Goal: Task Accomplishment & Management: Complete application form

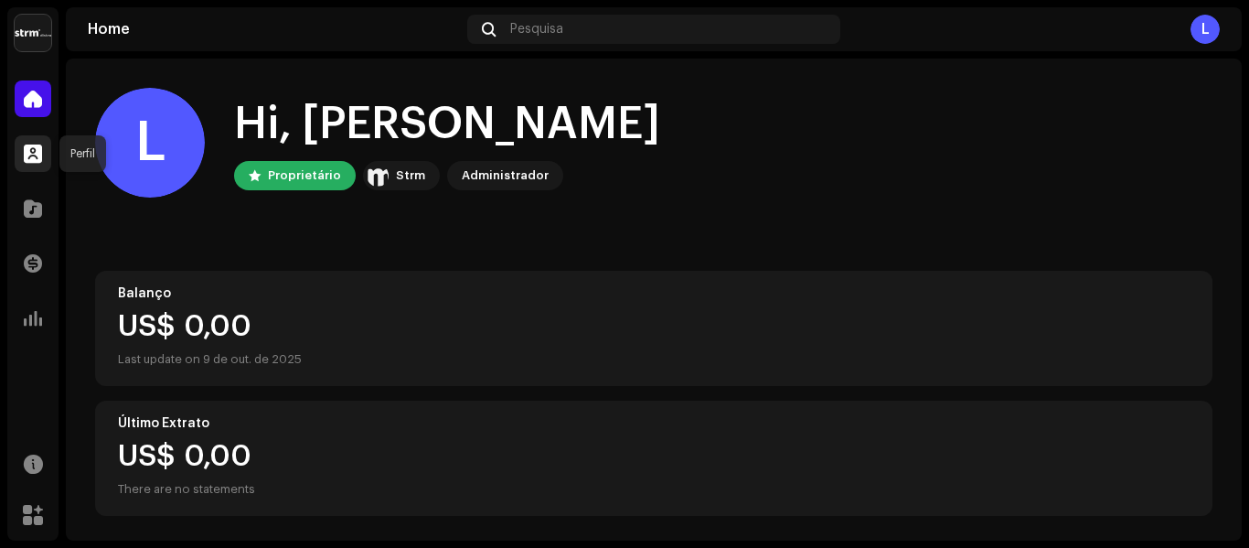
click at [25, 141] on div at bounding box center [33, 153] width 37 height 37
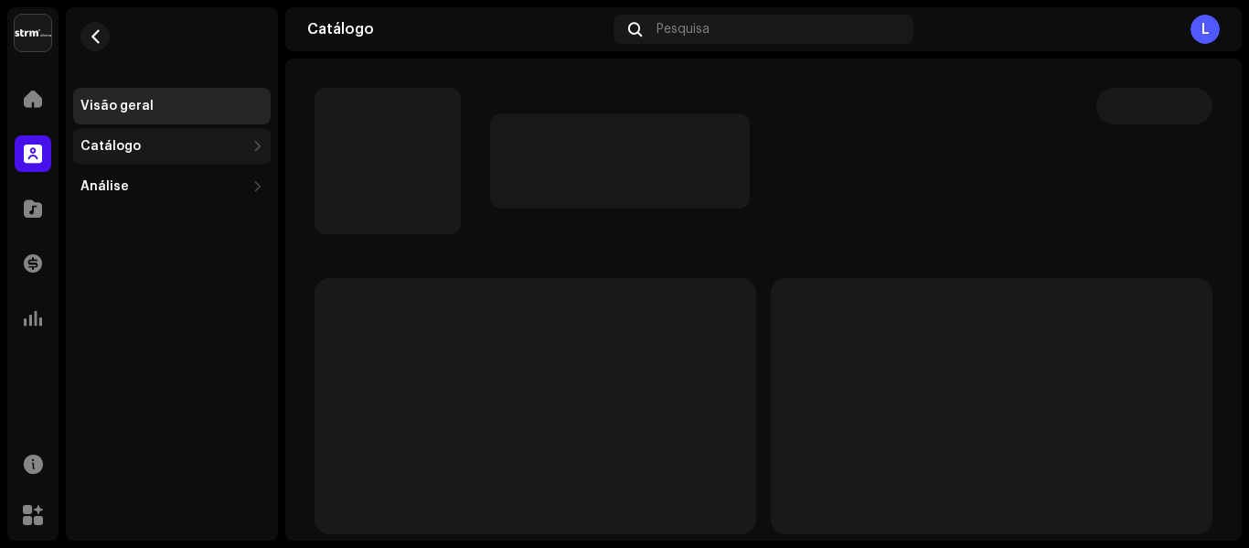
click at [133, 147] on div "Catálogo" at bounding box center [110, 146] width 60 height 15
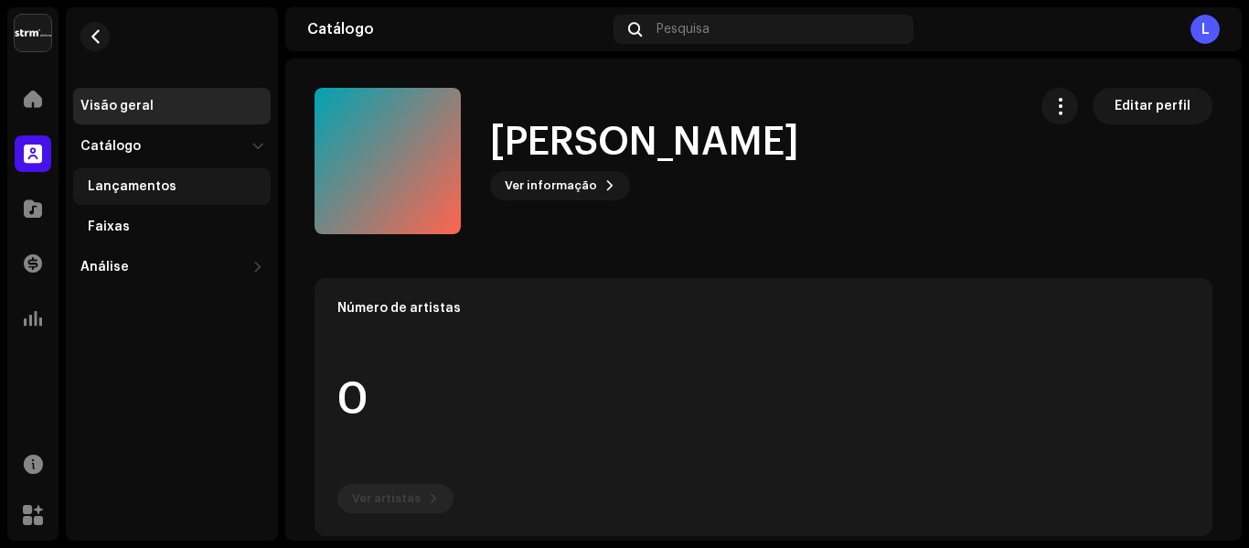
click at [144, 195] on div "Lançamentos" at bounding box center [172, 186] width 198 height 37
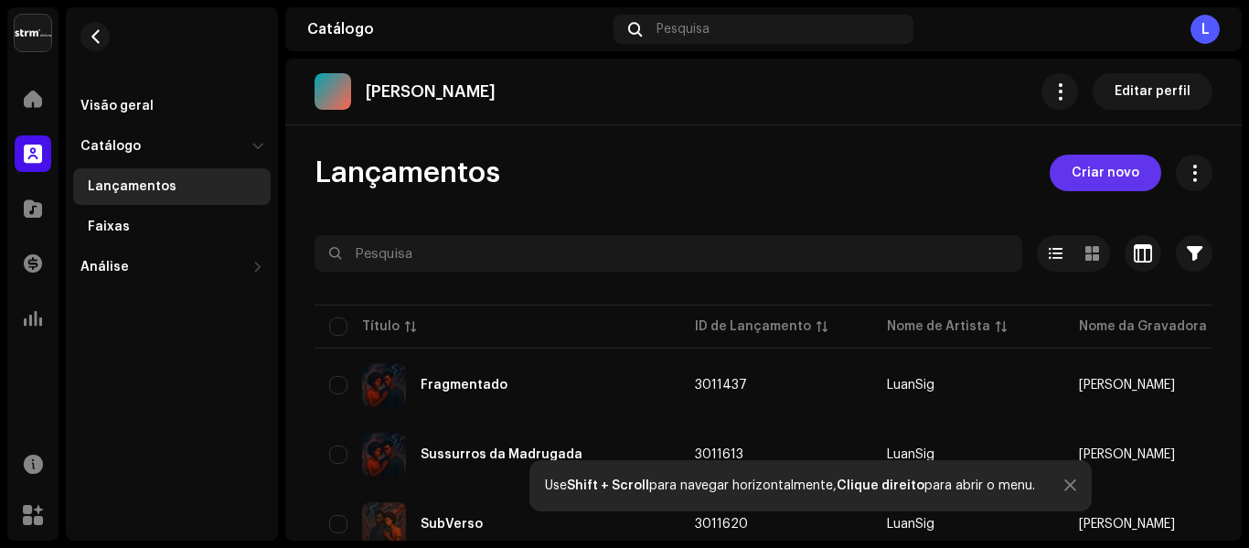
click at [1061, 166] on button "Criar novo" at bounding box center [1106, 173] width 112 height 37
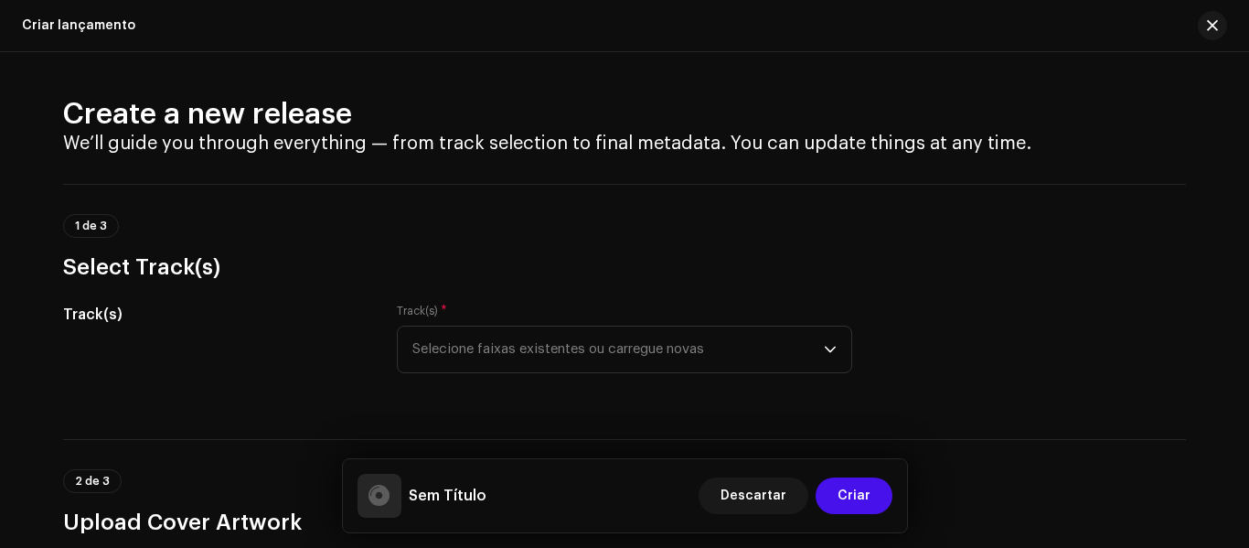
click at [380, 252] on h3 "Select Track(s)" at bounding box center [624, 266] width 1123 height 29
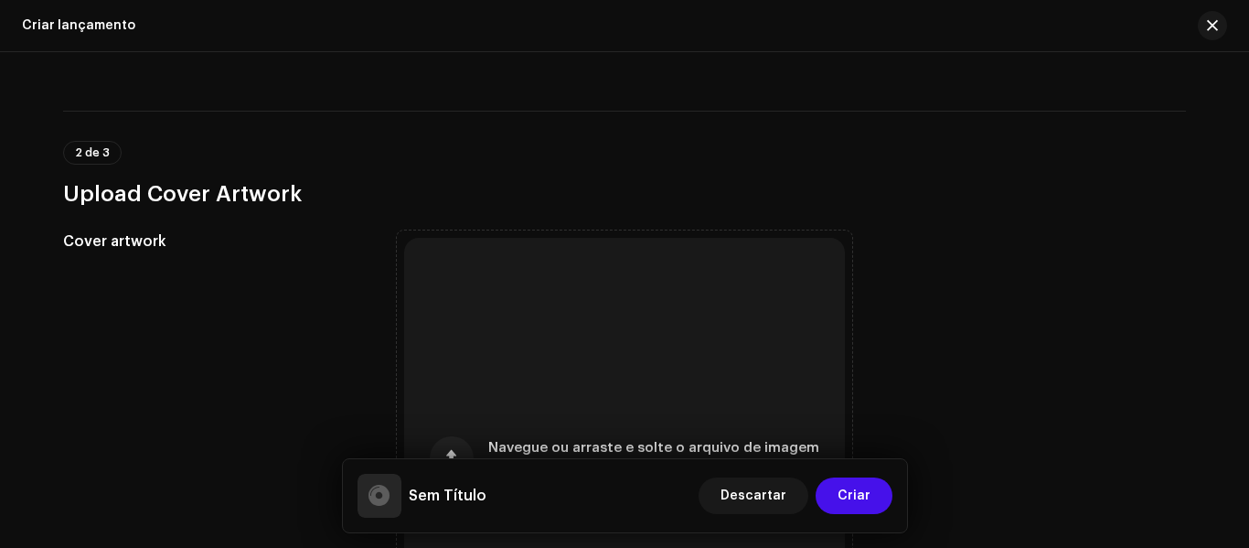
scroll to position [439, 0]
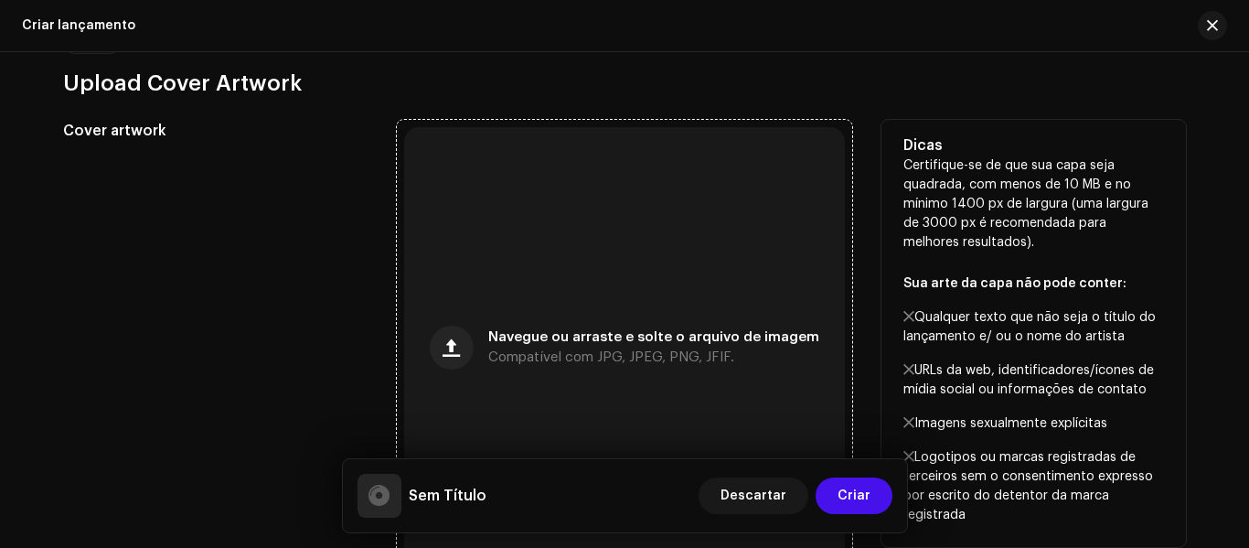
click at [553, 243] on div "Navegue ou arraste e solte o arquivo de imagem Compatível com JPG, JPEG, PNG, J…" at bounding box center [624, 347] width 441 height 441
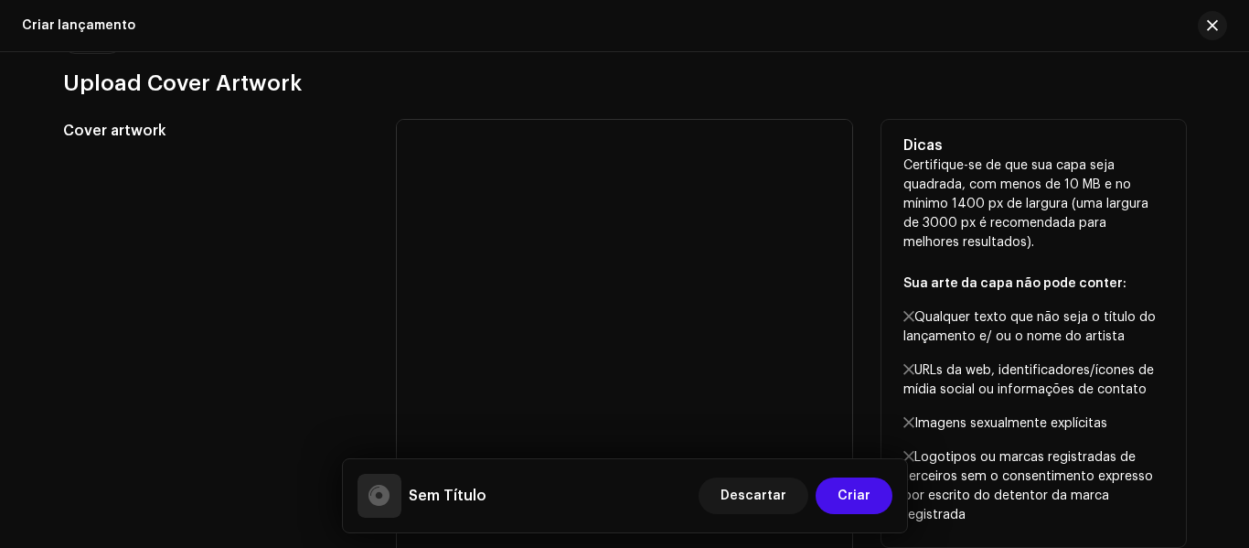
click at [316, 177] on div "Cover artwork" at bounding box center [215, 347] width 305 height 455
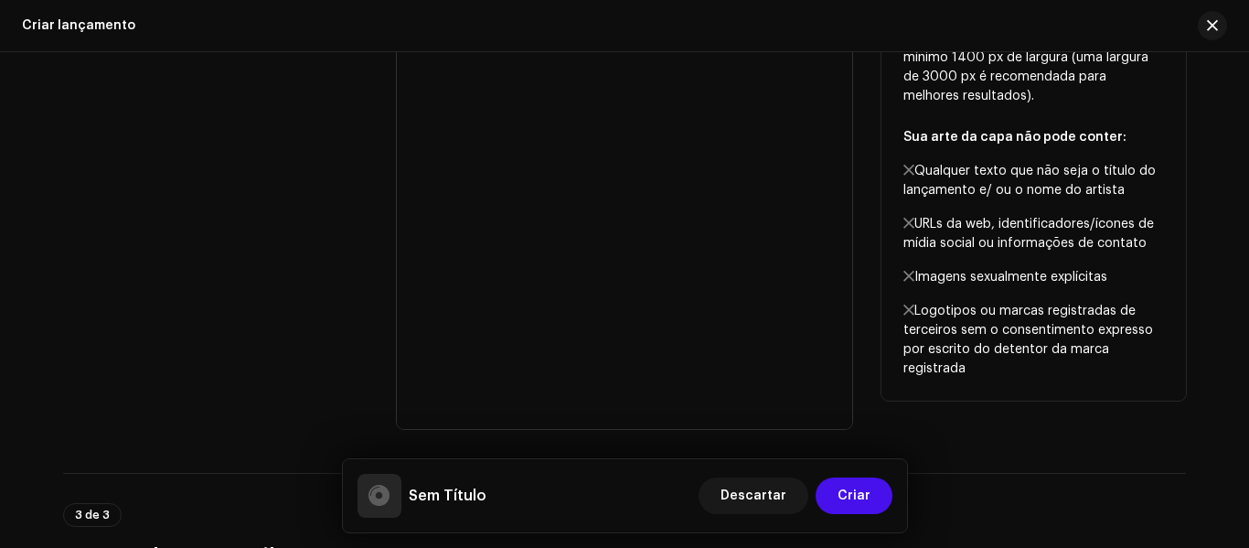
scroll to position [622, 0]
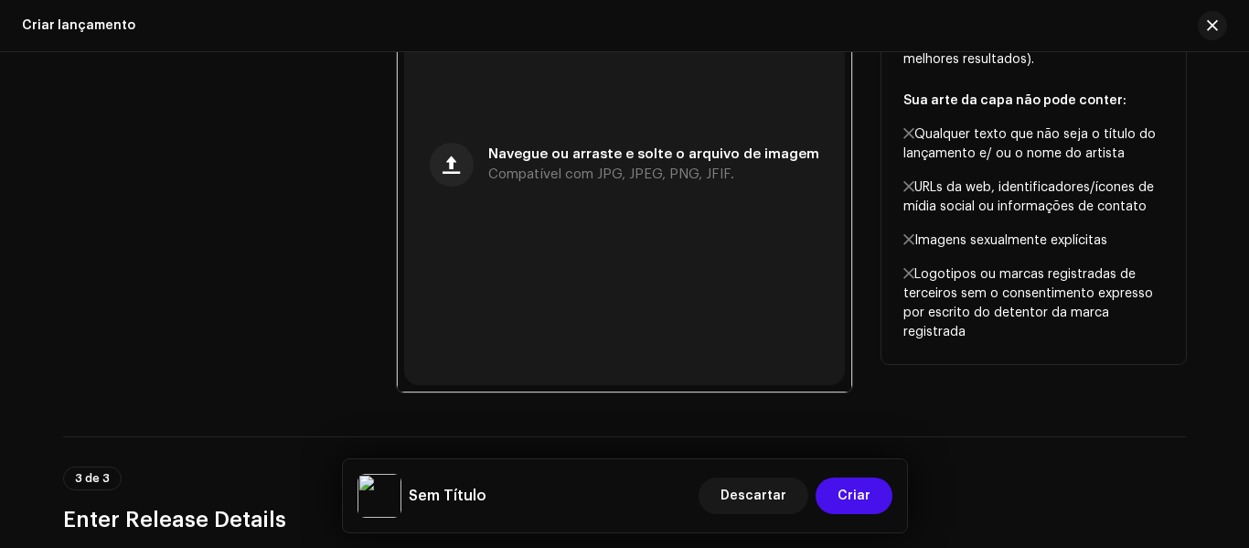
click at [177, 197] on div "Cover artwork" at bounding box center [215, 164] width 305 height 455
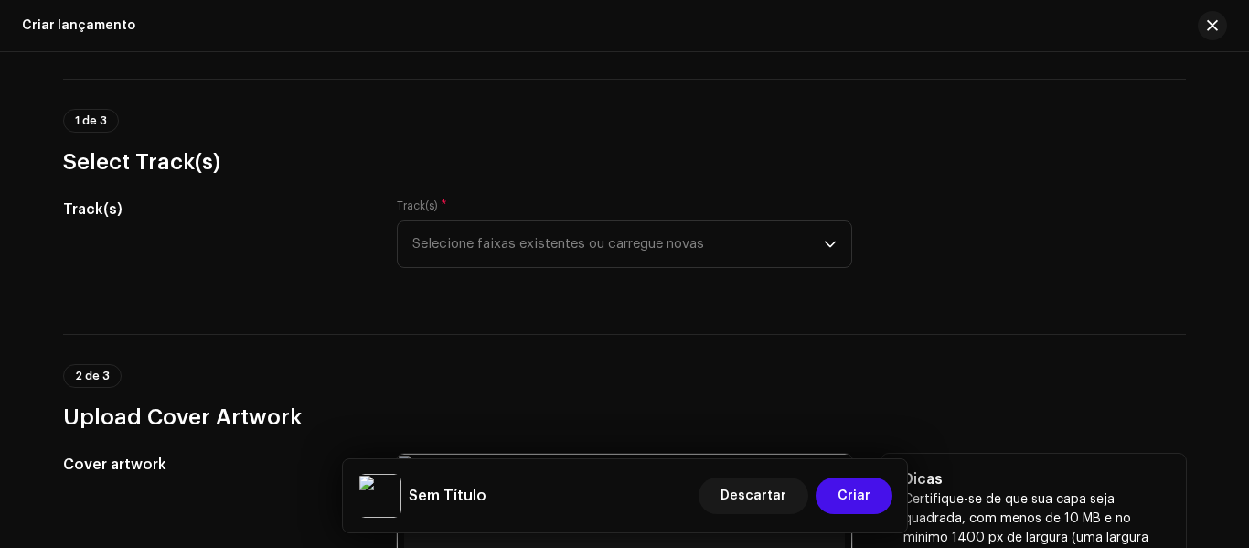
scroll to position [0, 0]
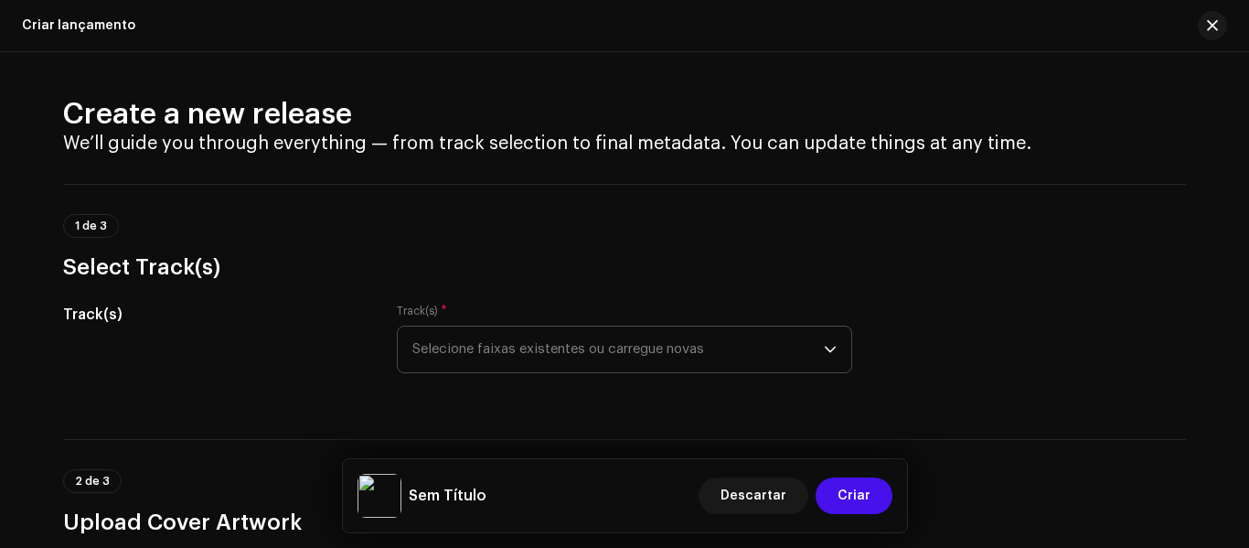
click at [658, 353] on span "Selecione faixas existentes ou carregue novas" at bounding box center [618, 349] width 412 height 46
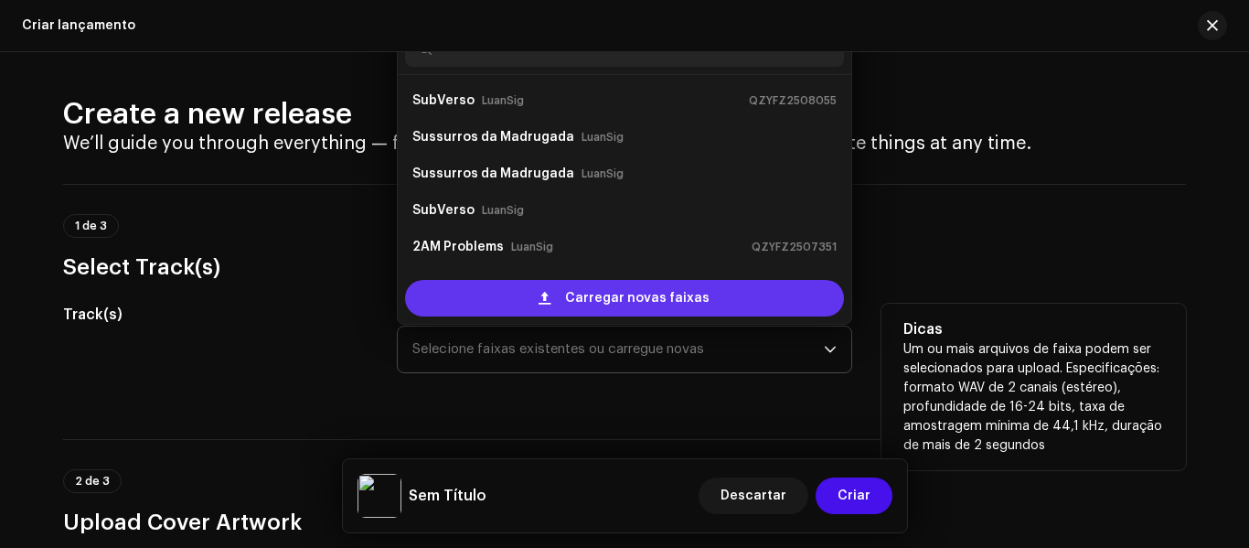
click at [621, 296] on span "Carregar novas faixas" at bounding box center [637, 298] width 144 height 37
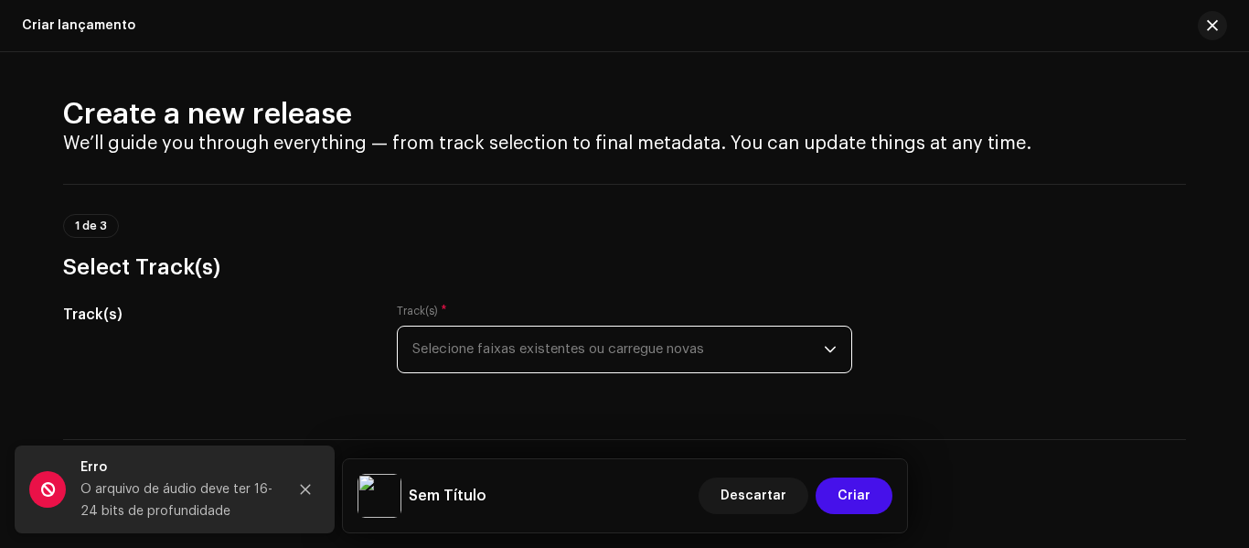
click at [551, 220] on div "1 de 3 Select Track(s)" at bounding box center [624, 248] width 1123 height 68
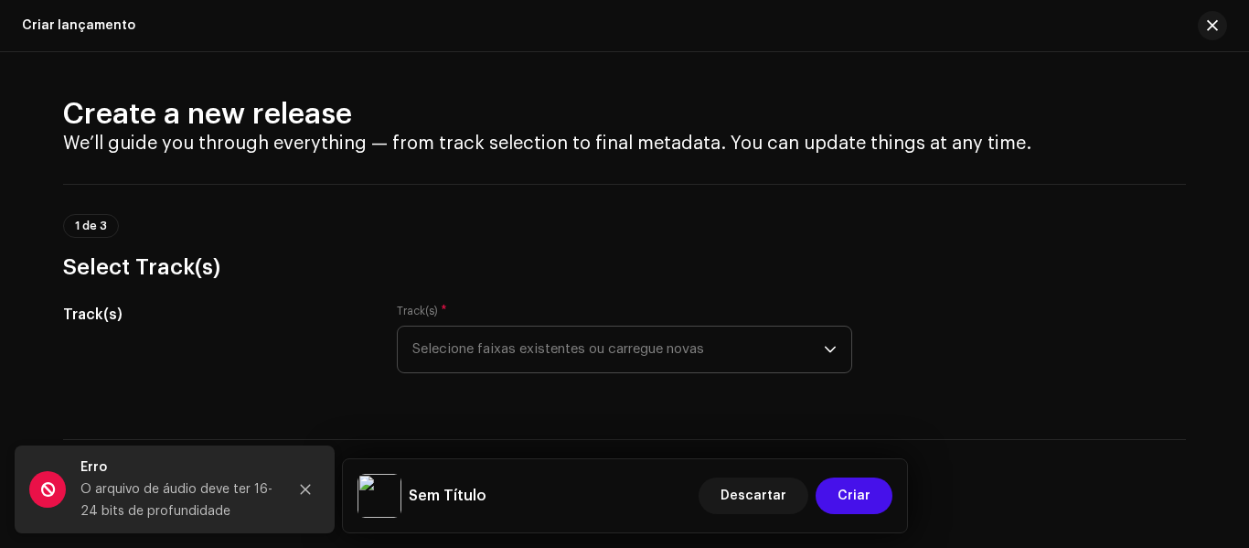
click at [714, 357] on span "Selecione faixas existentes ou carregue novas" at bounding box center [618, 349] width 412 height 46
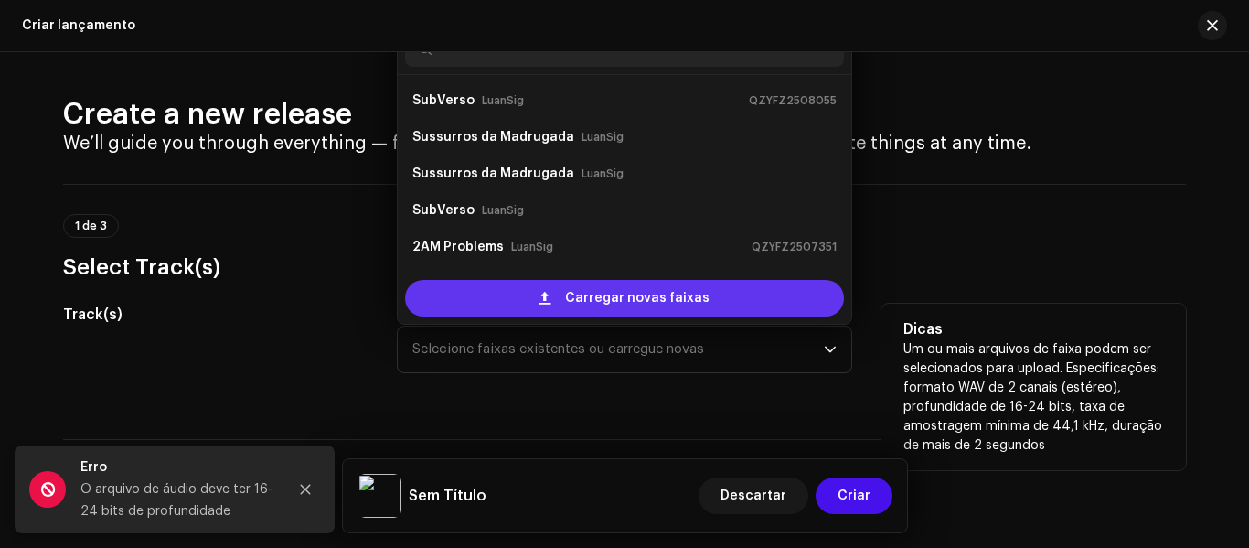
click at [577, 294] on span "Carregar novas faixas" at bounding box center [637, 298] width 144 height 37
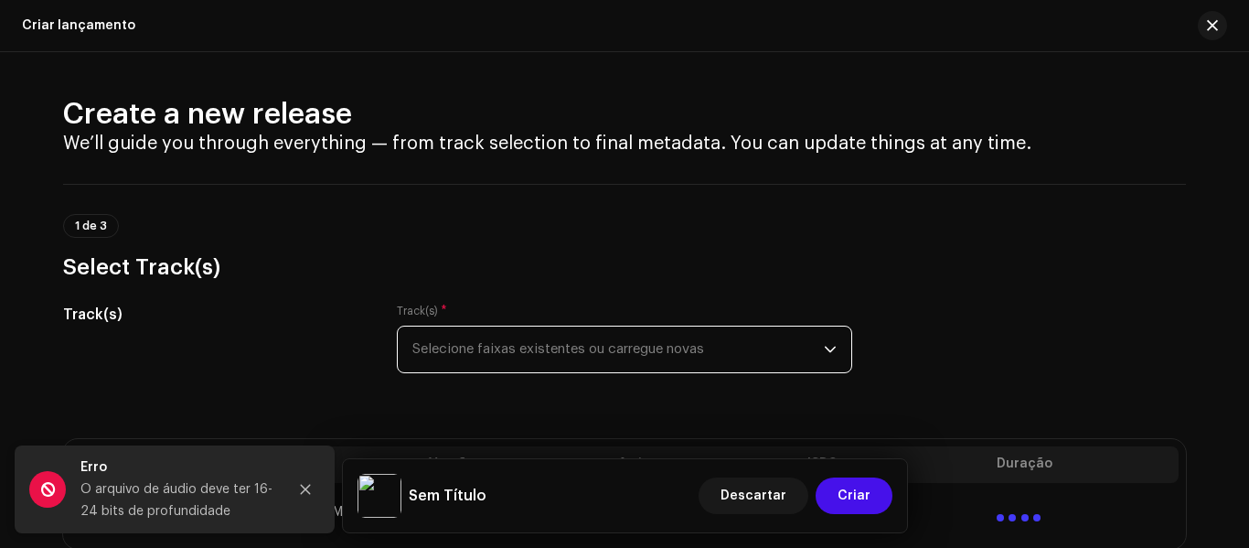
click at [239, 259] on h3 "Select Track(s)" at bounding box center [624, 266] width 1123 height 29
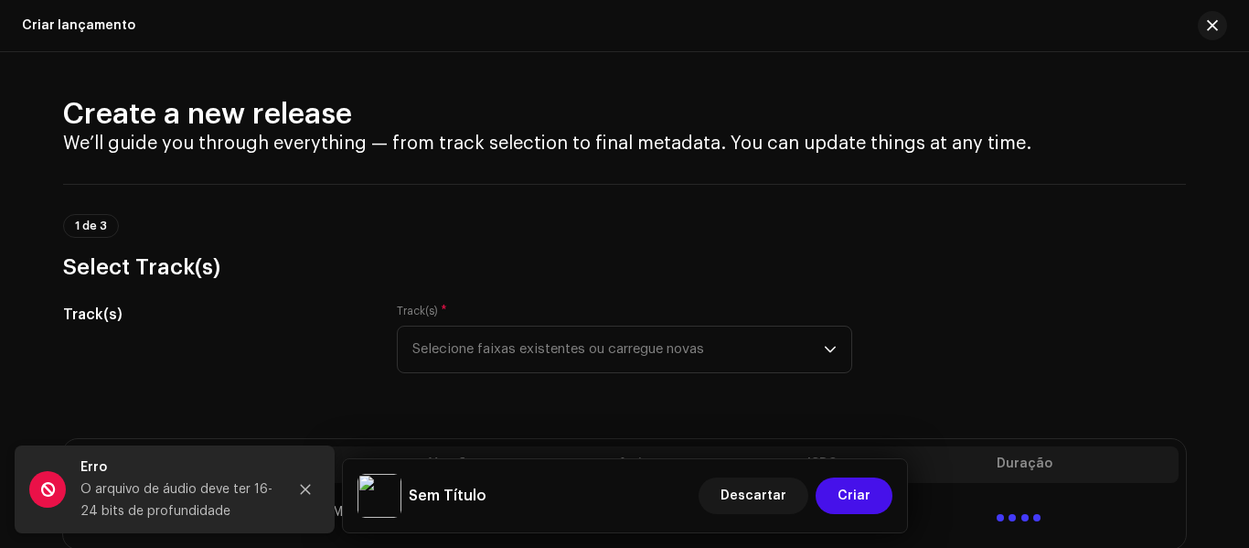
click at [617, 184] on hr at bounding box center [624, 184] width 1123 height 1
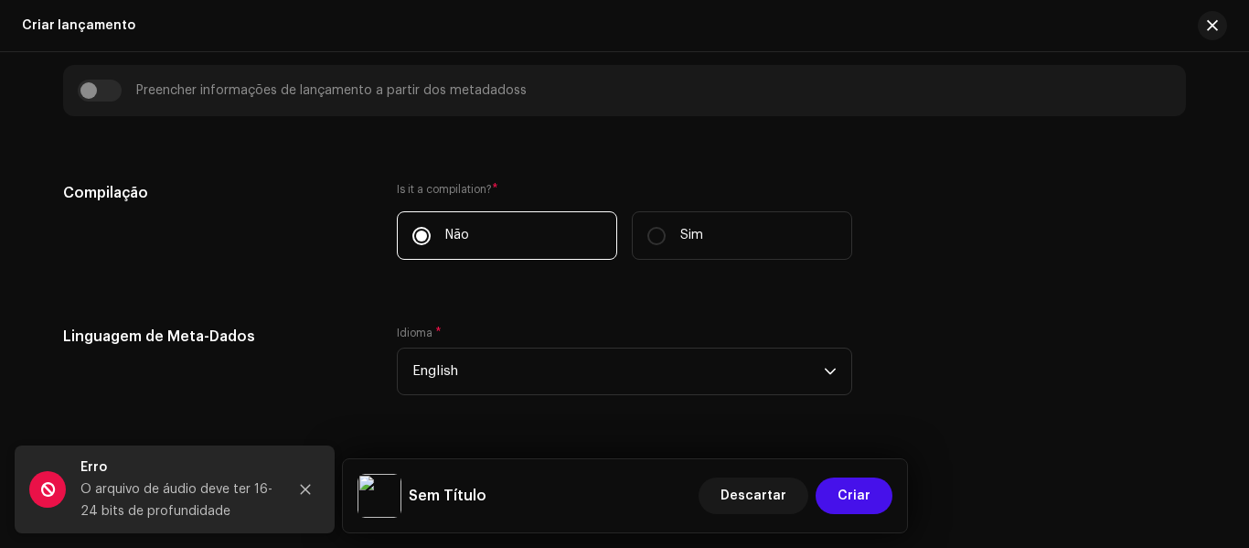
scroll to position [1280, 0]
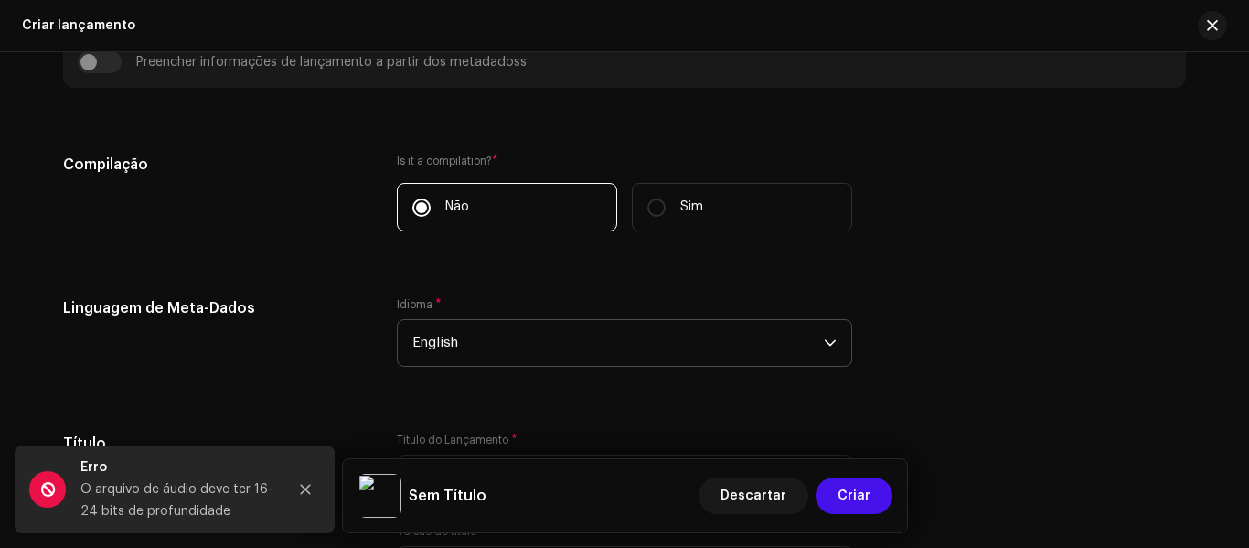
click at [539, 333] on span "English" at bounding box center [618, 343] width 412 height 46
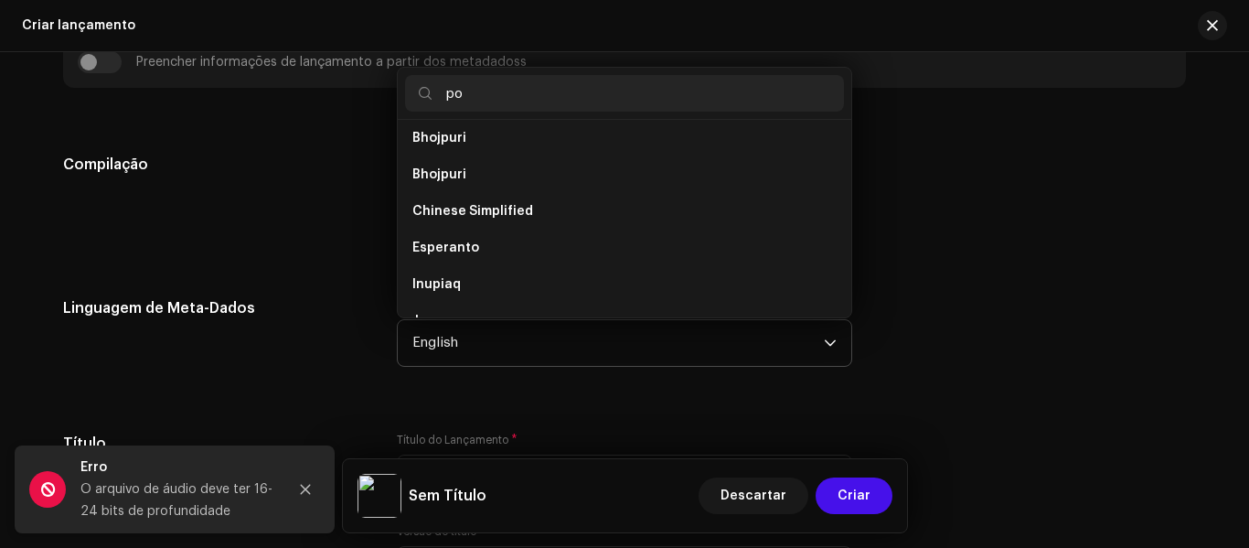
scroll to position [0, 0]
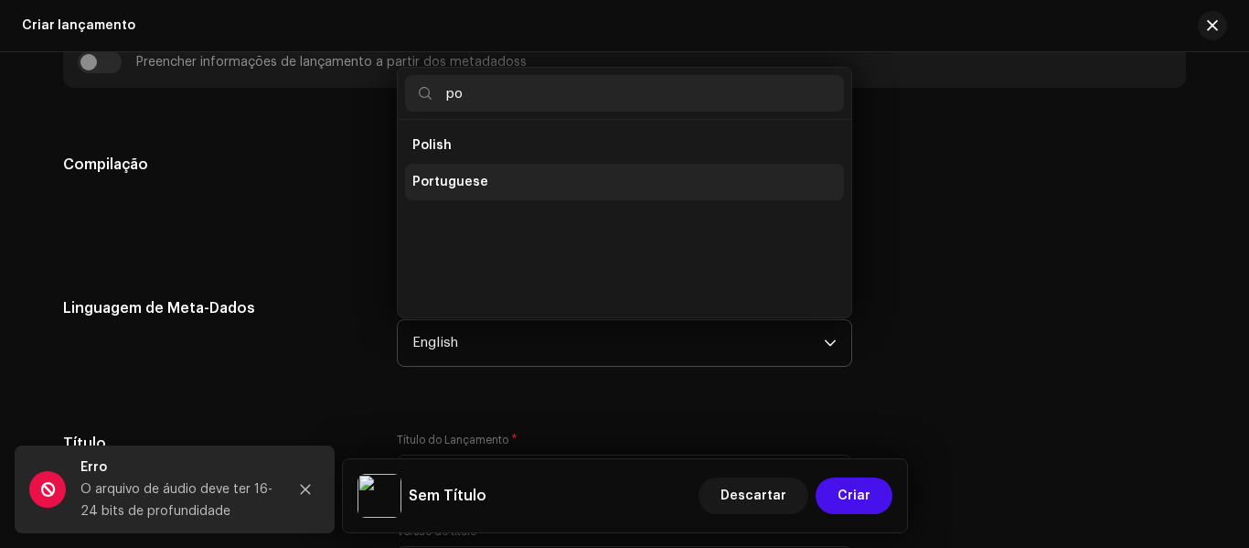
type input "po"
click at [444, 190] on span "Portuguese" at bounding box center [450, 182] width 76 height 18
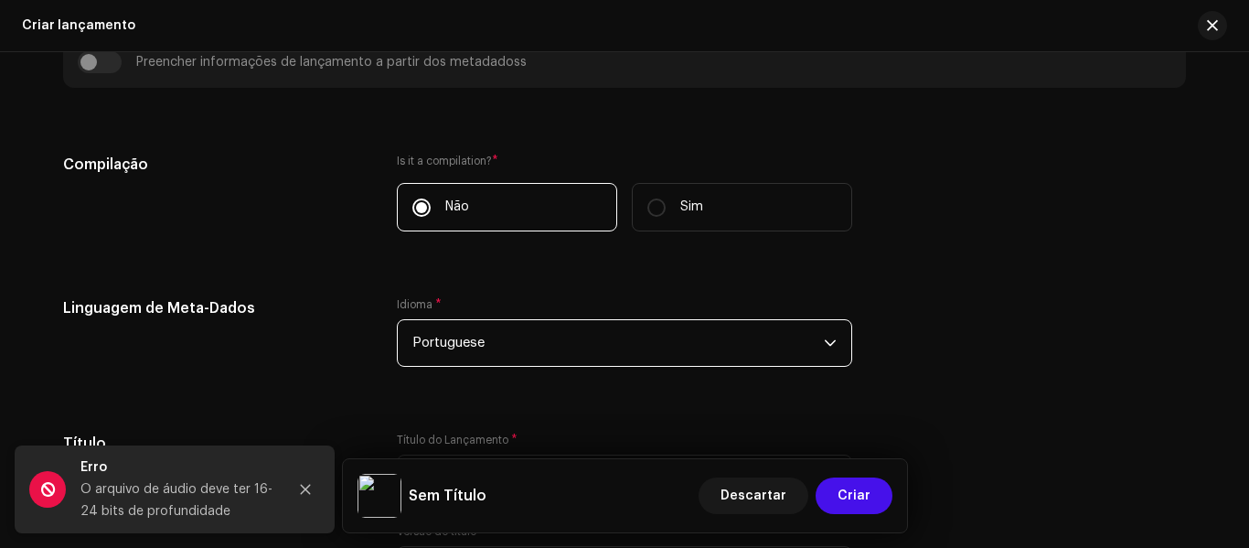
click at [234, 235] on div "Compilação" at bounding box center [215, 204] width 305 height 100
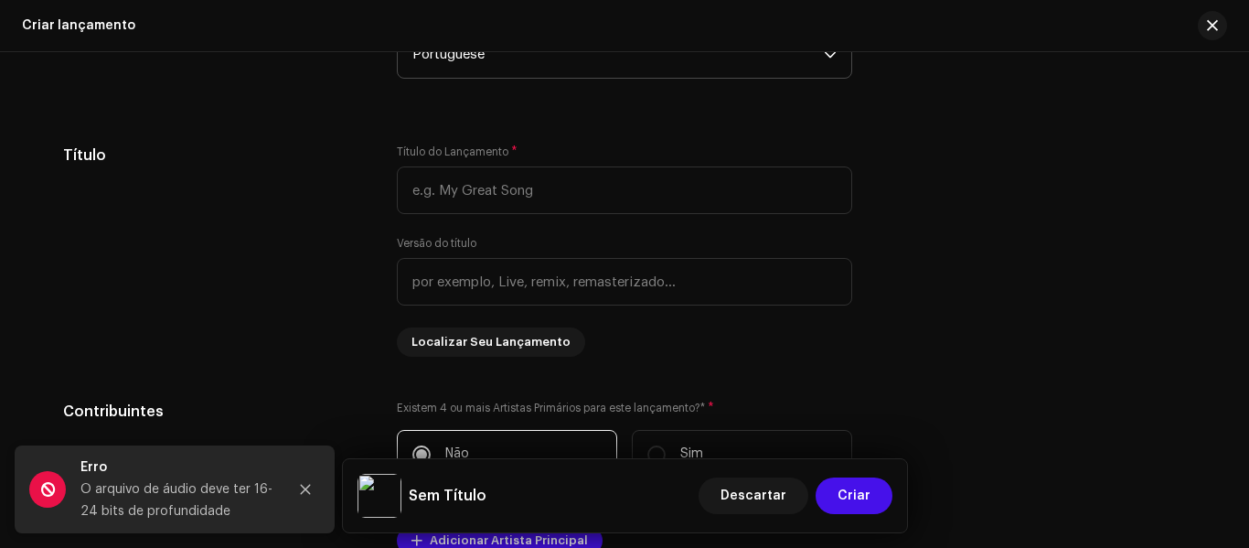
scroll to position [1573, 0]
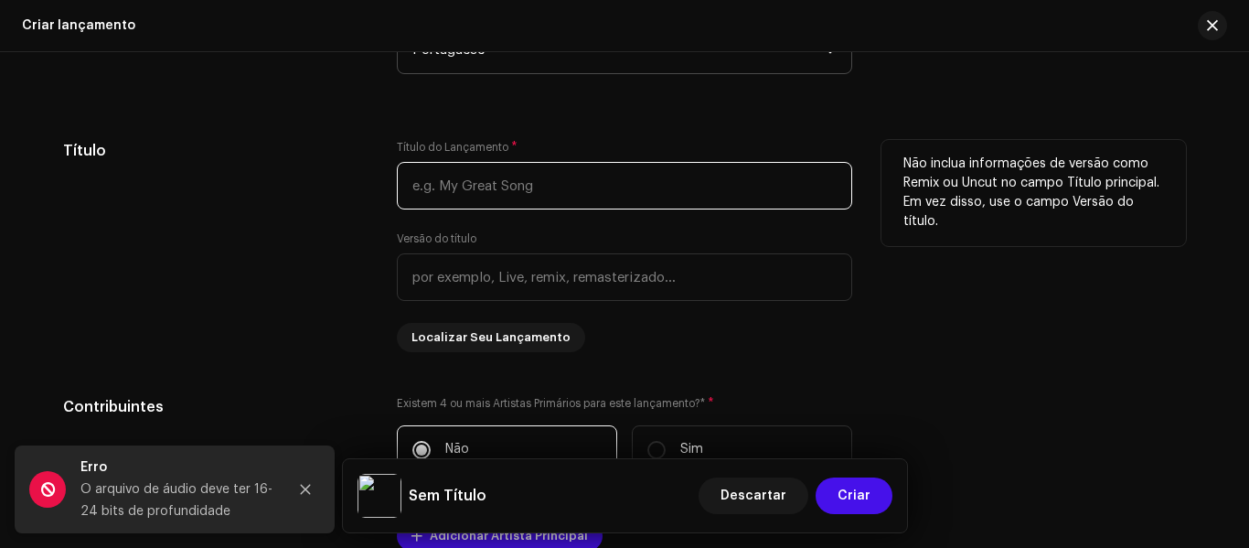
click at [423, 187] on input "text" at bounding box center [624, 186] width 455 height 48
type input "v"
paste input "PROIBIDÃO BDM BONDE DO MALUCO"
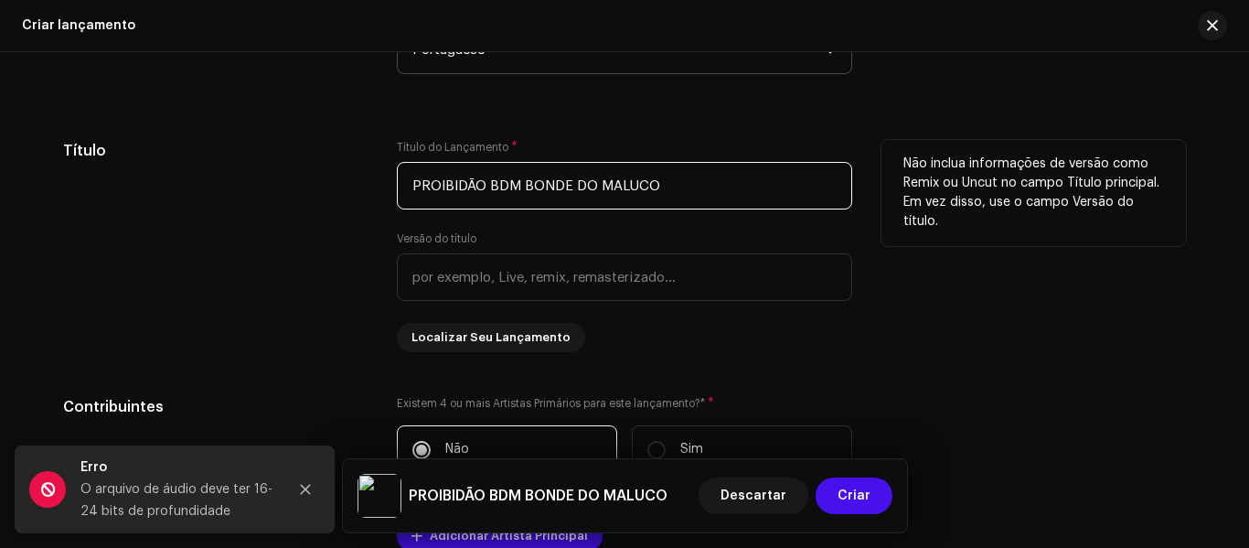
type input "PROIBIDÃO BDM BONDE DO MALUCO"
click at [283, 178] on div "Título" at bounding box center [215, 246] width 305 height 212
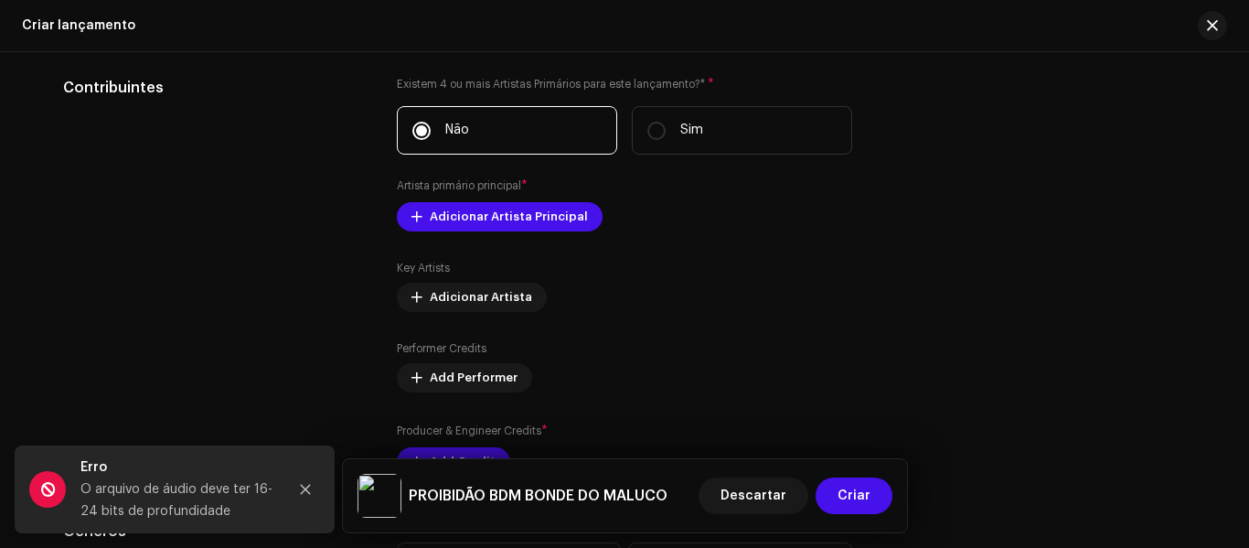
scroll to position [1939, 0]
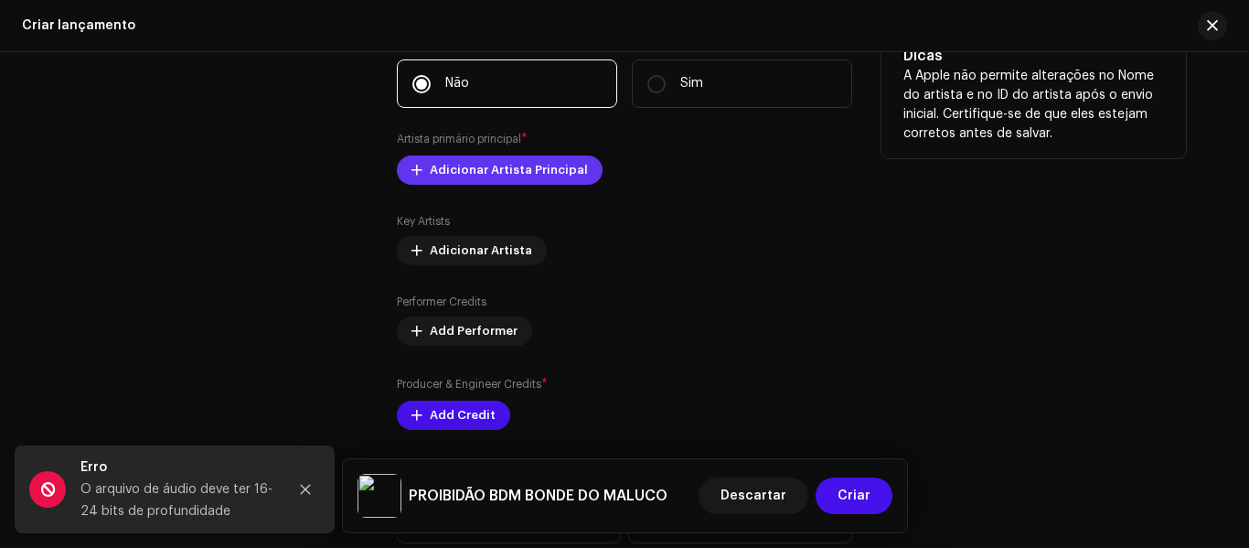
click at [498, 163] on span "Adicionar Artista Principal" at bounding box center [509, 170] width 158 height 37
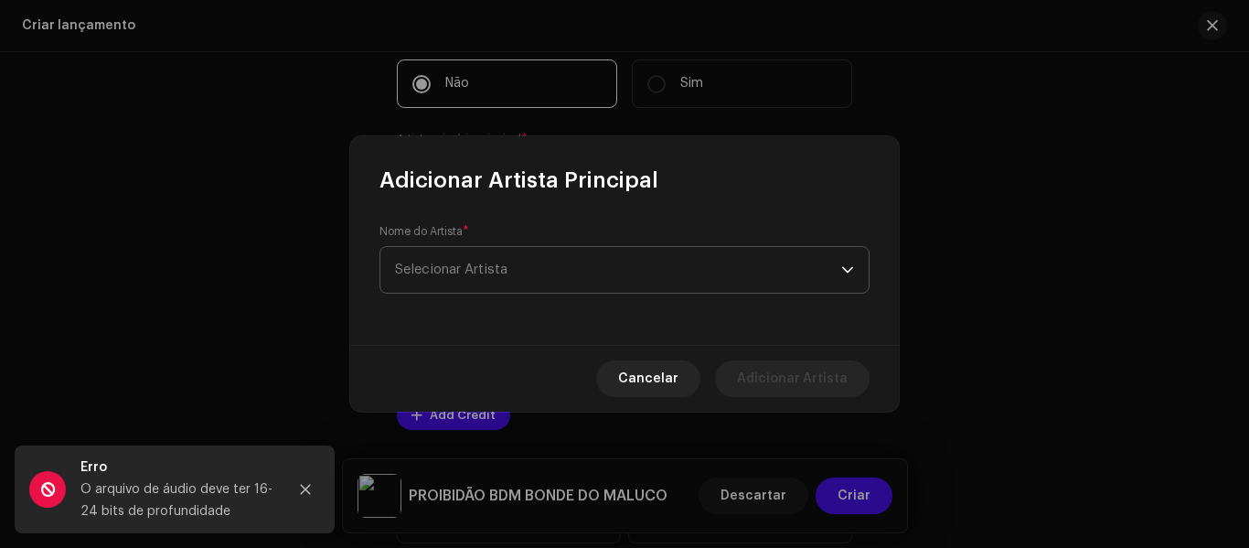
click at [551, 284] on span "Selecionar Artista" at bounding box center [618, 270] width 446 height 46
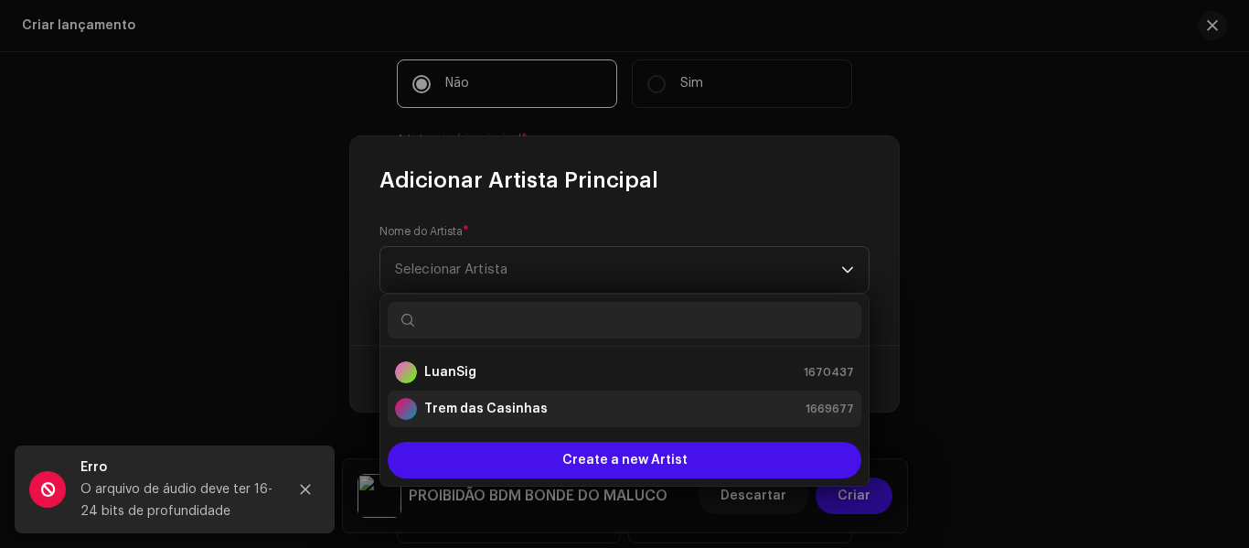
click at [500, 401] on strong "Trem das Casinhas" at bounding box center [485, 409] width 123 height 18
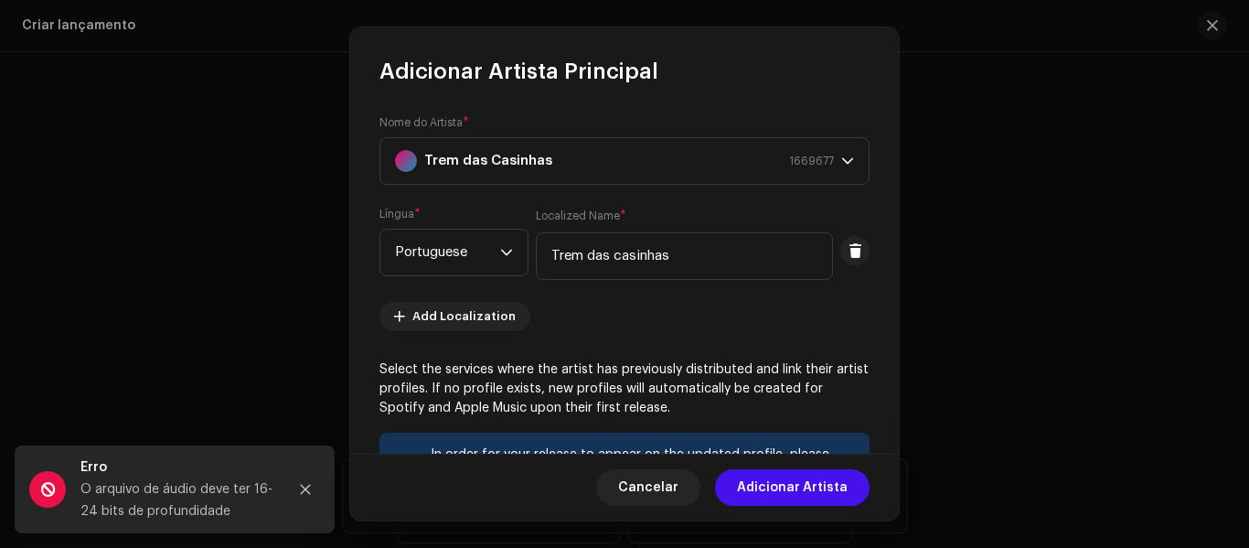
click at [598, 305] on re-m-artist-locales-form "Língua * Portuguese Localized Name * Trem das casinhas Add Localization" at bounding box center [625, 269] width 490 height 124
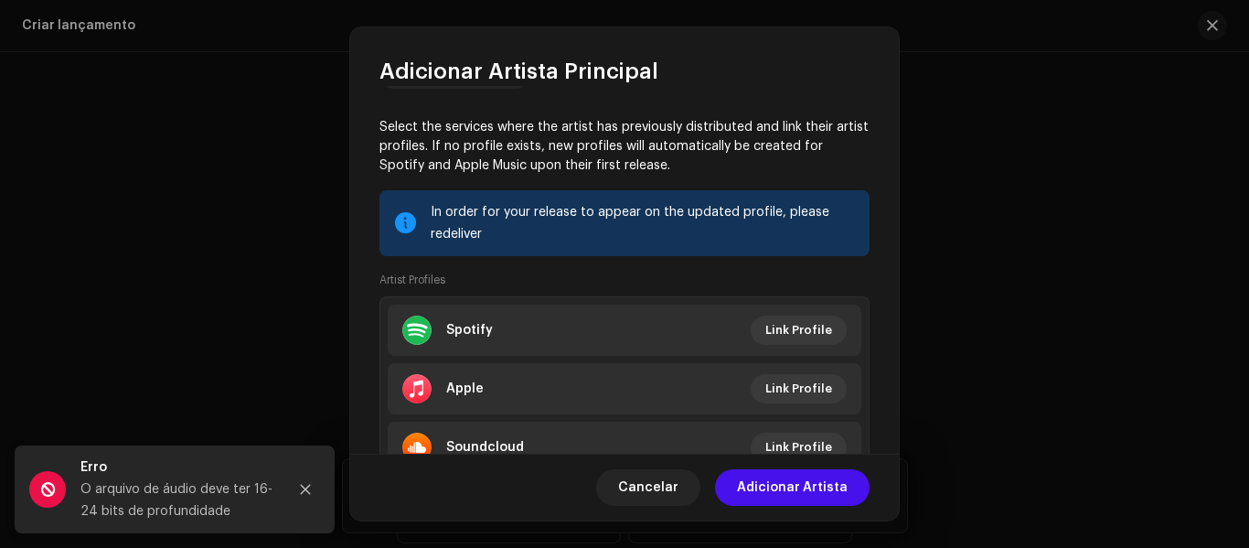
scroll to position [293, 0]
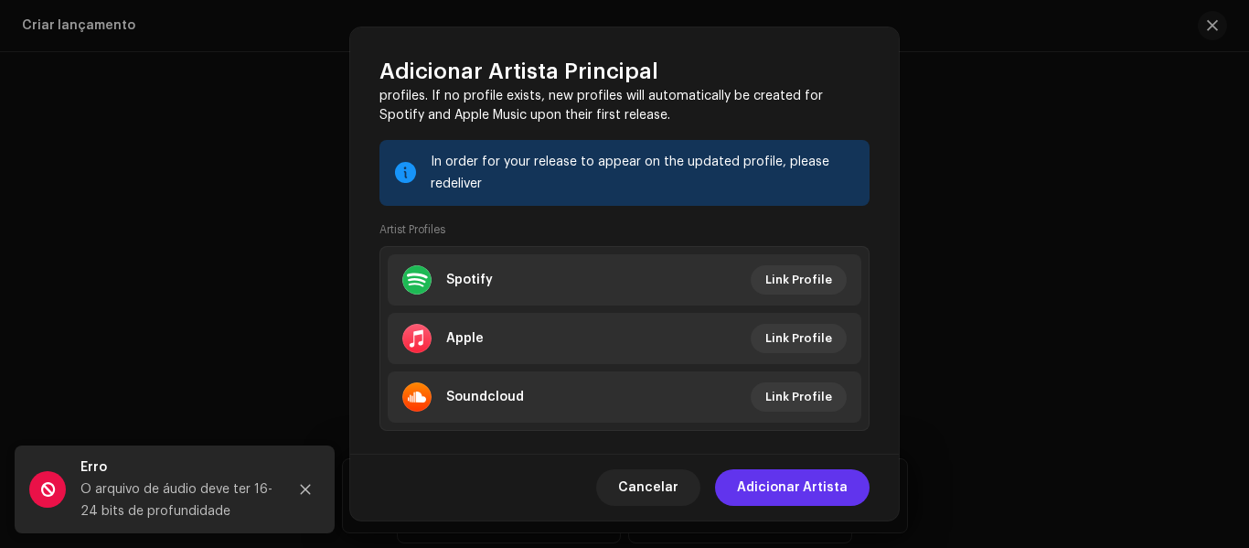
click at [809, 487] on span "Adicionar Artista" at bounding box center [792, 487] width 111 height 37
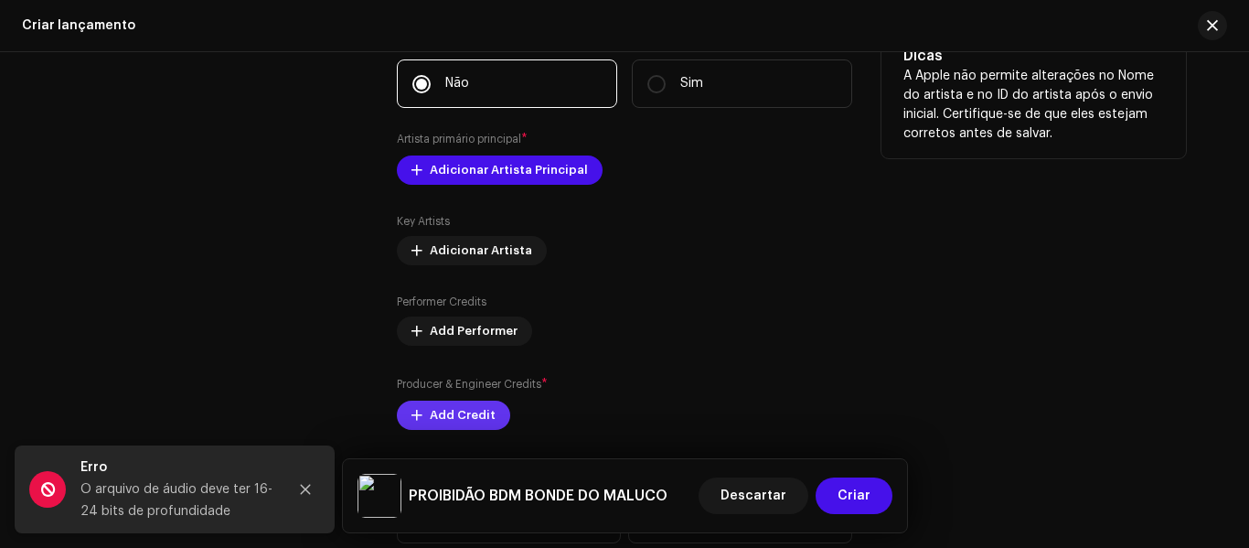
click at [464, 404] on span "Add Credit" at bounding box center [463, 415] width 66 height 37
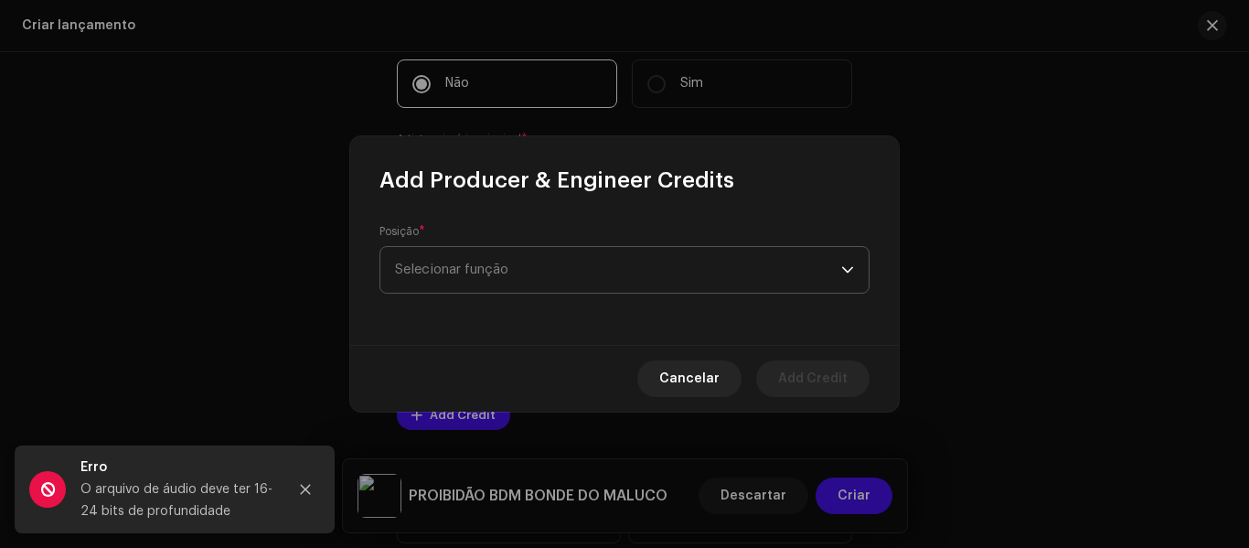
click at [538, 264] on span "Selecionar função" at bounding box center [618, 270] width 446 height 46
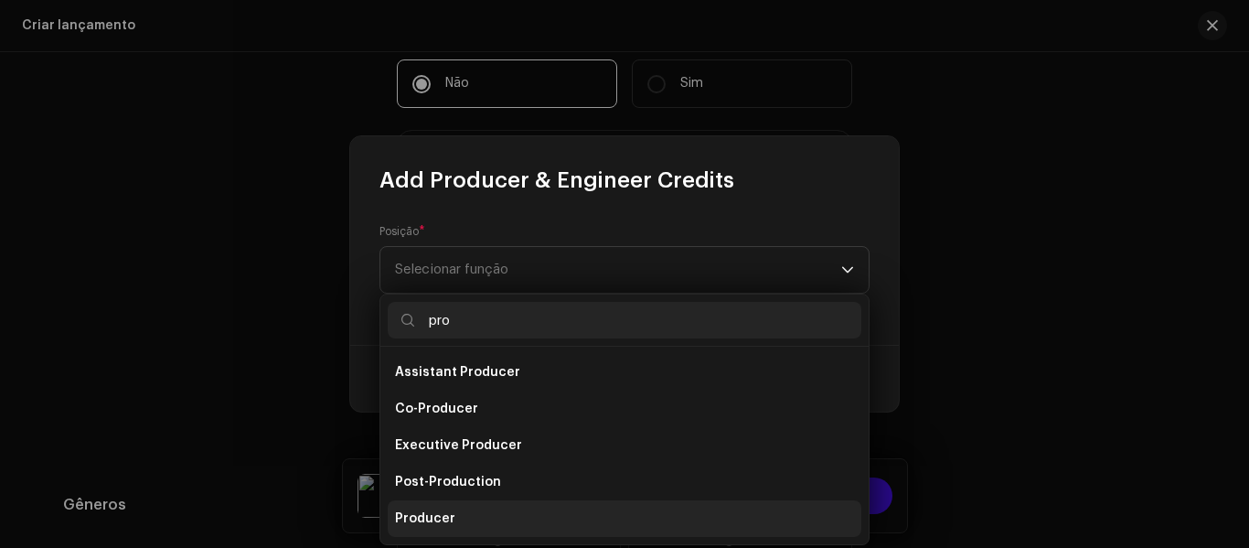
type input "pro"
click at [429, 505] on li "Producer" at bounding box center [625, 518] width 474 height 37
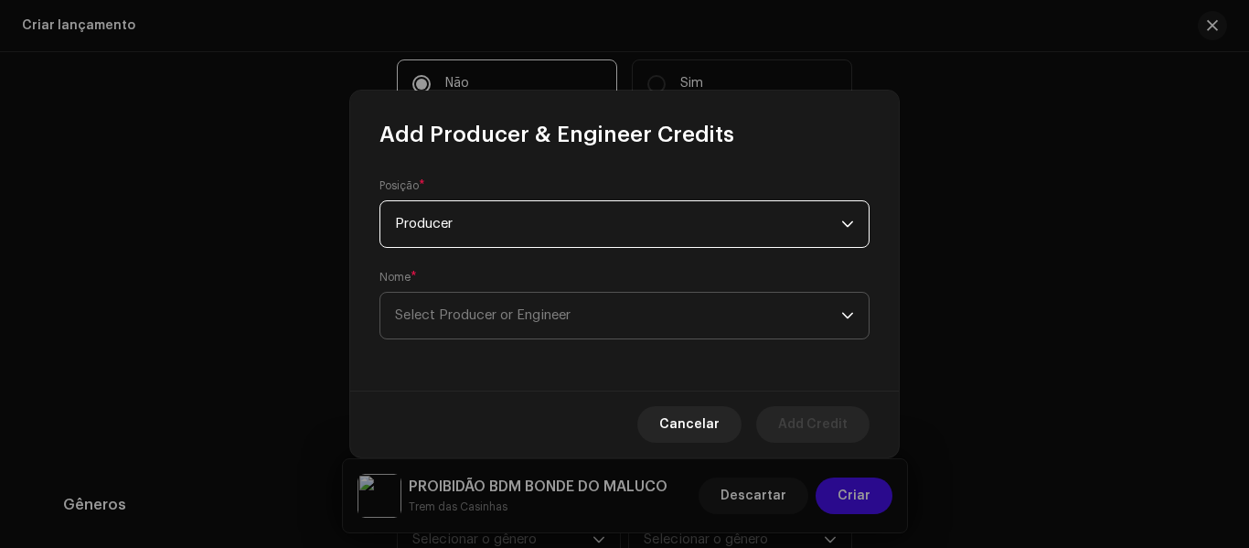
click at [491, 314] on span "Select Producer or Engineer" at bounding box center [483, 315] width 176 height 14
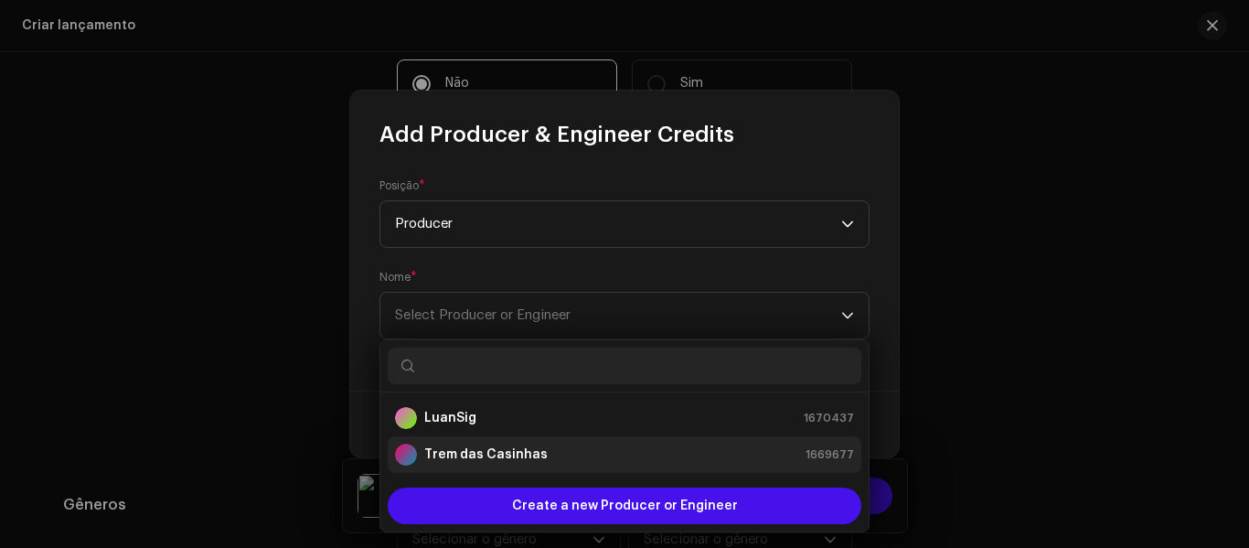
click at [490, 465] on div "Trem das Casinhas" at bounding box center [471, 455] width 153 height 22
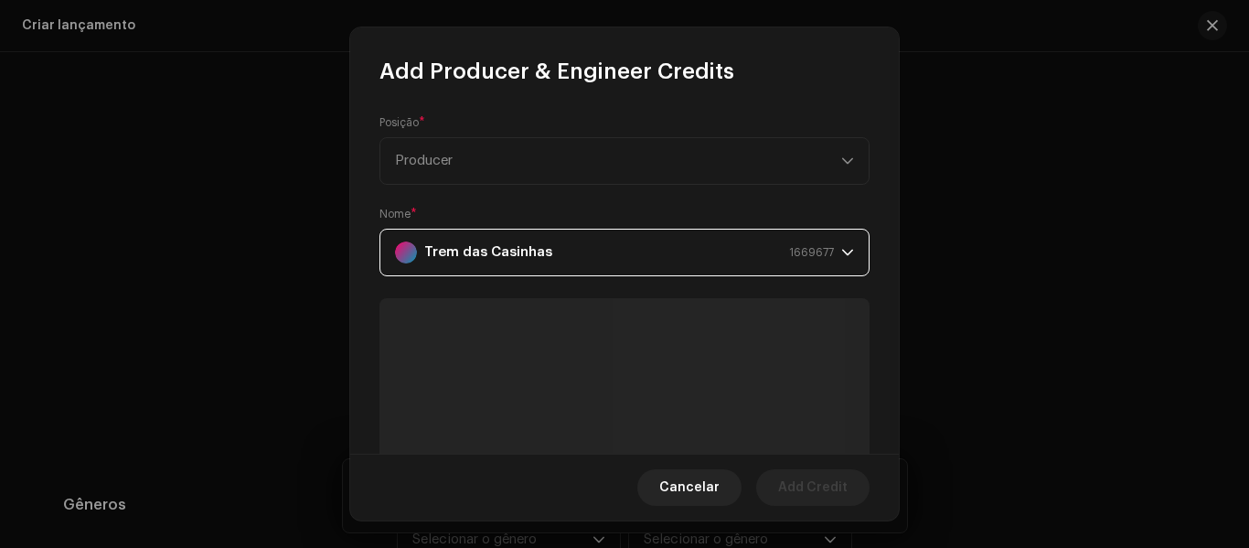
click at [876, 299] on div "Posição * Producer Nome * Trem das Casinhas 1669677" at bounding box center [624, 270] width 549 height 368
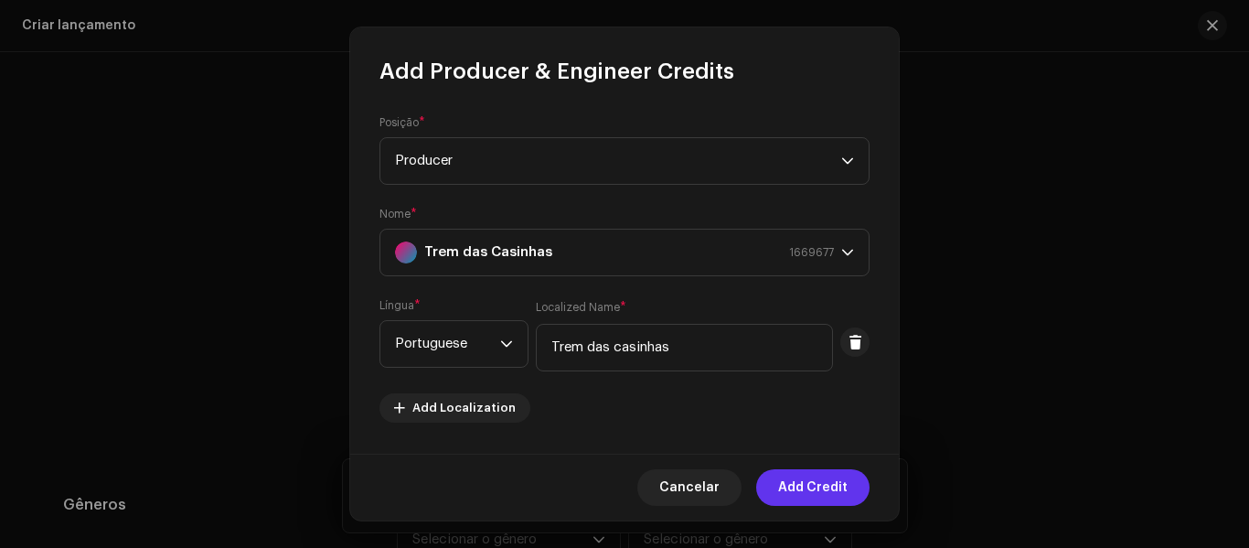
click at [826, 476] on span "Add Credit" at bounding box center [813, 487] width 70 height 37
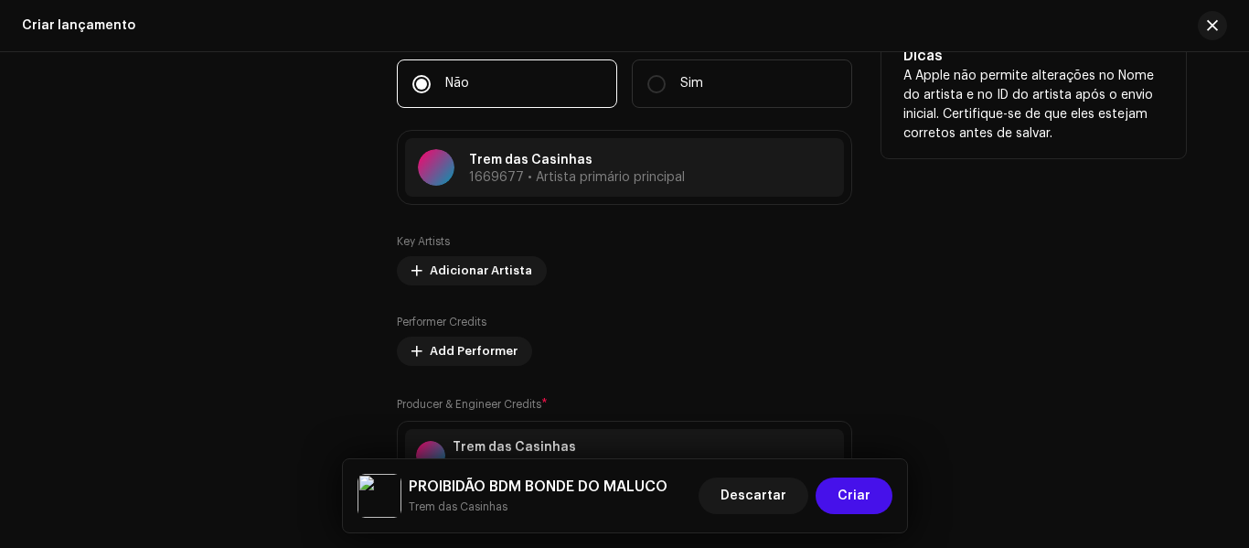
click at [272, 379] on div "Contribuintes" at bounding box center [215, 278] width 305 height 497
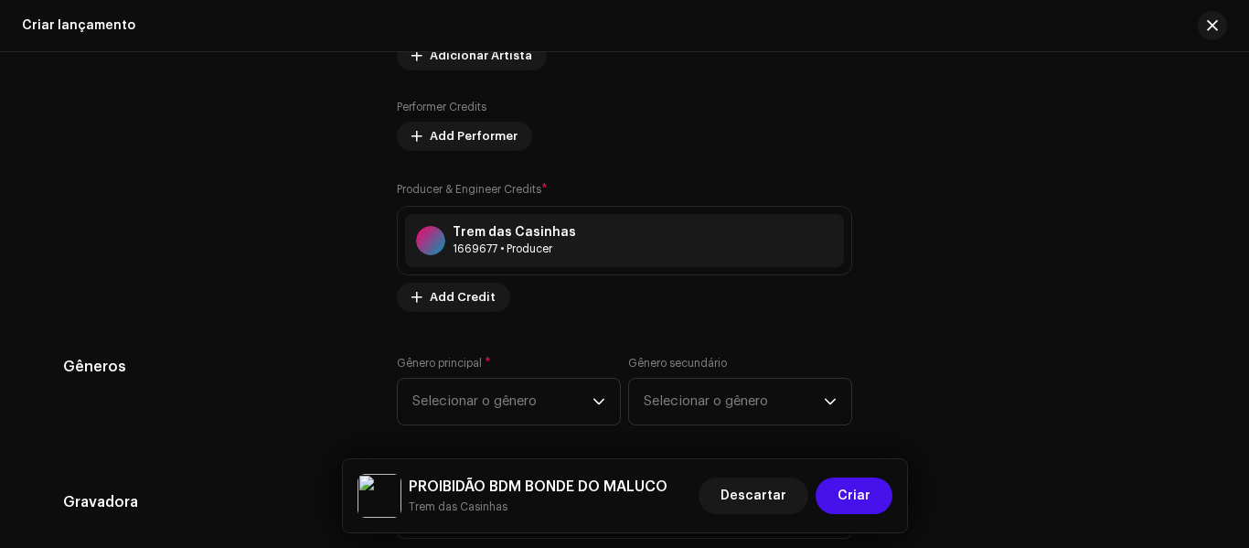
scroll to position [2158, 0]
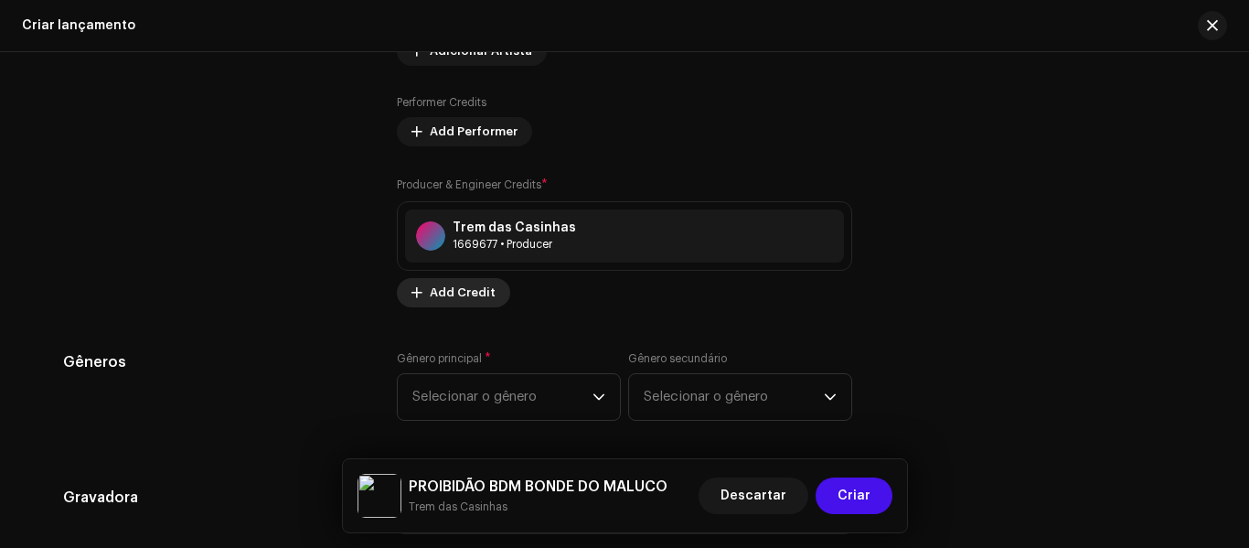
click at [412, 288] on span at bounding box center [417, 292] width 11 height 15
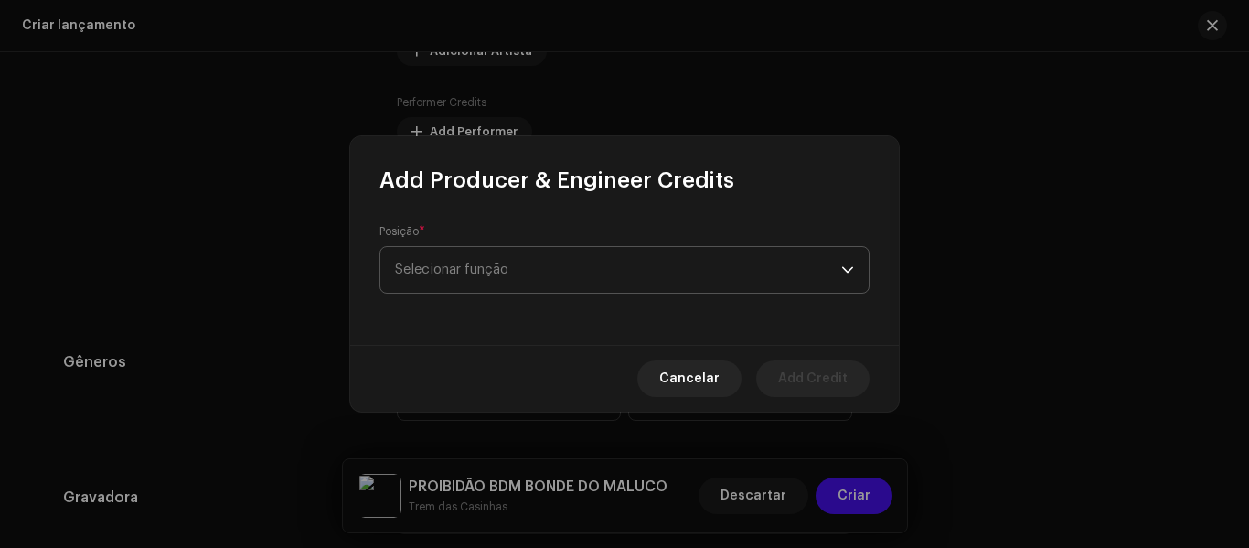
click at [421, 283] on span "Selecionar função" at bounding box center [618, 270] width 446 height 46
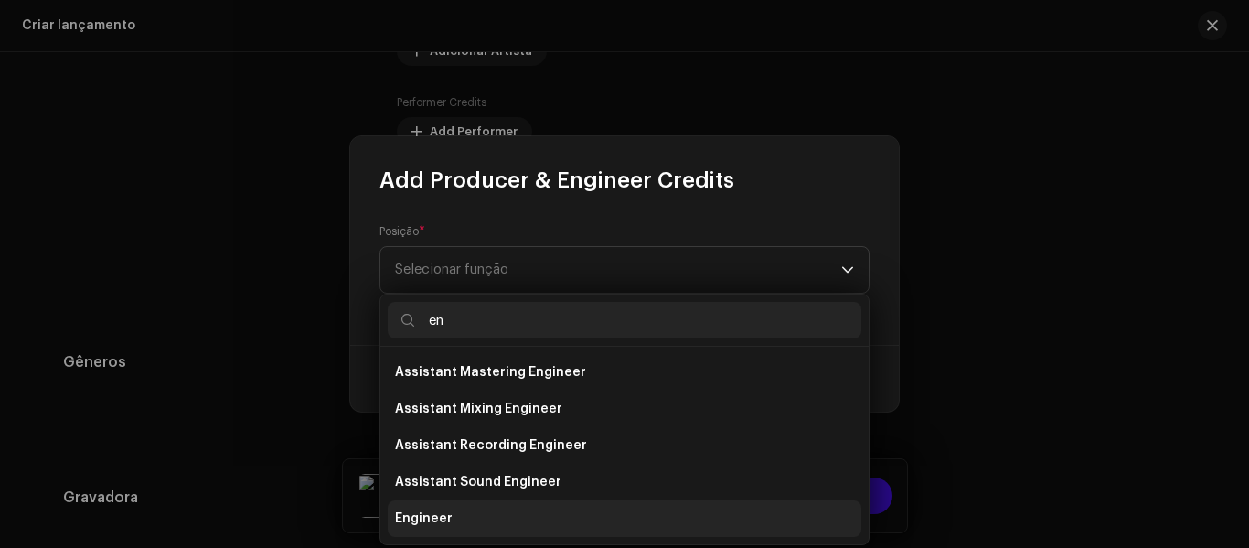
type input "en"
click at [406, 523] on span "Engineer" at bounding box center [424, 518] width 58 height 18
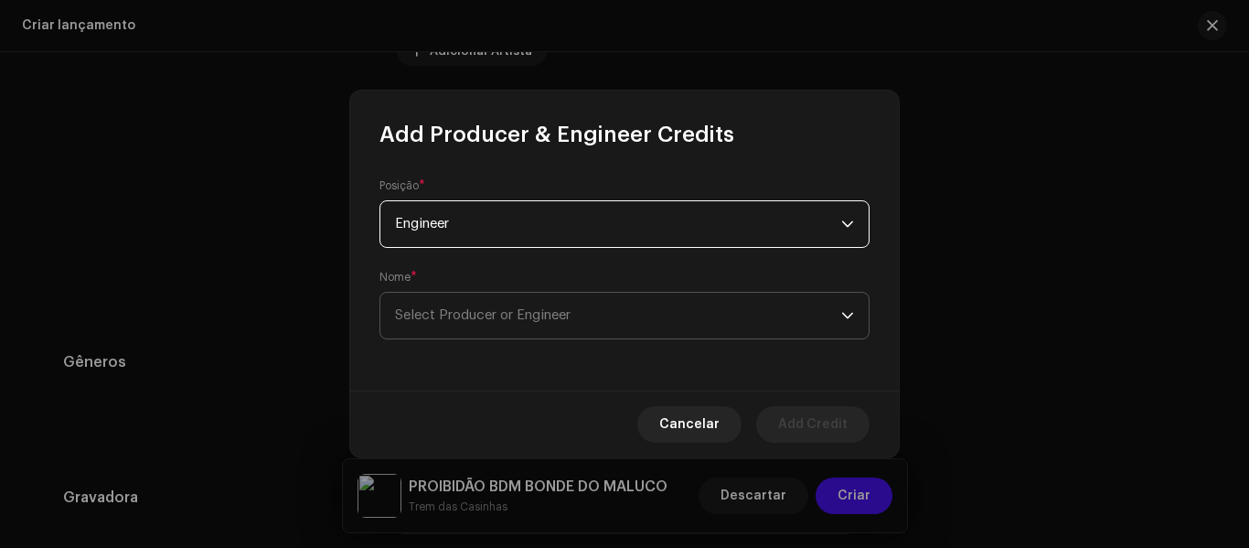
click at [522, 330] on span "Select Producer or Engineer" at bounding box center [618, 316] width 446 height 46
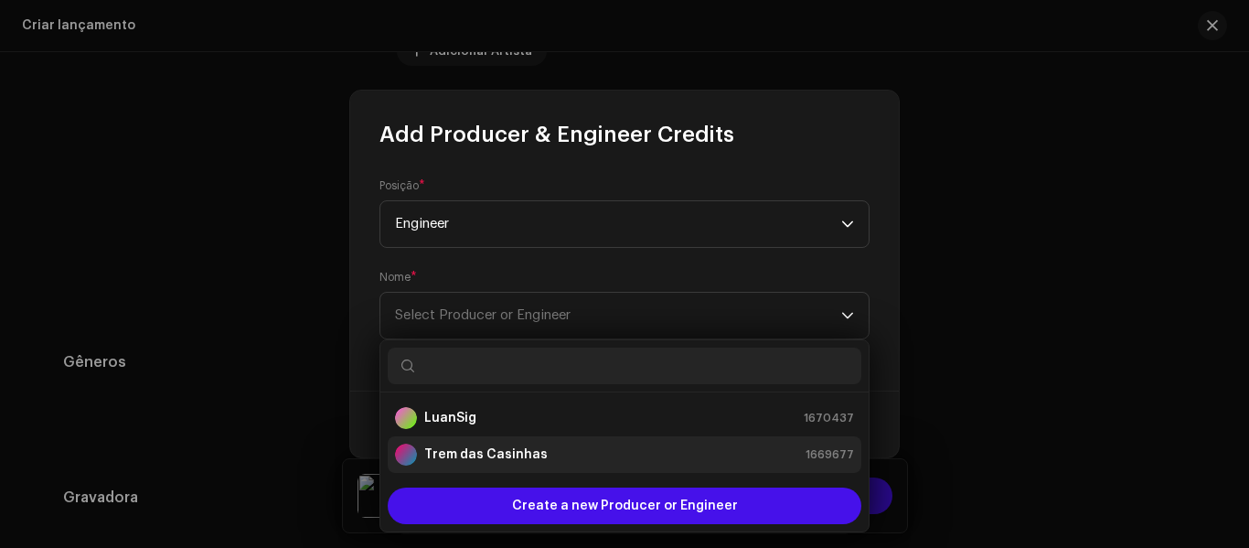
click at [462, 456] on strong "Trem das Casinhas" at bounding box center [485, 454] width 123 height 18
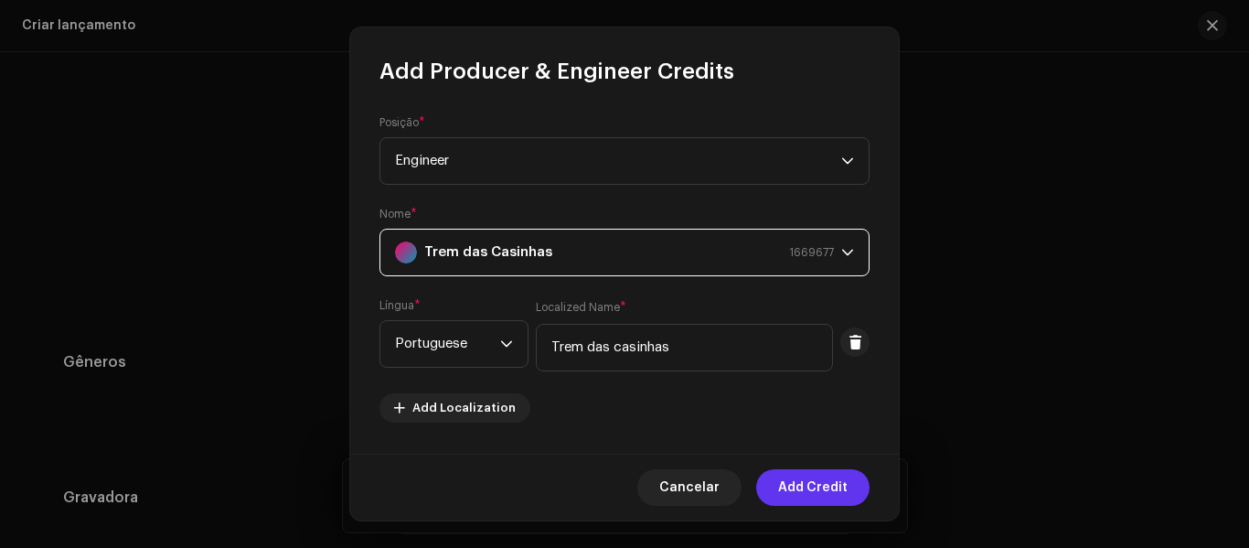
click at [805, 486] on span "Add Credit" at bounding box center [813, 487] width 70 height 37
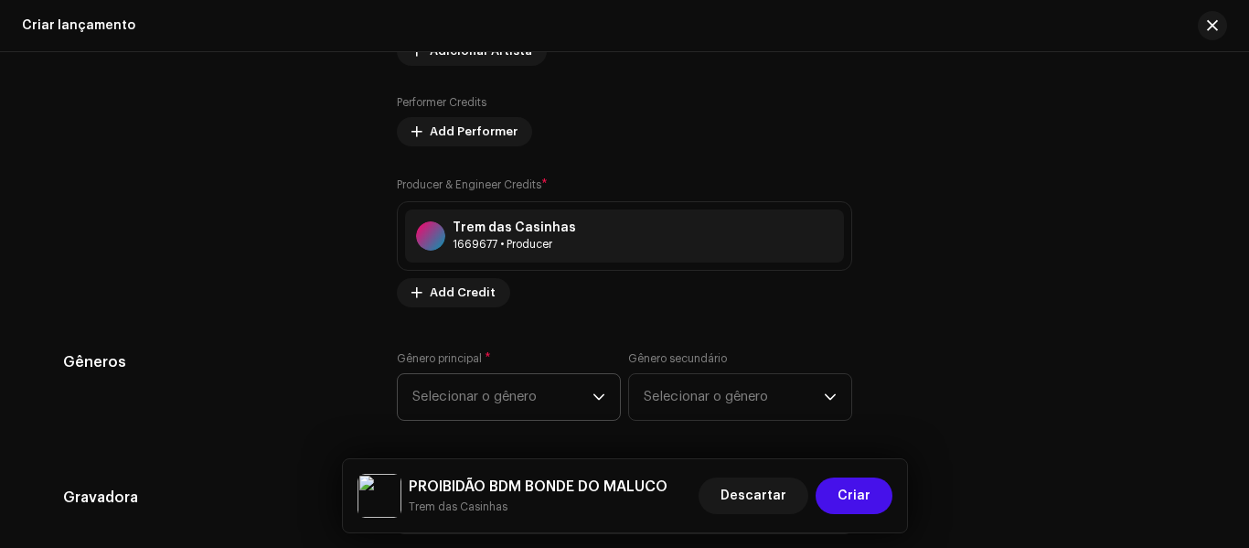
click at [446, 391] on span "Selecionar o gênero" at bounding box center [502, 397] width 180 height 46
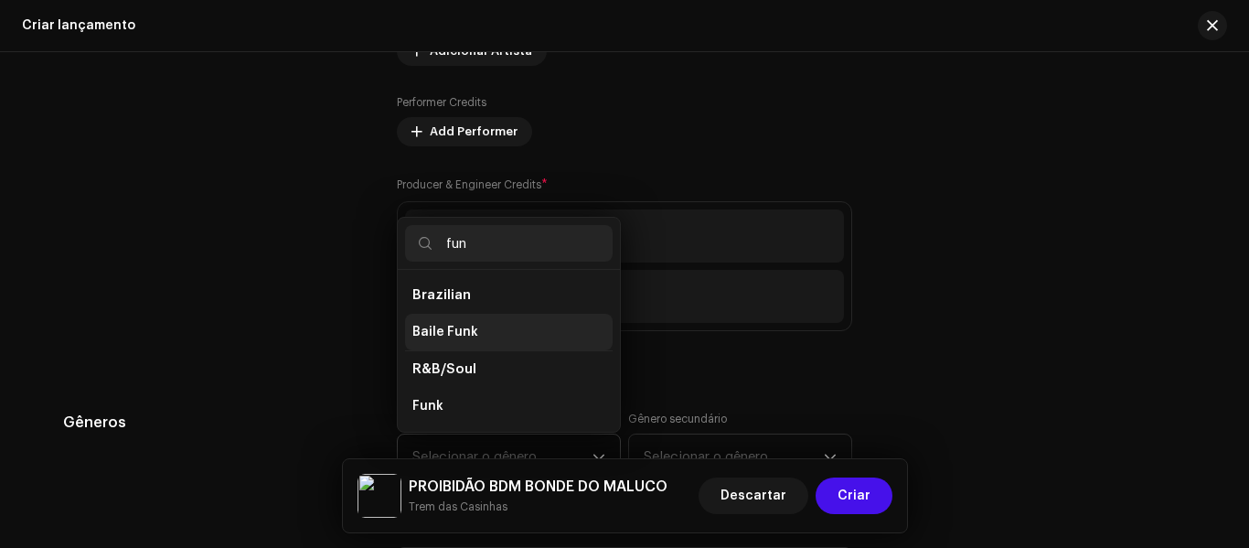
type input "fun"
click at [413, 327] on span "Baile Funk" at bounding box center [445, 332] width 66 height 18
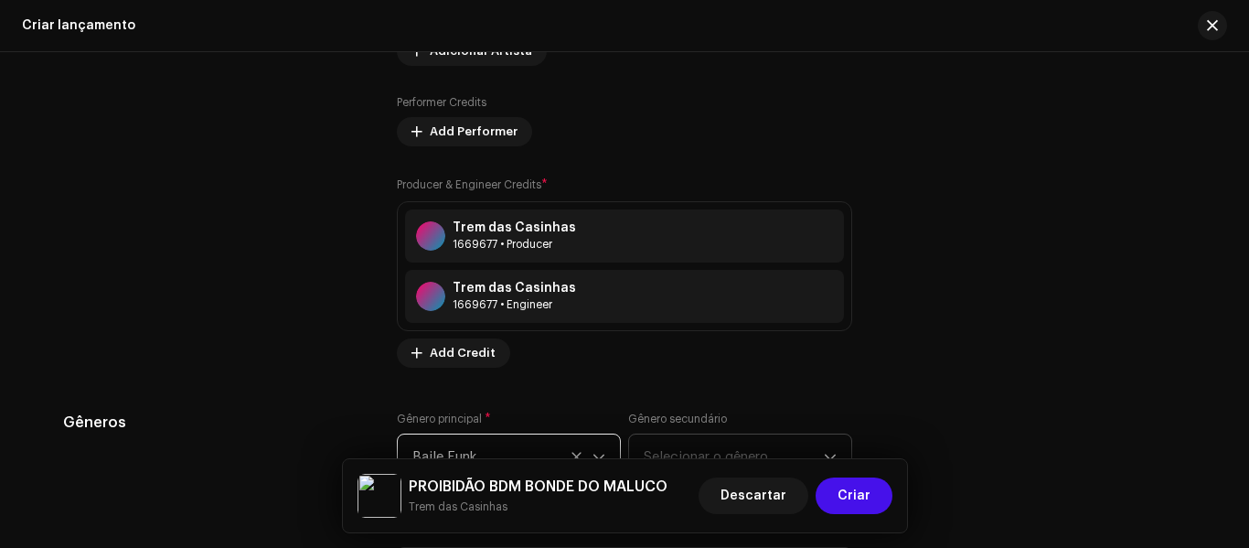
click at [688, 452] on span "Selecionar o gênero" at bounding box center [734, 457] width 180 height 46
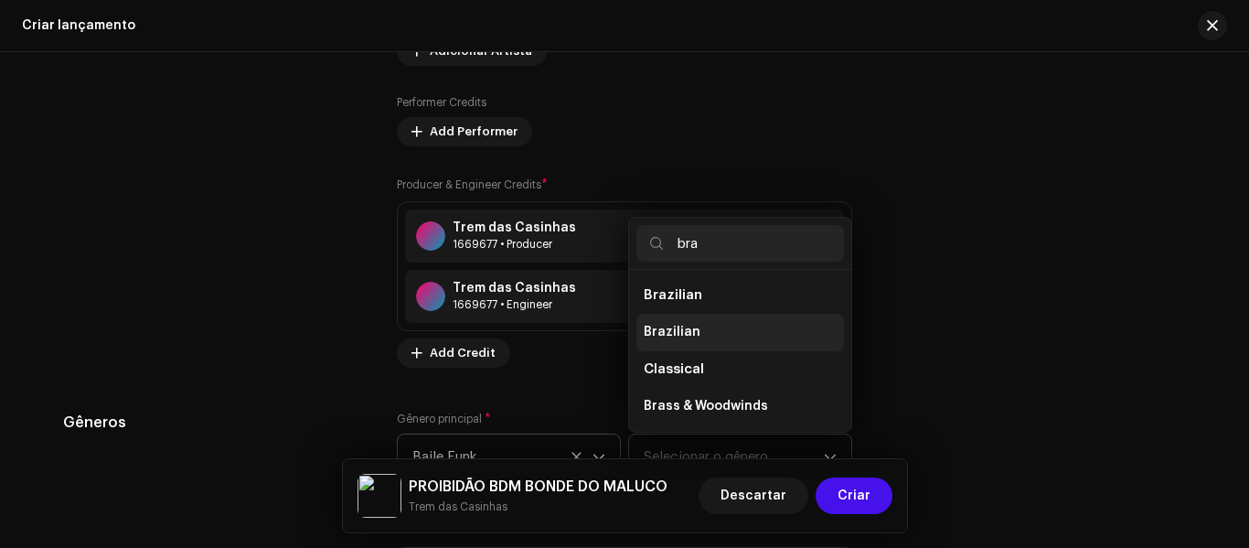
type input "bra"
click at [669, 332] on span "Brazilian" at bounding box center [672, 332] width 57 height 18
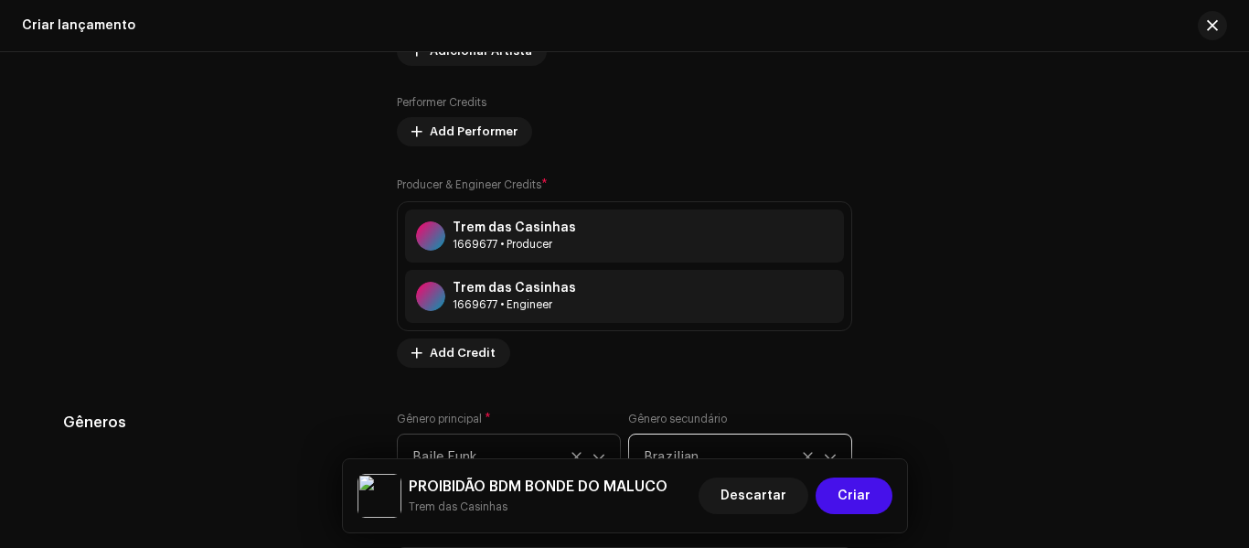
click at [147, 279] on div "Contribuintes" at bounding box center [215, 89] width 305 height 557
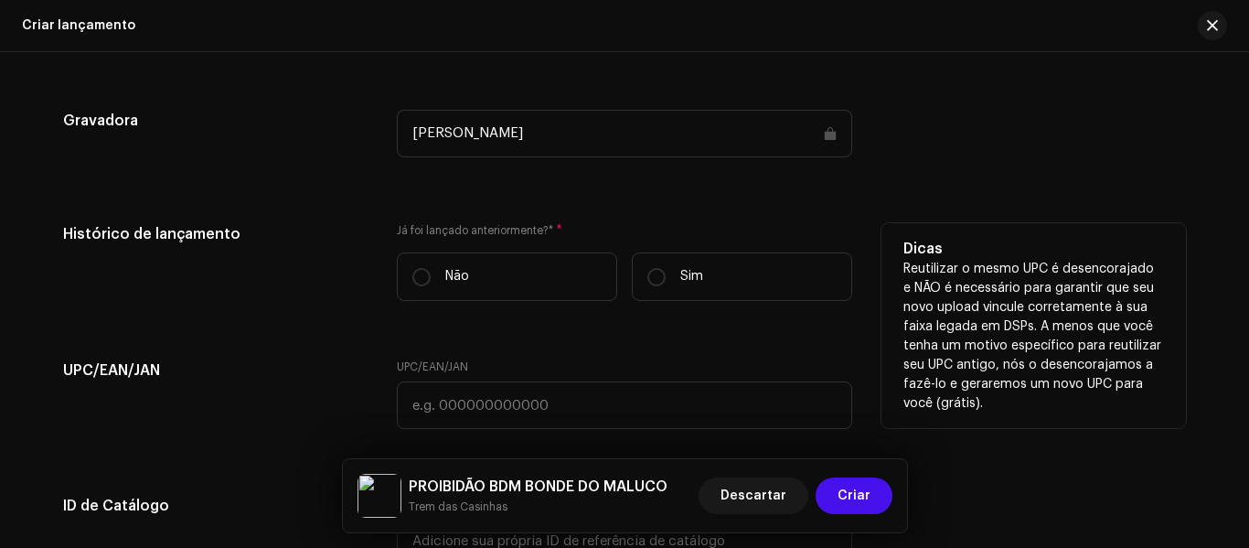
scroll to position [2597, 0]
click at [694, 288] on label "Sim" at bounding box center [742, 275] width 220 height 48
click at [666, 284] on input "Sim" at bounding box center [656, 275] width 18 height 18
radio input "true"
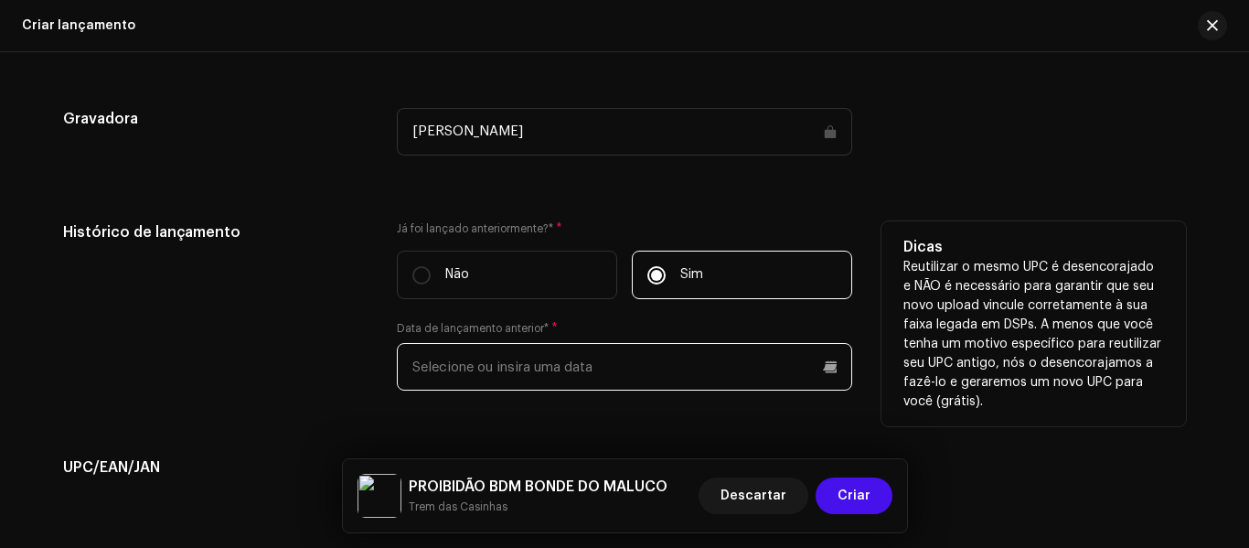
click at [451, 357] on input "text" at bounding box center [624, 367] width 455 height 48
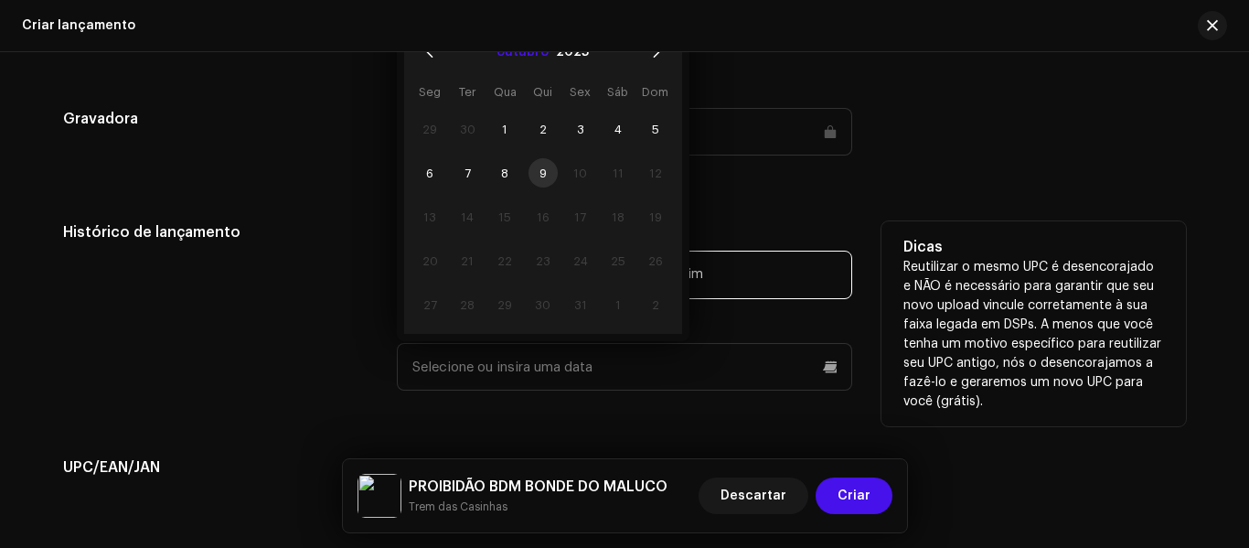
click at [526, 57] on button "outubro" at bounding box center [523, 51] width 52 height 29
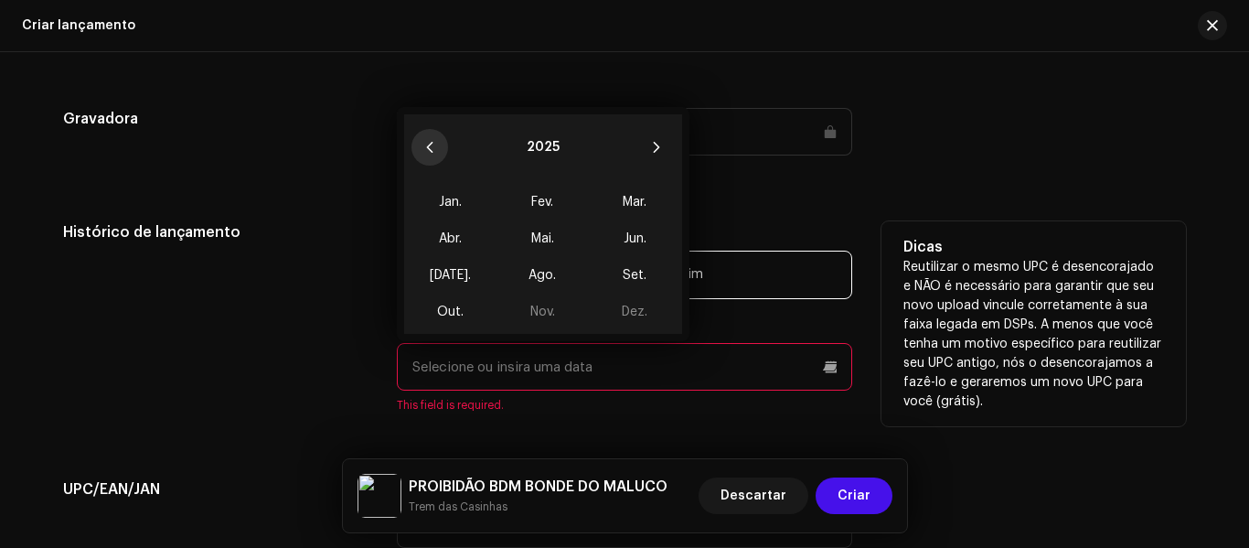
click at [431, 148] on icon "Previous Year" at bounding box center [429, 147] width 13 height 13
click at [639, 230] on span "Jun." at bounding box center [635, 238] width 78 height 29
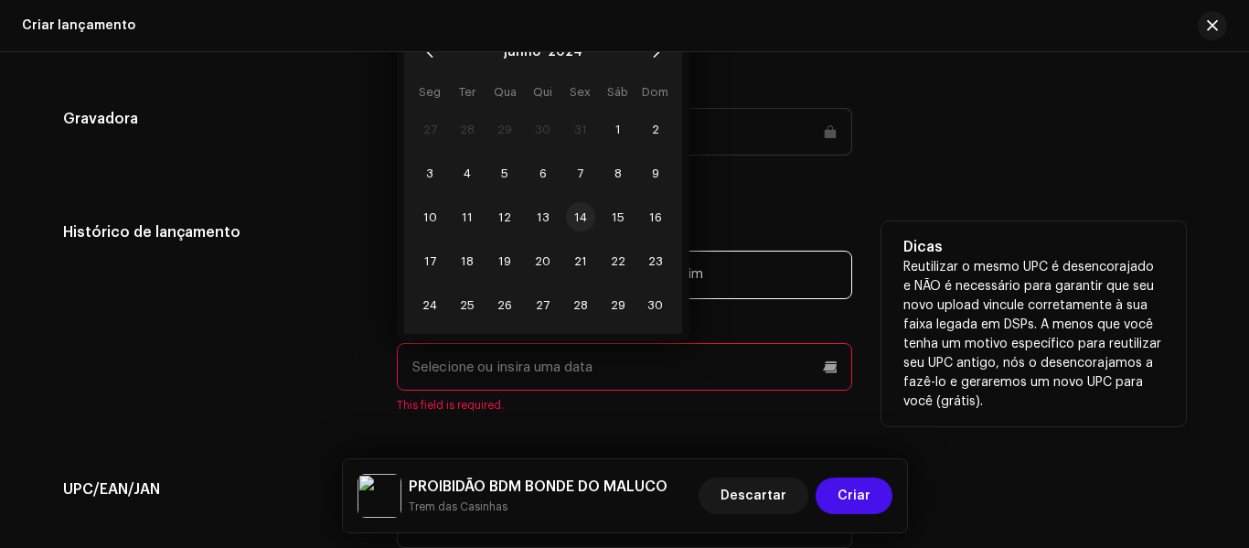
click at [588, 215] on span "14" at bounding box center [580, 216] width 29 height 29
type input "[DATE]"
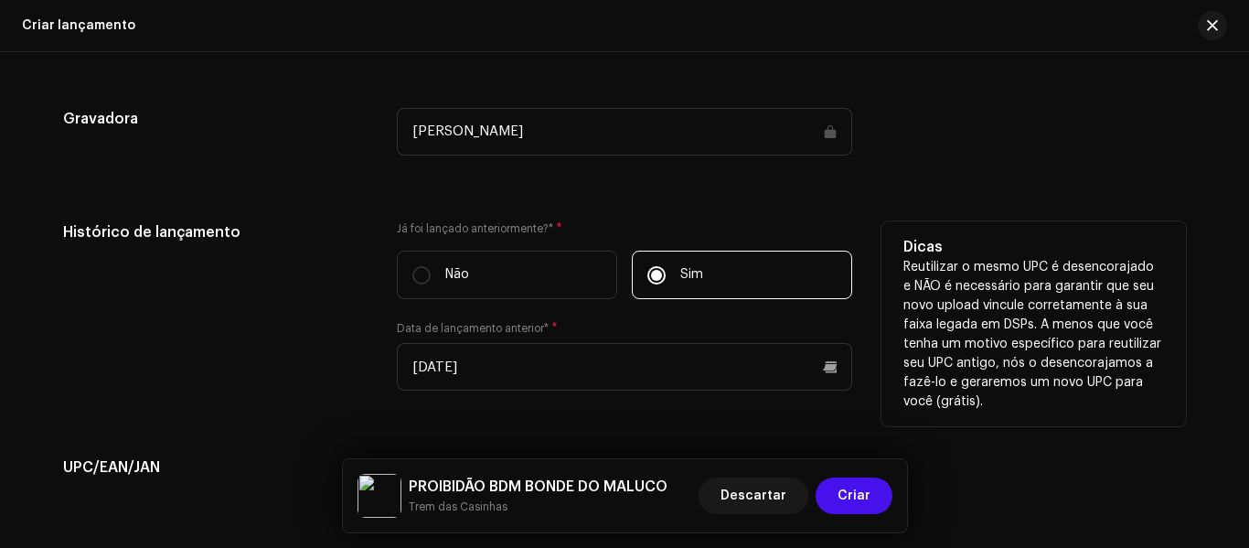
click at [287, 309] on div "Histórico de lançamento" at bounding box center [215, 316] width 305 height 191
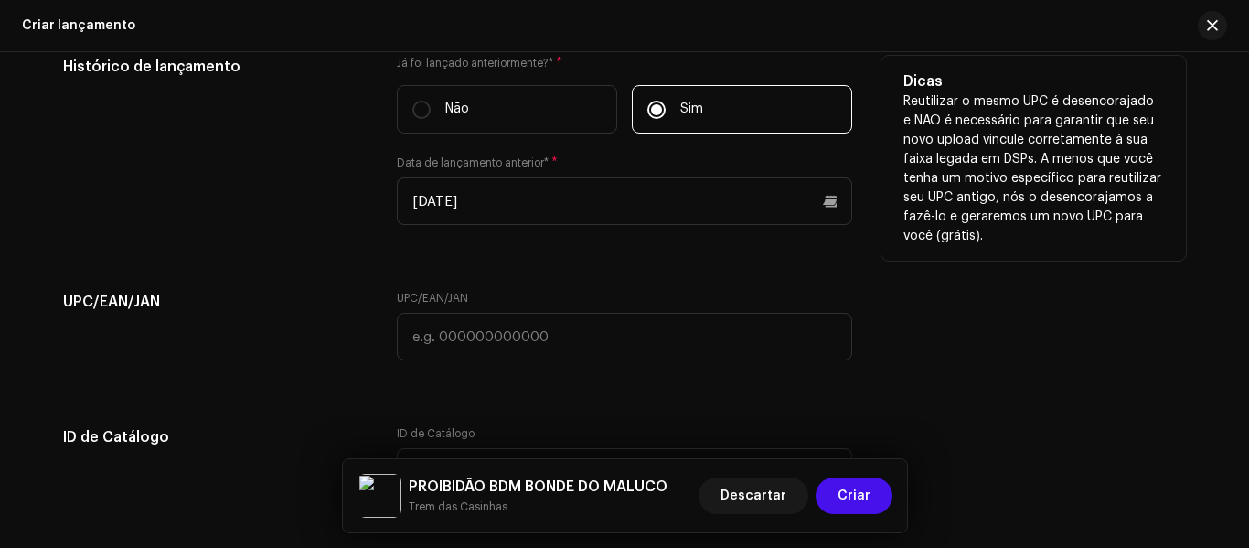
scroll to position [2853, 0]
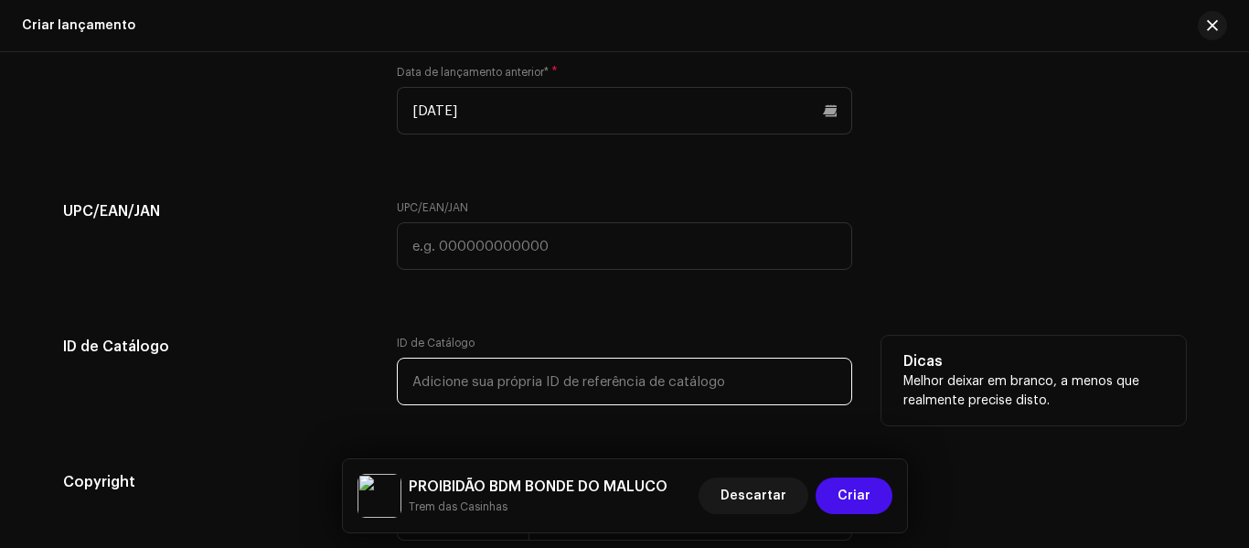
click at [591, 380] on input "text" at bounding box center [624, 382] width 455 height 48
paste input "198622119962"
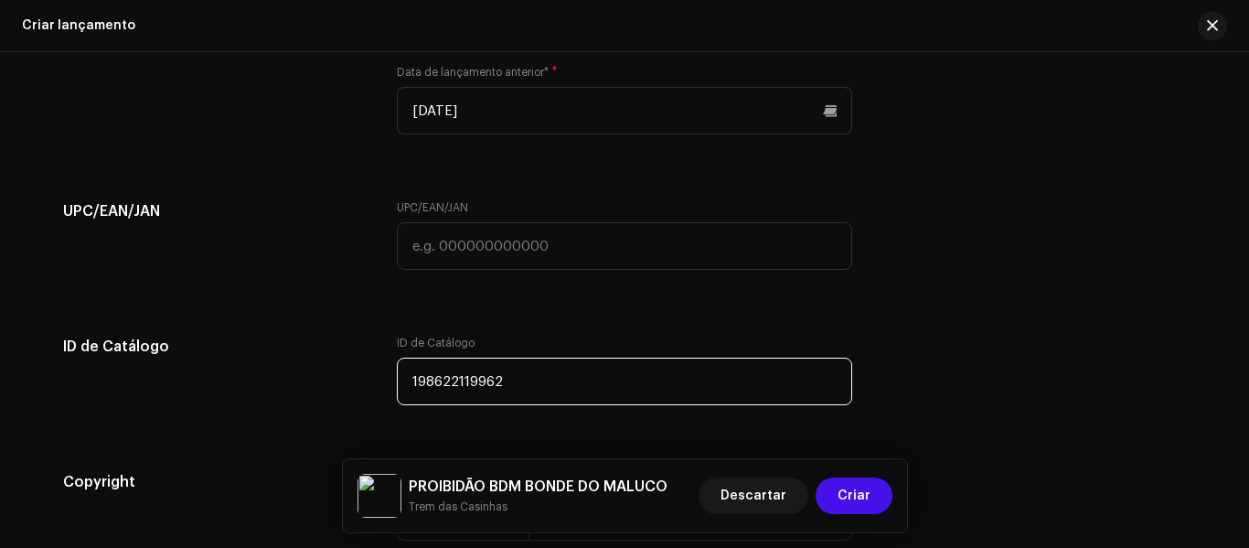
type input "198622119962"
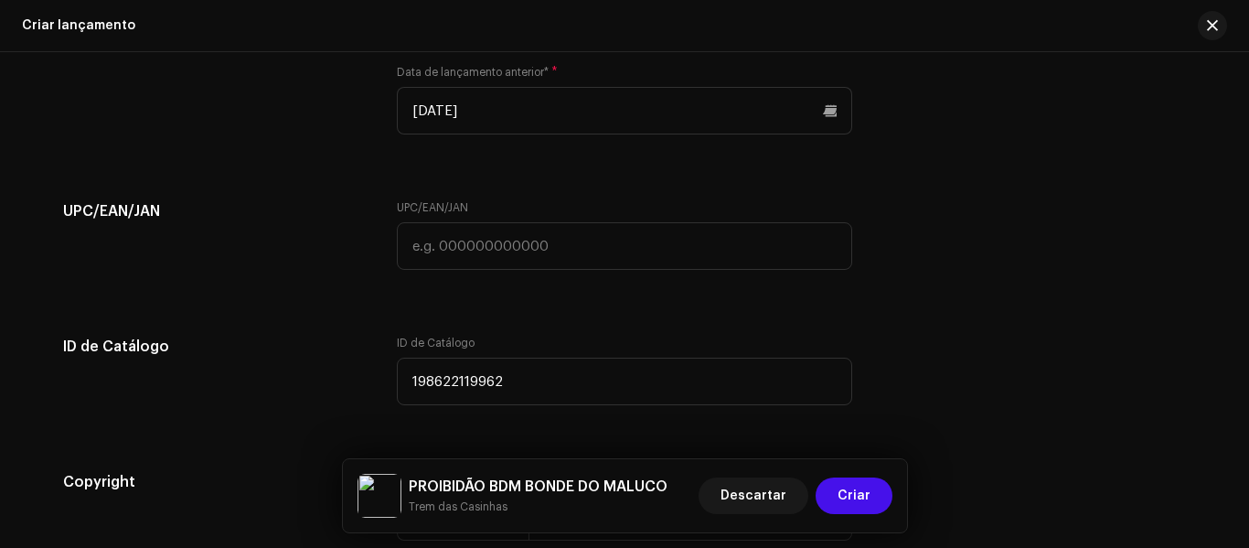
click at [267, 255] on div "UPC/EAN/JAN" at bounding box center [215, 245] width 305 height 91
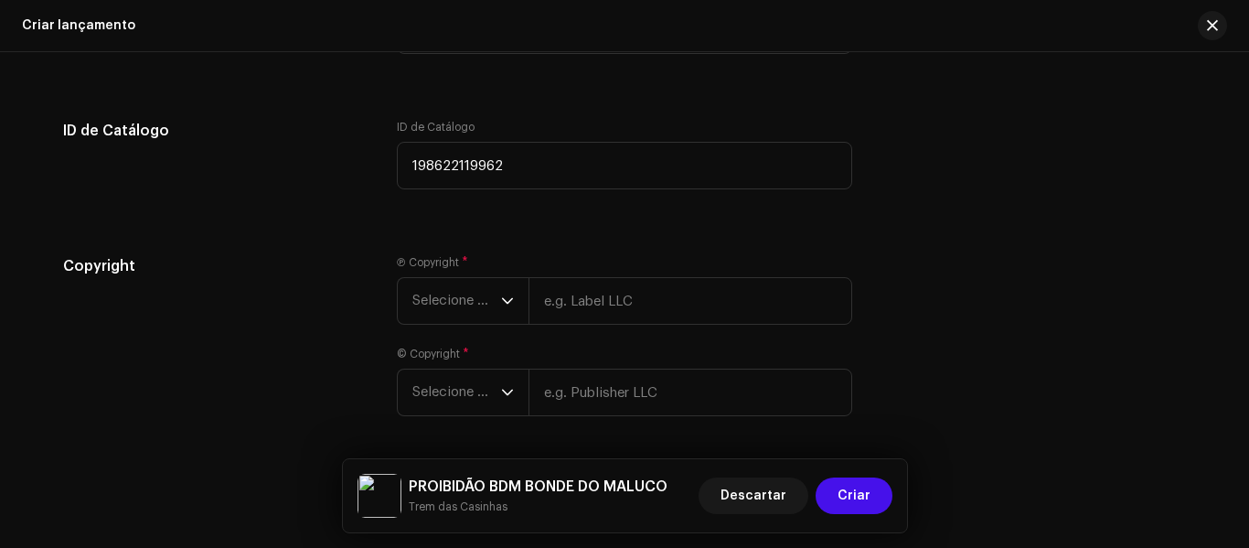
scroll to position [3135, 0]
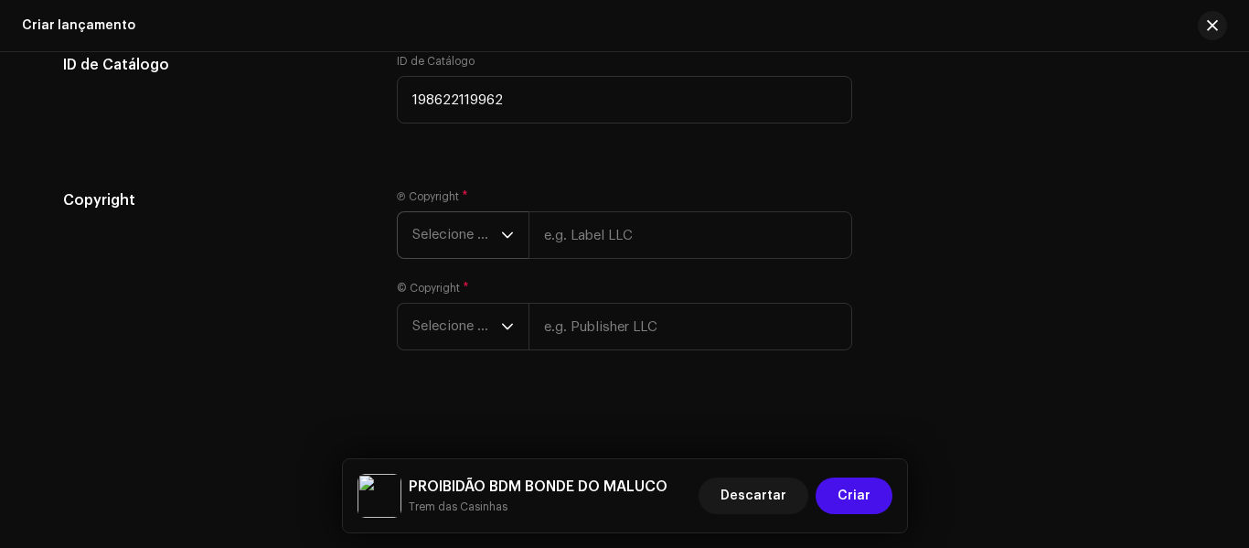
click at [420, 244] on span "Selecione o ano" at bounding box center [456, 235] width 89 height 46
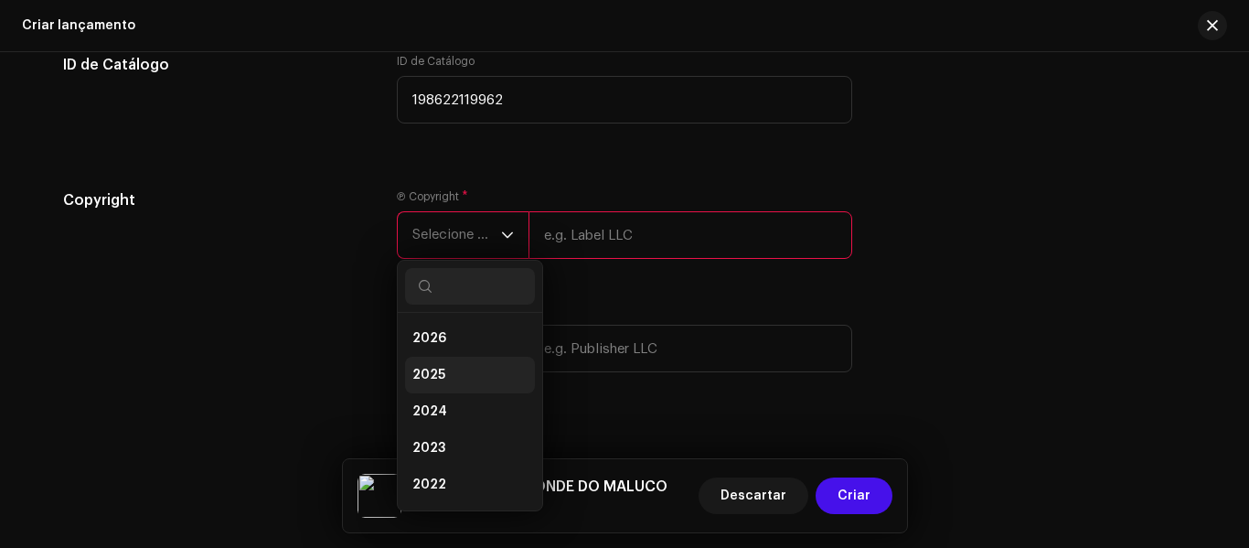
click at [413, 374] on span "2025" at bounding box center [428, 375] width 33 height 18
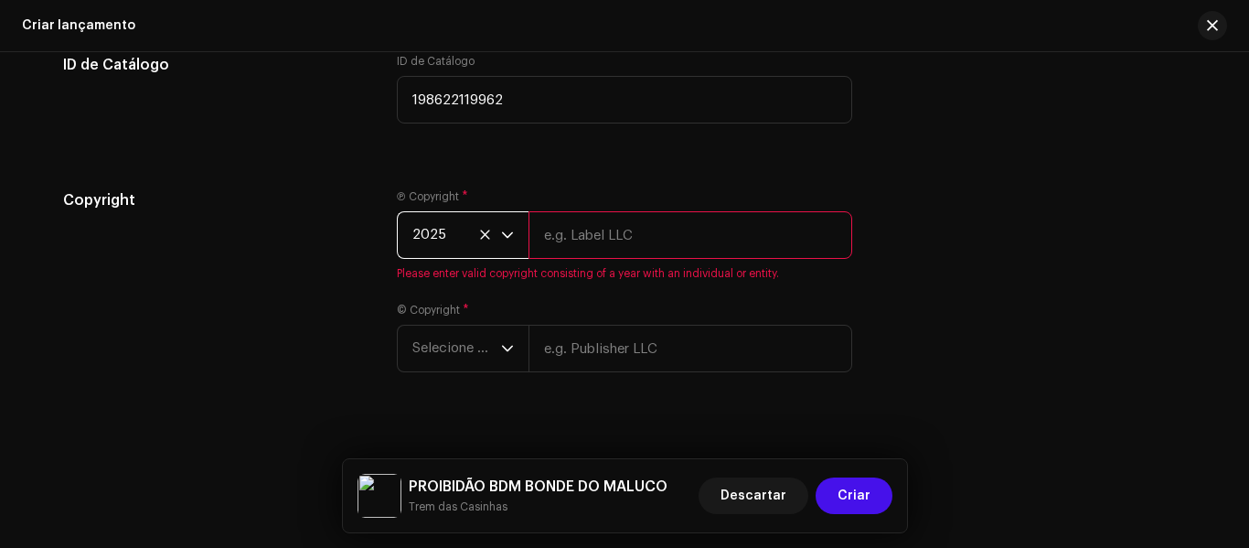
click at [437, 228] on span "2025" at bounding box center [456, 235] width 89 height 46
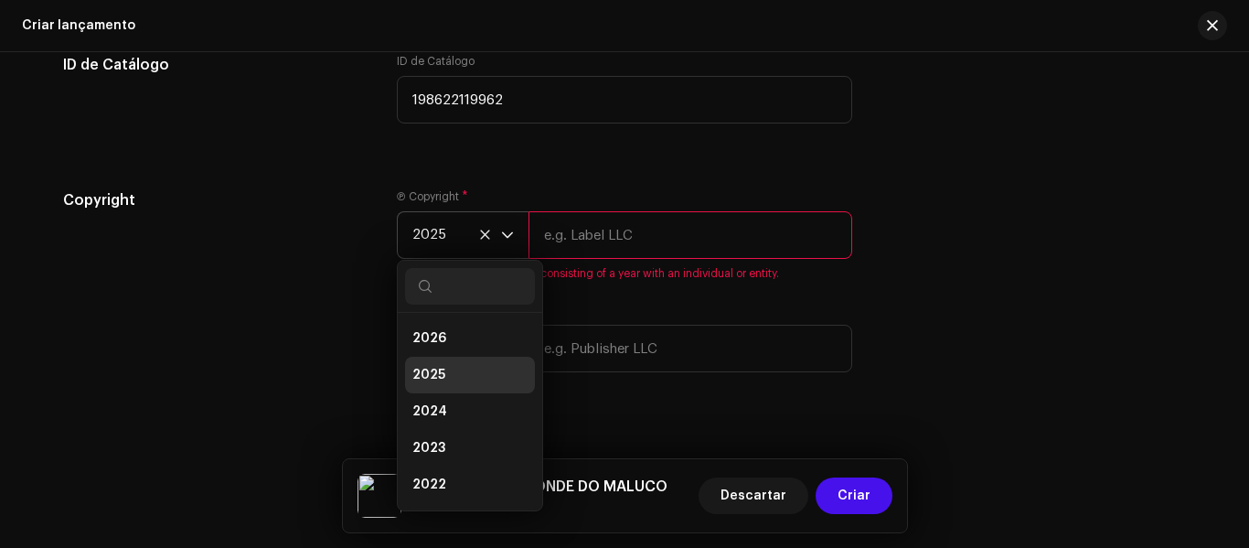
scroll to position [7, 0]
click at [433, 376] on span "2025" at bounding box center [428, 367] width 33 height 18
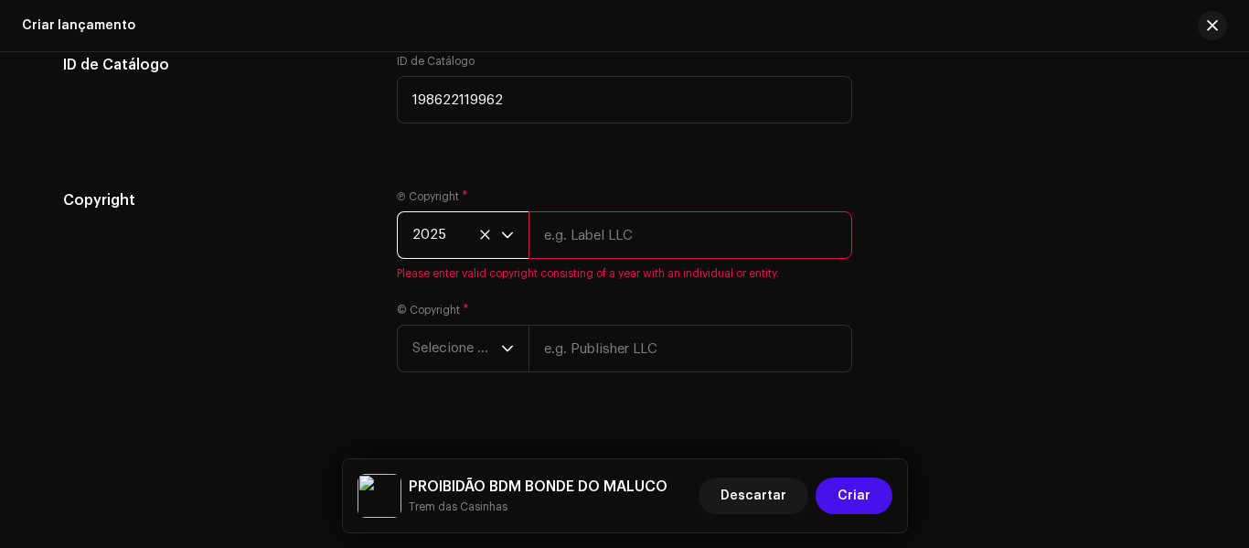
click at [436, 239] on span "2025" at bounding box center [456, 235] width 89 height 46
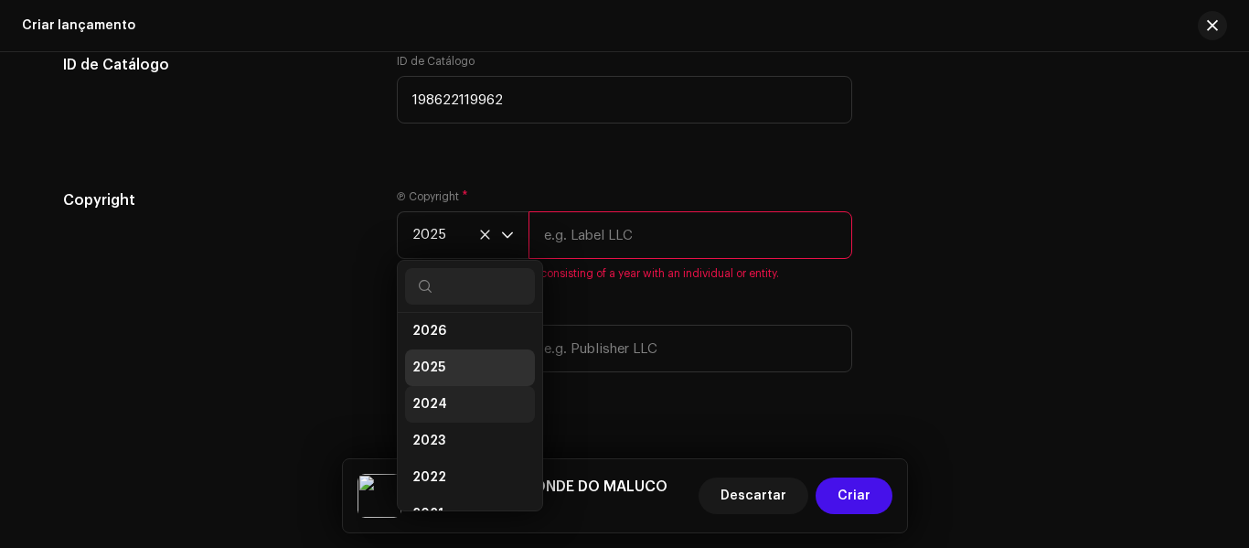
click at [428, 405] on span "2024" at bounding box center [429, 404] width 35 height 18
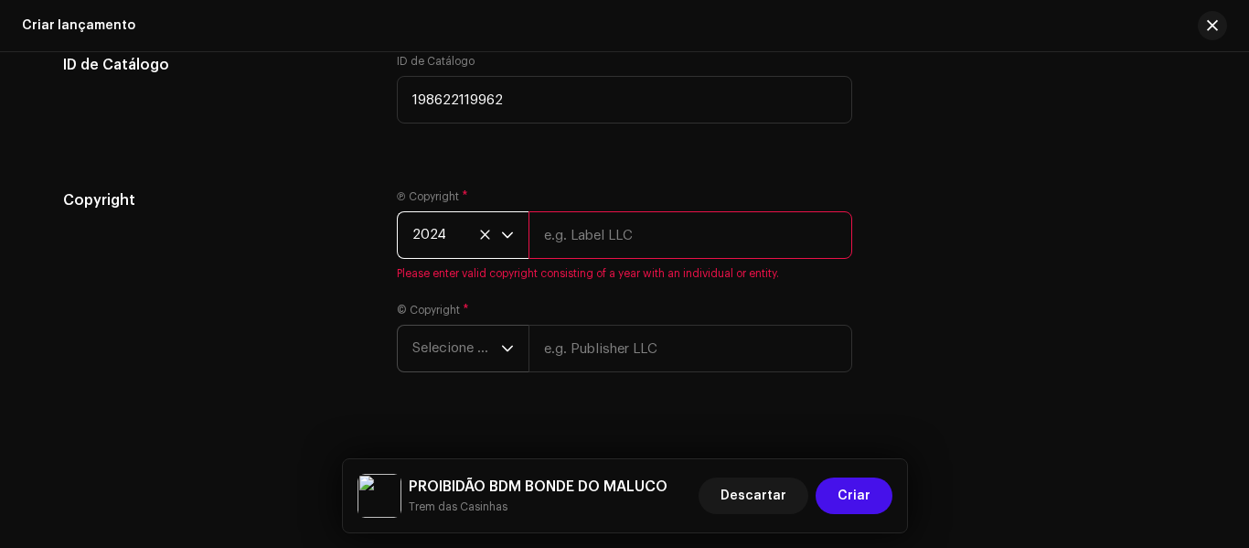
click at [435, 331] on span "Selecione o ano" at bounding box center [456, 349] width 89 height 46
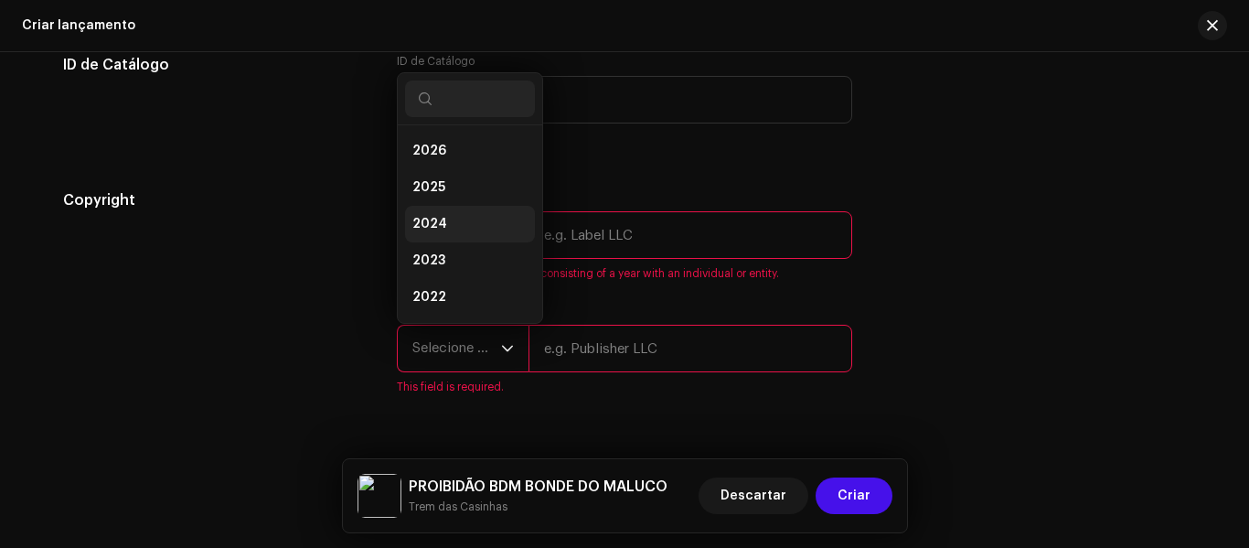
click at [423, 229] on span "2024" at bounding box center [429, 224] width 35 height 18
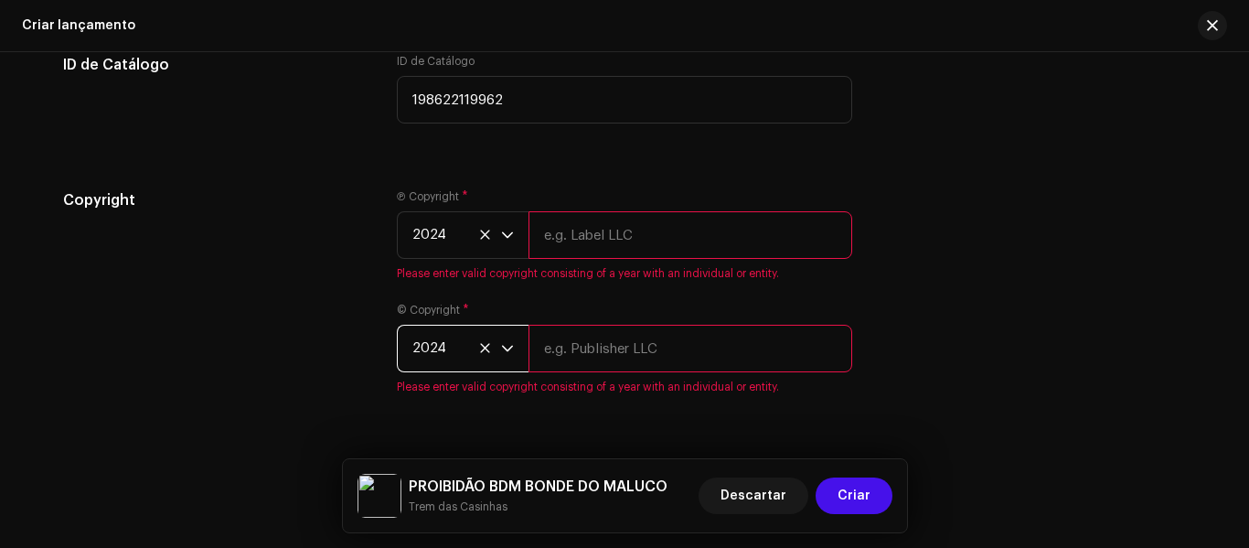
click at [562, 228] on input "text" at bounding box center [691, 235] width 324 height 48
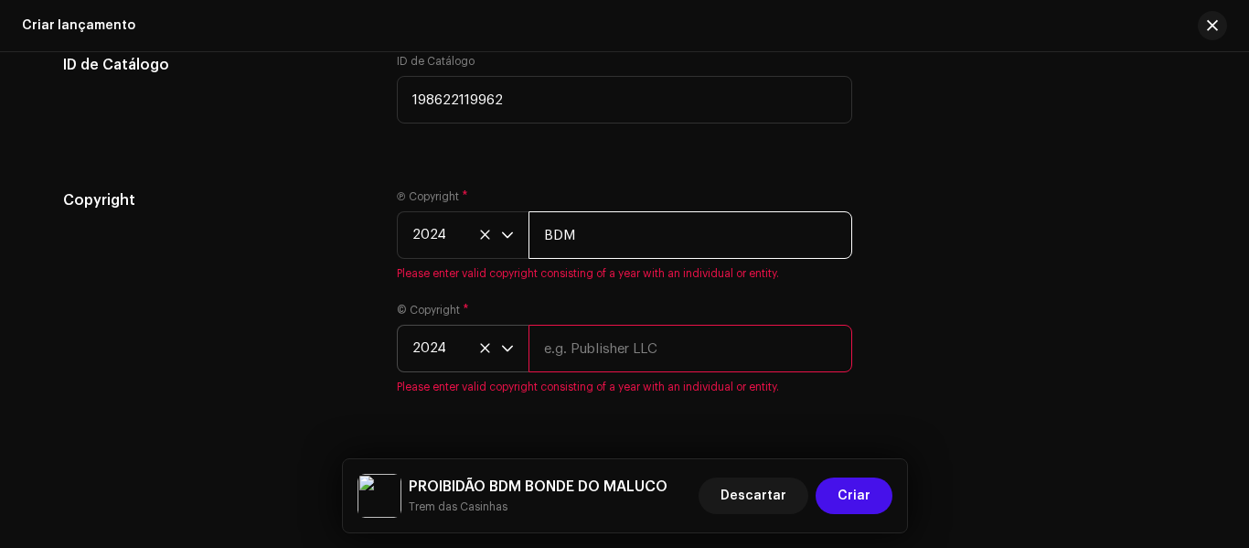
type input "BDM"
click at [618, 316] on div "© Copyright * 2024 Please enter valid copyright consisting of a year with an in…" at bounding box center [624, 348] width 455 height 91
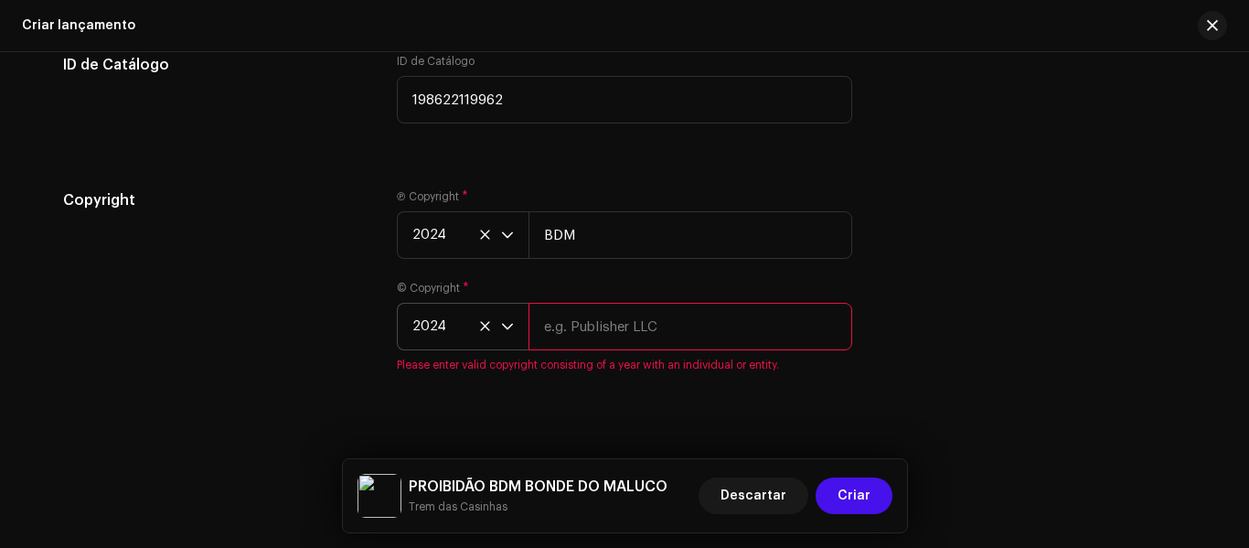
click at [614, 323] on input "text" at bounding box center [691, 327] width 324 height 48
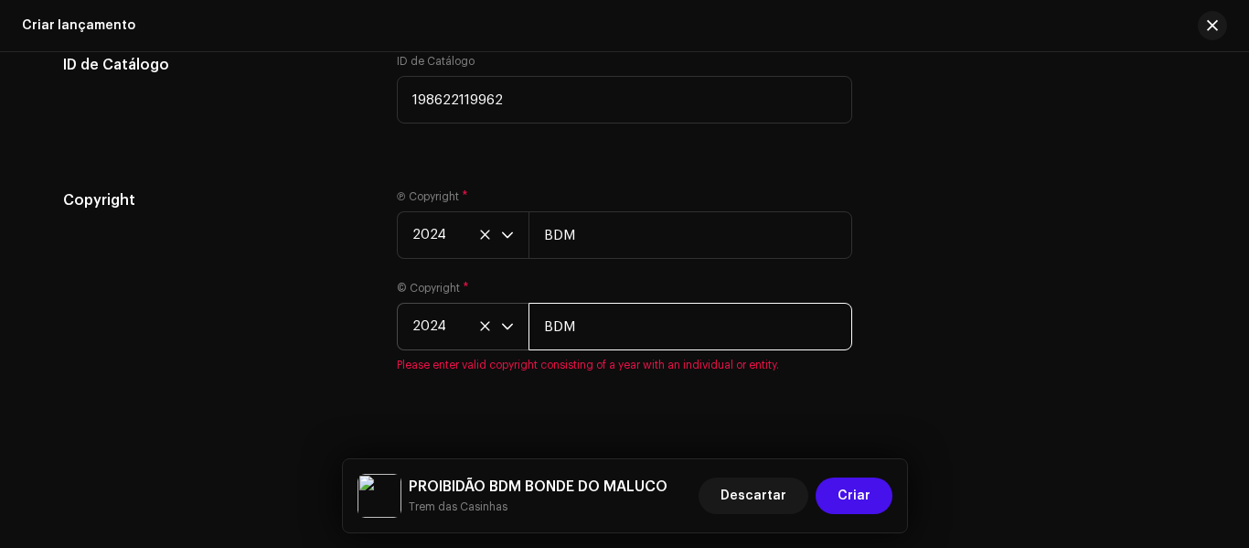
type input "BDM"
click at [290, 264] on div "Copyright" at bounding box center [215, 291] width 305 height 205
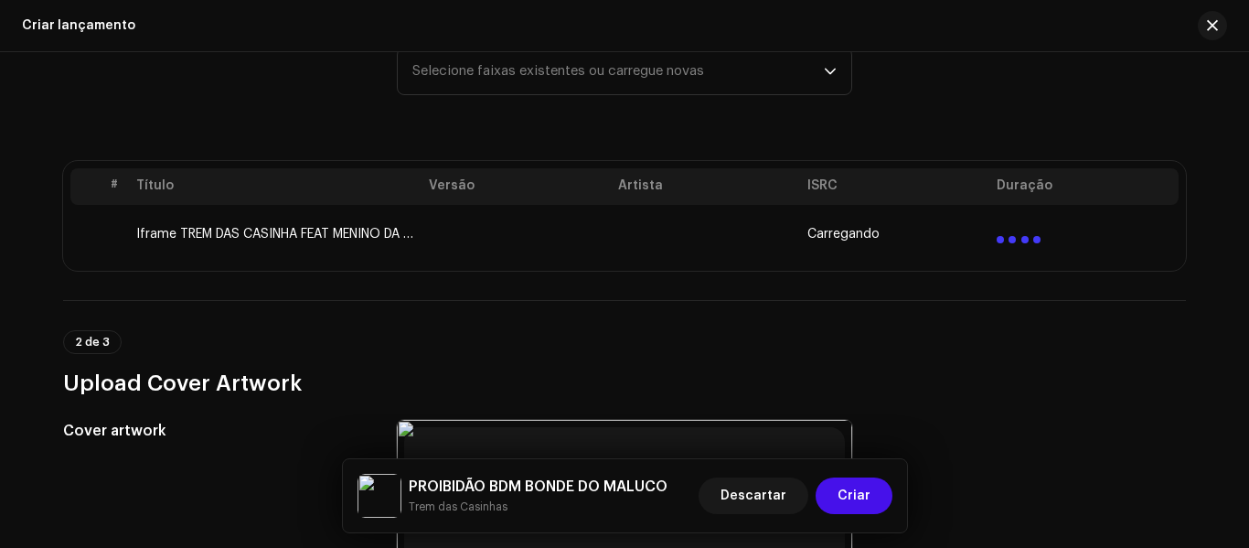
scroll to position [318, 0]
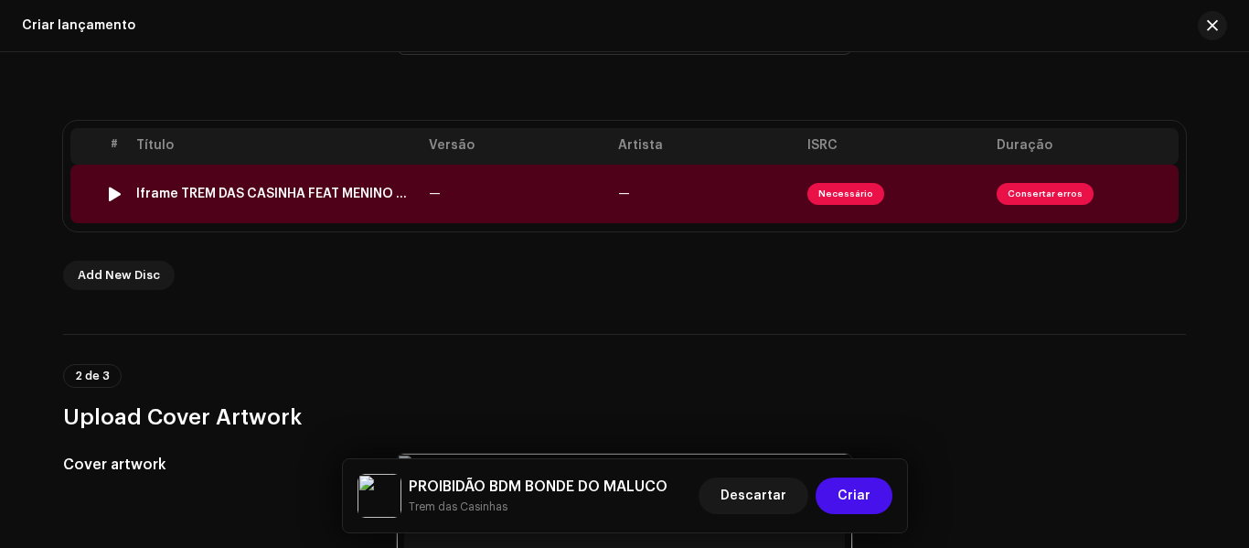
click at [911, 181] on td "Necessário" at bounding box center [894, 194] width 189 height 59
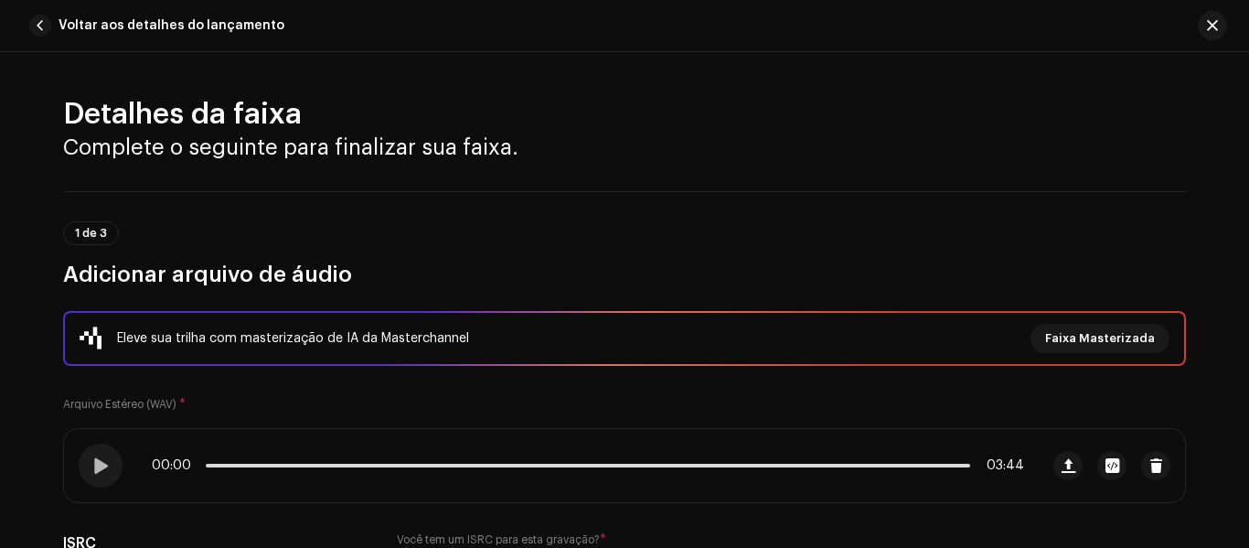
click at [746, 244] on div "1 de 3 Adicionar arquivo de áudio" at bounding box center [624, 255] width 1123 height 68
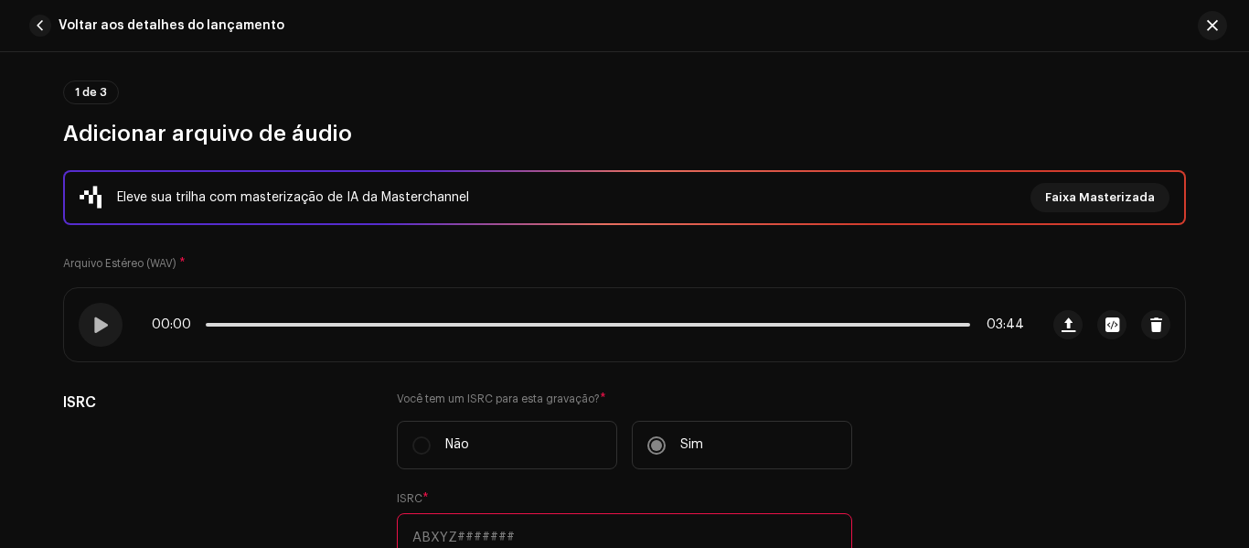
scroll to position [256, 0]
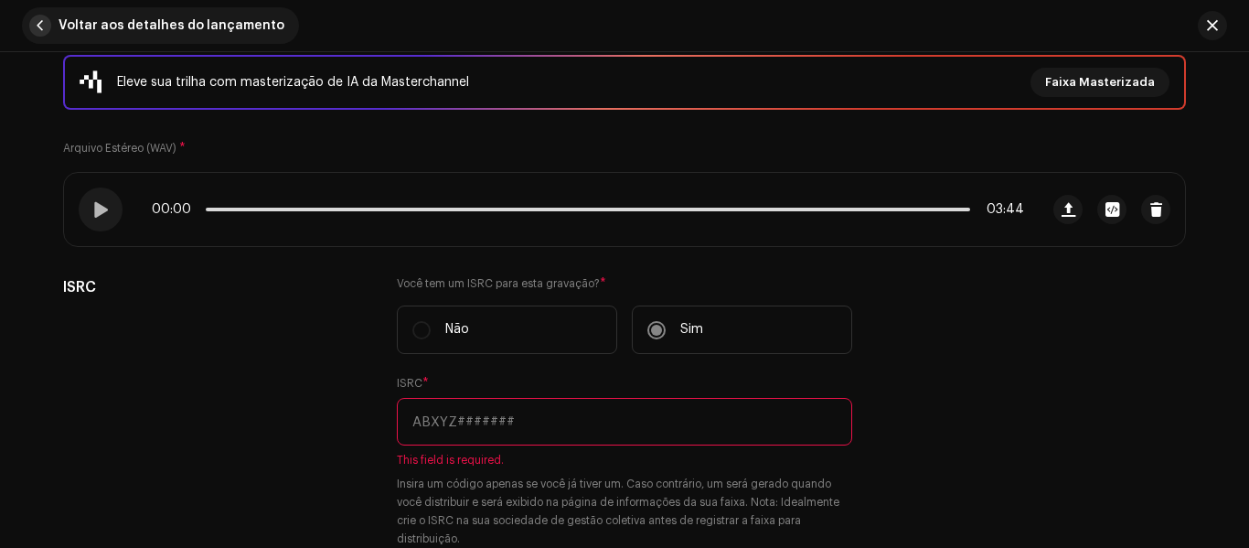
click at [40, 30] on span "button" at bounding box center [40, 26] width 22 height 22
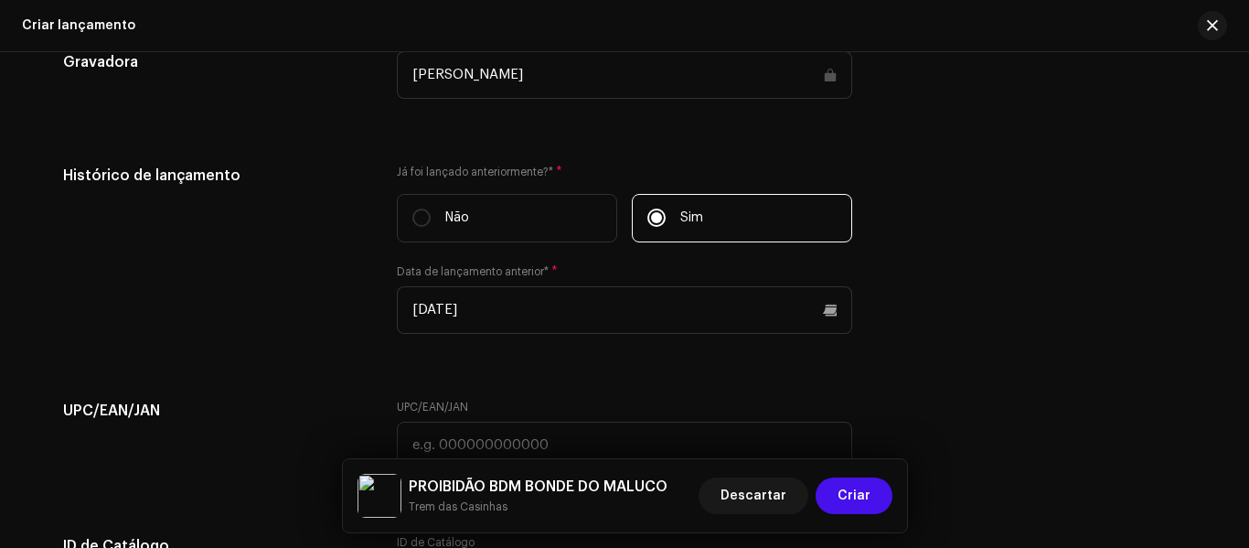
scroll to position [2733, 0]
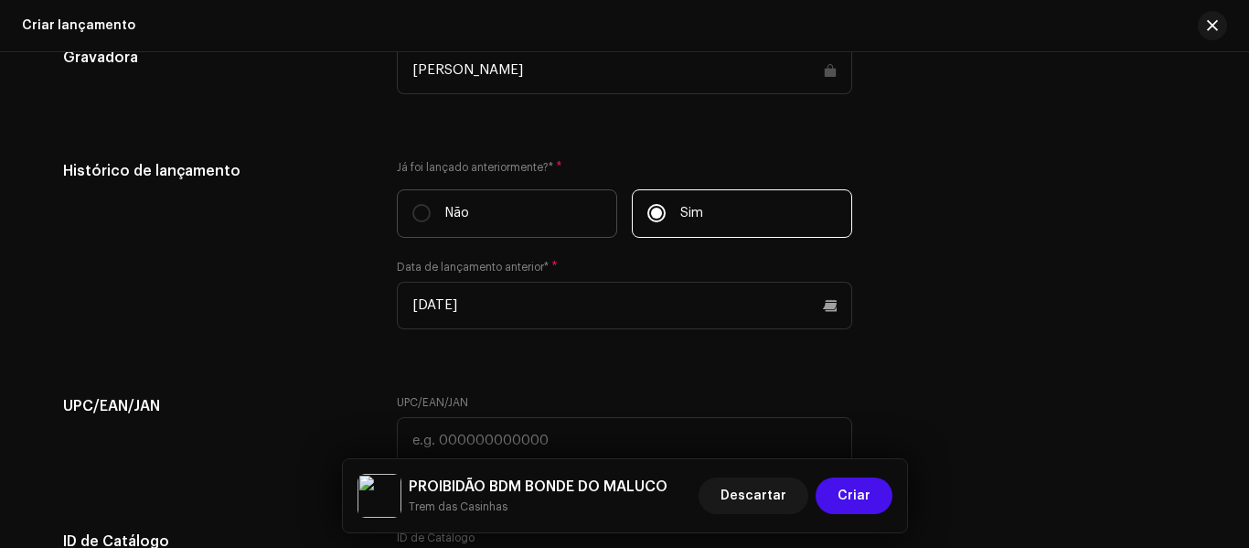
click at [427, 223] on label "Não" at bounding box center [507, 213] width 220 height 48
click at [427, 222] on input "Não" at bounding box center [421, 213] width 18 height 18
radio input "true"
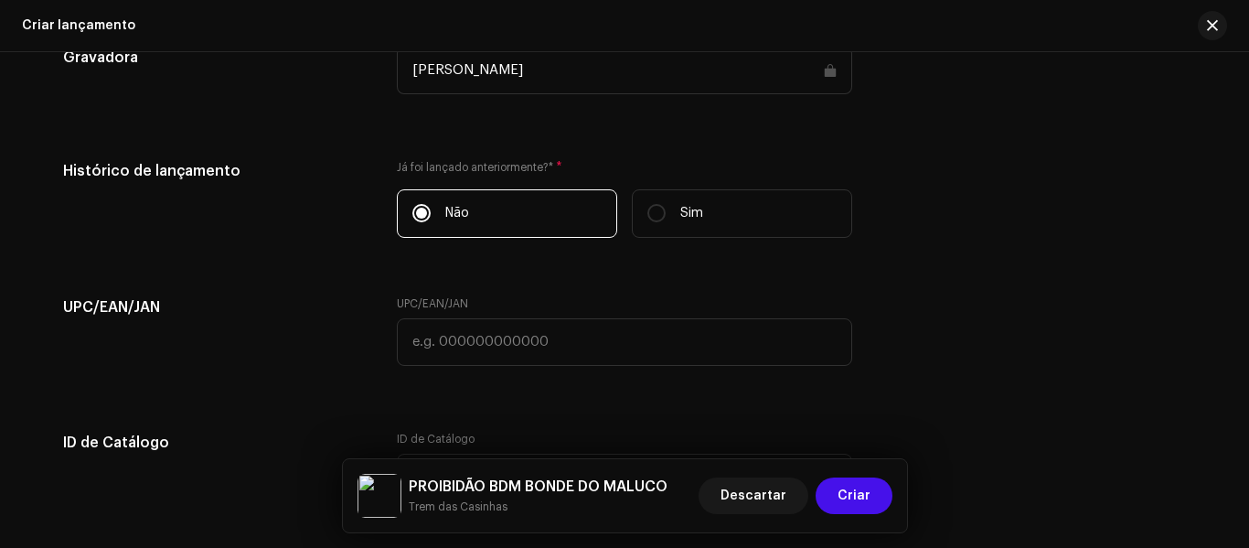
click at [294, 250] on div "Histórico de lançamento" at bounding box center [215, 206] width 305 height 92
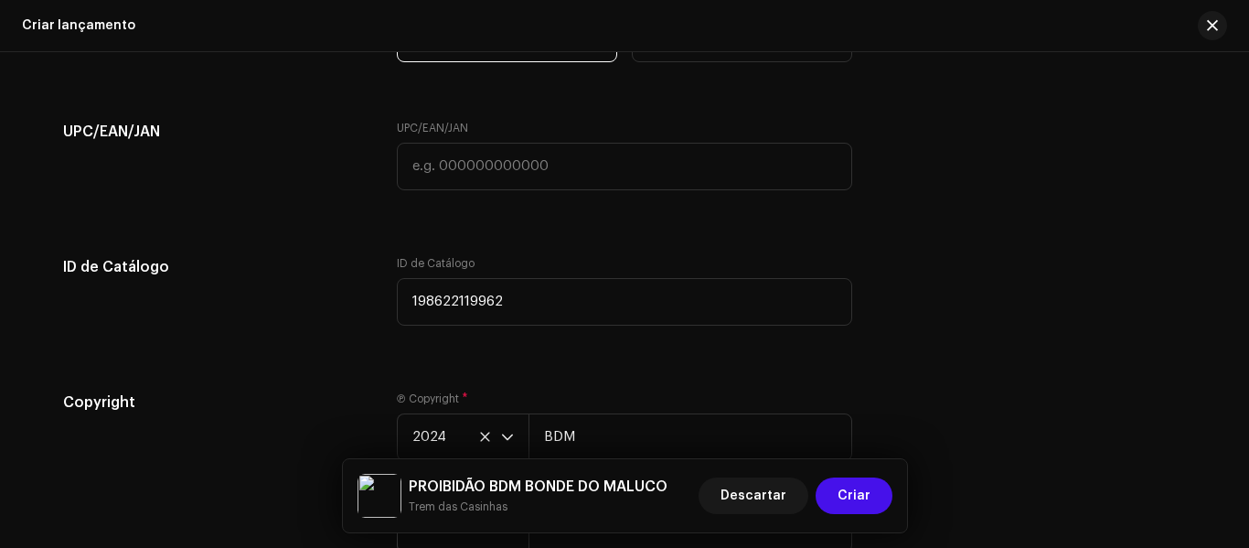
scroll to position [2952, 0]
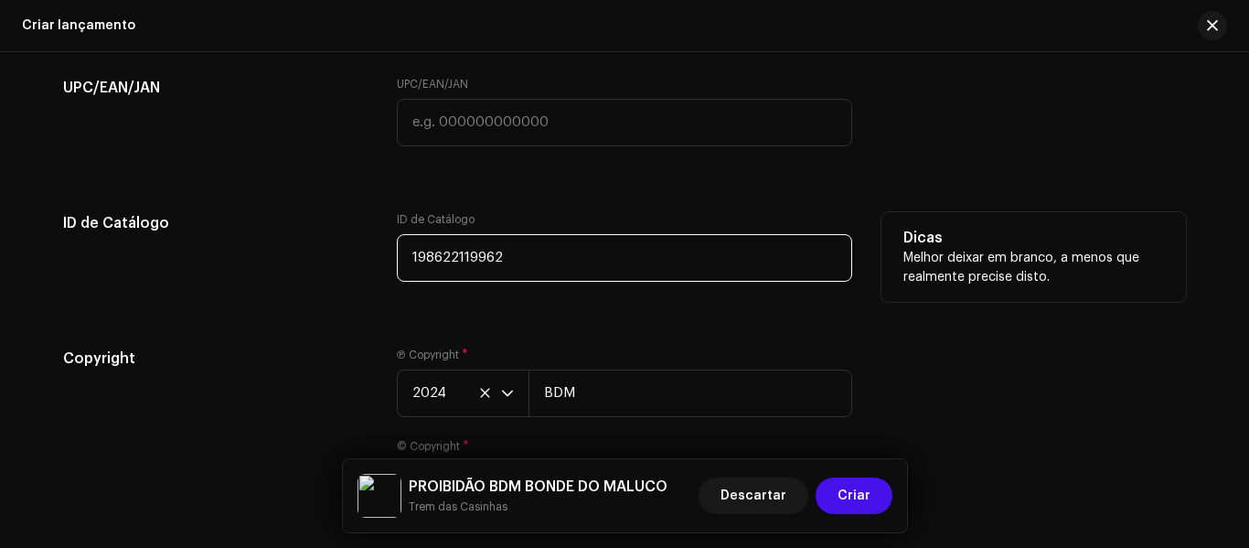
click at [437, 272] on input "198622119962" at bounding box center [624, 258] width 455 height 48
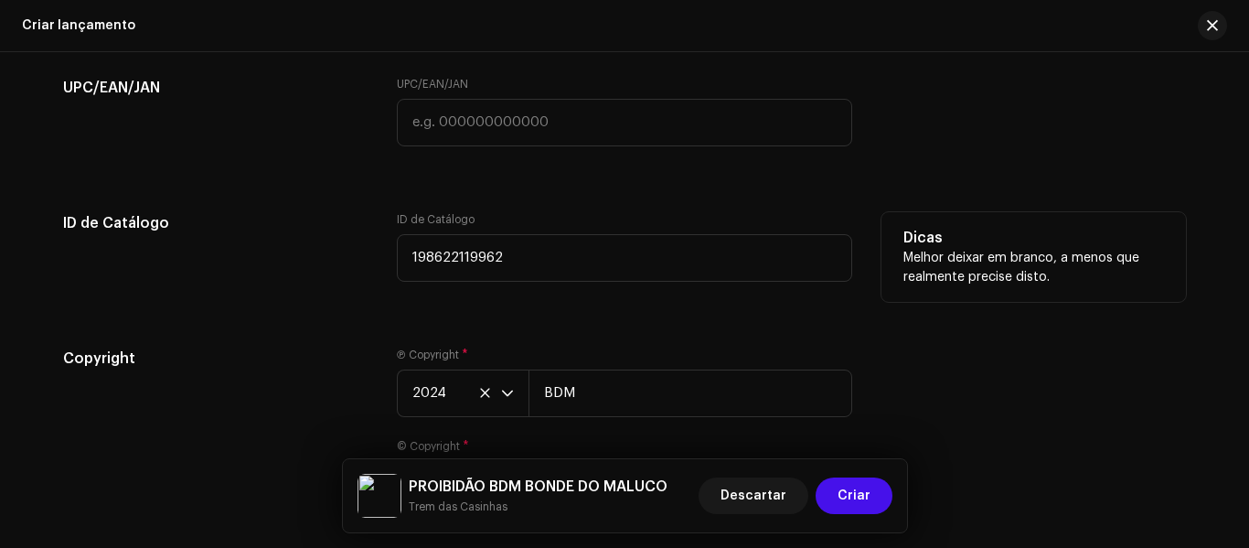
click at [281, 242] on div "ID de Catálogo" at bounding box center [215, 257] width 305 height 91
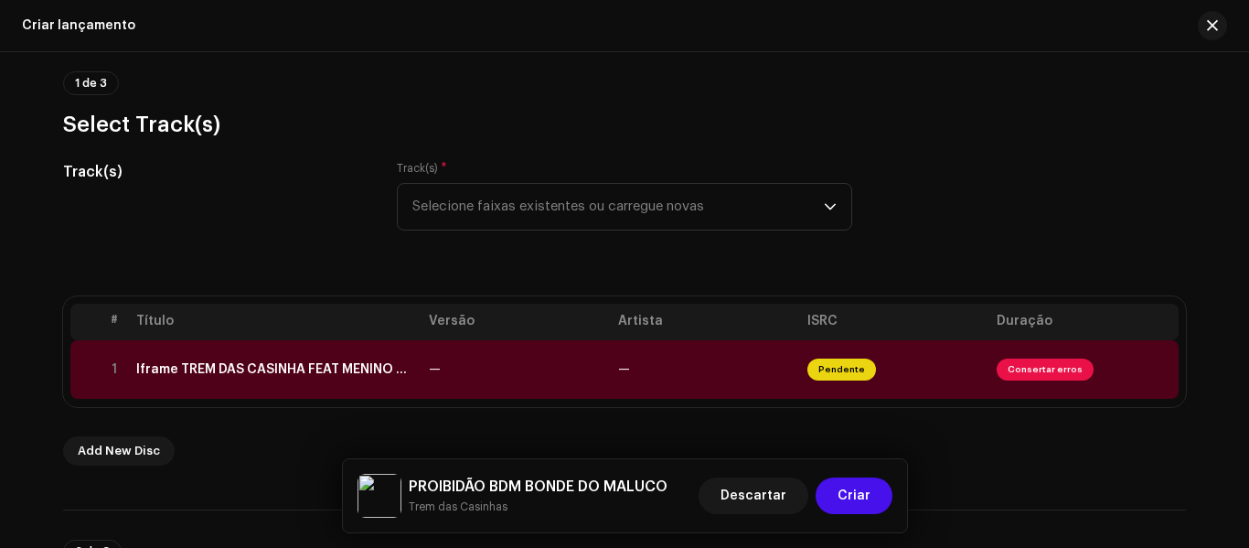
scroll to position [111, 0]
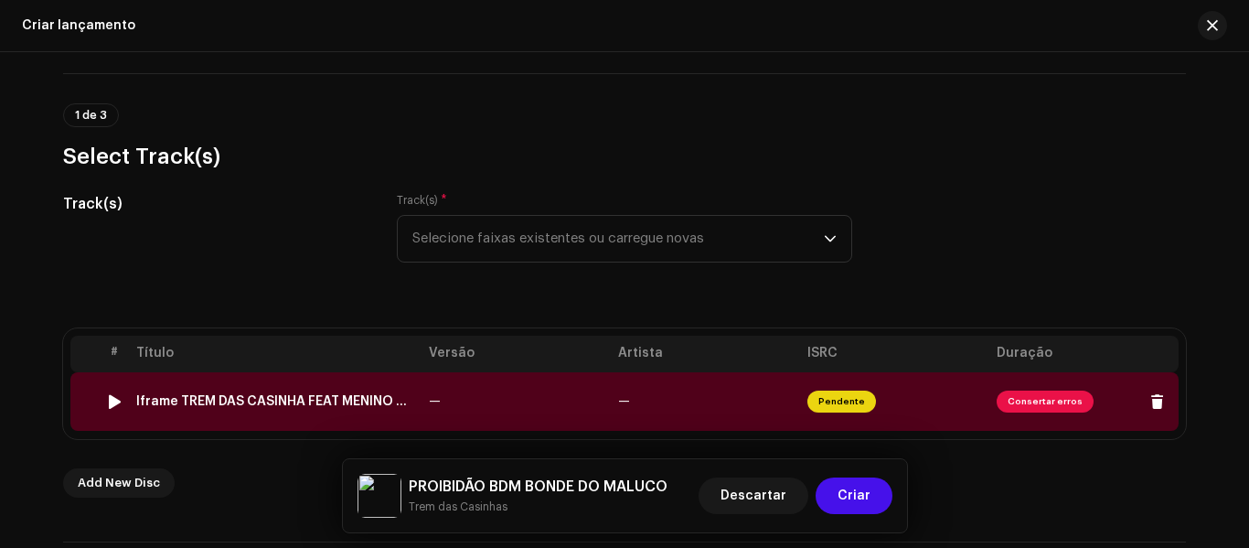
click at [445, 392] on td "—" at bounding box center [516, 401] width 189 height 59
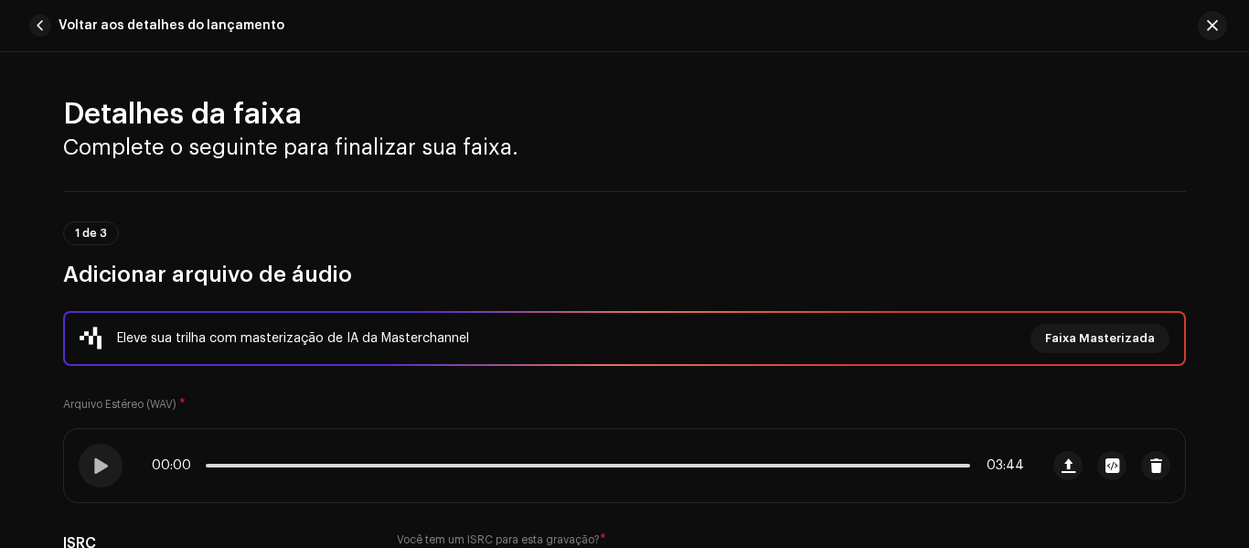
click at [516, 255] on div "1 de 3 Adicionar arquivo de áudio" at bounding box center [624, 255] width 1123 height 68
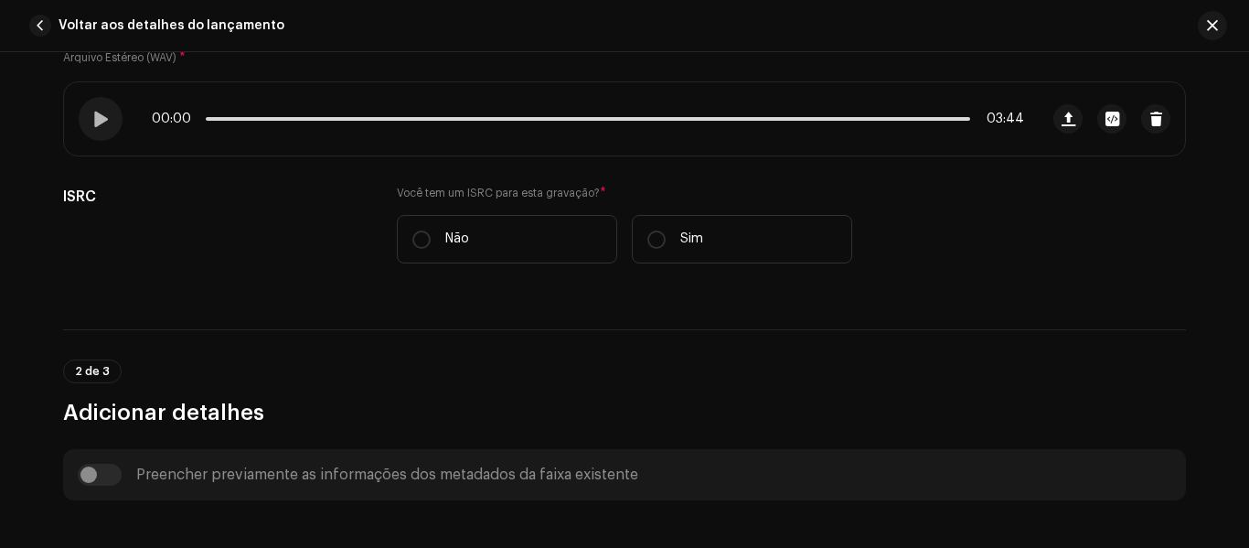
scroll to position [366, 0]
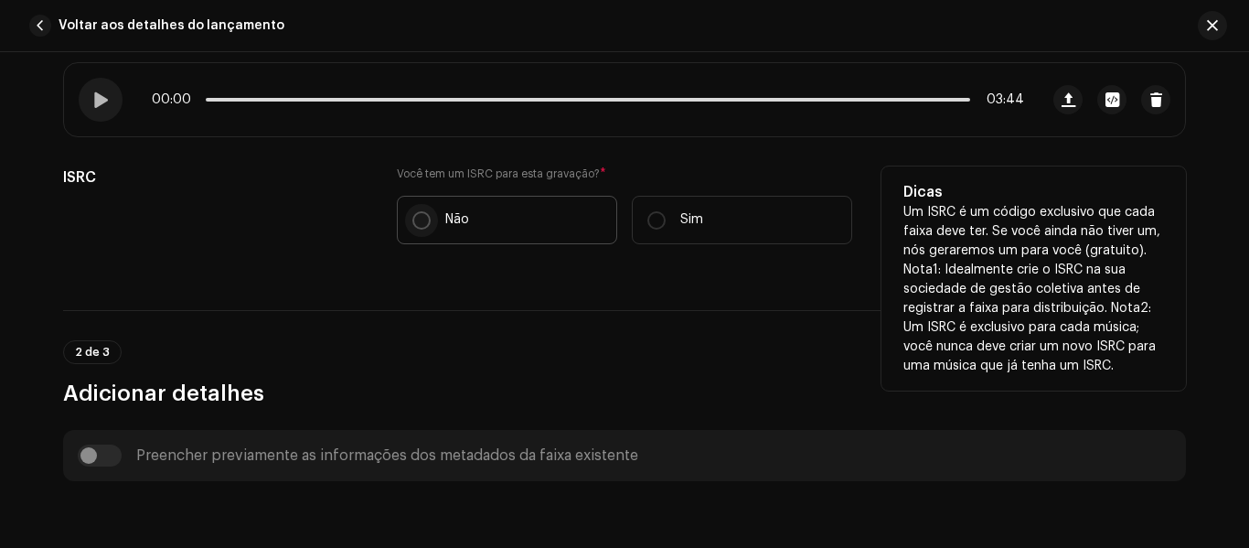
click at [425, 219] on input "Não" at bounding box center [421, 220] width 18 height 18
radio input "true"
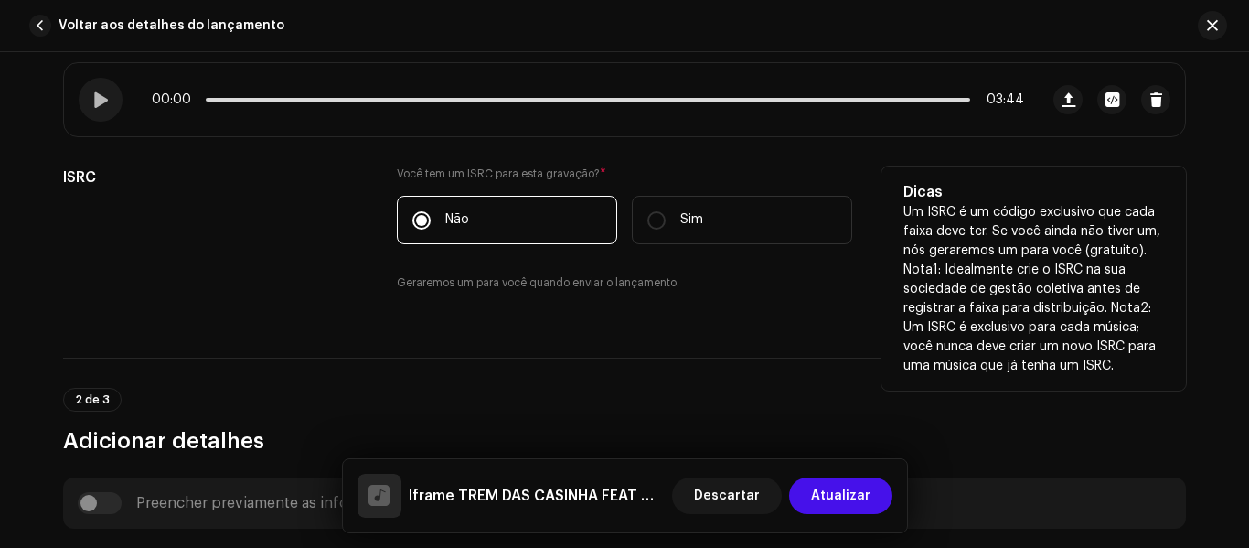
click at [222, 226] on div "ISRC" at bounding box center [215, 239] width 305 height 147
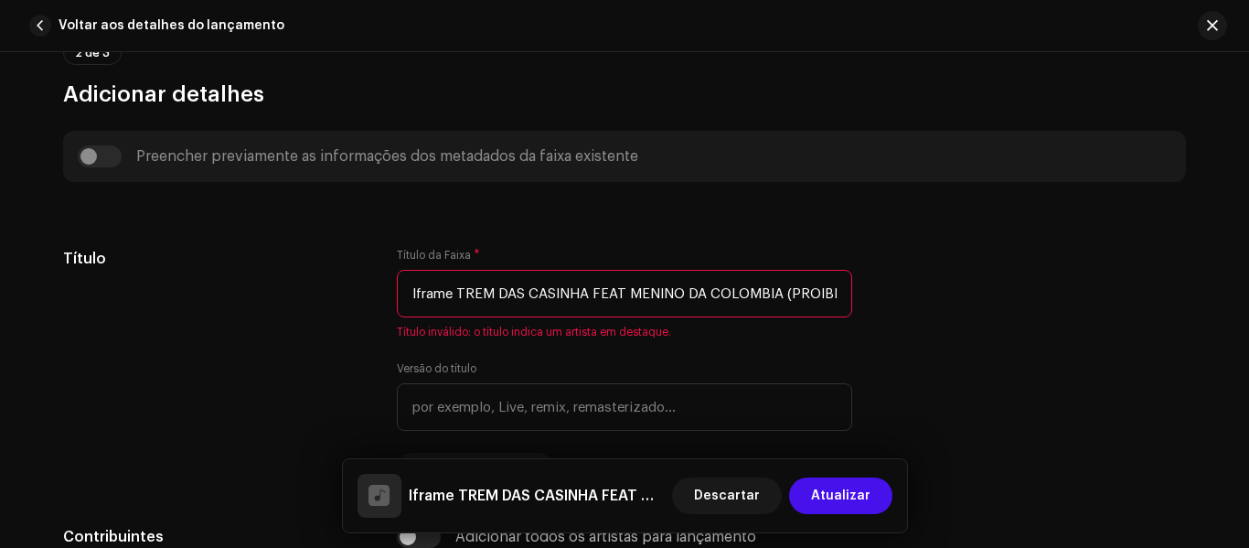
scroll to position [732, 0]
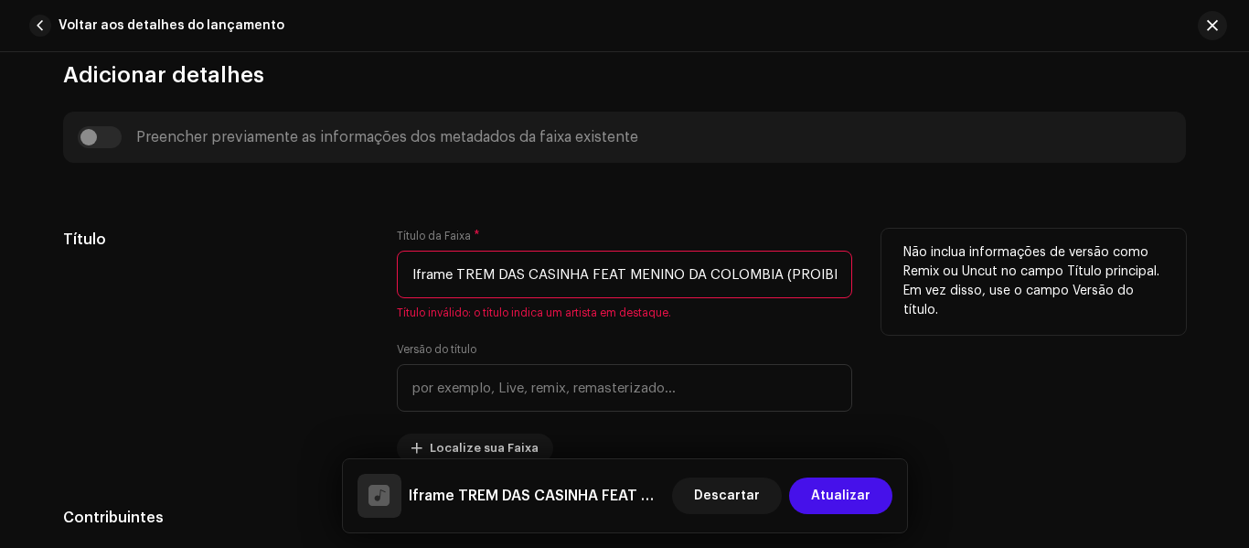
click at [419, 263] on input "Iframe TREM DAS CASINHA FEAT MENINO DA COLOMBIA (PROIBIDÃO BDM) [9LSed03PjEQ].w…" at bounding box center [624, 275] width 455 height 48
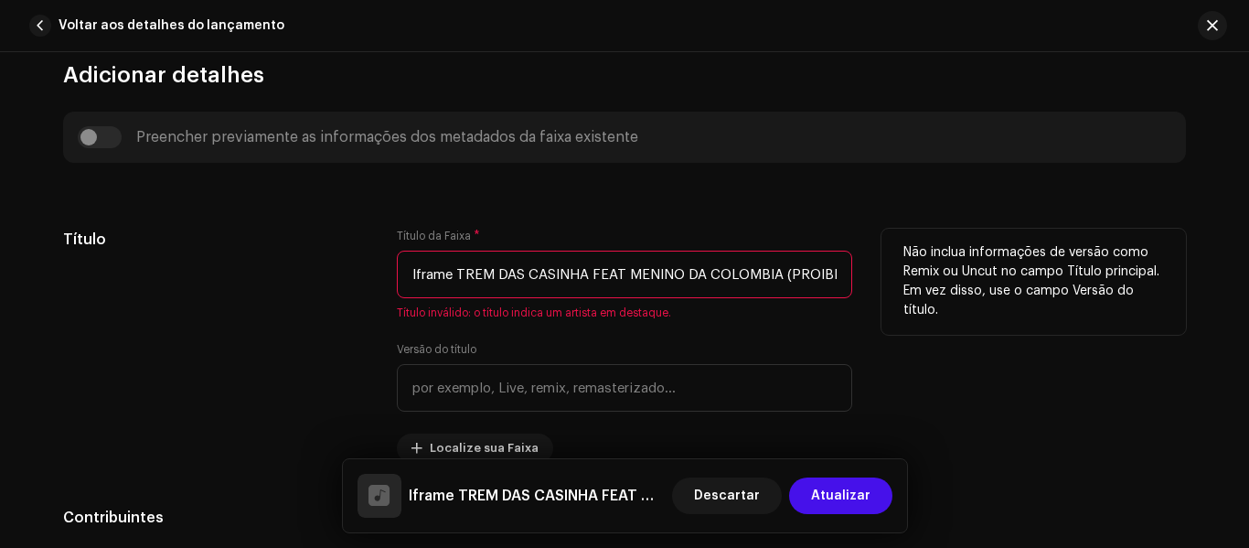
click at [419, 263] on input "Iframe TREM DAS CASINHA FEAT MENINO DA COLOMBIA (PROIBIDÃO BDM) [9LSed03PjEQ].w…" at bounding box center [624, 275] width 455 height 48
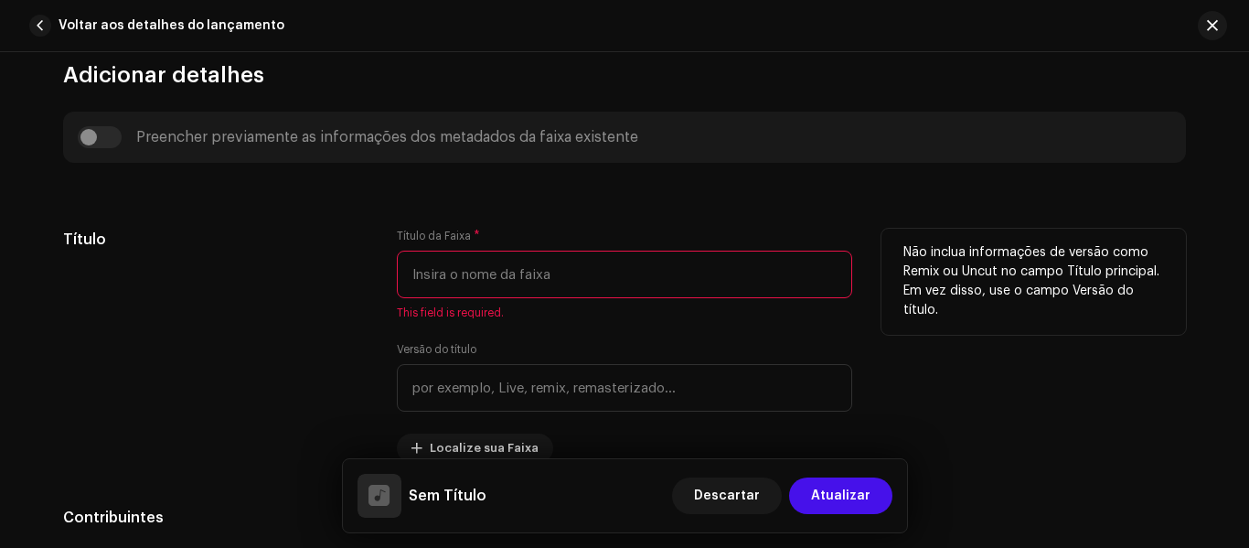
paste input "PROIBIDÃO BDM BONDE DO MALUCO"
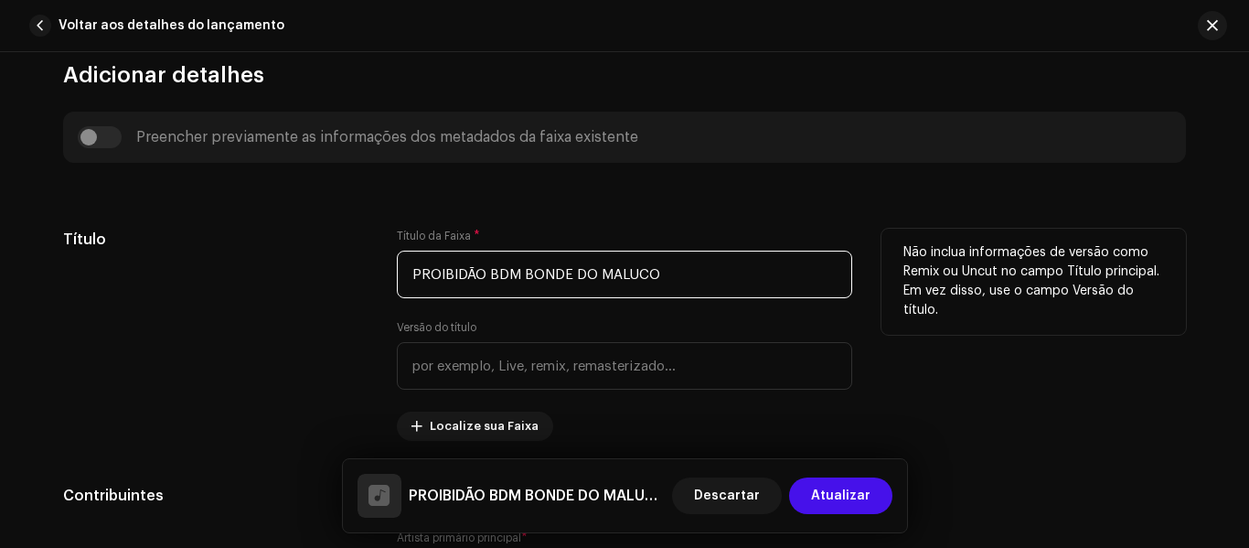
type input "PROIBIDÃO BDM BONDE DO MALUCO"
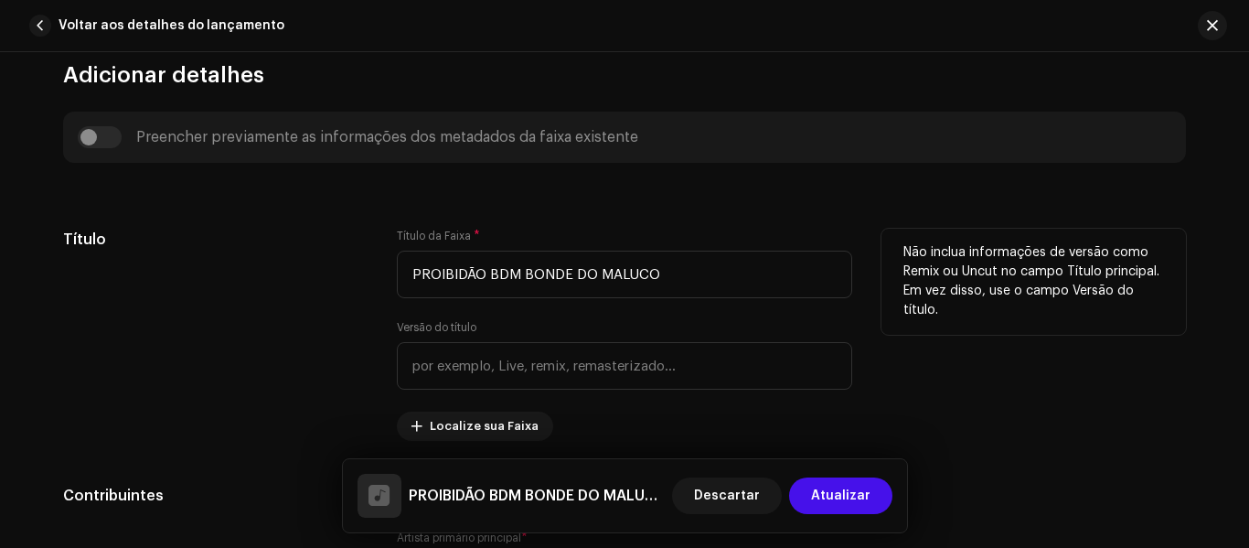
click at [154, 251] on div "Título" at bounding box center [215, 335] width 305 height 212
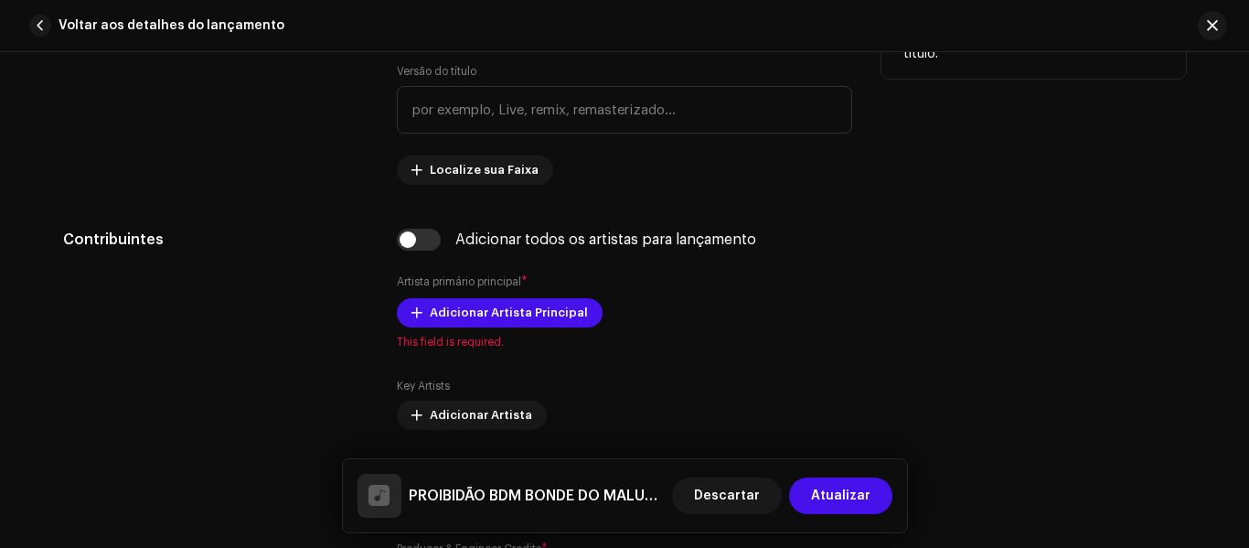
scroll to position [1024, 0]
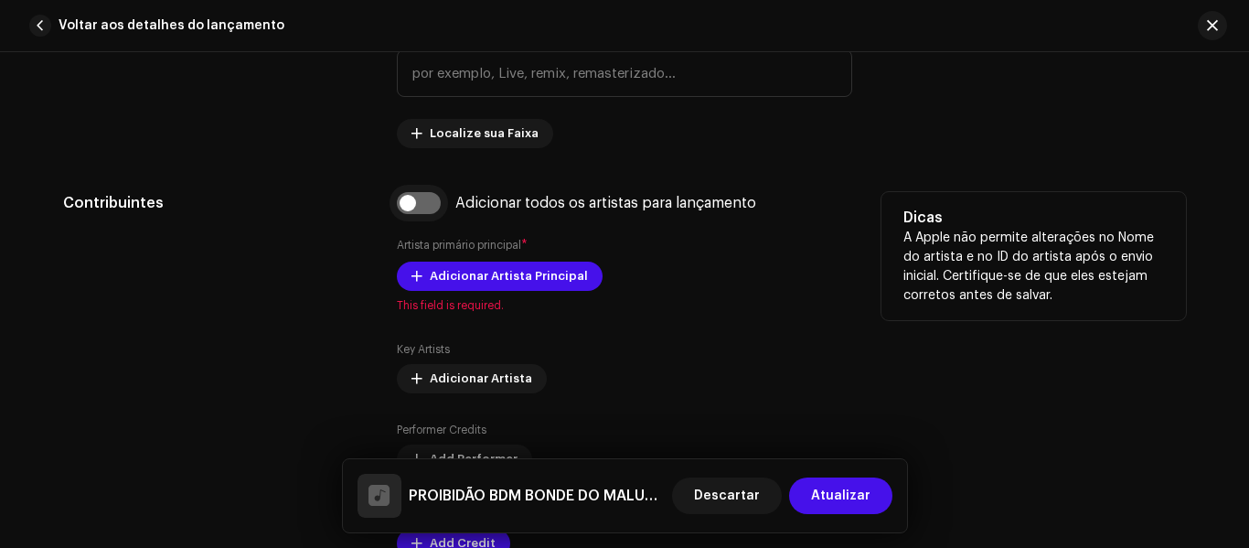
click at [421, 206] on input "checkbox" at bounding box center [419, 203] width 44 height 22
checkbox input "true"
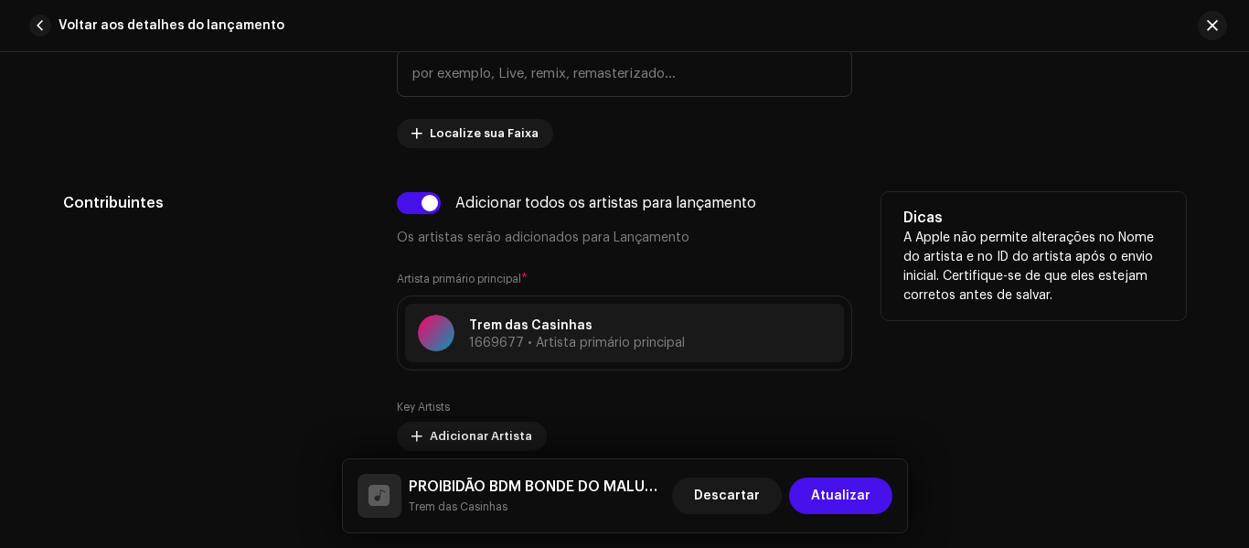
click at [237, 236] on div "Contribuintes" at bounding box center [215, 472] width 305 height 561
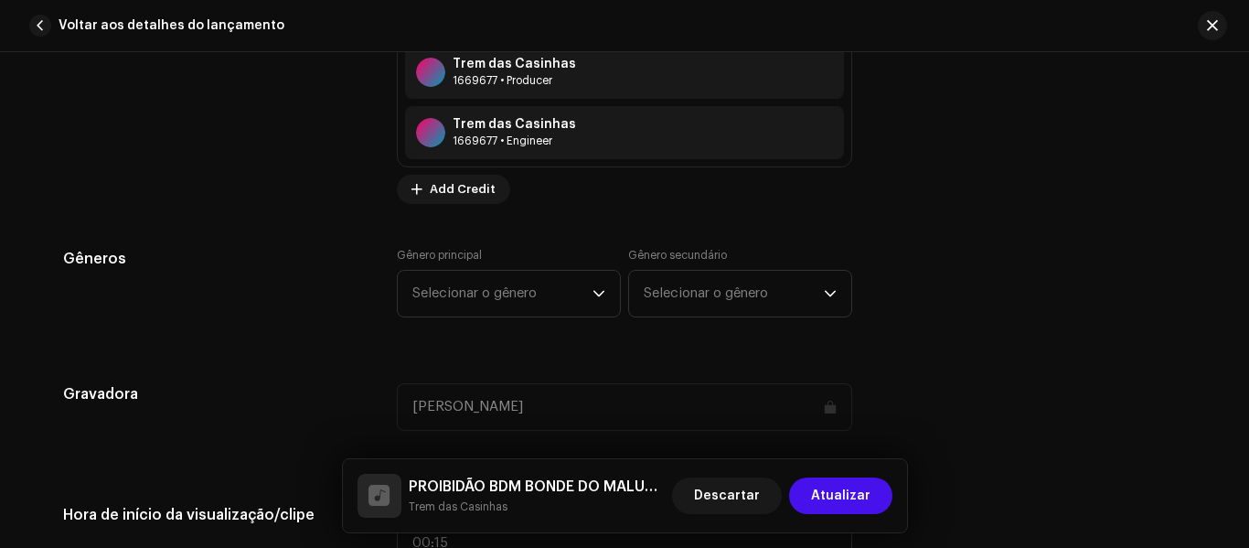
scroll to position [1610, 0]
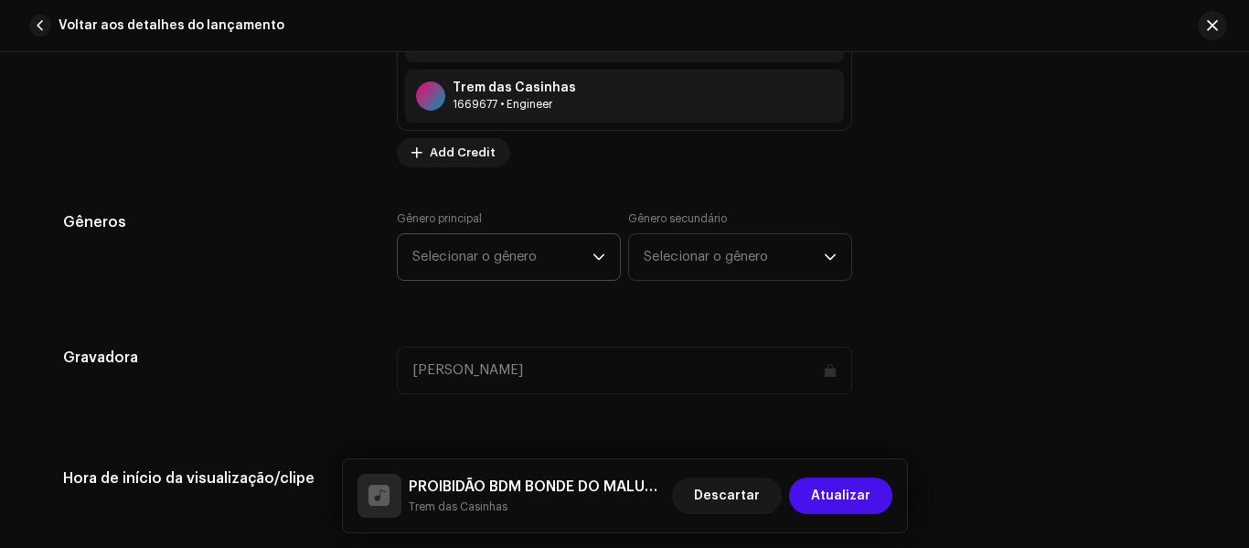
click at [418, 251] on span "Selecionar o gênero" at bounding box center [502, 257] width 180 height 46
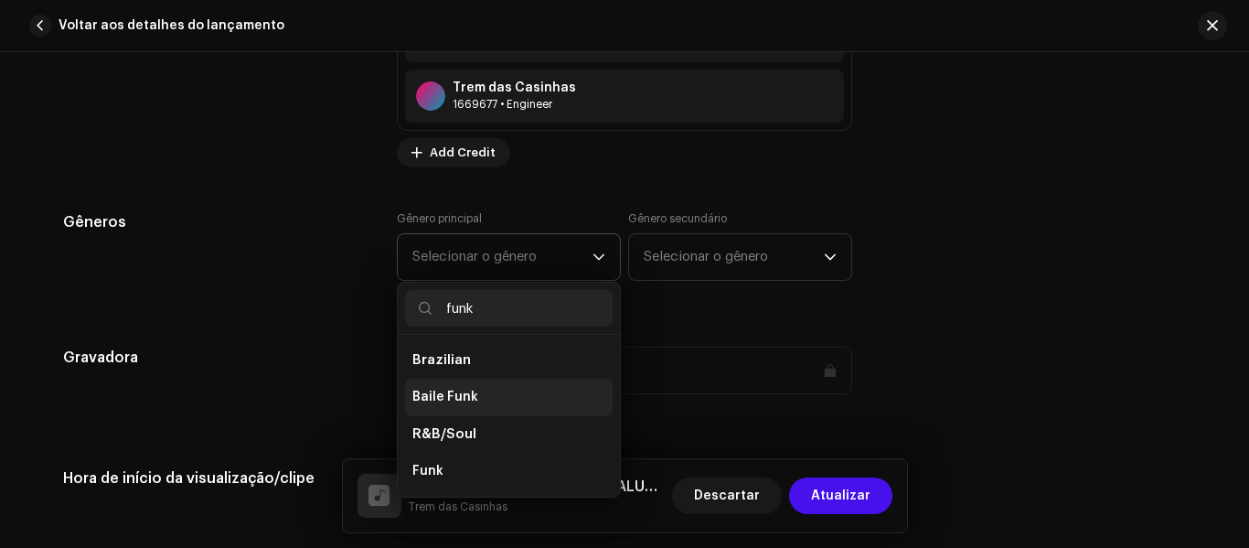
type input "funk"
click at [441, 403] on span "Baile Funk" at bounding box center [445, 397] width 66 height 18
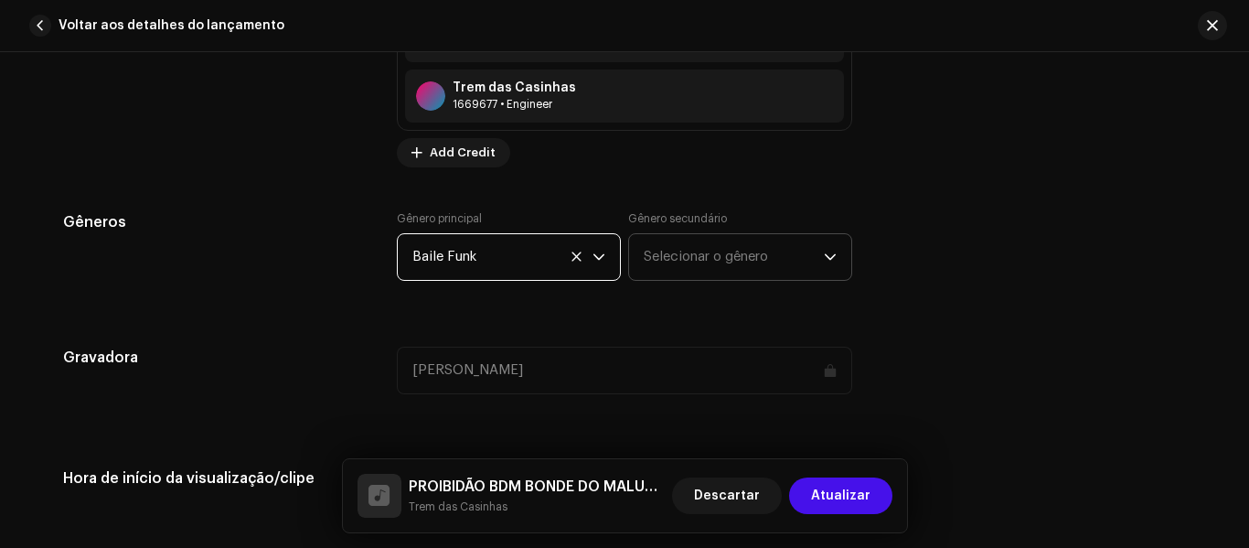
click at [688, 266] on span "Selecionar o gênero" at bounding box center [734, 257] width 180 height 46
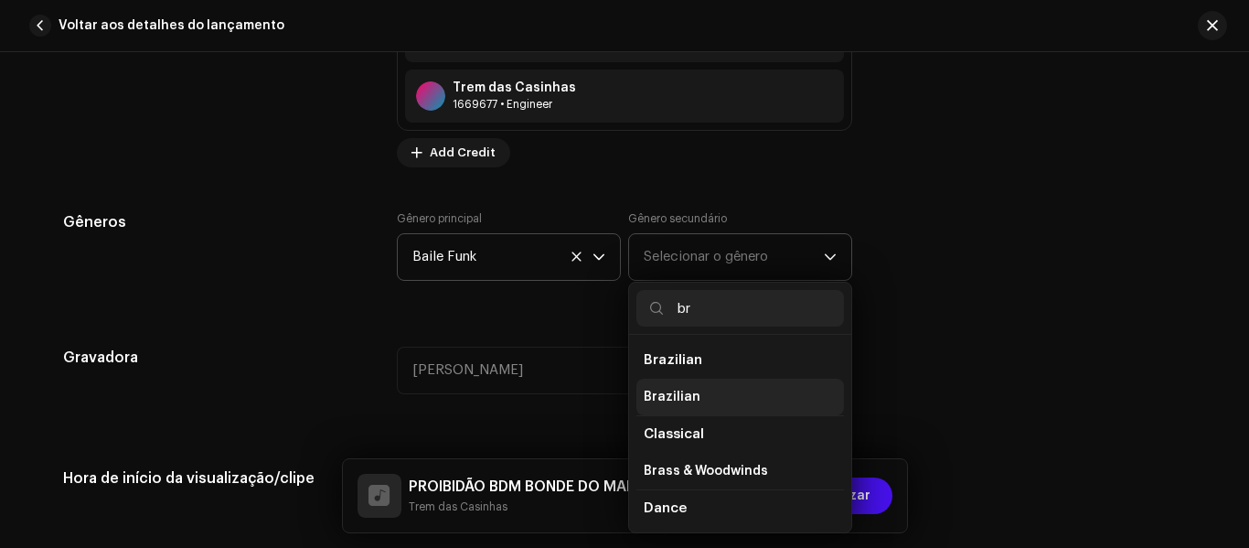
type input "br"
click at [654, 385] on li "Brazilian" at bounding box center [741, 397] width 208 height 37
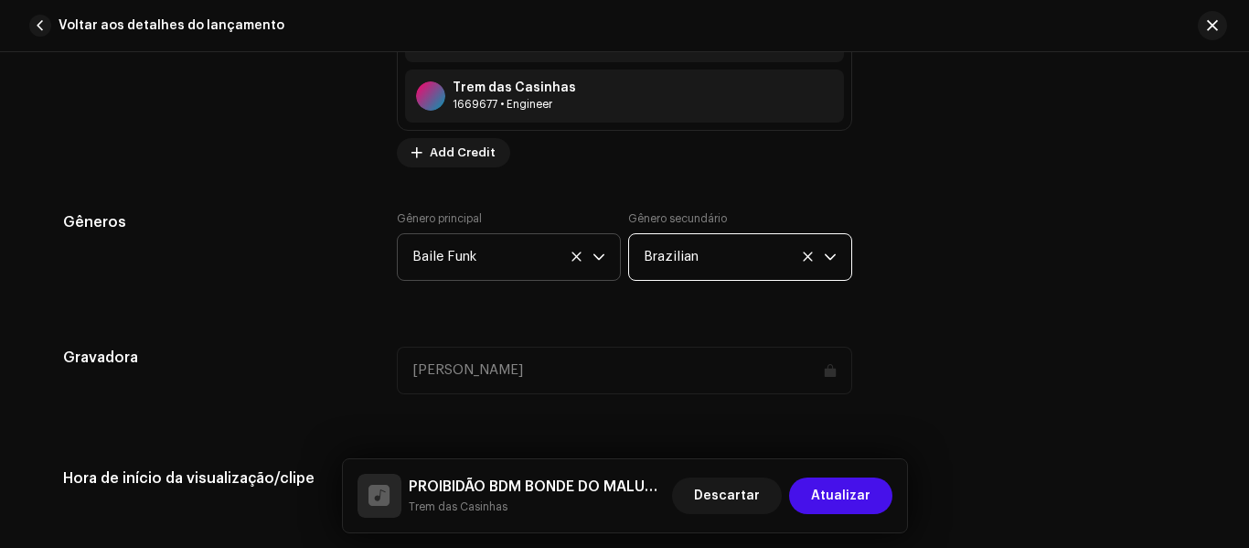
click at [315, 339] on div "Detalhes da faixa Complete o seguinte para finalizar sua faixa. 1 de 3 Adiciona…" at bounding box center [625, 558] width 1182 height 4144
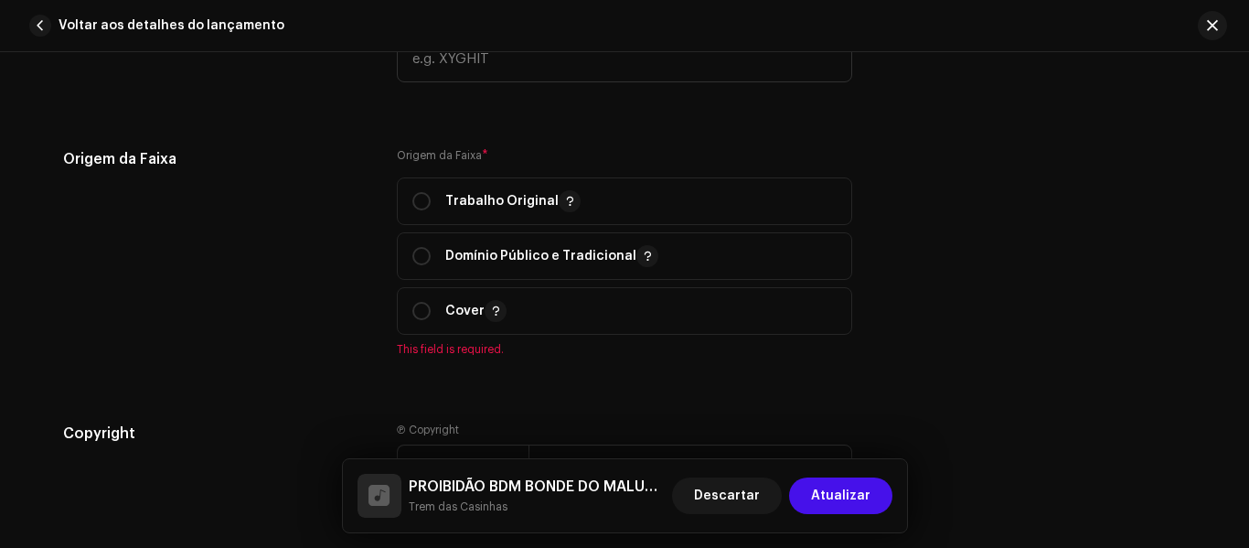
scroll to position [2195, 0]
click at [497, 191] on p "Trabalho Original" at bounding box center [512, 198] width 135 height 22
radio input "true"
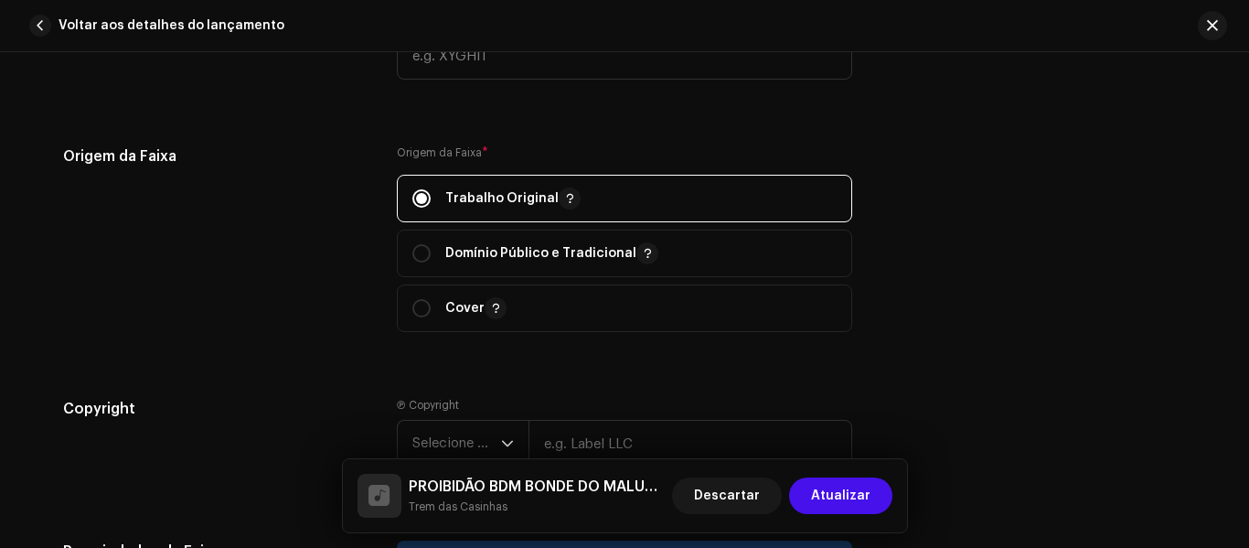
click at [256, 262] on div "Origem da Faixa" at bounding box center [215, 249] width 305 height 209
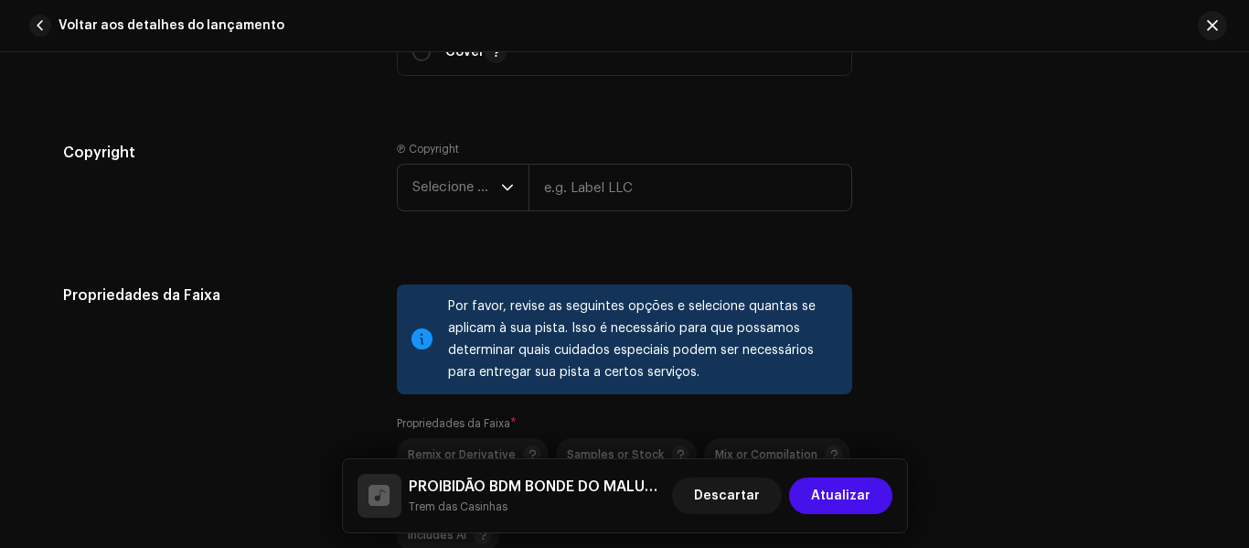
scroll to position [2414, 0]
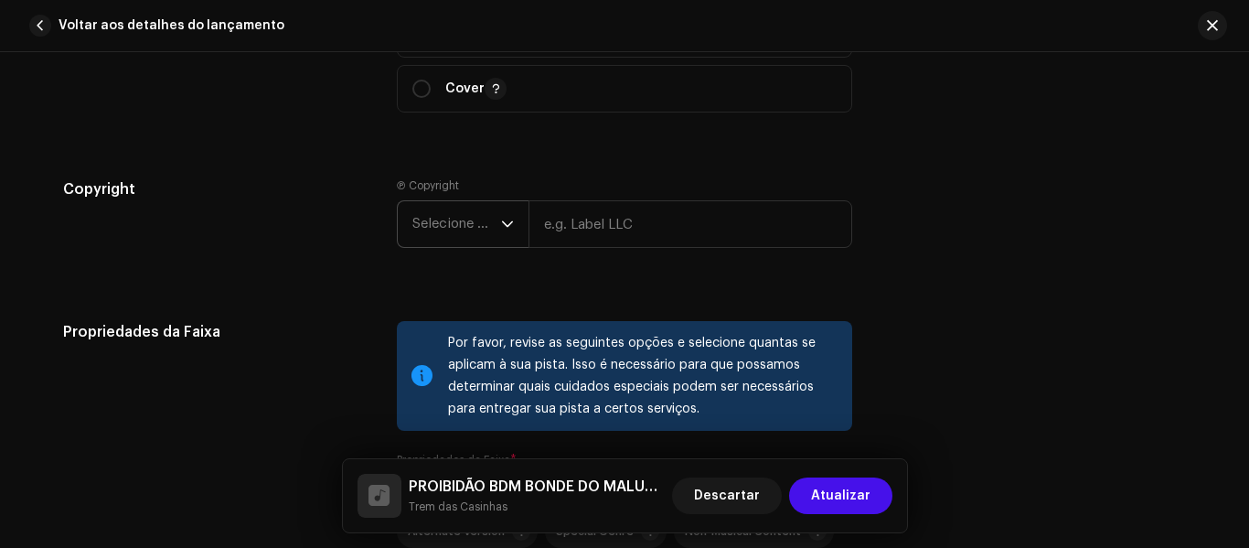
click at [476, 208] on span "Selecione o ano" at bounding box center [456, 224] width 89 height 46
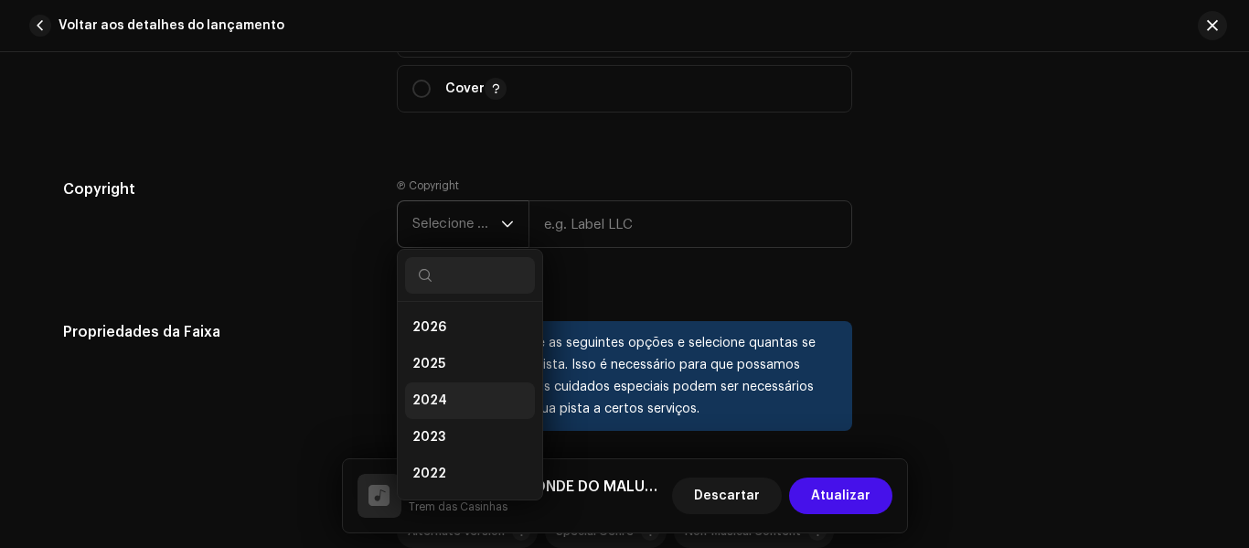
click at [405, 404] on li "2024" at bounding box center [470, 400] width 130 height 37
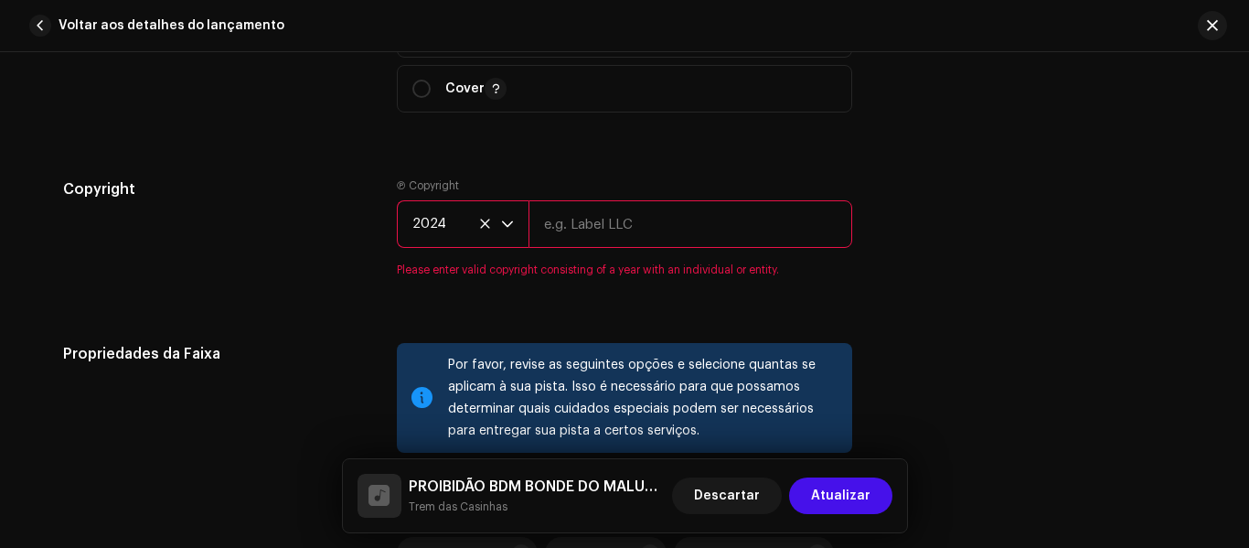
click at [600, 222] on input "text" at bounding box center [691, 224] width 324 height 48
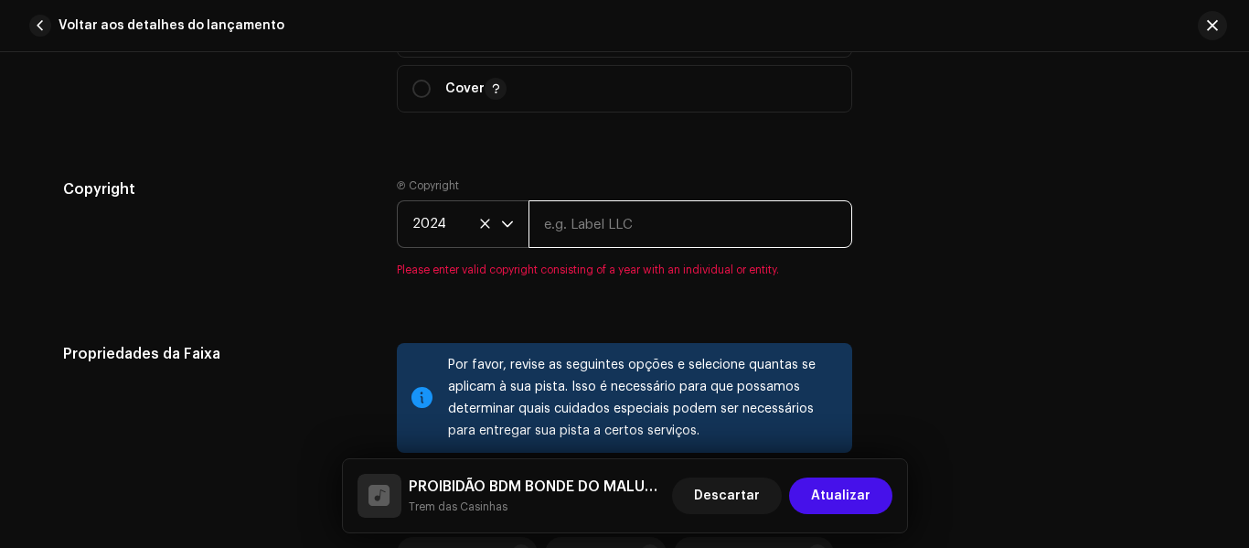
type input "BDM"
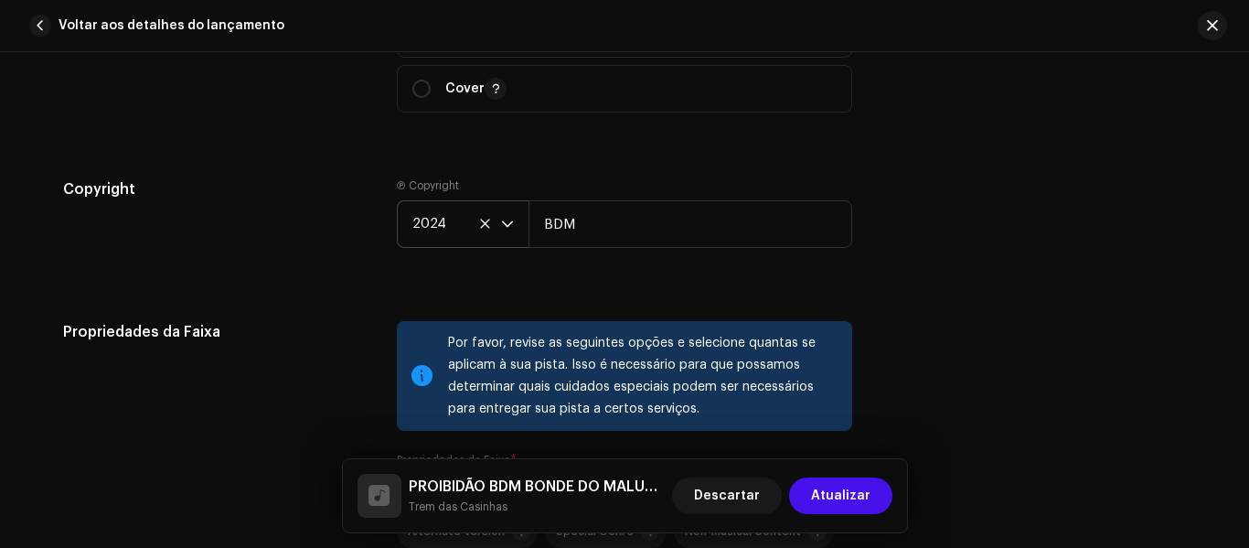
click at [221, 337] on h5 "Propriedades da Faixa" at bounding box center [215, 332] width 305 height 22
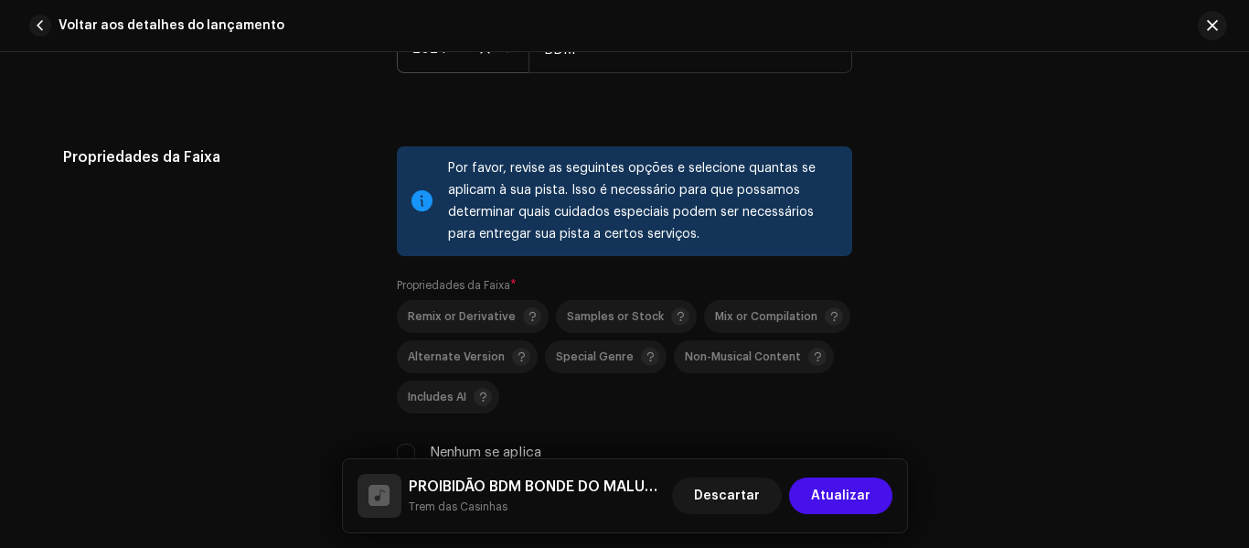
scroll to position [2634, 0]
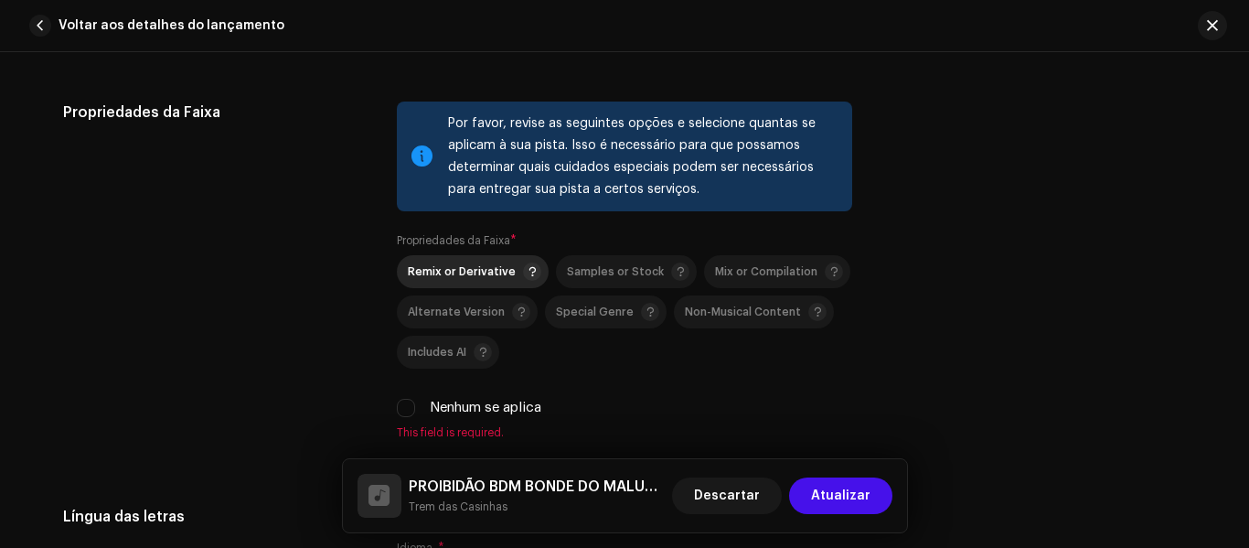
click at [444, 262] on div "Remix or Derivative" at bounding box center [475, 271] width 134 height 18
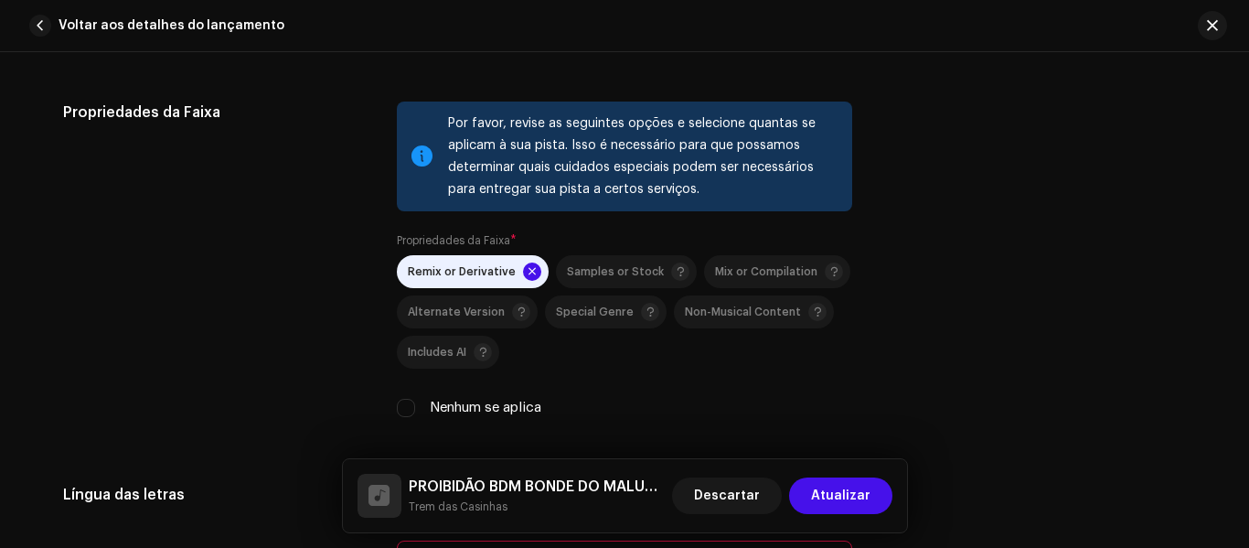
click at [294, 288] on div "Propriedades da Faixa" at bounding box center [215, 271] width 305 height 338
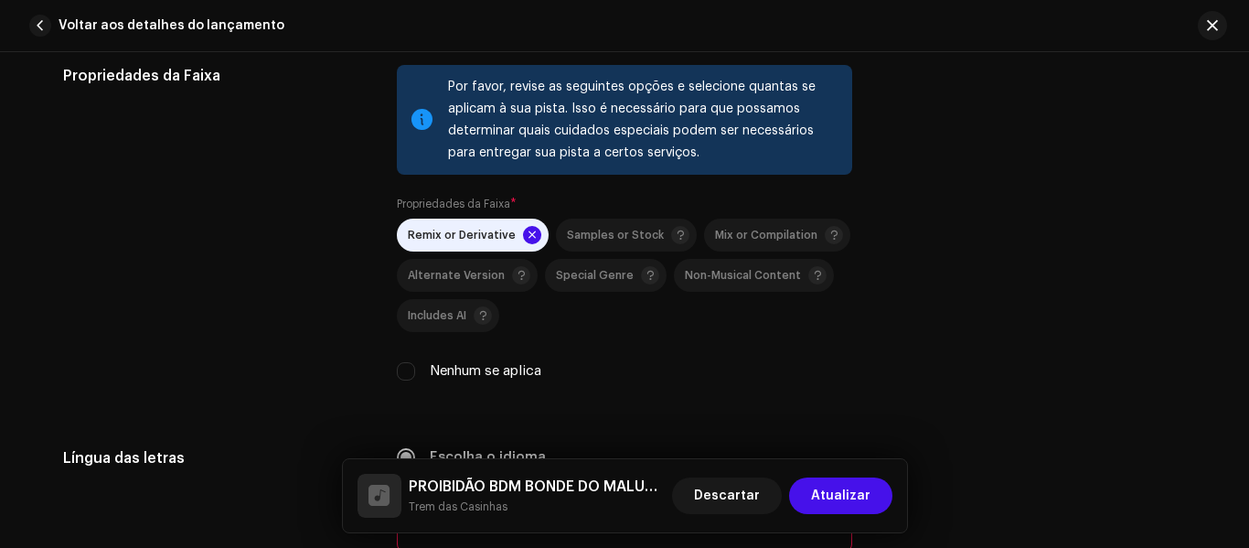
click at [312, 270] on div "Propriedades da Faixa" at bounding box center [215, 234] width 305 height 338
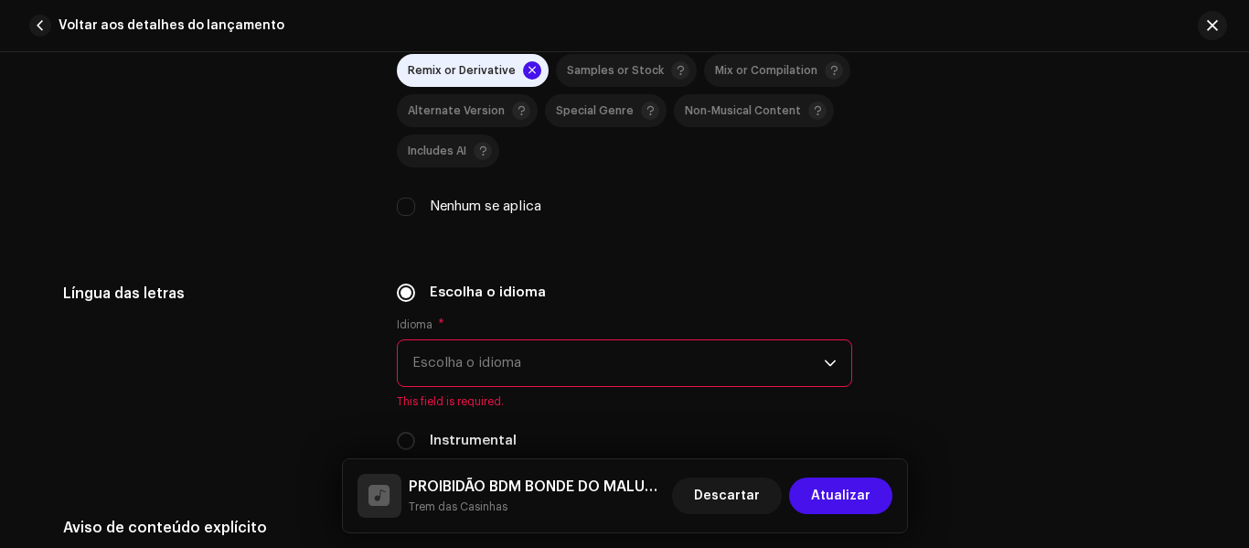
scroll to position [2890, 0]
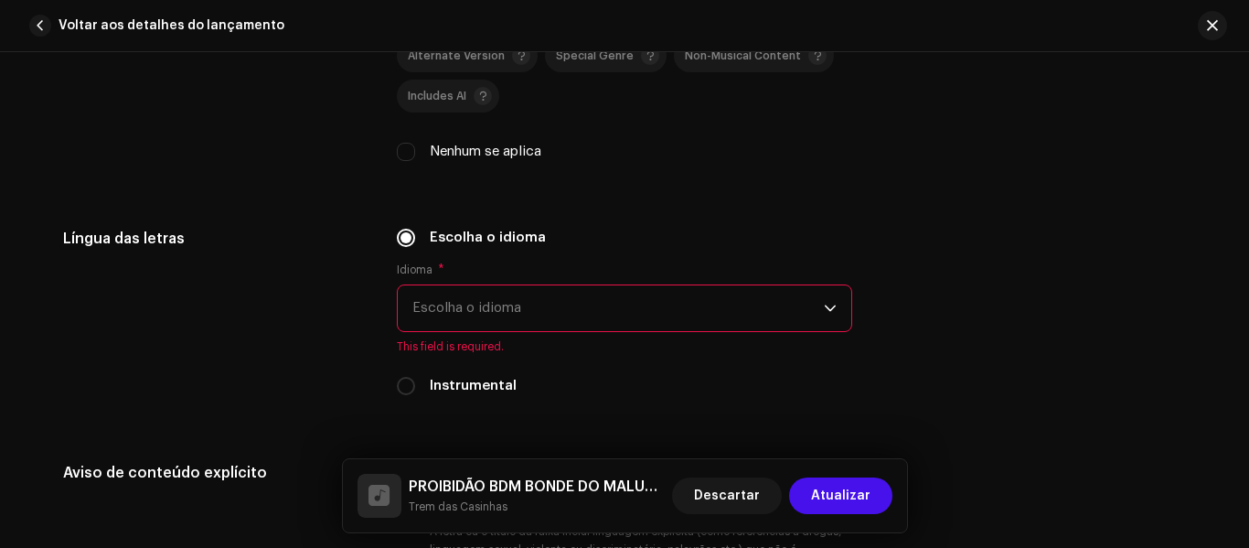
click at [458, 305] on span "Escolha o idioma" at bounding box center [618, 308] width 412 height 46
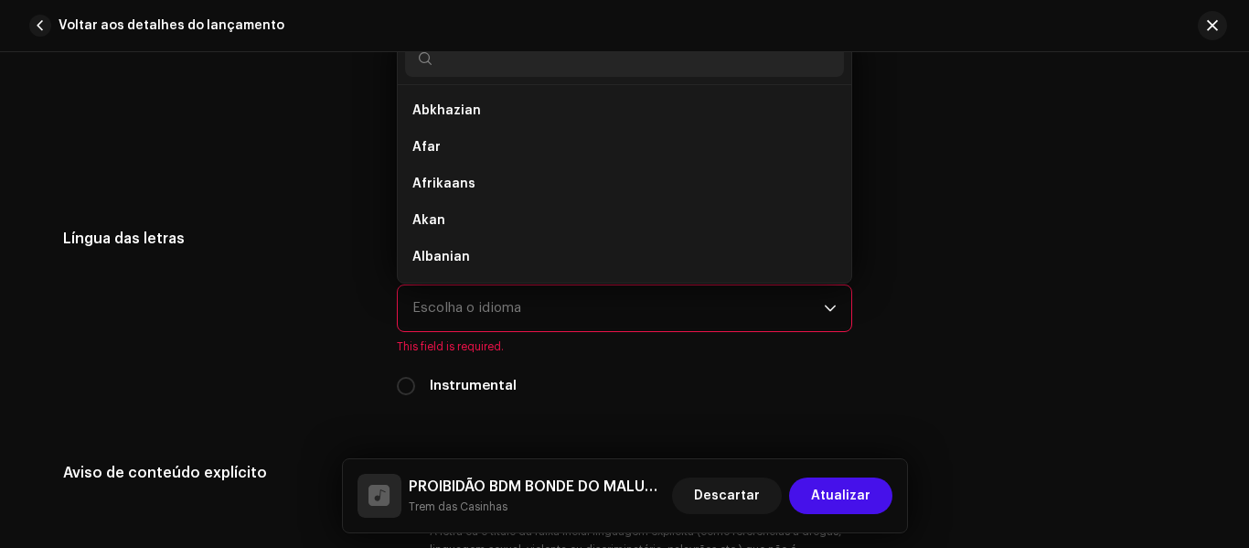
scroll to position [2889, 0]
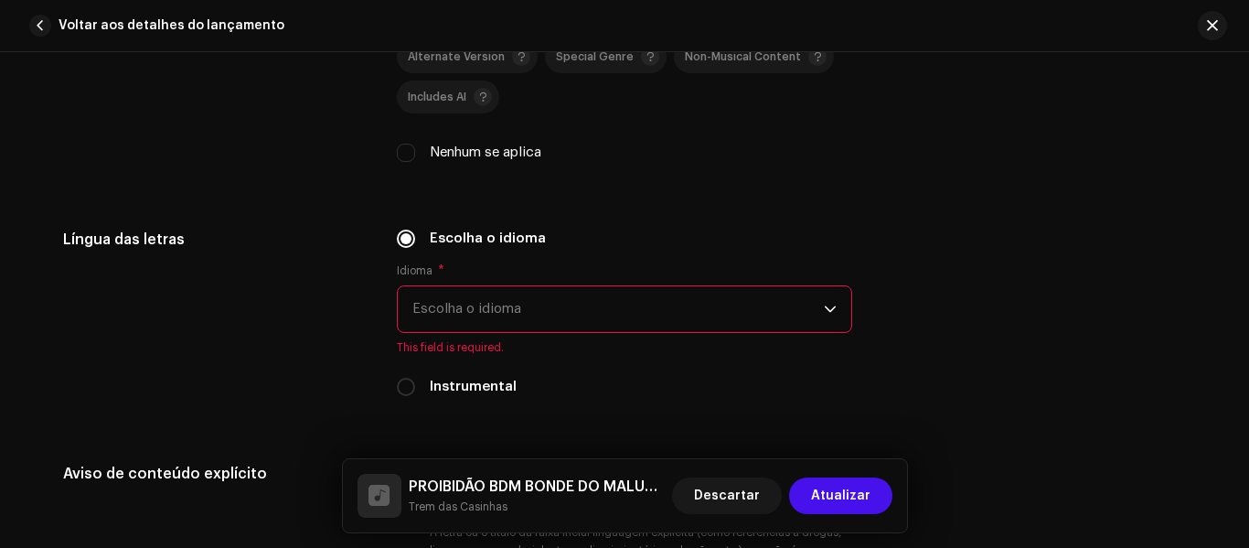
click at [592, 294] on span "Escolha o idioma" at bounding box center [618, 309] width 412 height 46
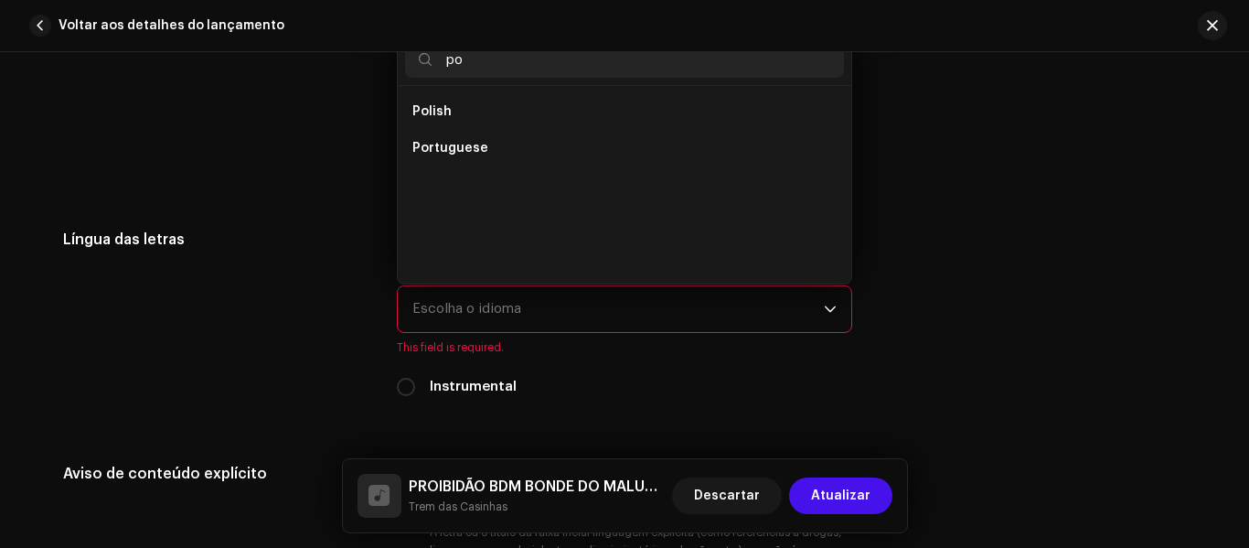
scroll to position [0, 0]
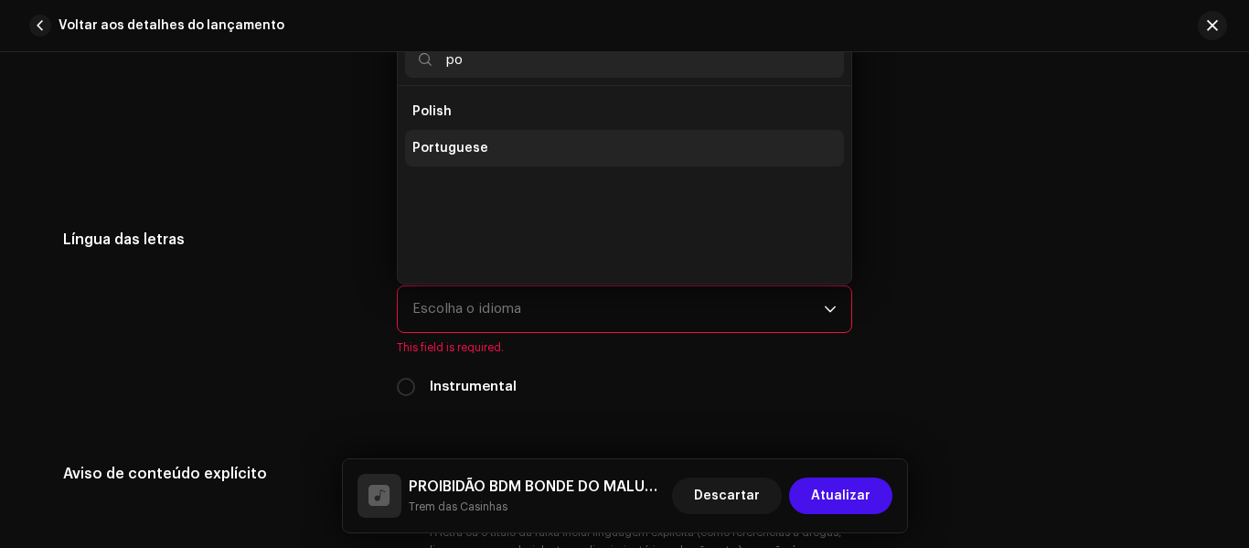
type input "po"
click at [441, 157] on li "Portuguese" at bounding box center [624, 148] width 439 height 37
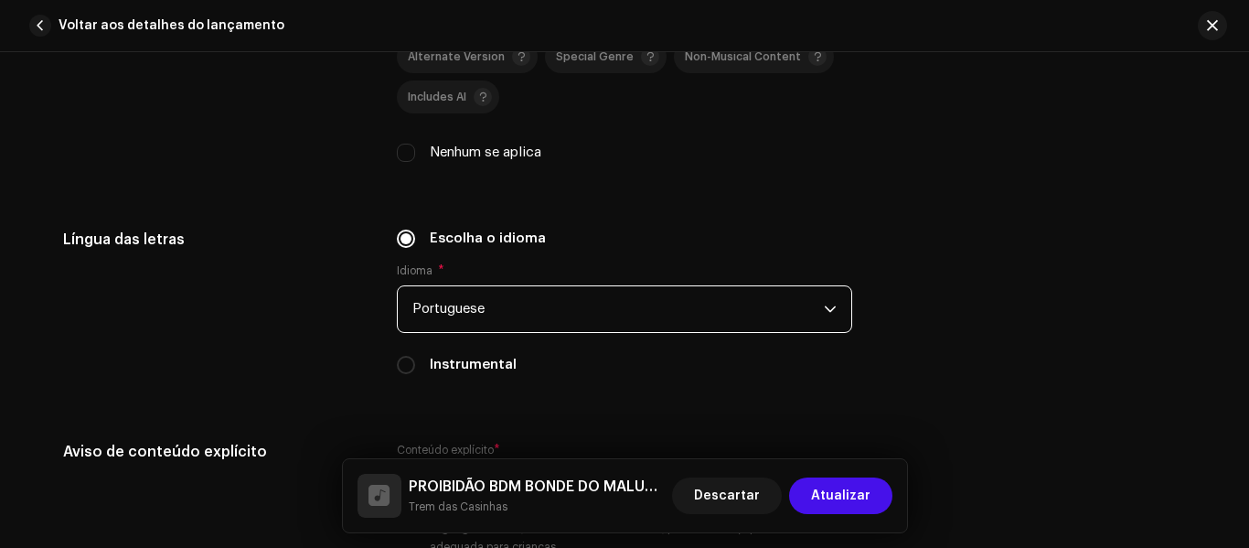
click at [340, 231] on h5 "Língua das letras" at bounding box center [215, 240] width 305 height 22
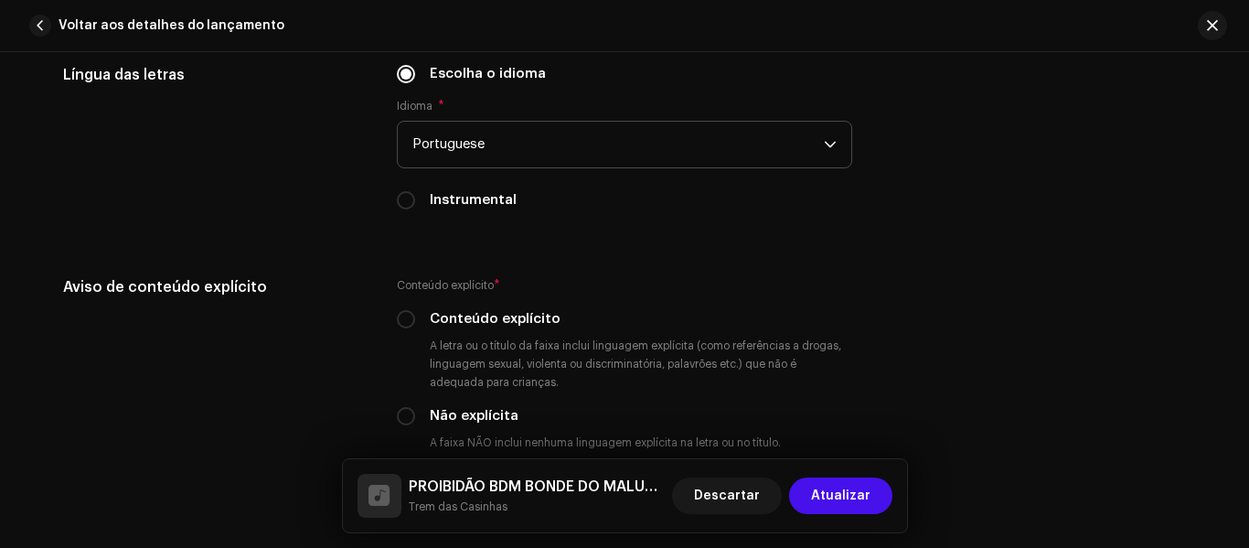
scroll to position [3145, 0]
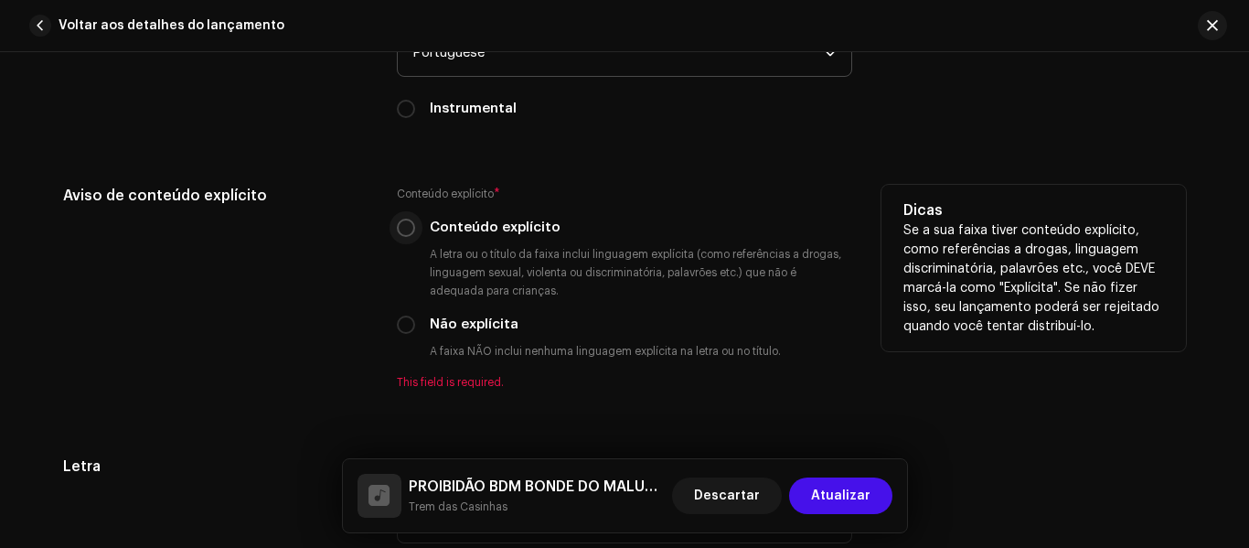
click at [407, 219] on input "Conteúdo explícito" at bounding box center [406, 228] width 18 height 18
radio input "true"
click at [265, 267] on div "Aviso de conteúdo explícito" at bounding box center [215, 287] width 305 height 205
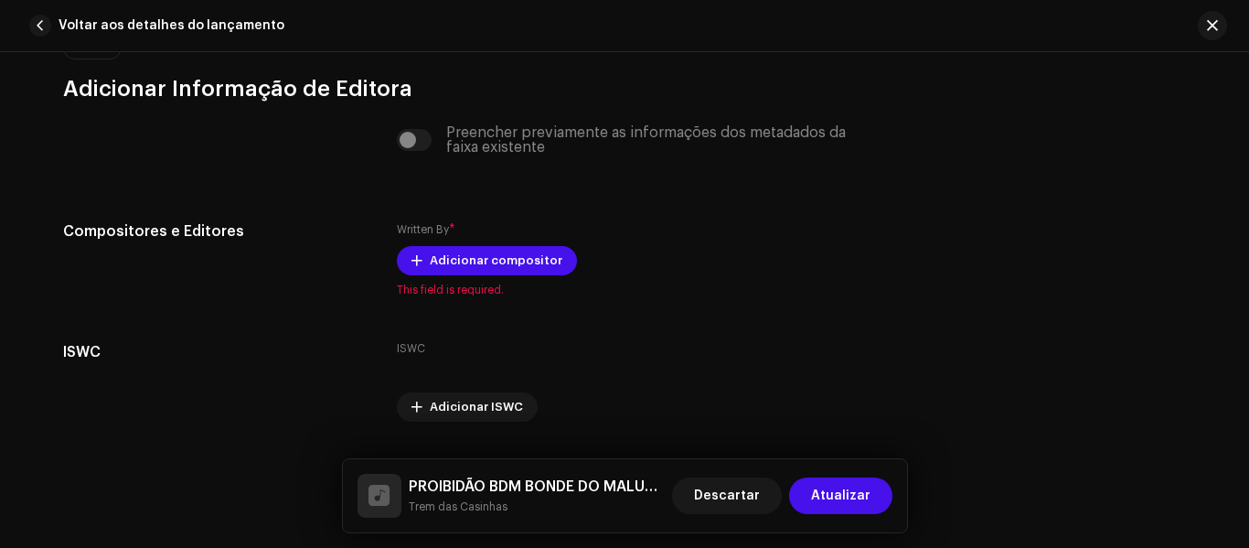
scroll to position [3767, 0]
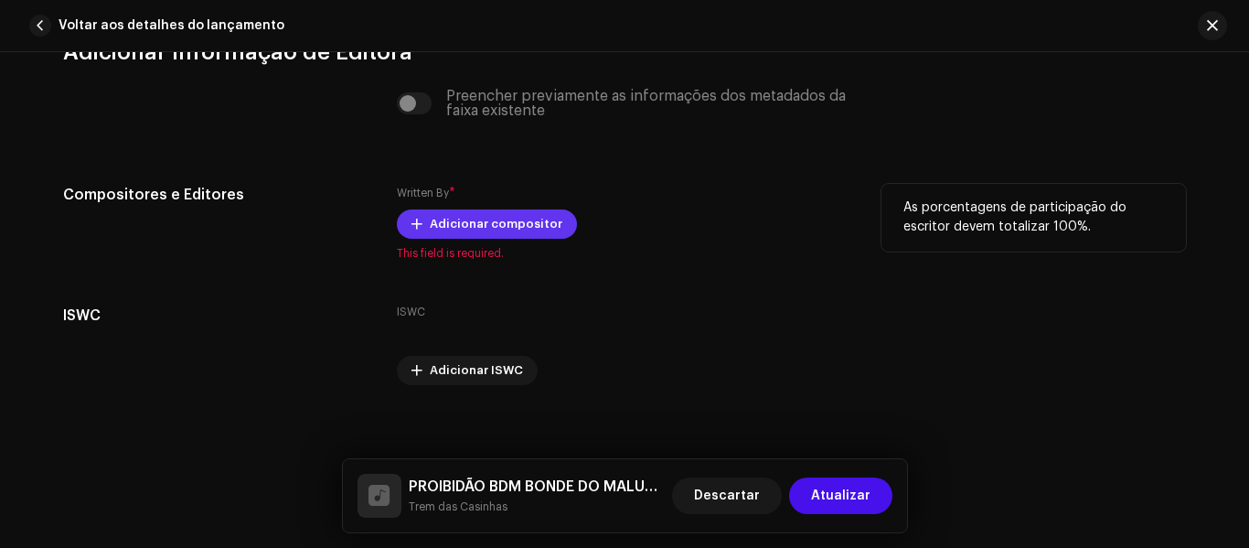
click at [441, 219] on span "Adicionar compositor" at bounding box center [496, 224] width 133 height 37
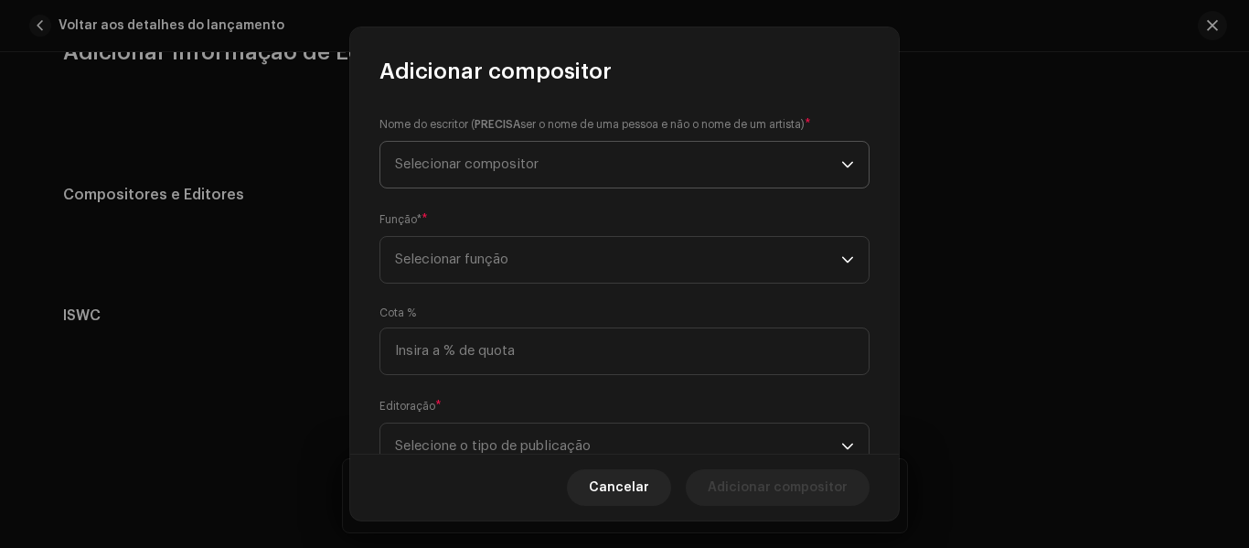
click at [470, 166] on span "Selecionar compositor" at bounding box center [467, 164] width 144 height 14
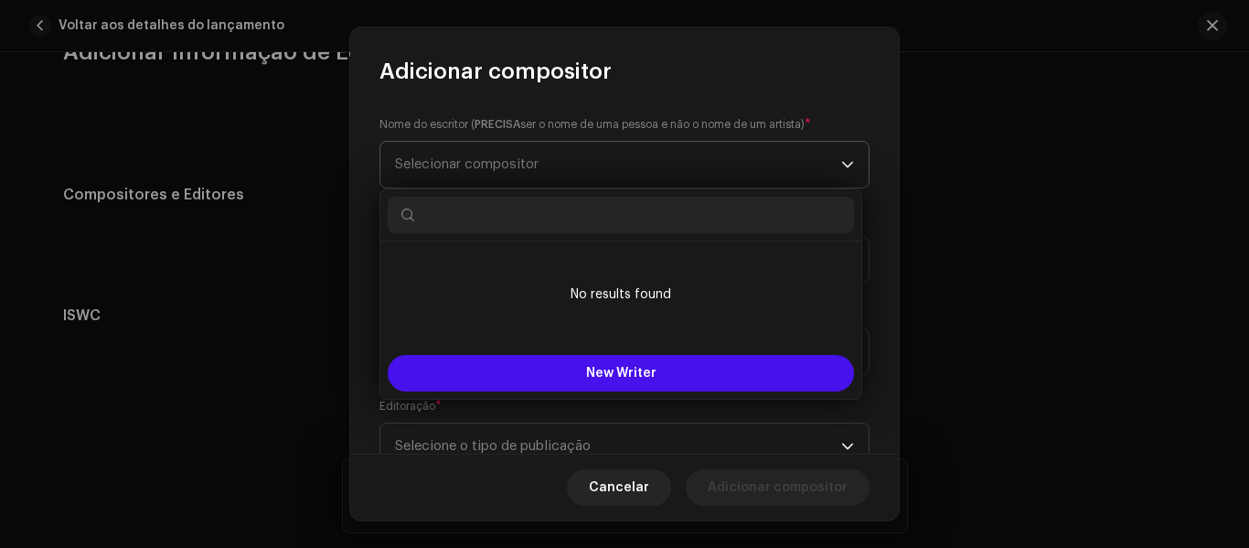
click at [470, 166] on span "Selecionar compositor" at bounding box center [467, 164] width 144 height 14
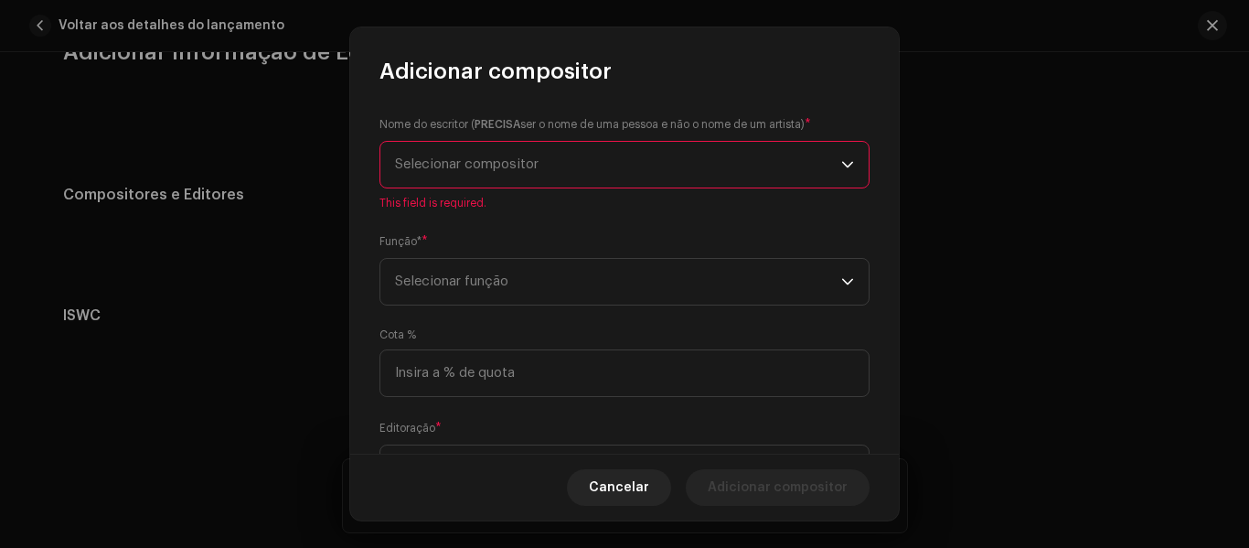
click at [491, 157] on span "Selecionar compositor" at bounding box center [467, 164] width 144 height 14
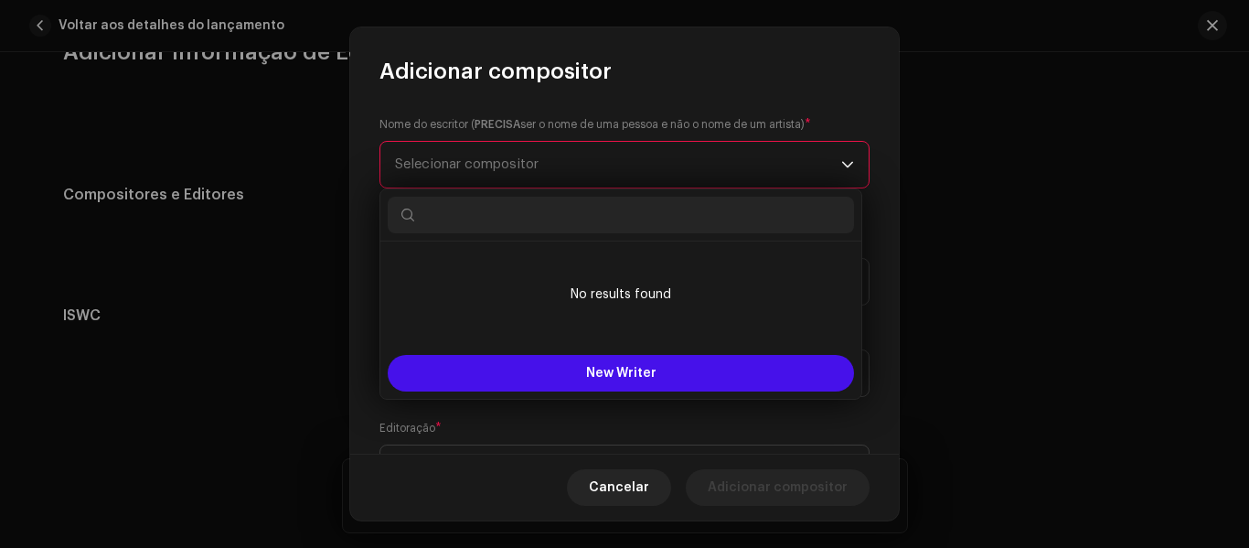
click at [490, 215] on input "text" at bounding box center [621, 215] width 466 height 37
click at [366, 249] on div "Nome do escritor ( PRECISA ser o nome de uma pessoa e não o nome de um artista)…" at bounding box center [624, 270] width 549 height 368
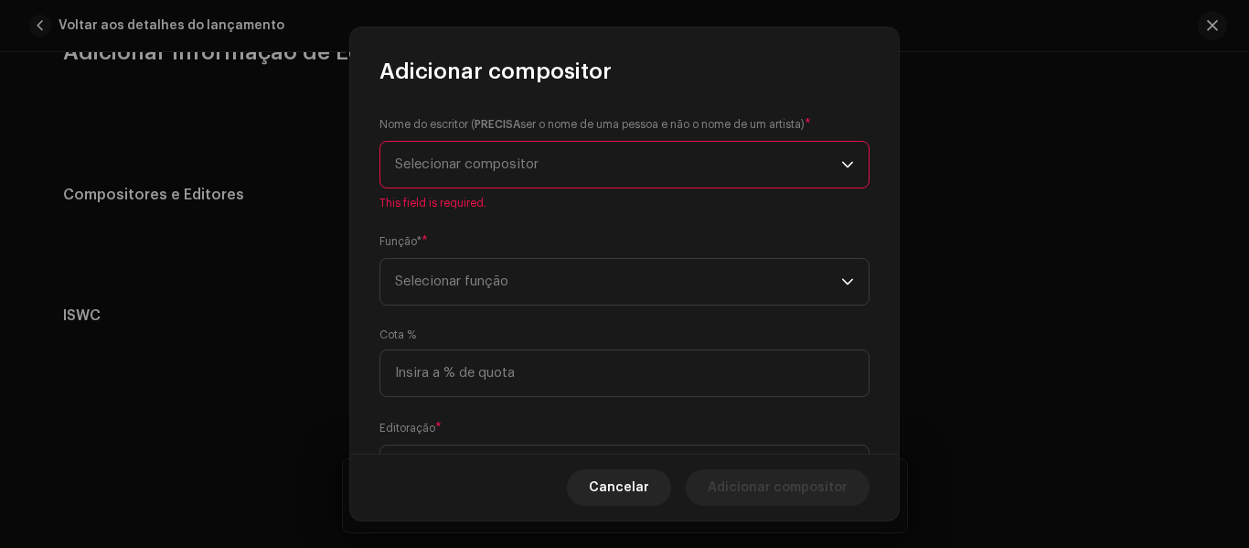
click at [452, 176] on span "Selecionar compositor" at bounding box center [618, 165] width 446 height 46
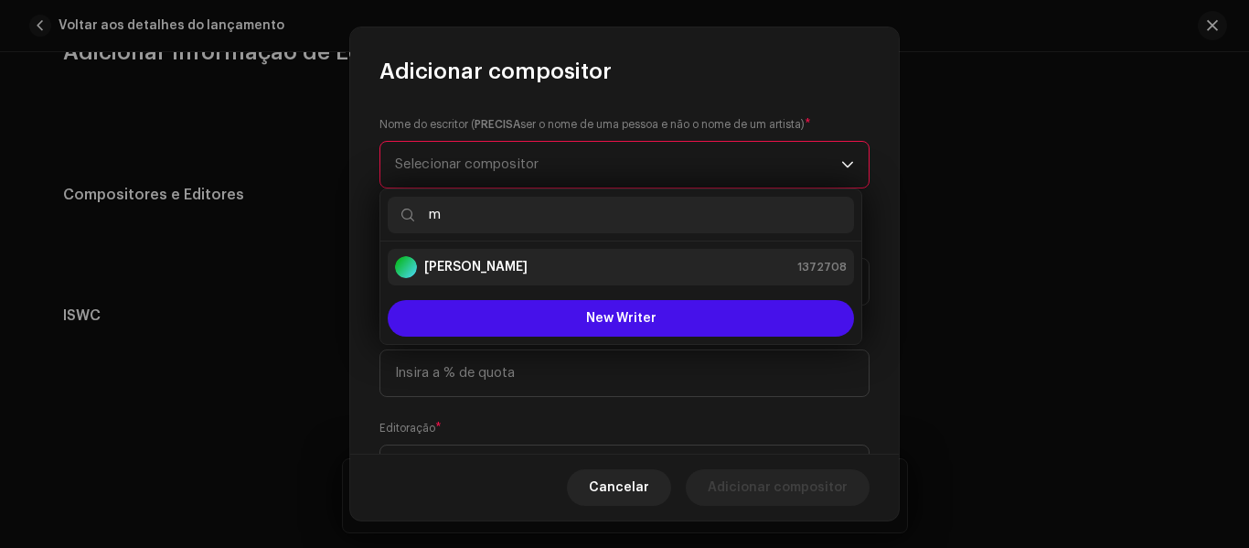
type input "m"
click at [475, 265] on strong "[PERSON_NAME]" at bounding box center [475, 267] width 103 height 18
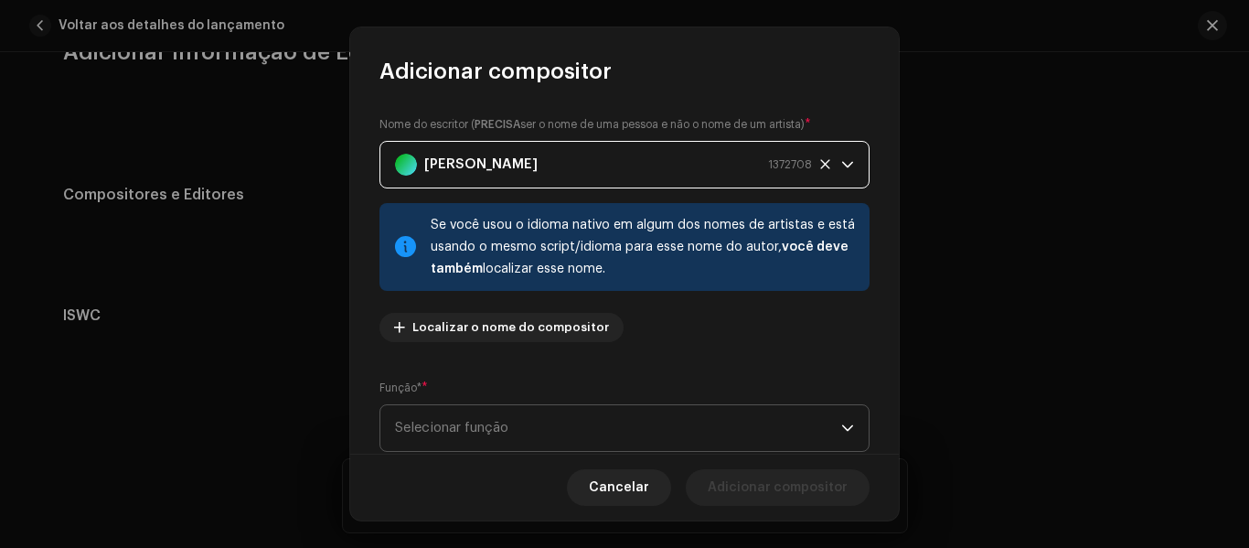
click at [478, 423] on span "Selecionar função" at bounding box center [618, 428] width 446 height 46
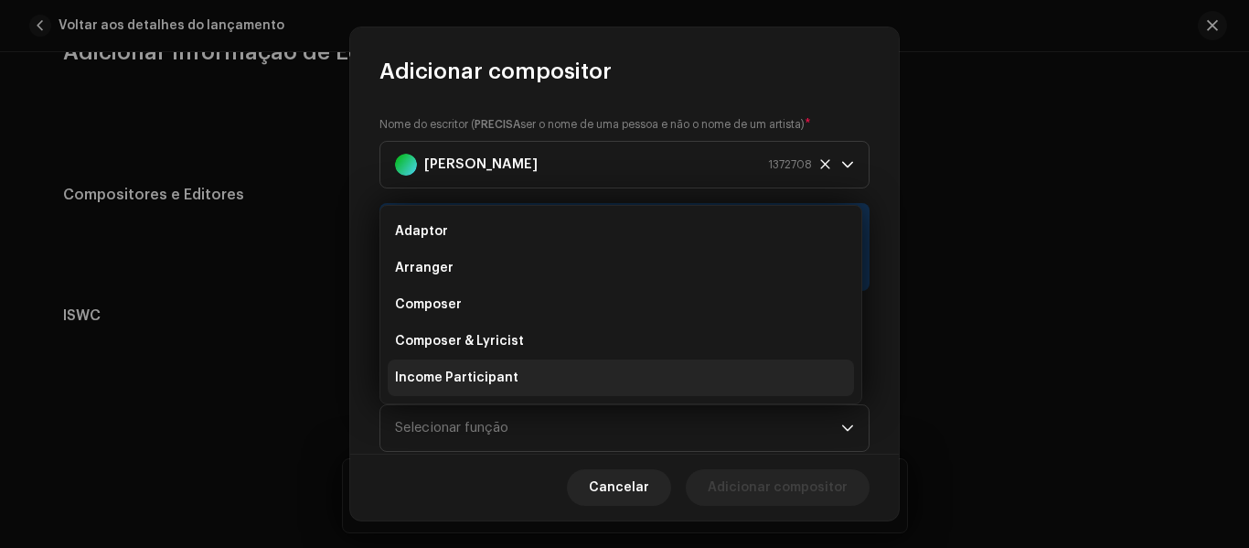
scroll to position [29, 0]
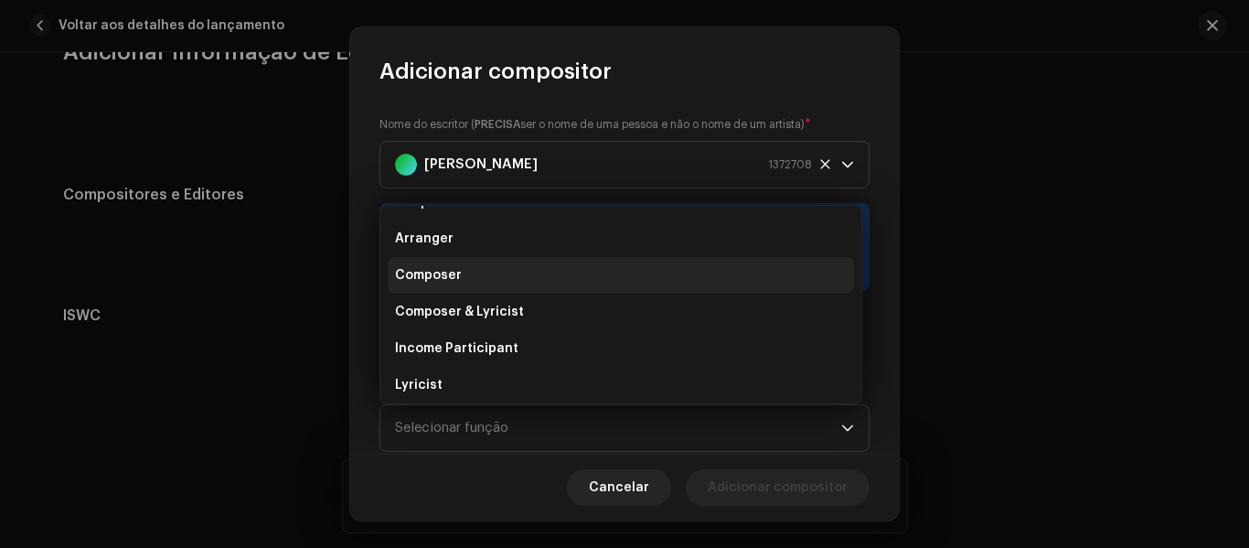
click at [407, 268] on span "Composer" at bounding box center [428, 275] width 67 height 18
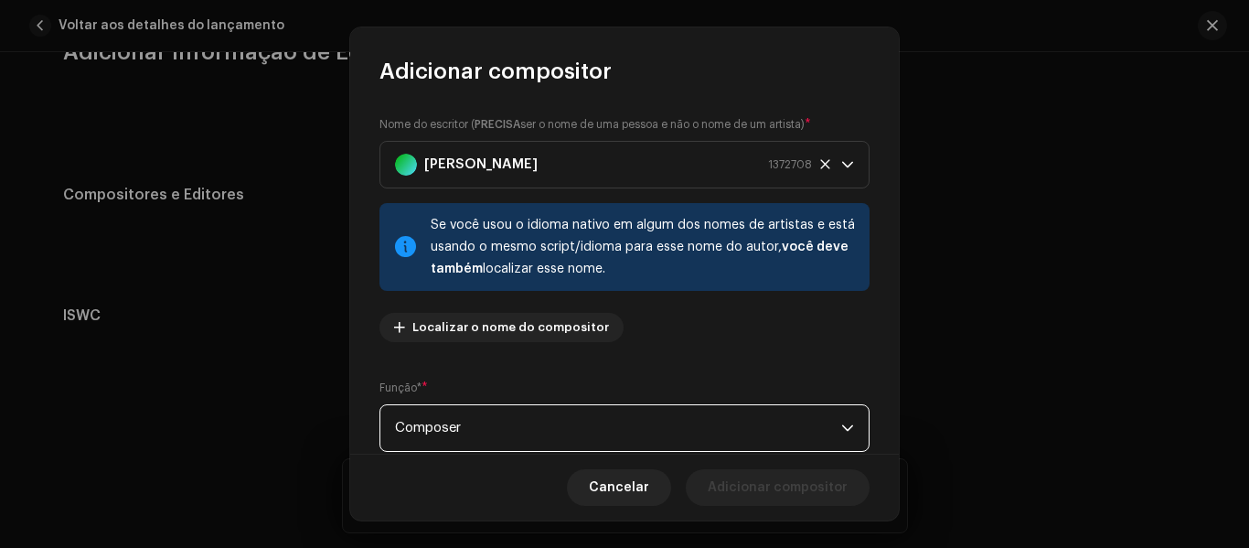
click at [366, 357] on div "Nome do escritor ( PRECISA ser o nome de uma pessoa e não o nome de um artista)…" at bounding box center [624, 270] width 549 height 368
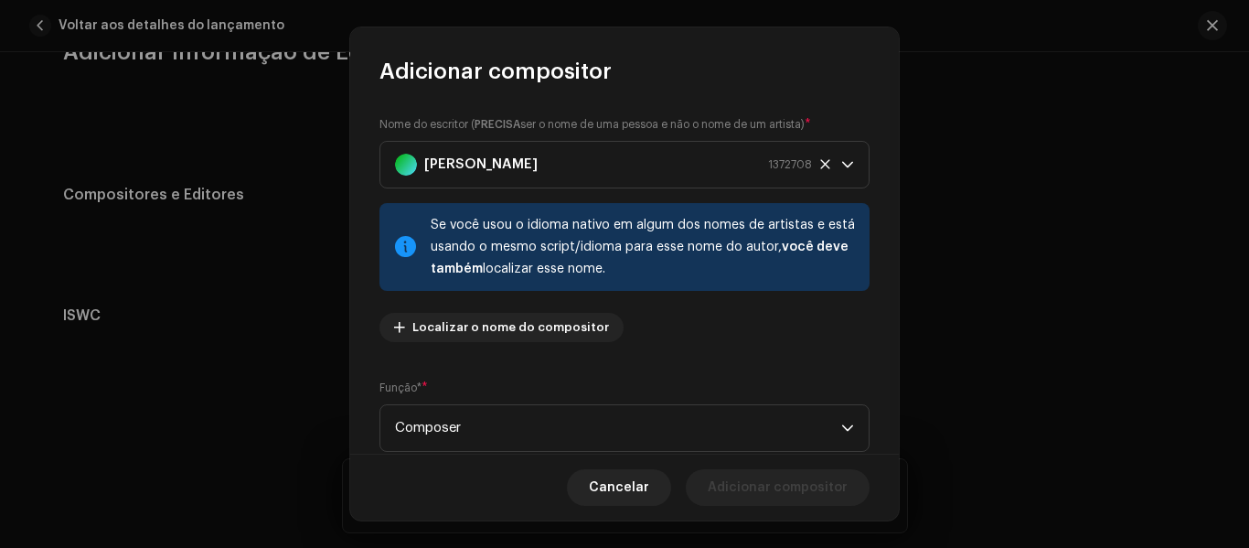
click at [366, 357] on div "Nome do escritor ( PRECISA ser o nome de uma pessoa e não o nome de um artista)…" at bounding box center [624, 270] width 549 height 368
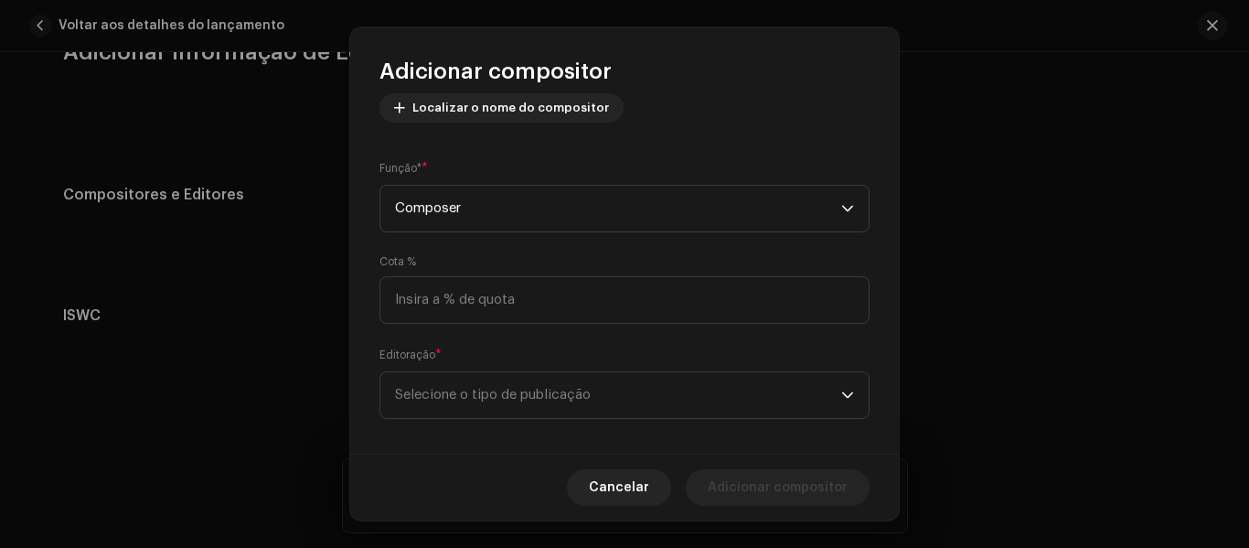
scroll to position [236, 0]
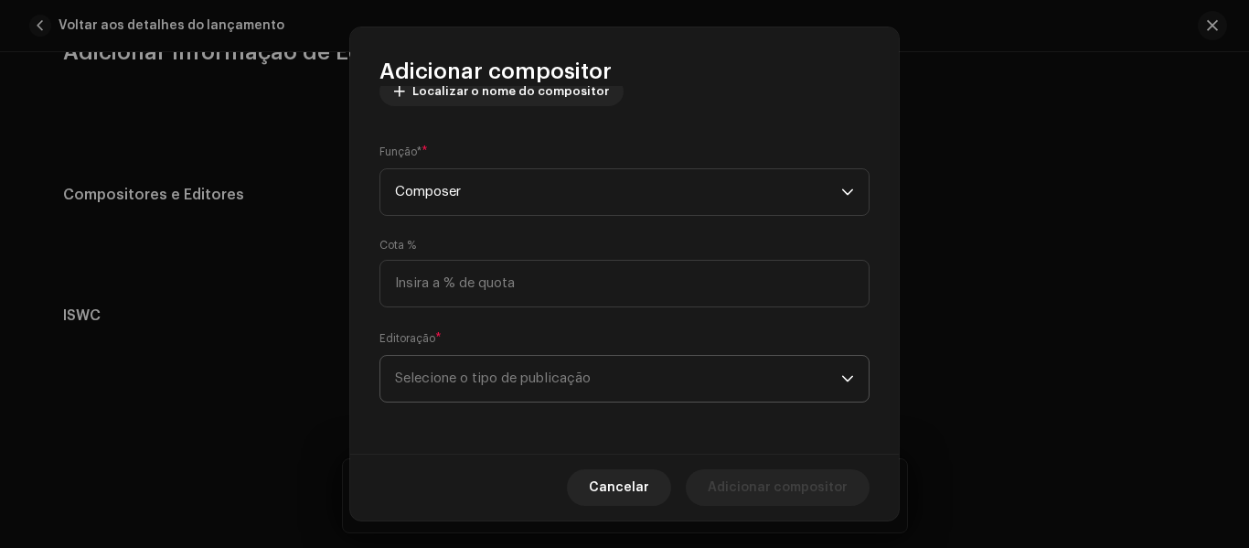
click at [510, 377] on span "Selecione o tipo de publicação" at bounding box center [618, 379] width 446 height 46
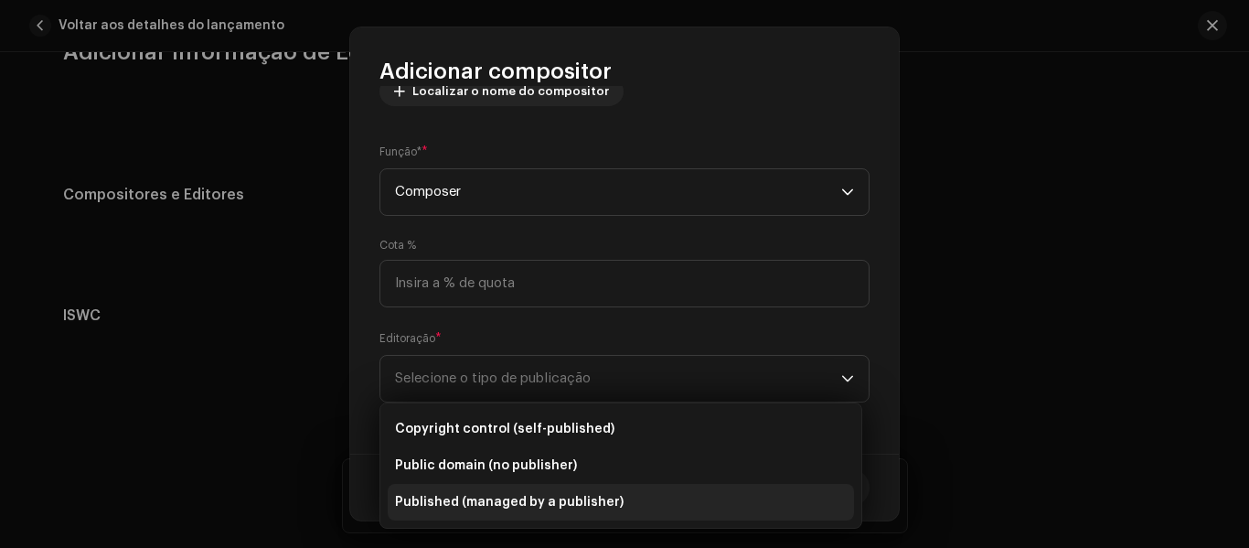
click at [553, 498] on span "Published (managed by a publisher)" at bounding box center [509, 502] width 229 height 18
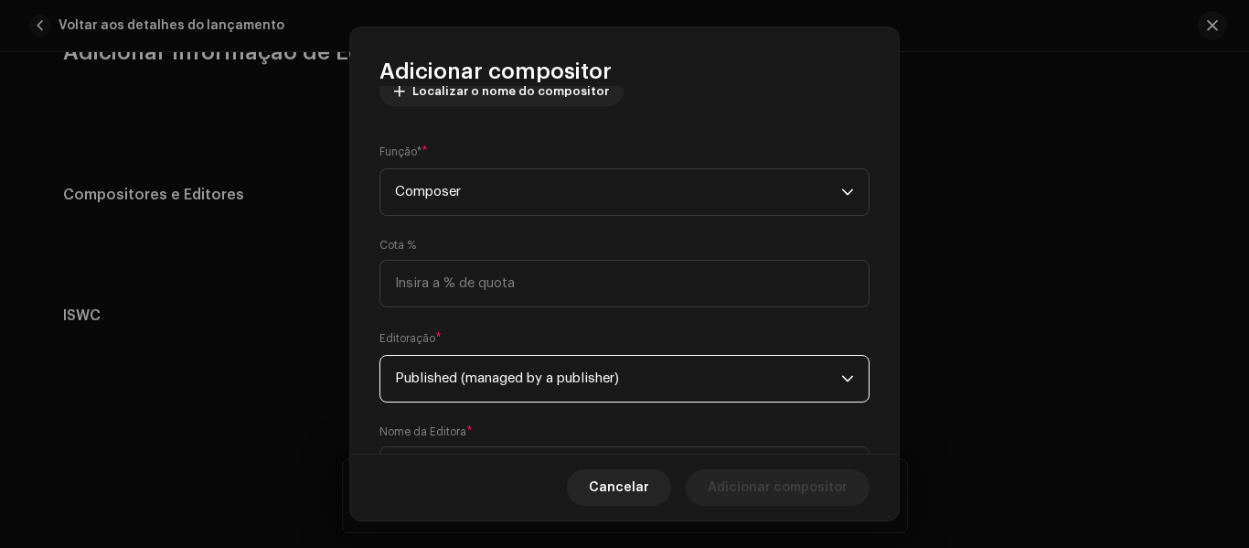
click at [469, 424] on label "Nome da Editora *" at bounding box center [426, 431] width 93 height 15
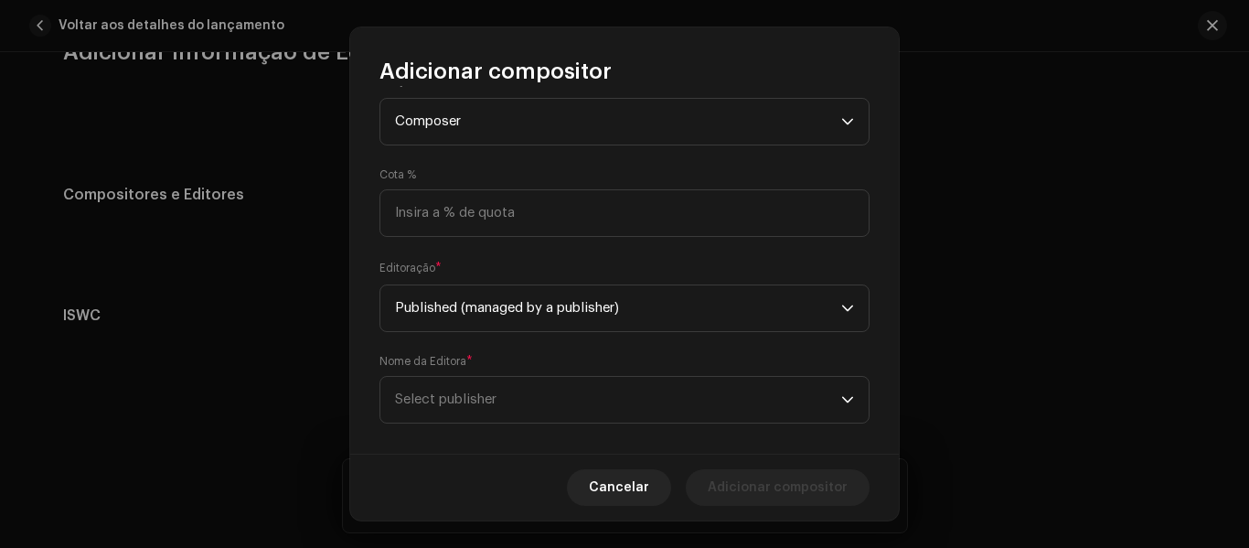
scroll to position [309, 0]
click at [464, 387] on span "Select publisher" at bounding box center [618, 397] width 446 height 46
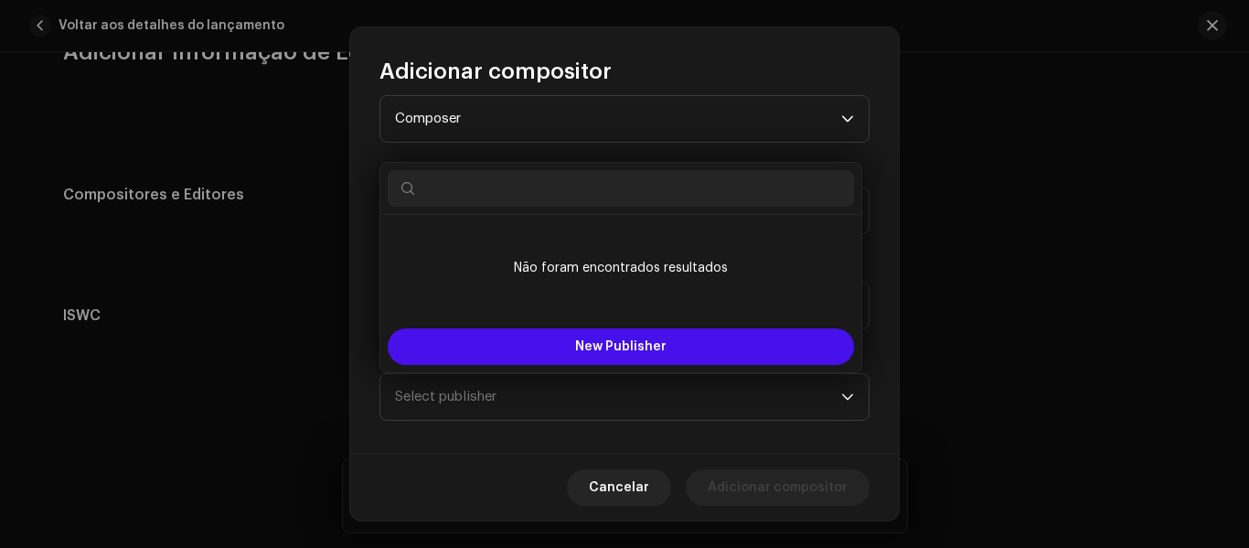
click at [361, 398] on div "Nome do escritor ( PRECISA ser o nome de uma pessoa e não o nome de um artista)…" at bounding box center [624, 270] width 549 height 368
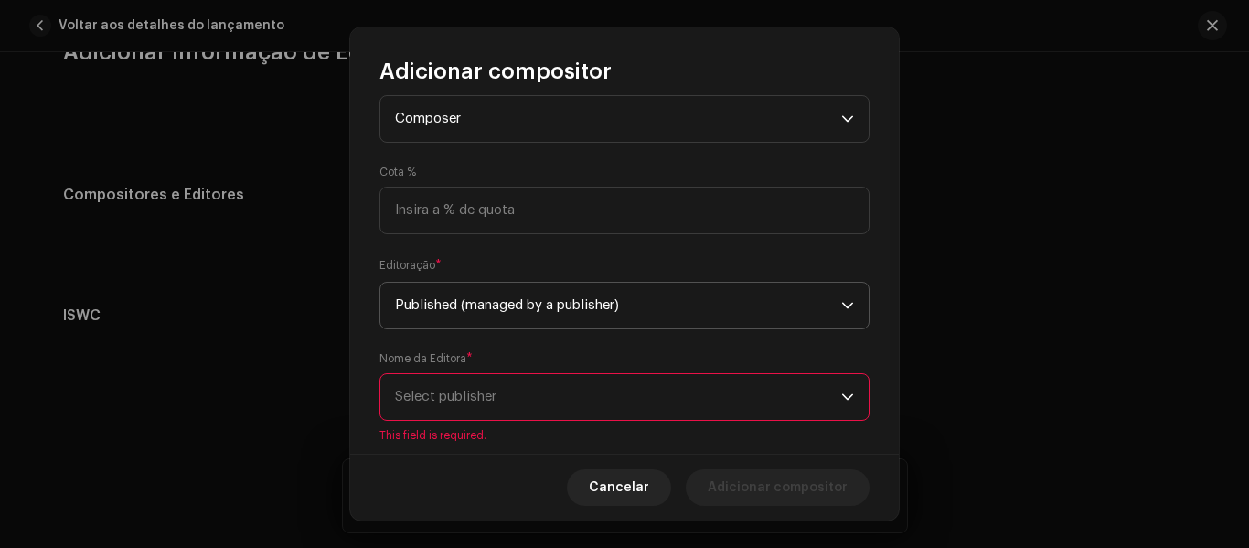
click at [438, 293] on span "Published (managed by a publisher)" at bounding box center [618, 306] width 446 height 46
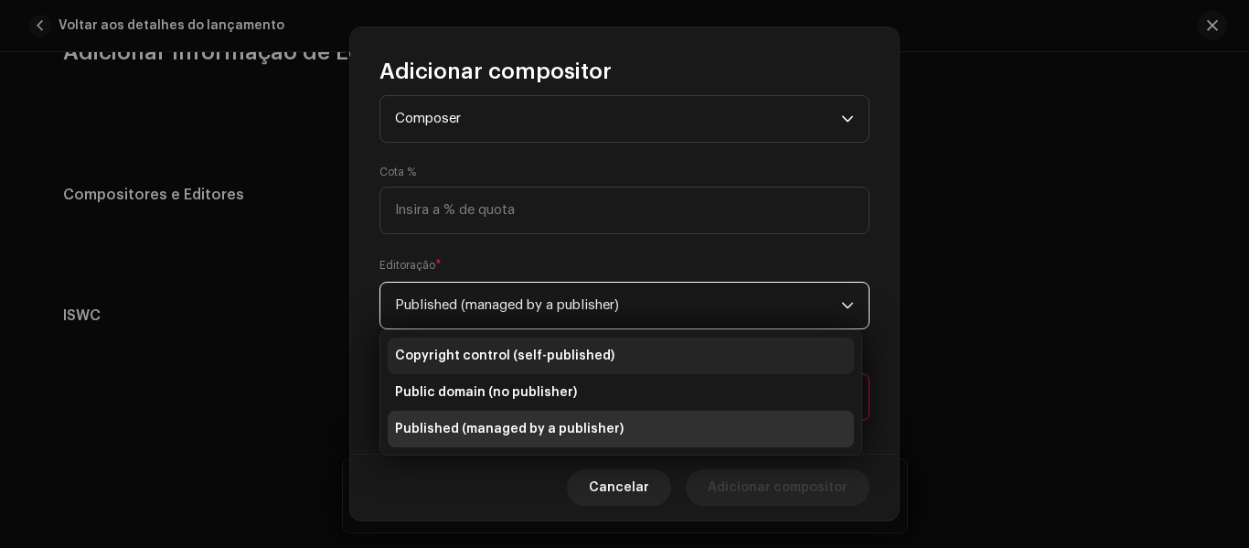
click at [445, 347] on span "Copyright control (self-published)" at bounding box center [504, 356] width 219 height 18
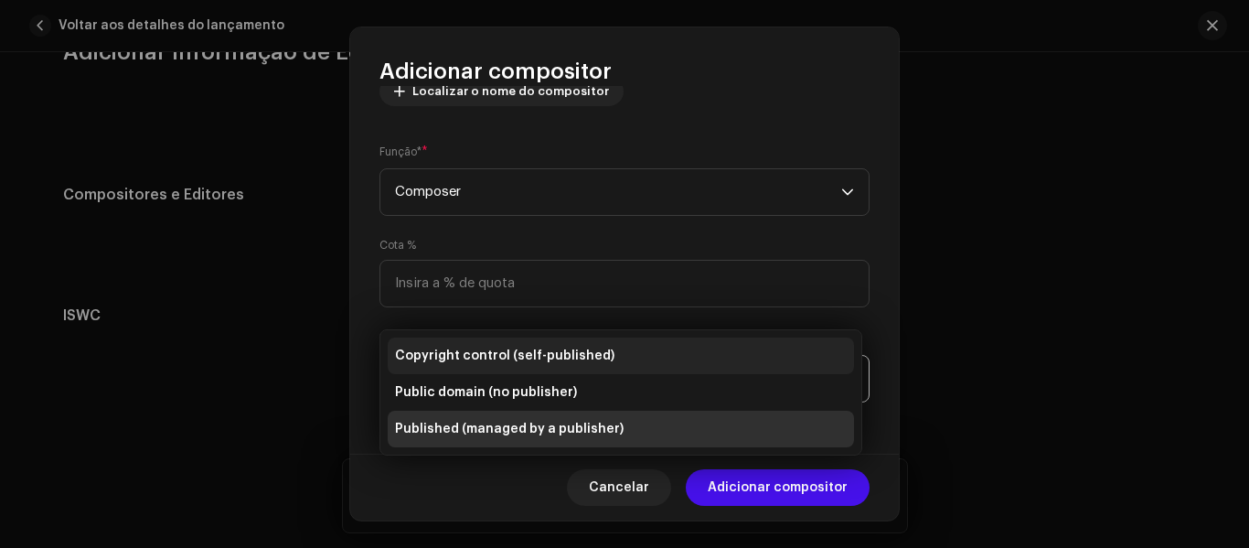
scroll to position [236, 0]
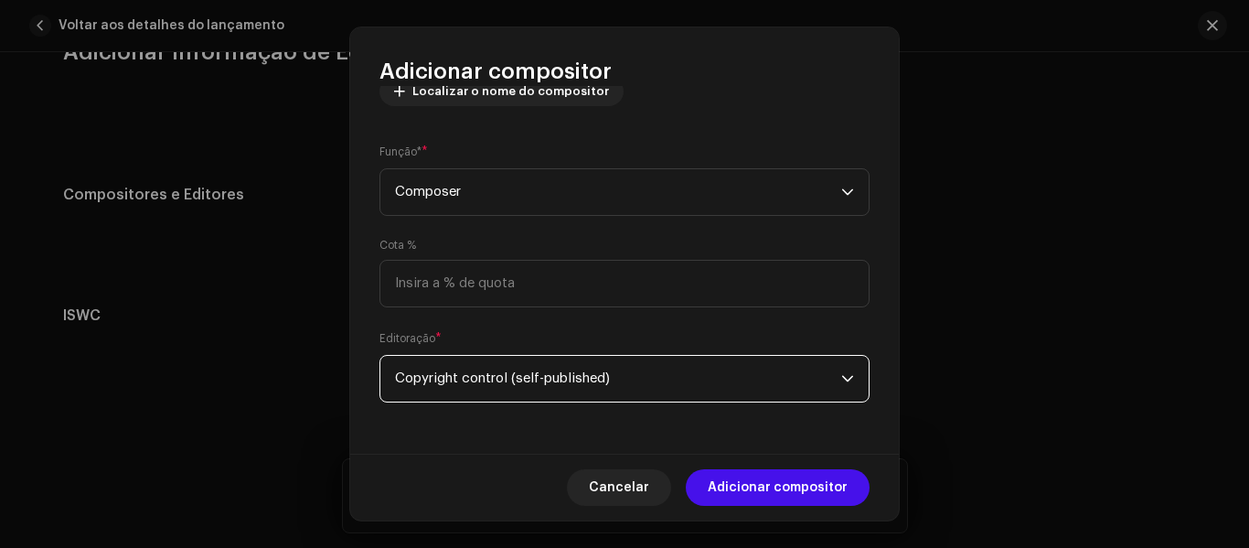
click at [445, 337] on div "Editoração * Copyright control (self-published)" at bounding box center [625, 365] width 490 height 73
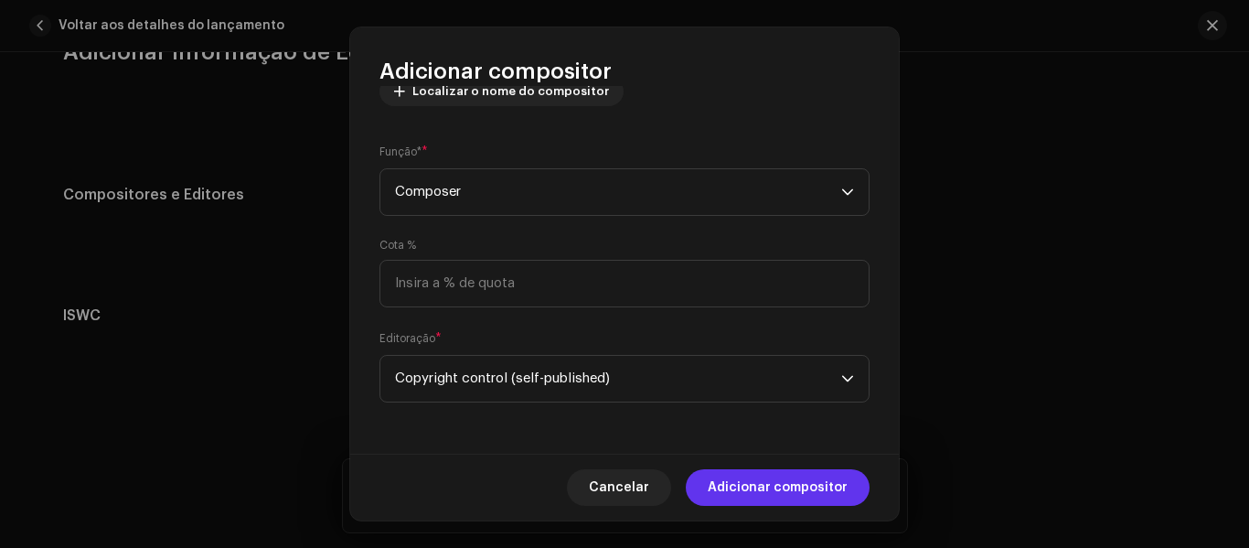
click at [732, 474] on span "Adicionar compositor" at bounding box center [778, 487] width 140 height 37
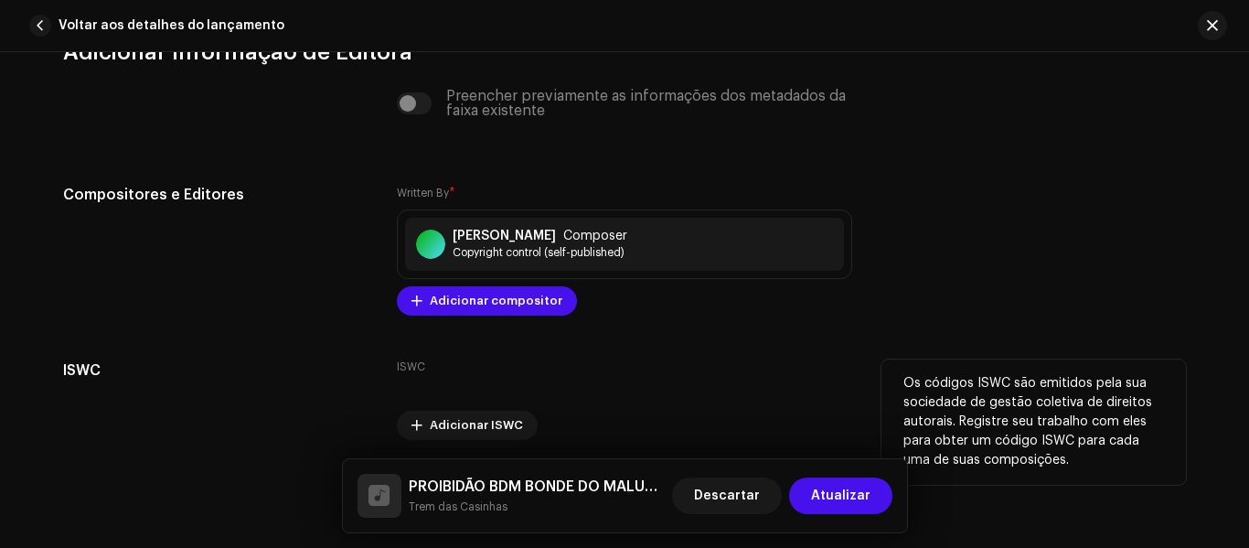
click at [642, 384] on div "ISWC Adicionar ISWC" at bounding box center [624, 399] width 455 height 80
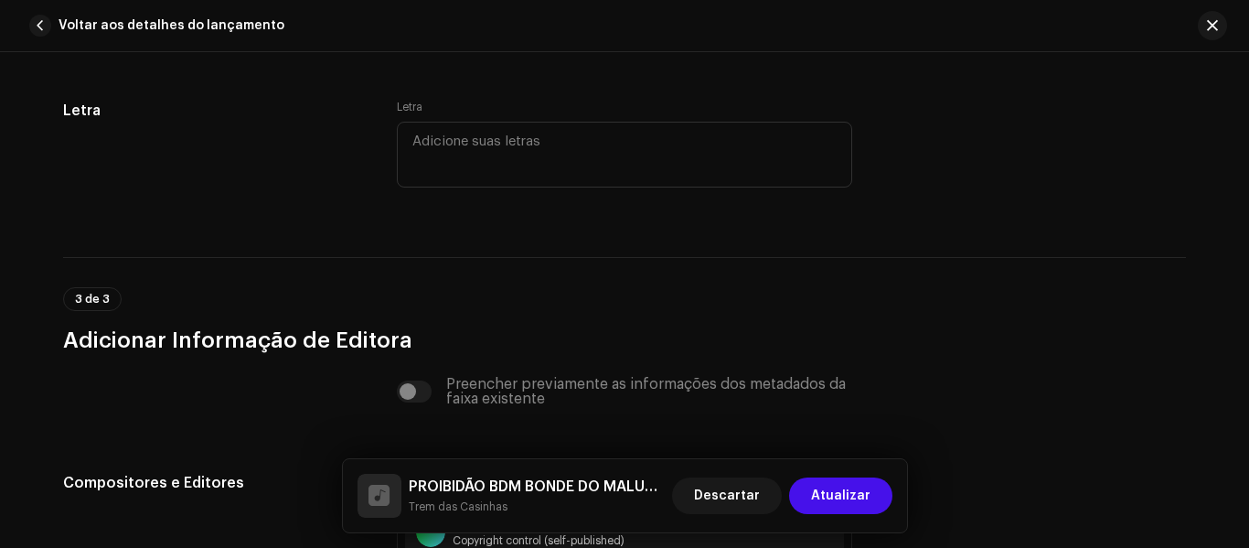
scroll to position [3469, 0]
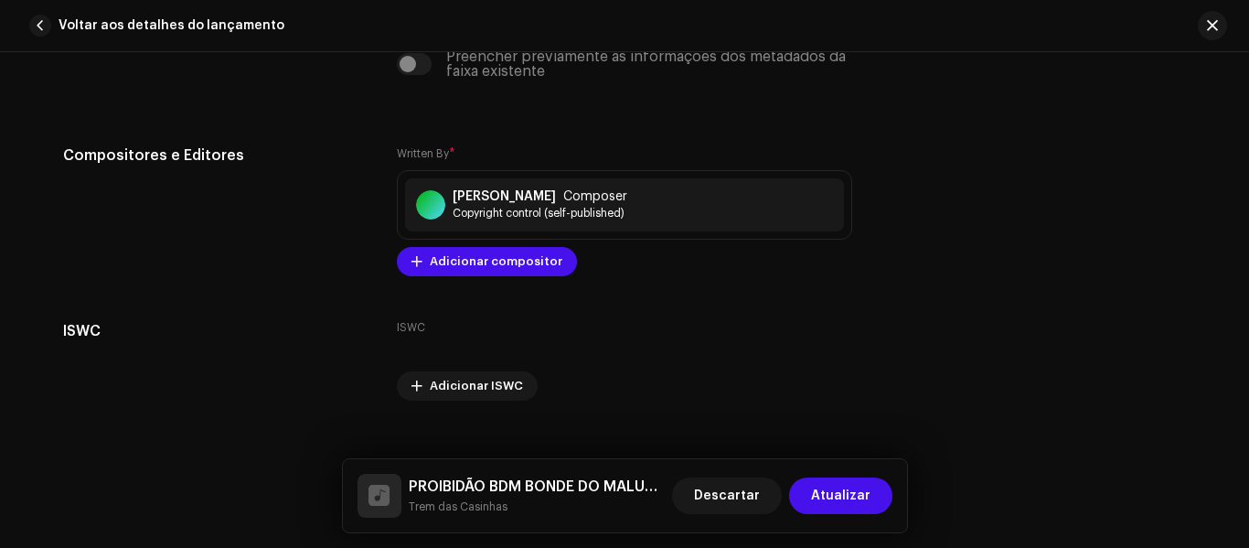
scroll to position [3835, 0]
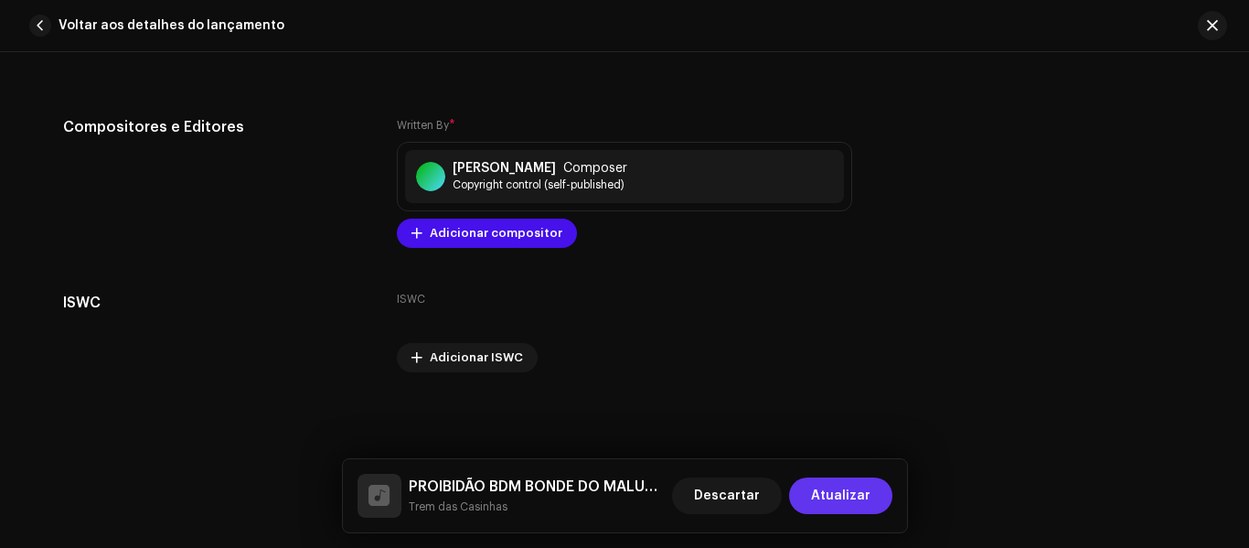
click at [835, 498] on span "Atualizar" at bounding box center [840, 495] width 59 height 37
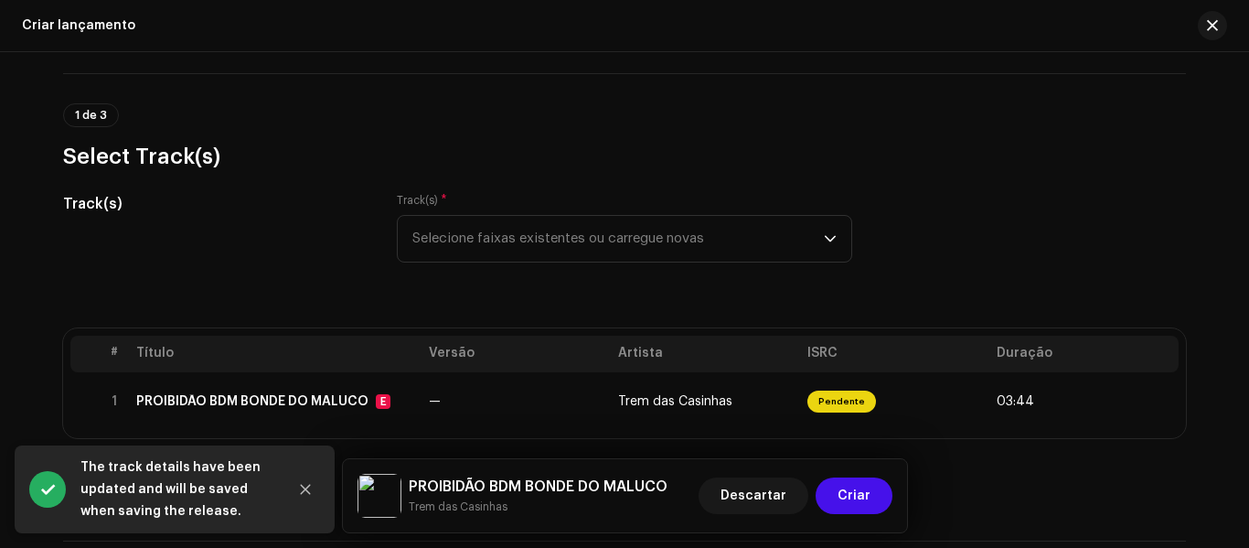
click at [288, 251] on div "Track(s)" at bounding box center [215, 238] width 305 height 91
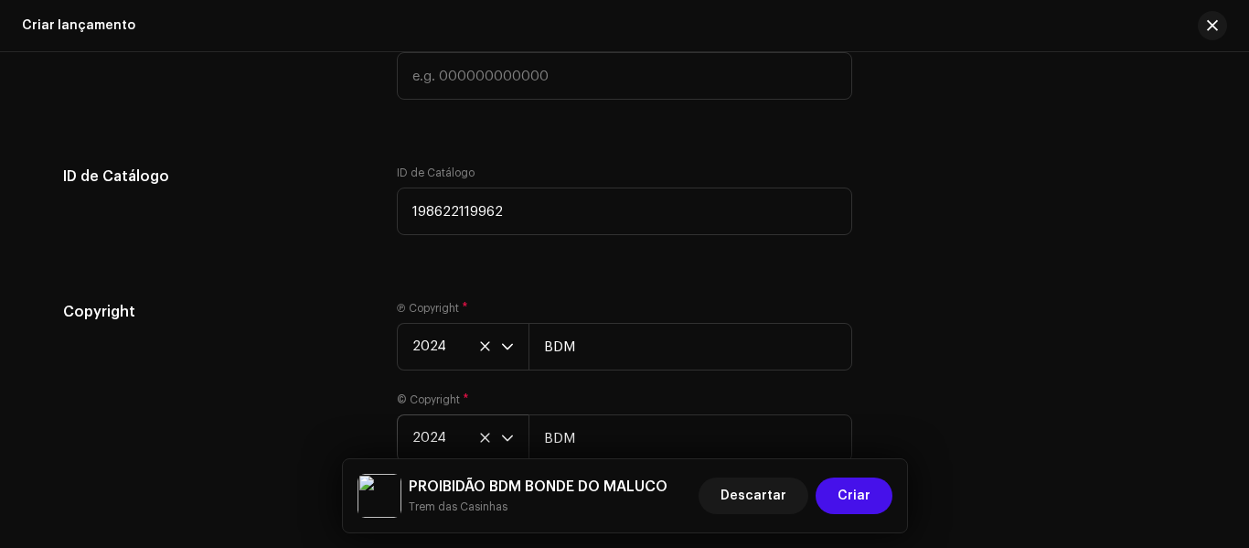
scroll to position [3109, 0]
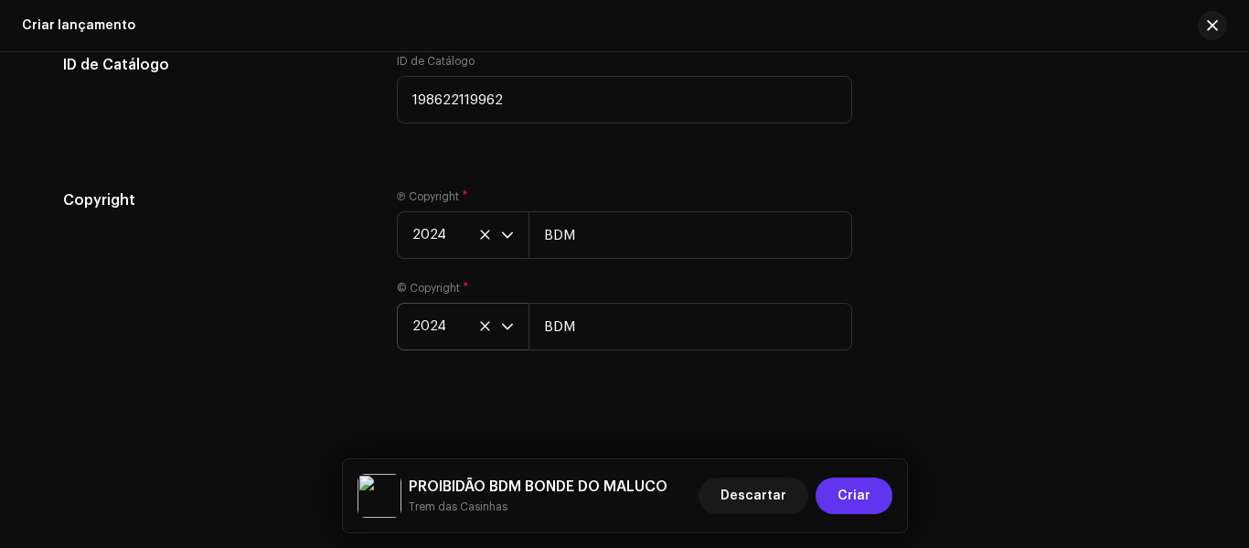
click at [870, 500] on span "Criar" at bounding box center [854, 495] width 33 height 37
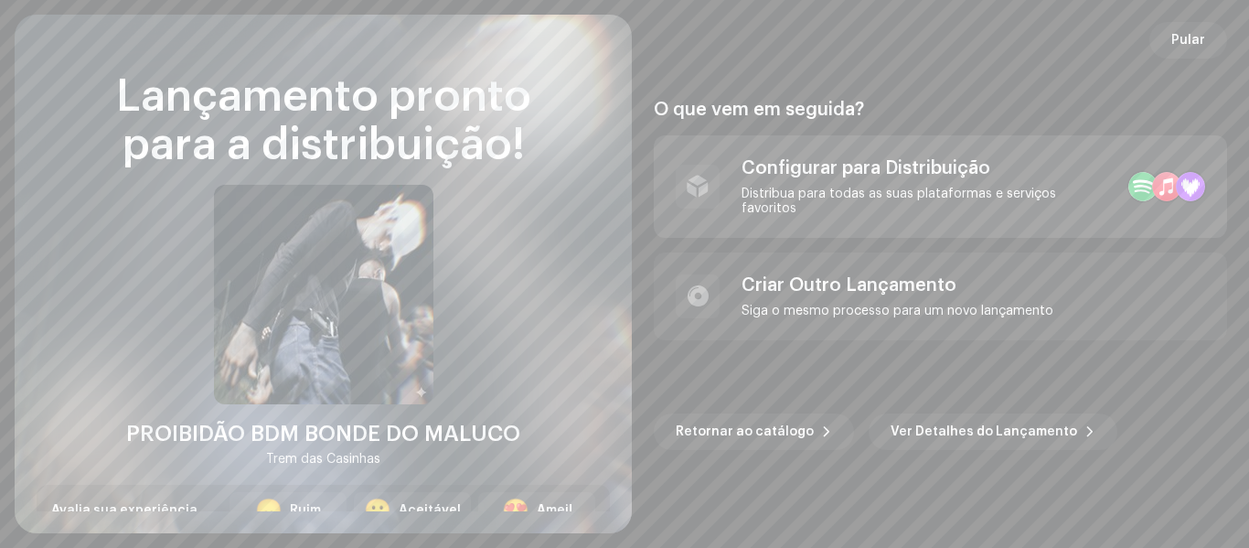
click at [776, 207] on div "Distribua para todas as suas plataformas e serviços favoritos" at bounding box center [928, 201] width 372 height 29
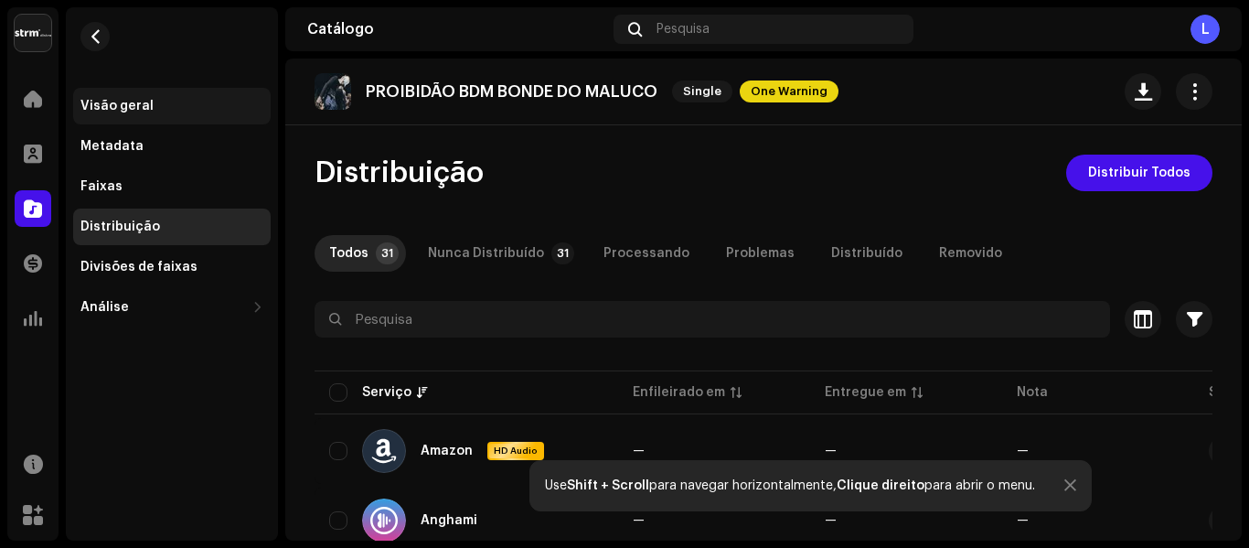
click at [111, 102] on div "Visão geral" at bounding box center [116, 106] width 73 height 15
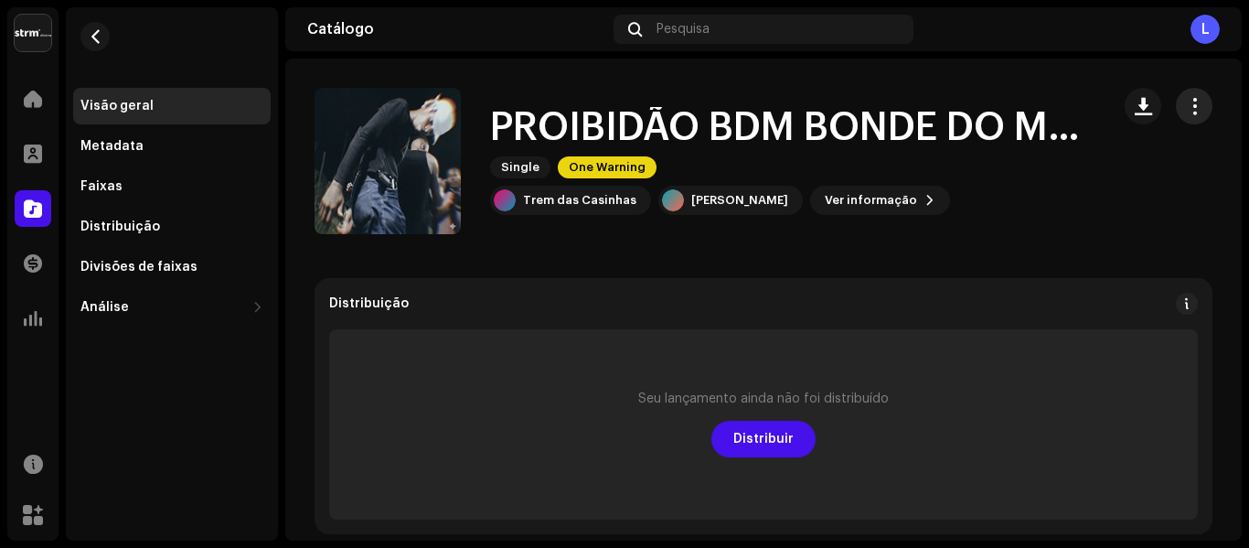
click at [1197, 106] on button "button" at bounding box center [1194, 106] width 37 height 37
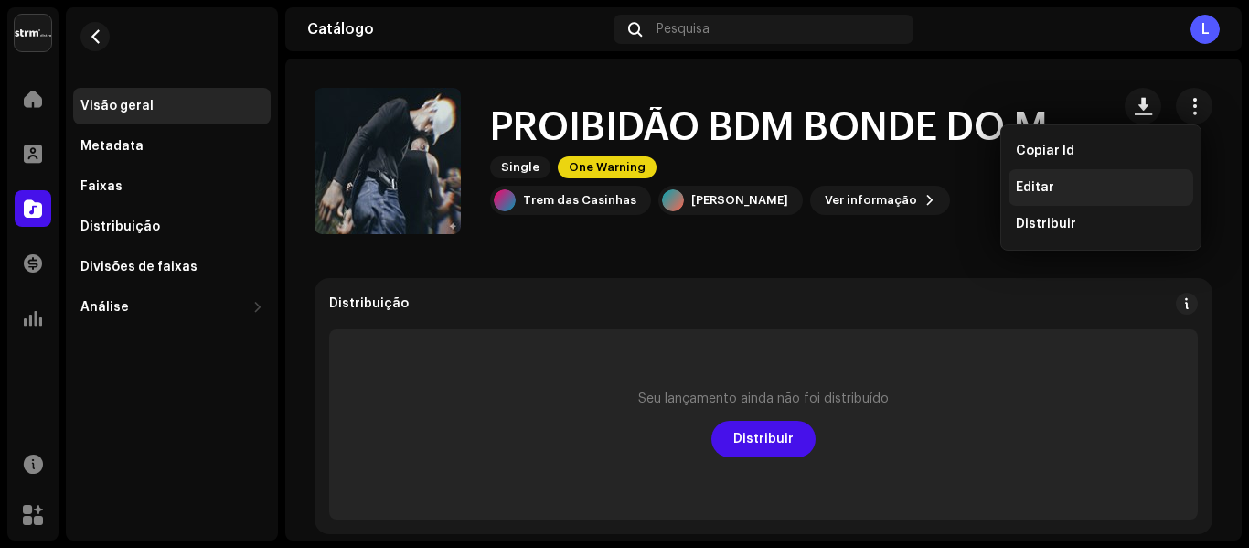
click at [1075, 184] on div "Editar" at bounding box center [1101, 187] width 170 height 15
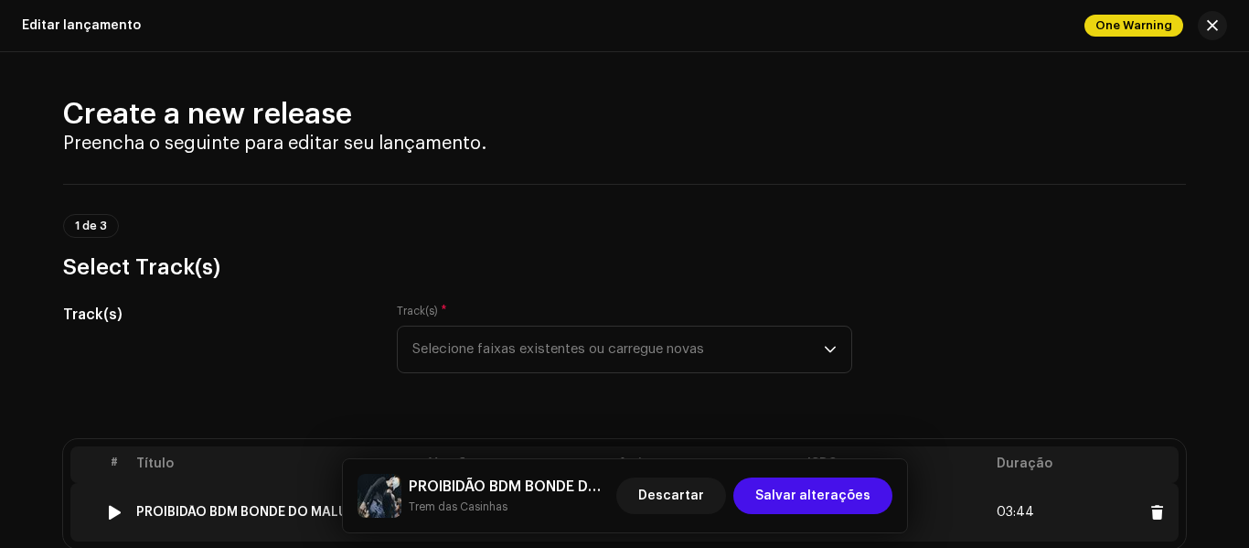
click at [1038, 512] on span "03:44" at bounding box center [1084, 512] width 175 height 29
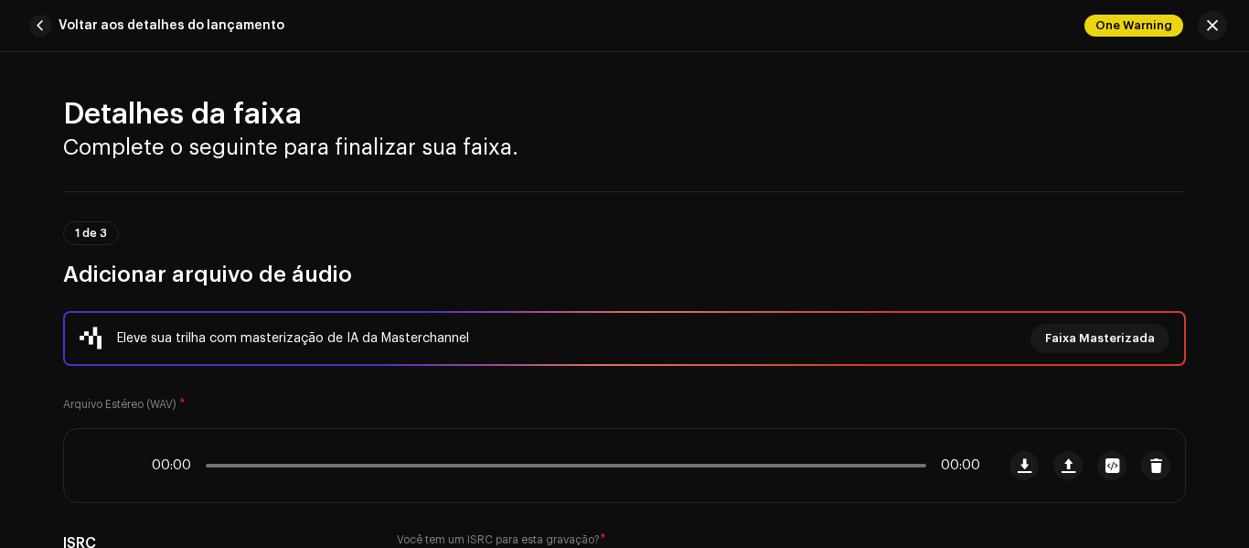
click at [646, 260] on h3 "Adicionar arquivo de áudio" at bounding box center [624, 274] width 1123 height 29
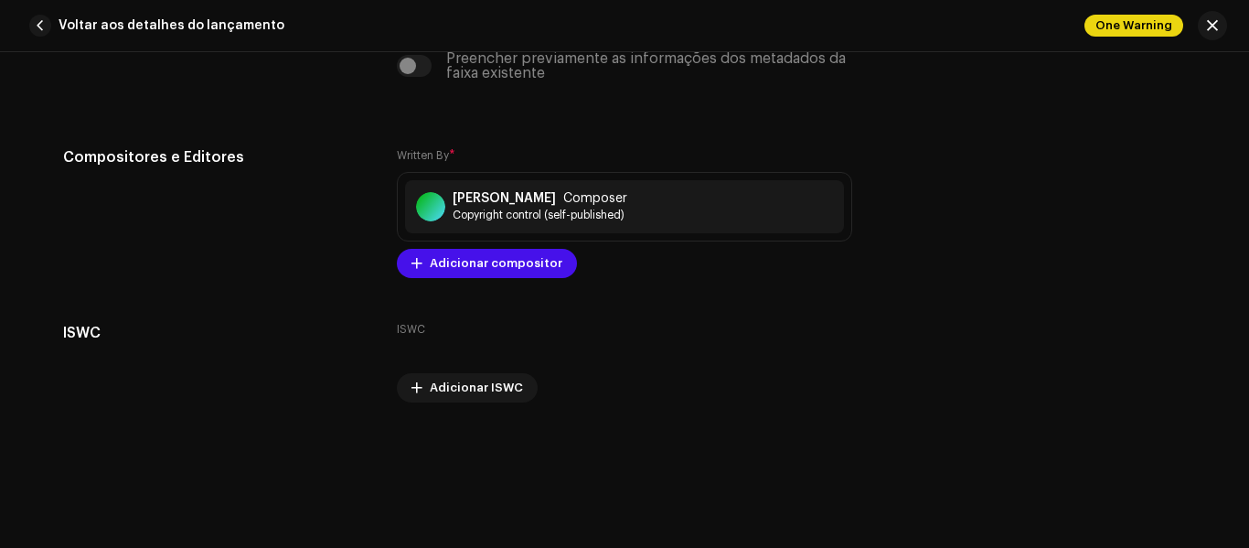
scroll to position [3801, 0]
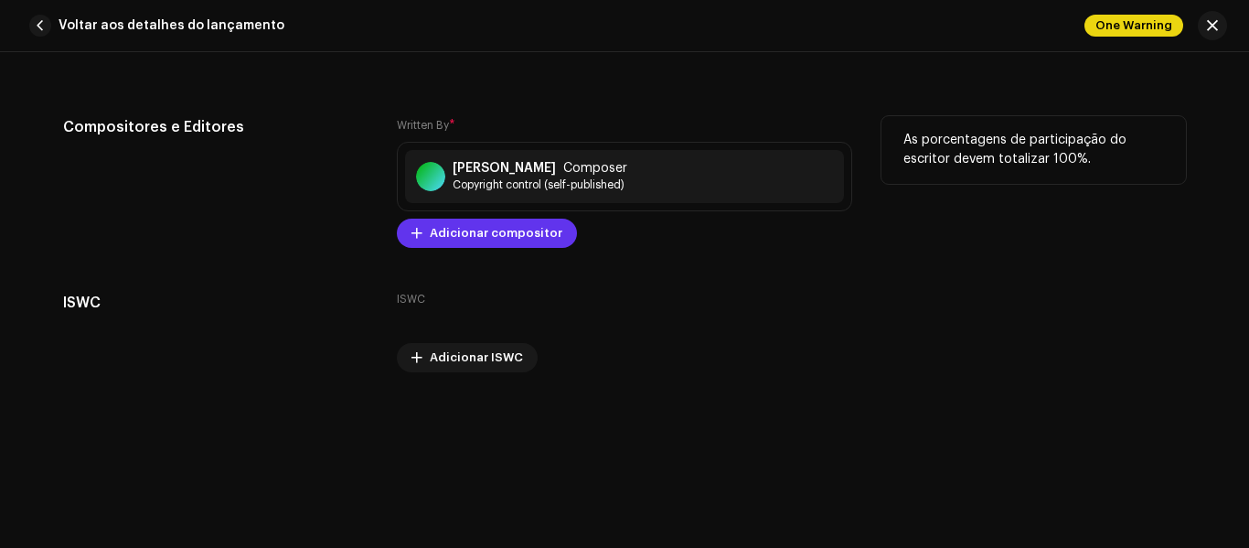
click at [430, 224] on span "Adicionar compositor" at bounding box center [496, 233] width 133 height 37
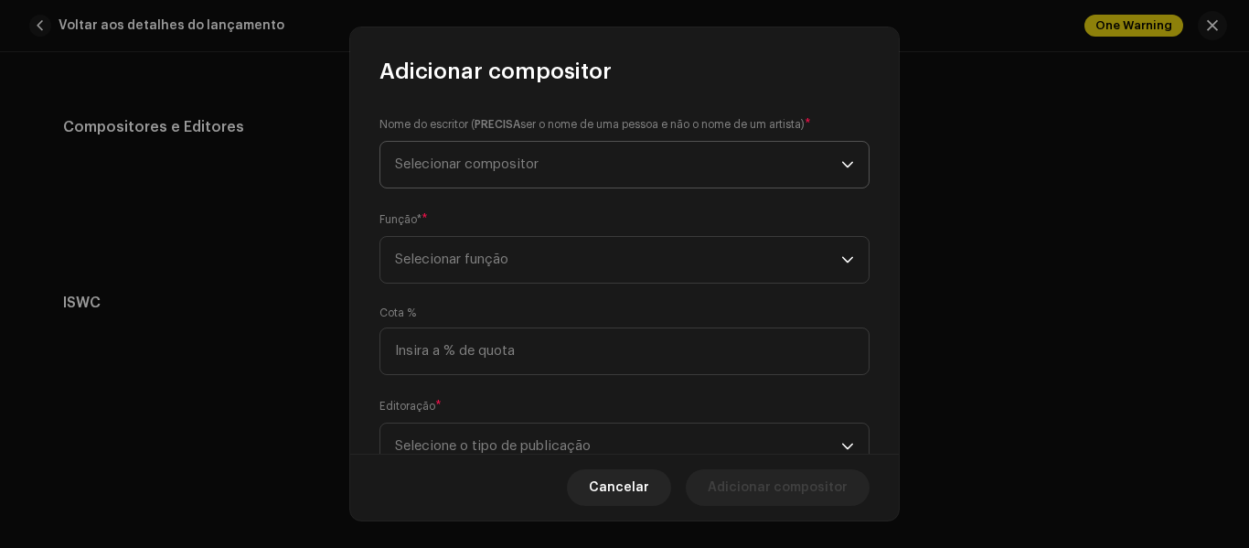
click at [457, 161] on span "Selecionar compositor" at bounding box center [467, 164] width 144 height 14
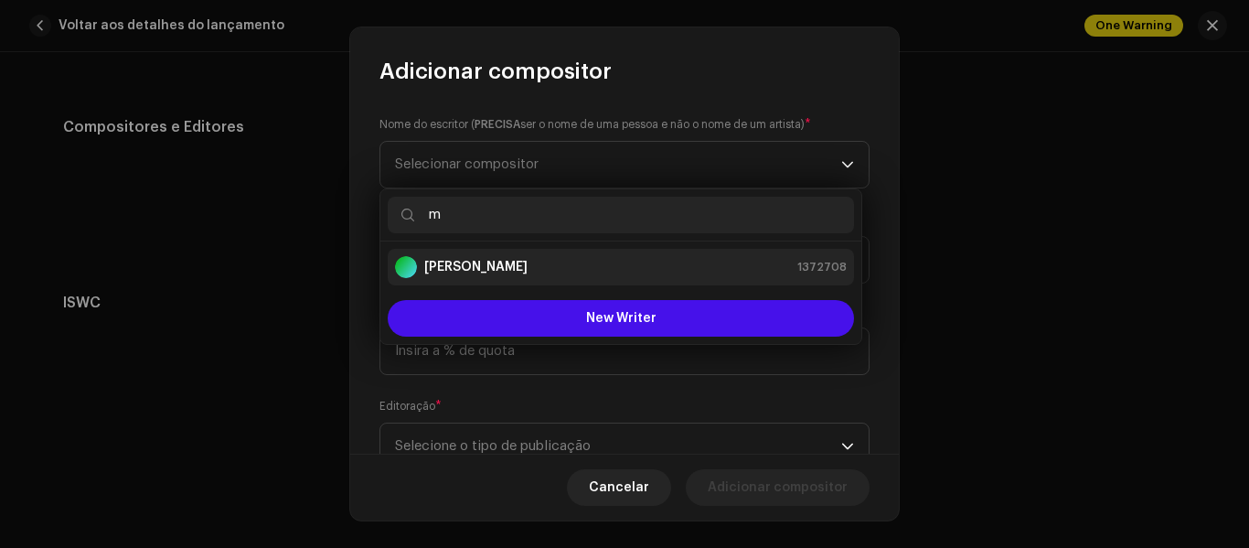
type input "m"
click at [443, 265] on strong "[PERSON_NAME]" at bounding box center [475, 267] width 103 height 18
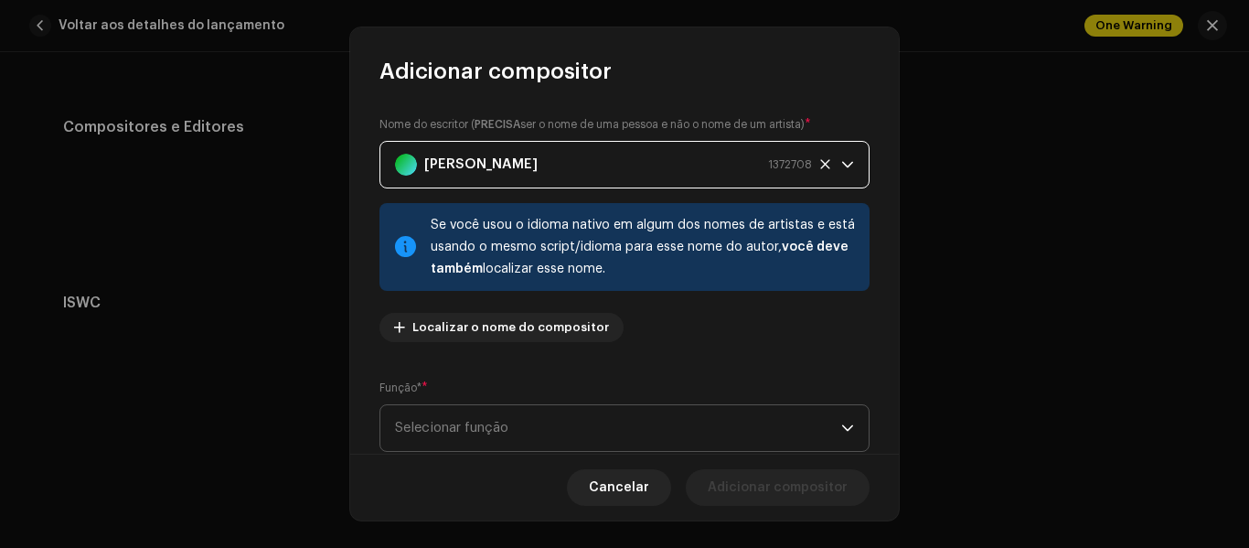
click at [500, 422] on span "Selecionar função" at bounding box center [618, 428] width 446 height 46
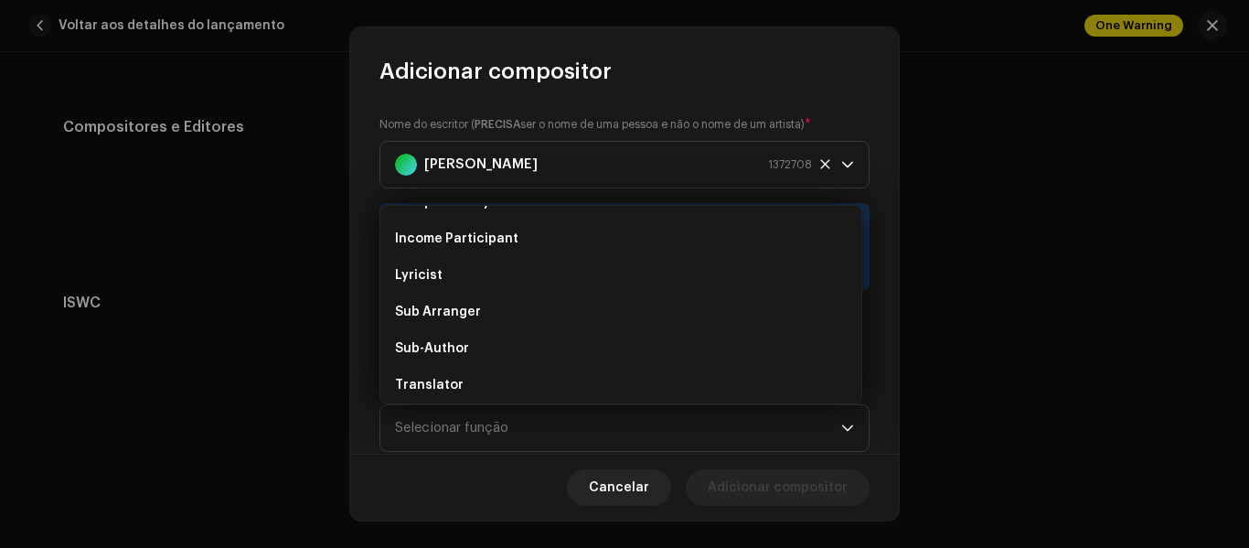
scroll to position [176, 0]
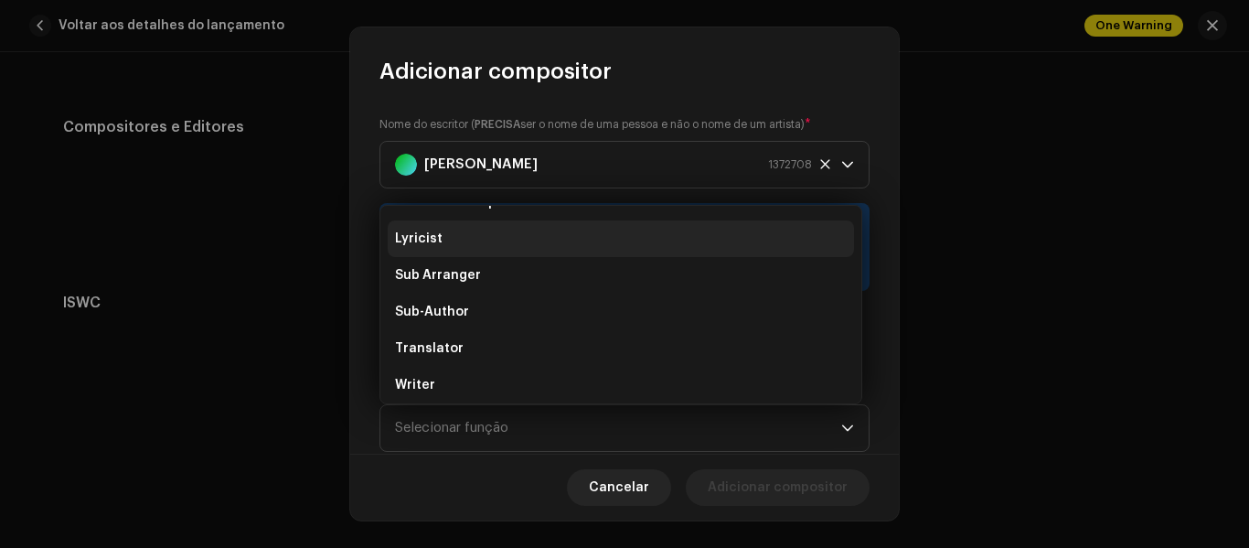
click at [408, 242] on span "Lyricist" at bounding box center [419, 239] width 48 height 18
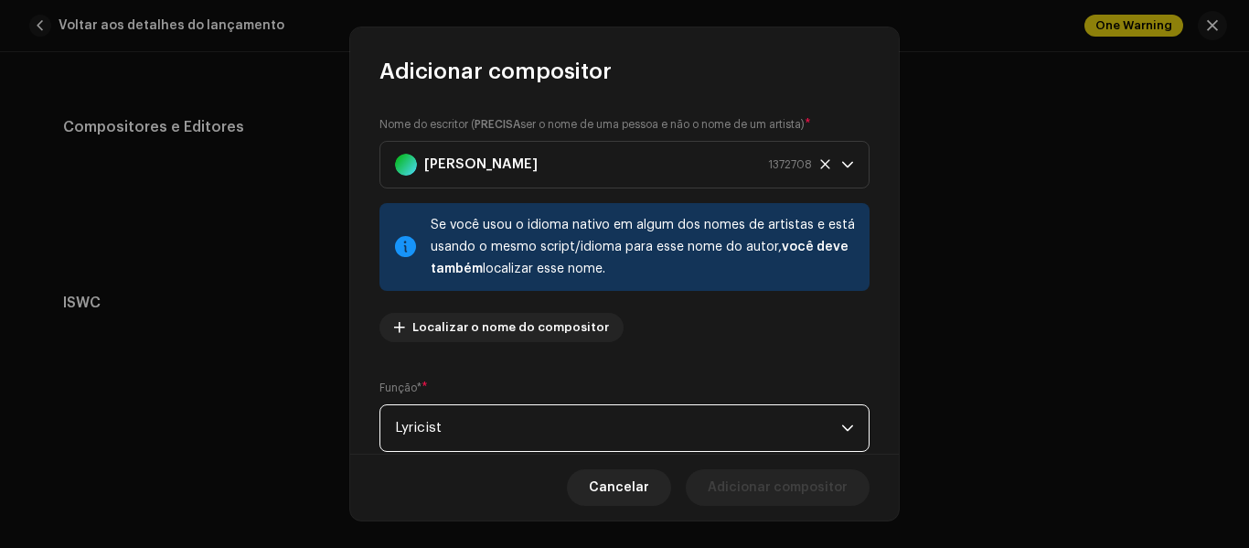
click at [645, 342] on div "Nome do escritor ( PRECISA ser o nome de uma pessoa e não o nome de um artista)…" at bounding box center [625, 235] width 490 height 241
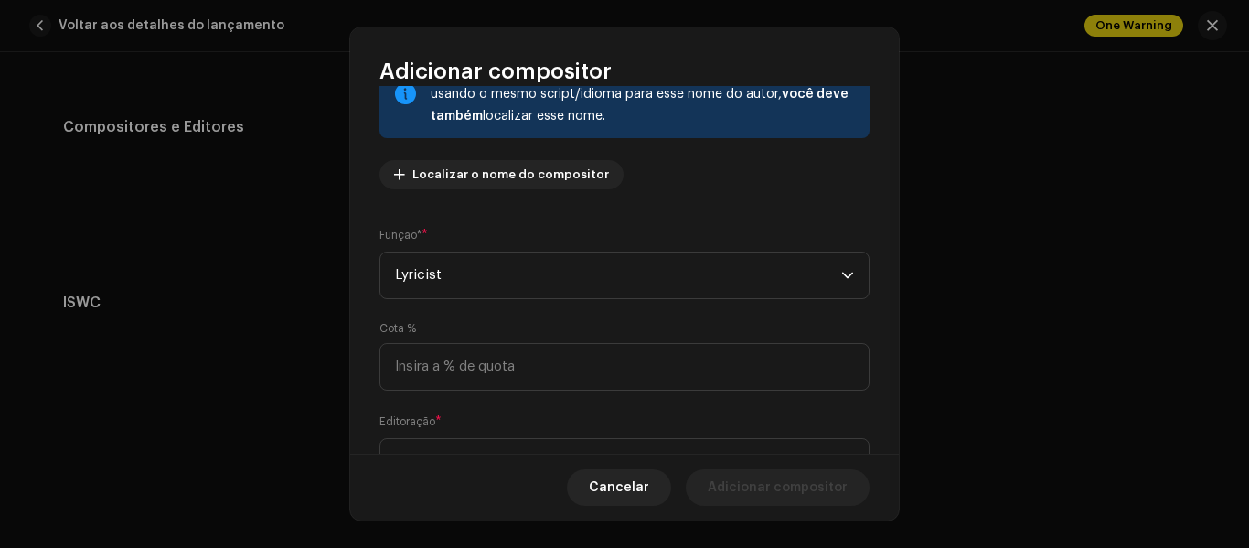
scroll to position [236, 0]
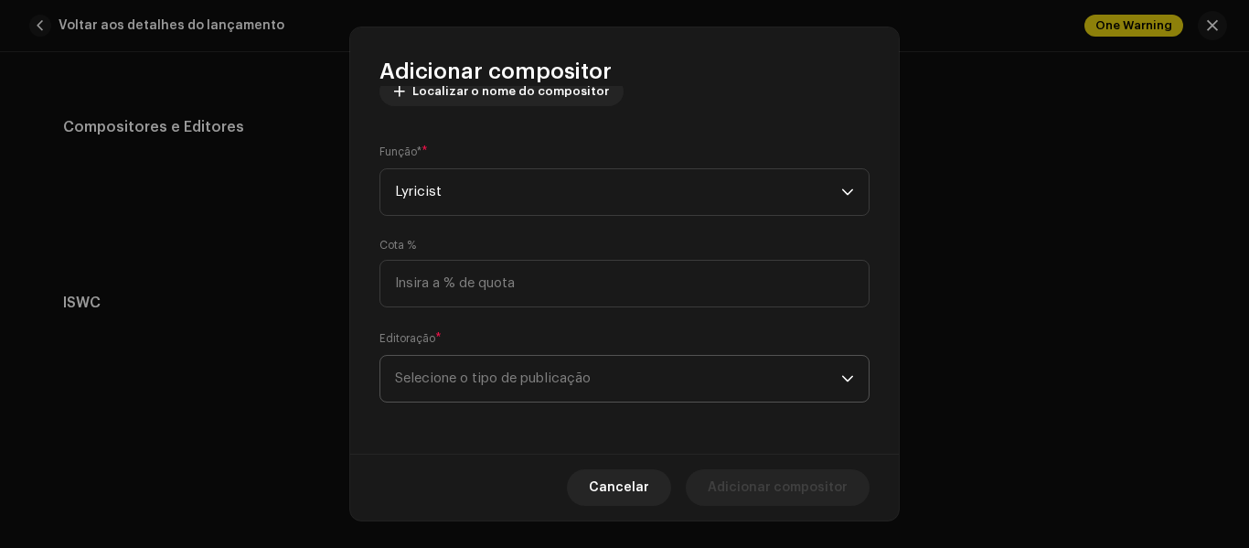
click at [567, 377] on span "Selecione o tipo de publicação" at bounding box center [618, 379] width 446 height 46
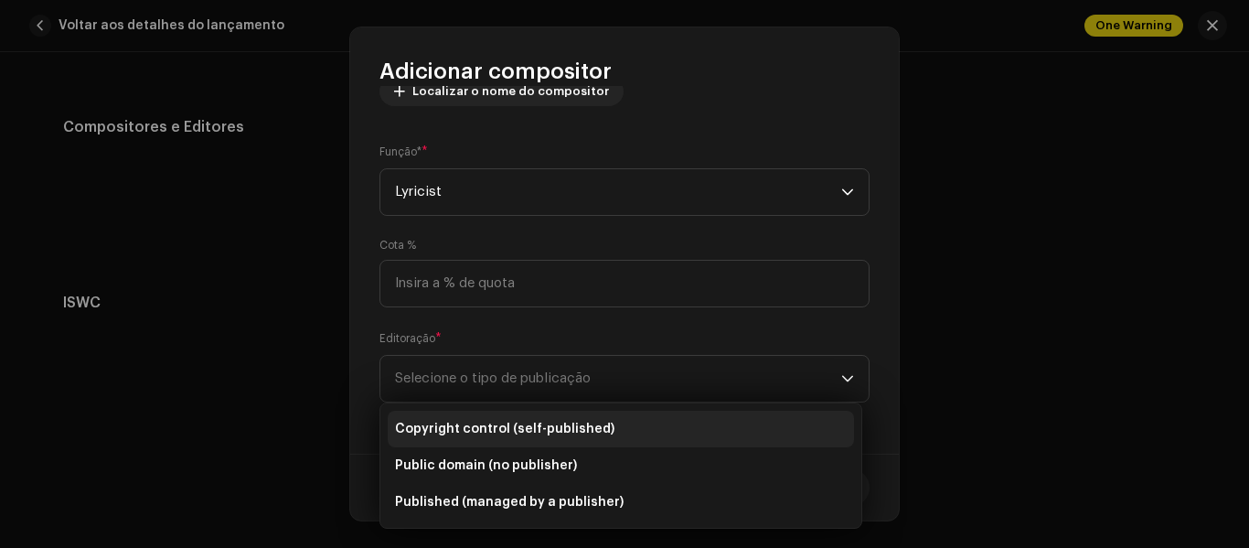
click at [486, 421] on span "Copyright control (self-published)" at bounding box center [504, 429] width 219 height 18
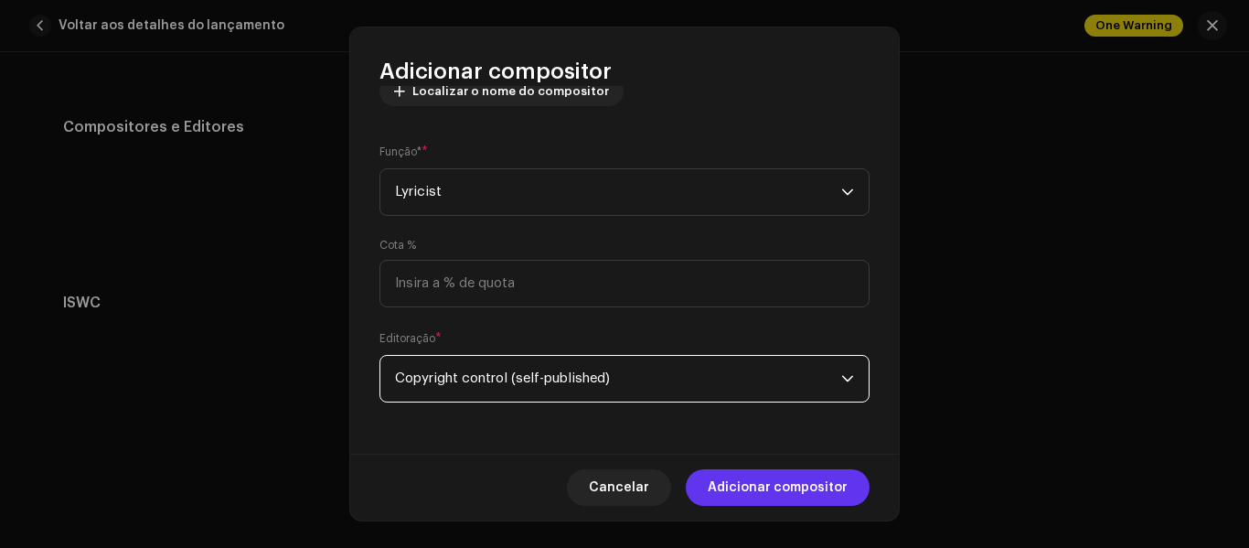
click at [757, 487] on span "Adicionar compositor" at bounding box center [778, 487] width 140 height 37
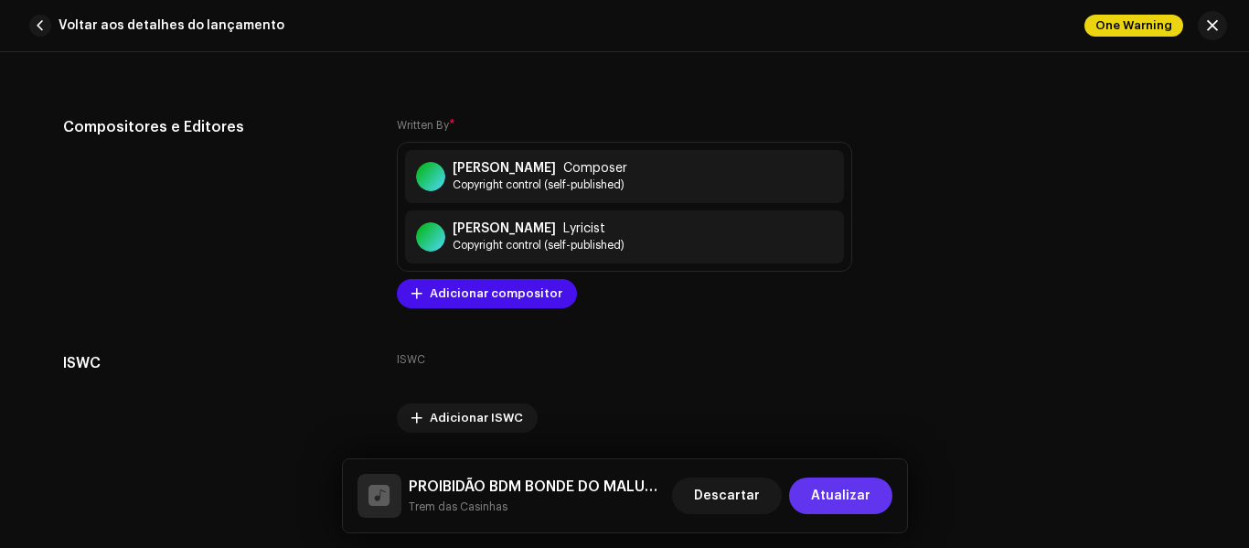
click at [836, 486] on span "Atualizar" at bounding box center [840, 495] width 59 height 37
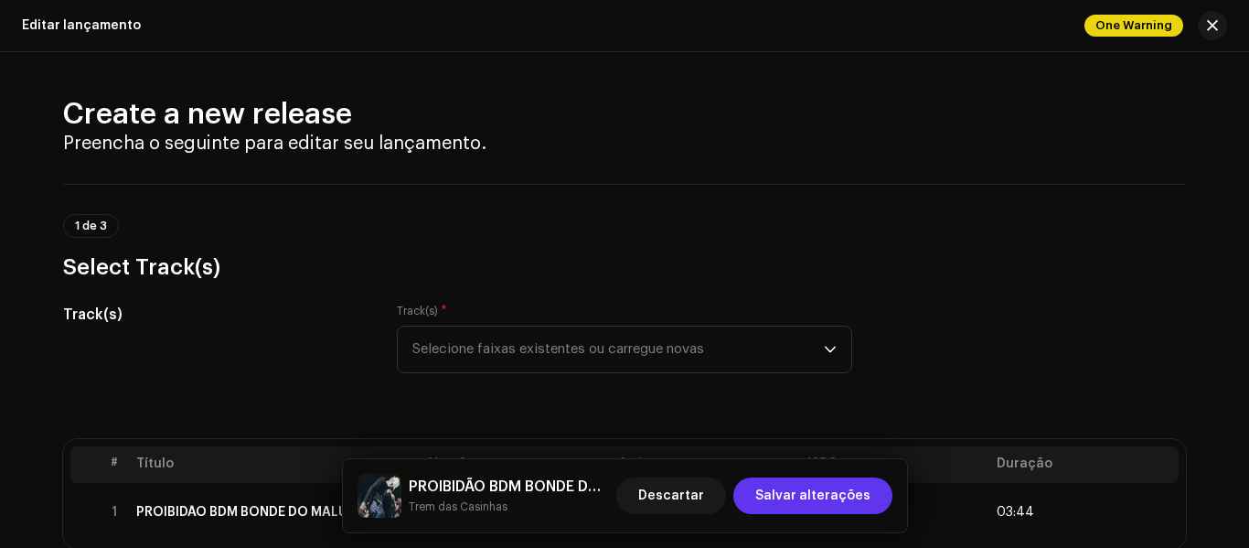
click at [804, 494] on span "Salvar alterações" at bounding box center [812, 495] width 115 height 37
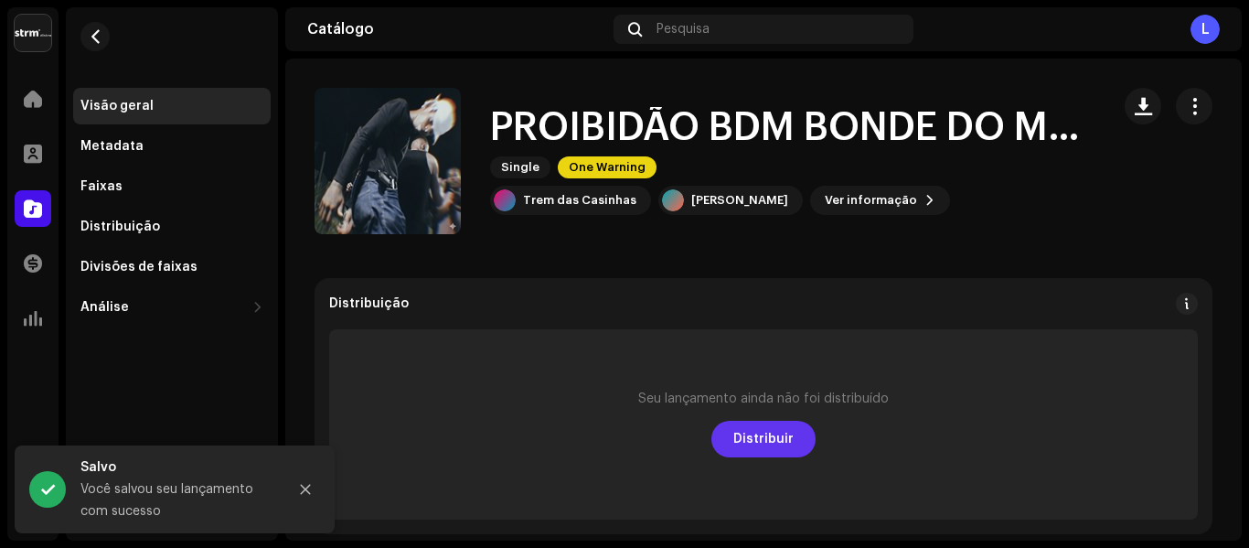
click at [743, 442] on span "Distribuir" at bounding box center [763, 439] width 60 height 37
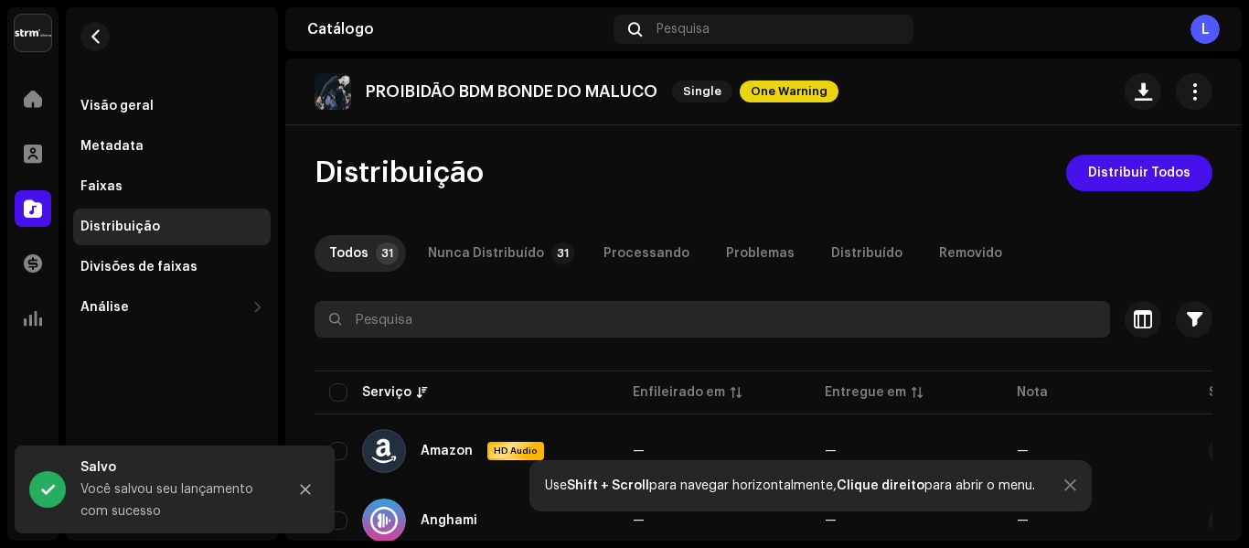
click at [509, 320] on input "text" at bounding box center [713, 319] width 796 height 37
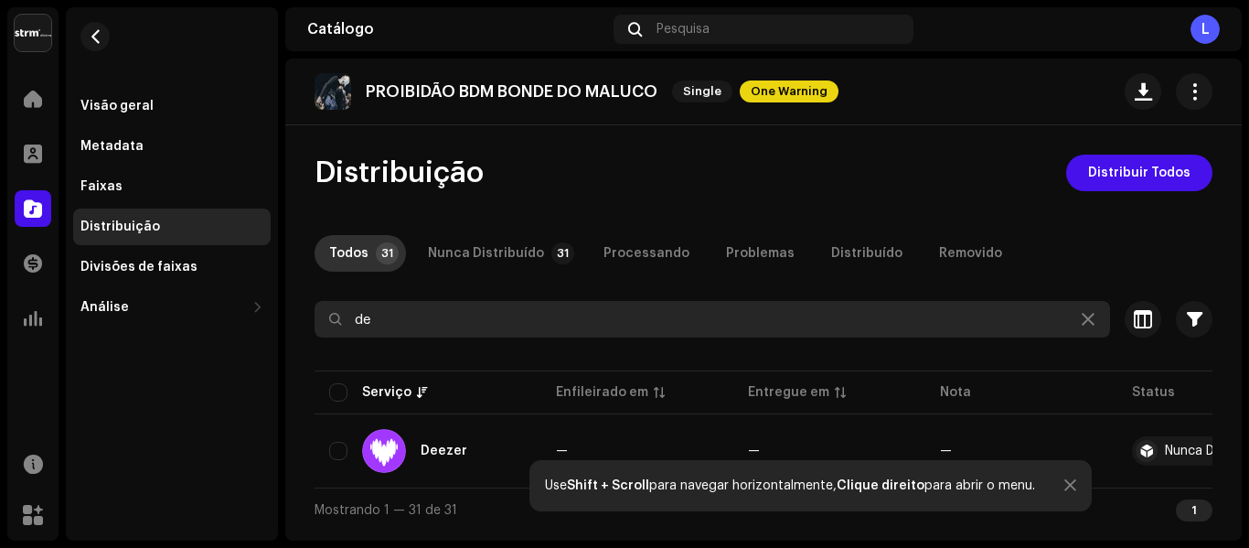
type input "de"
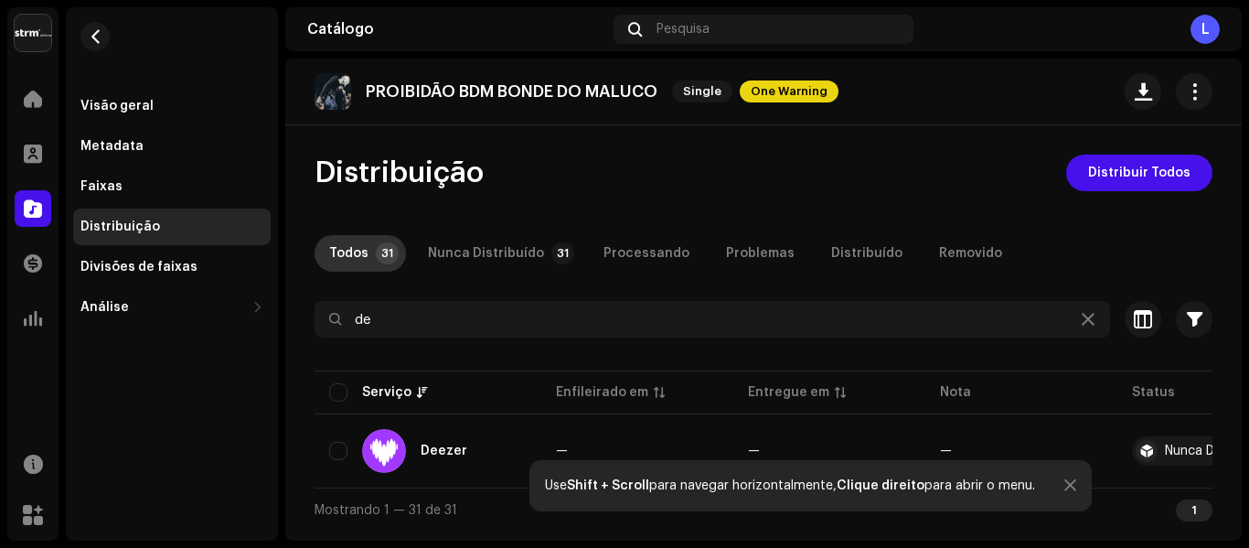
click at [351, 239] on div "Todos" at bounding box center [348, 253] width 39 height 37
click at [353, 242] on div "Todos" at bounding box center [348, 253] width 39 height 37
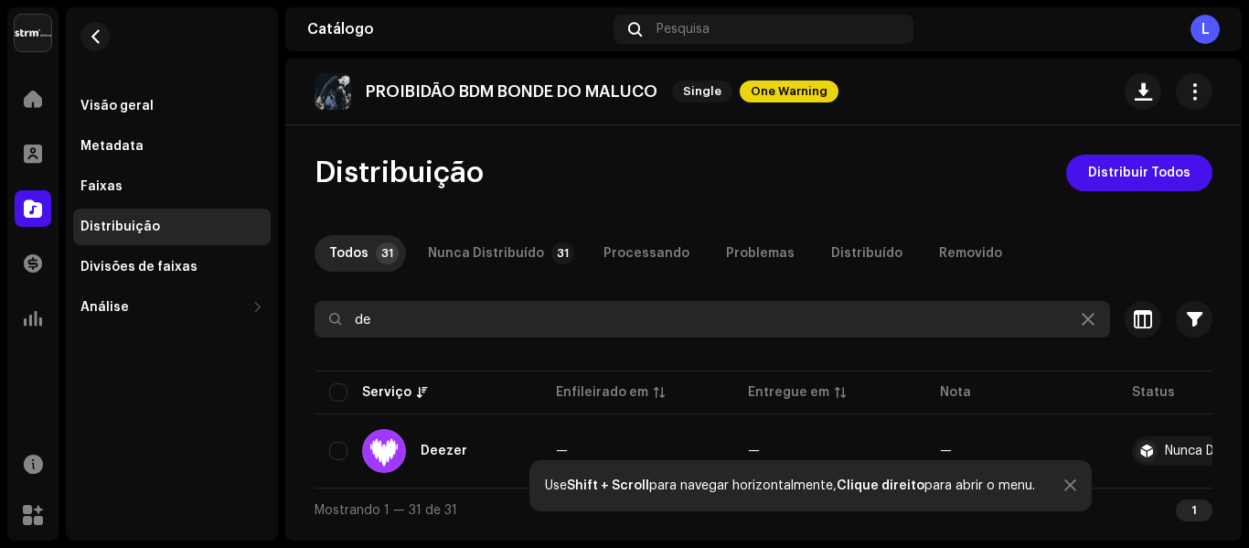
click at [412, 335] on input "de" at bounding box center [713, 319] width 796 height 37
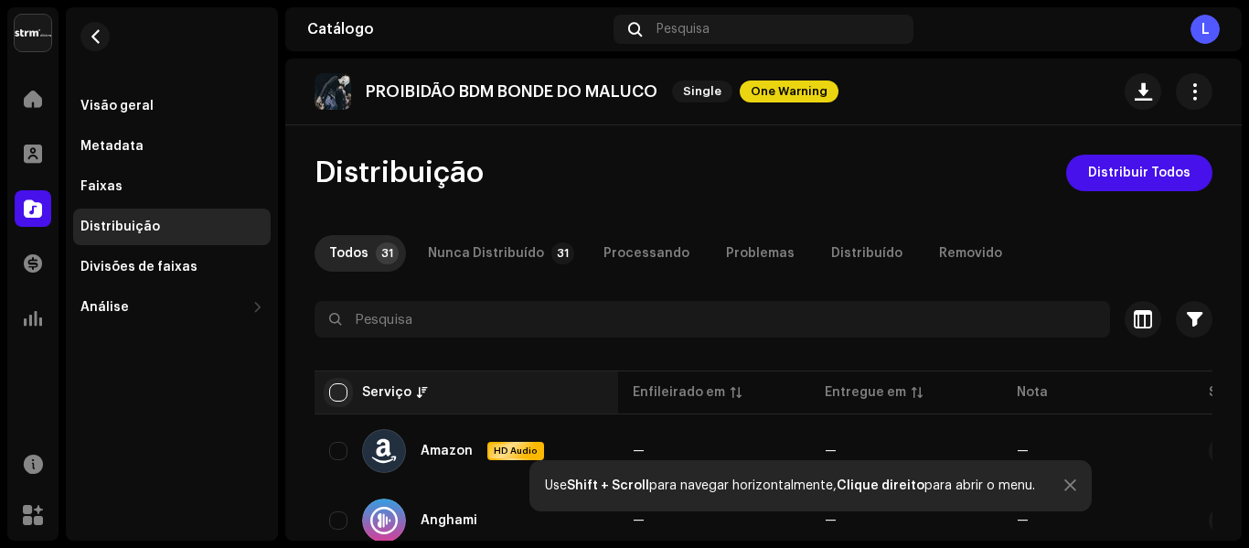
click at [343, 390] on input "checkbox" at bounding box center [338, 392] width 18 height 18
checkbox input "true"
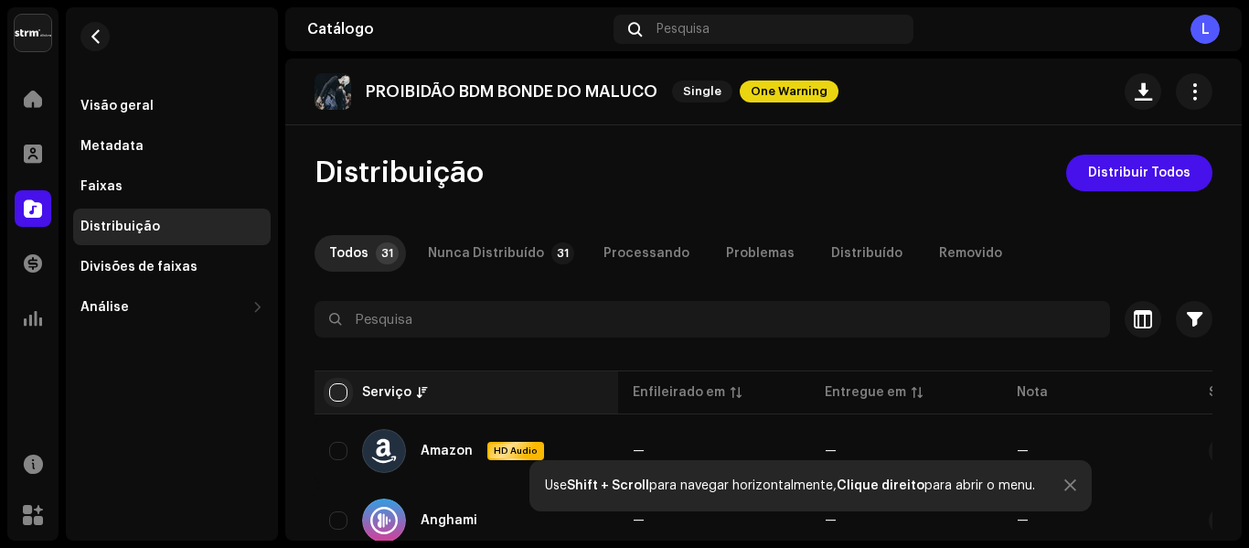
checkbox input "true"
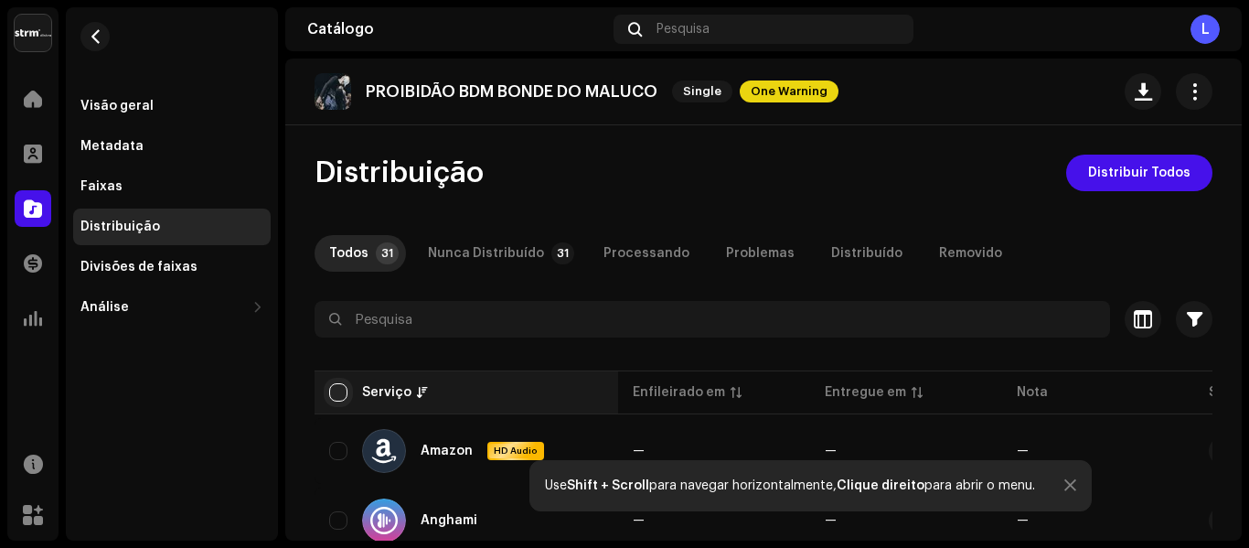
checkbox input "true"
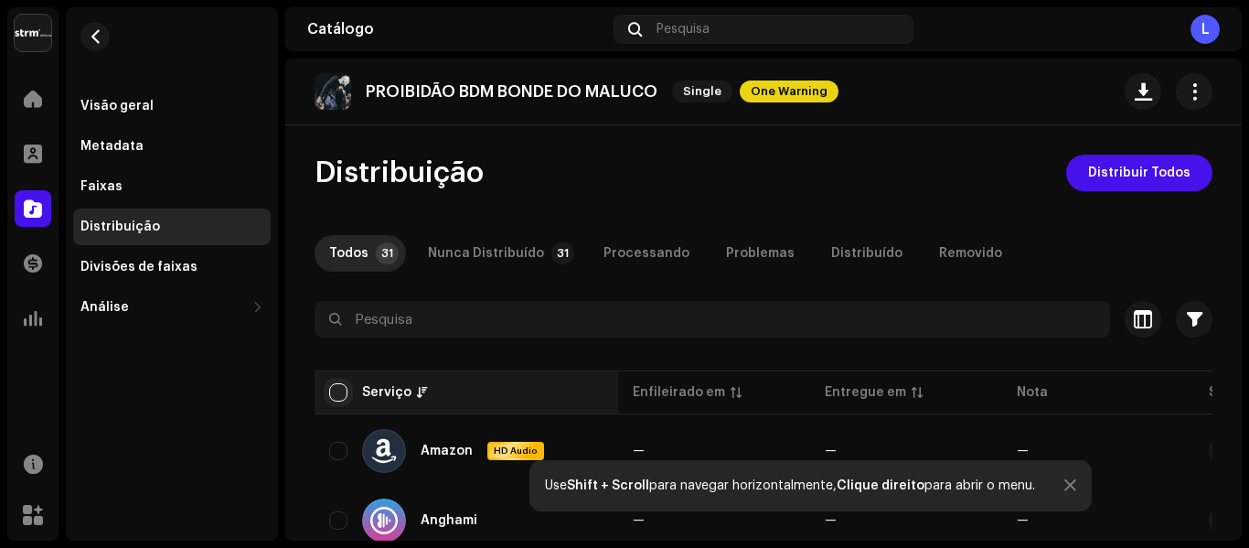
checkbox input "true"
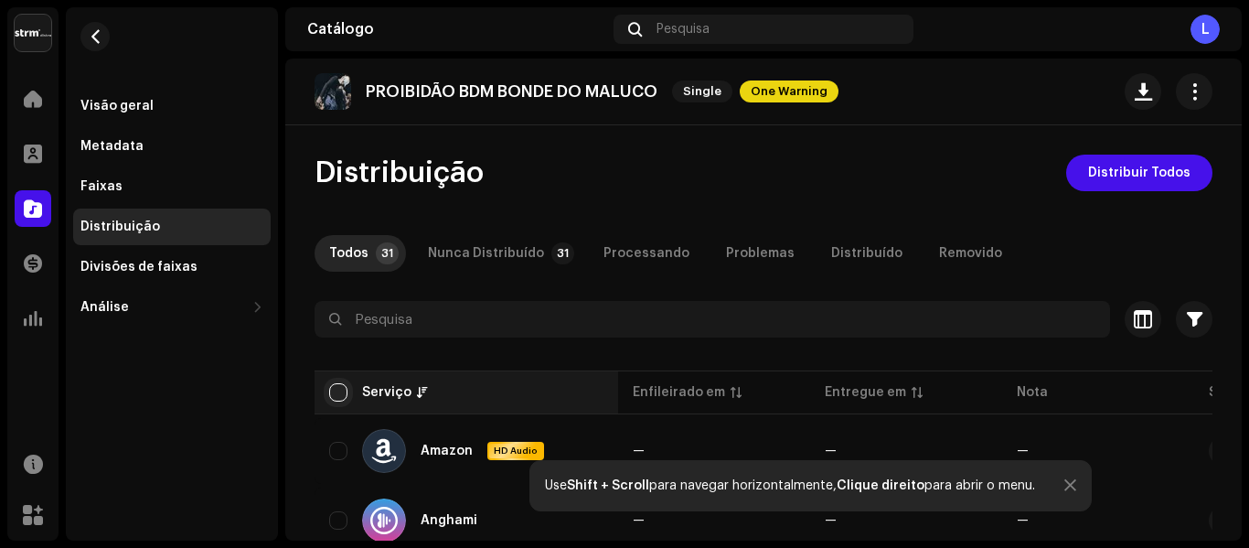
checkbox input "true"
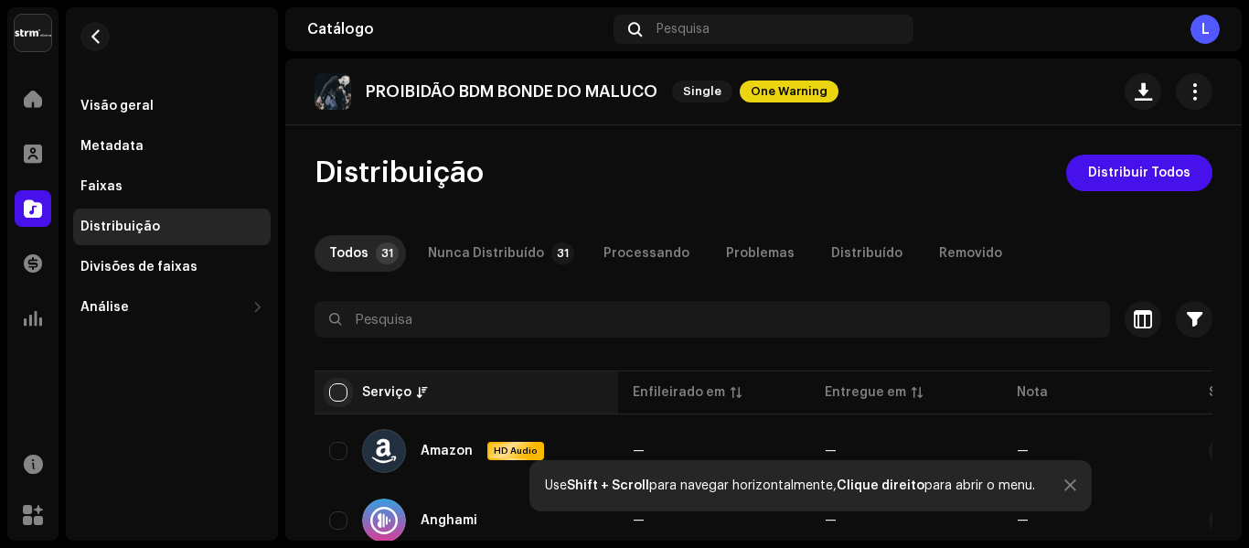
checkbox input "true"
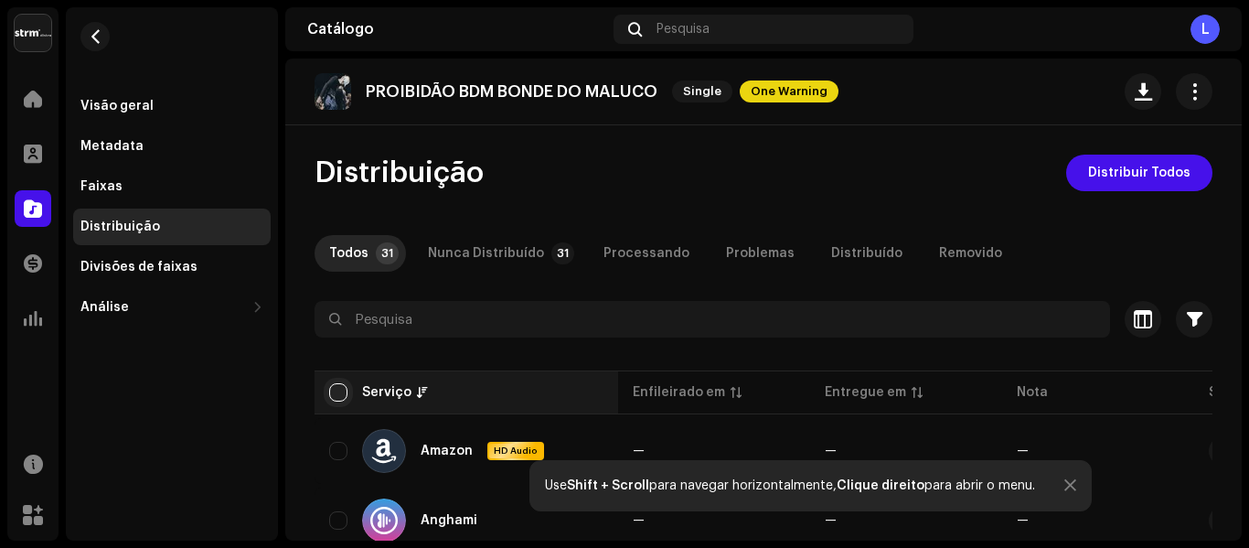
checkbox input "true"
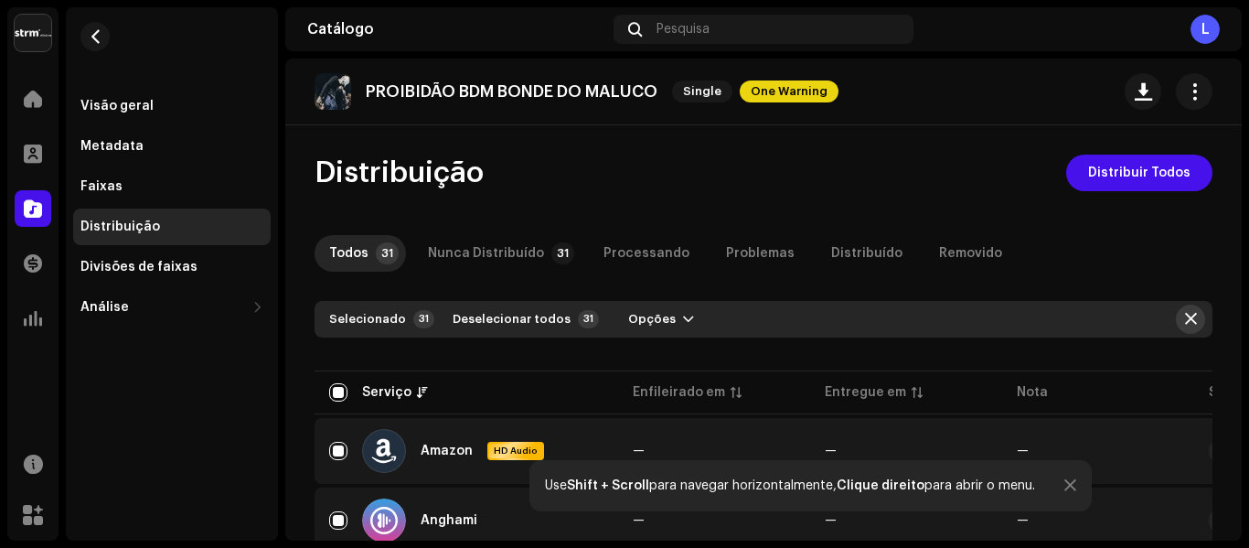
click at [1185, 315] on span "button" at bounding box center [1191, 319] width 12 height 15
checkbox input "false"
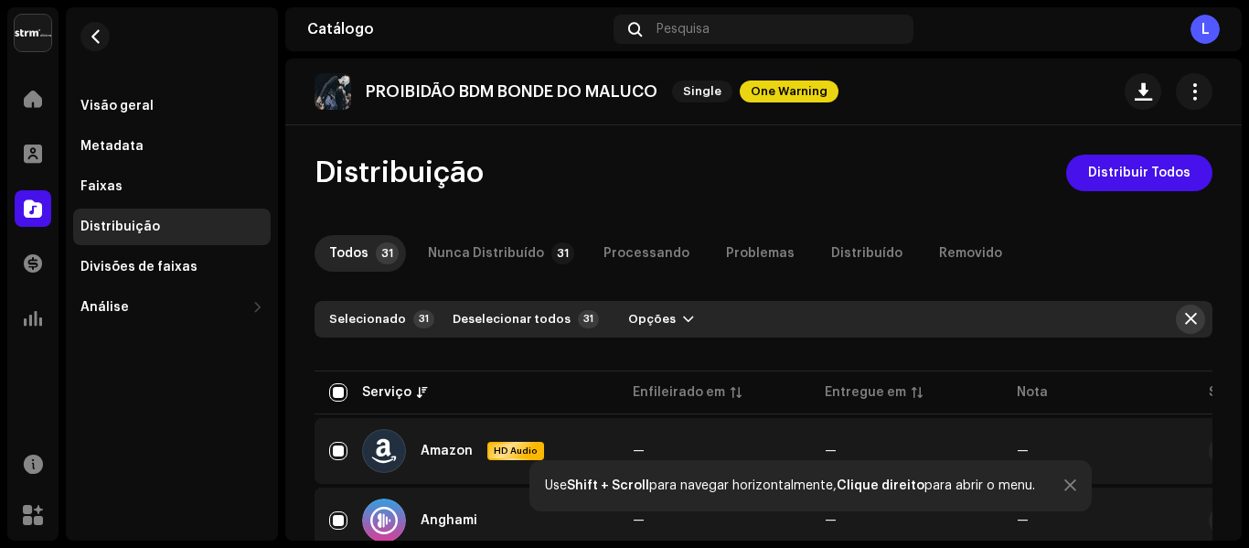
checkbox input "false"
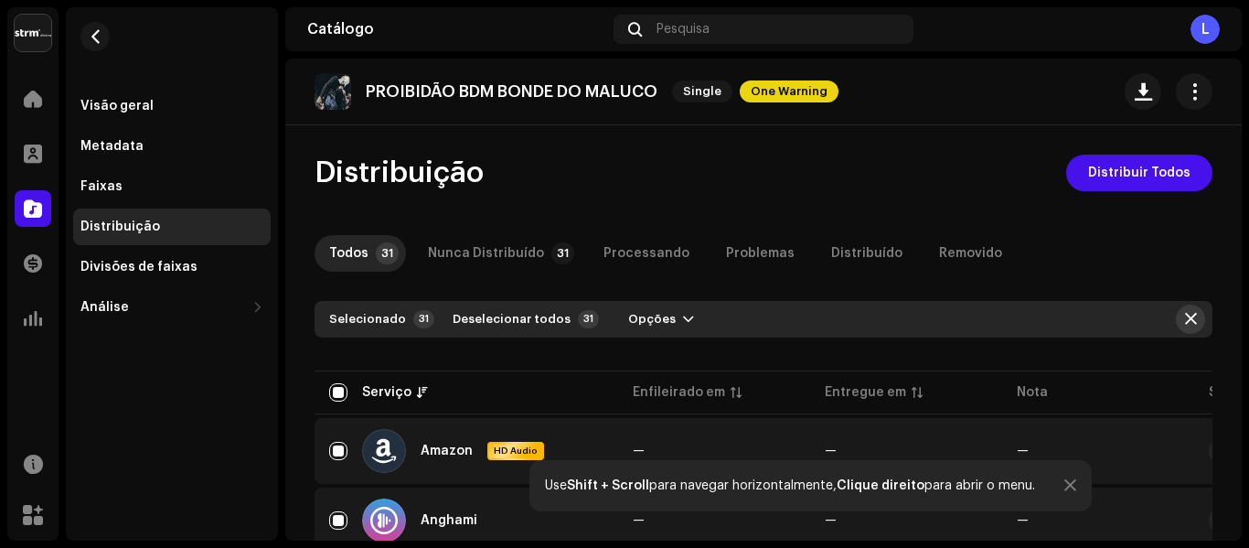
checkbox input "false"
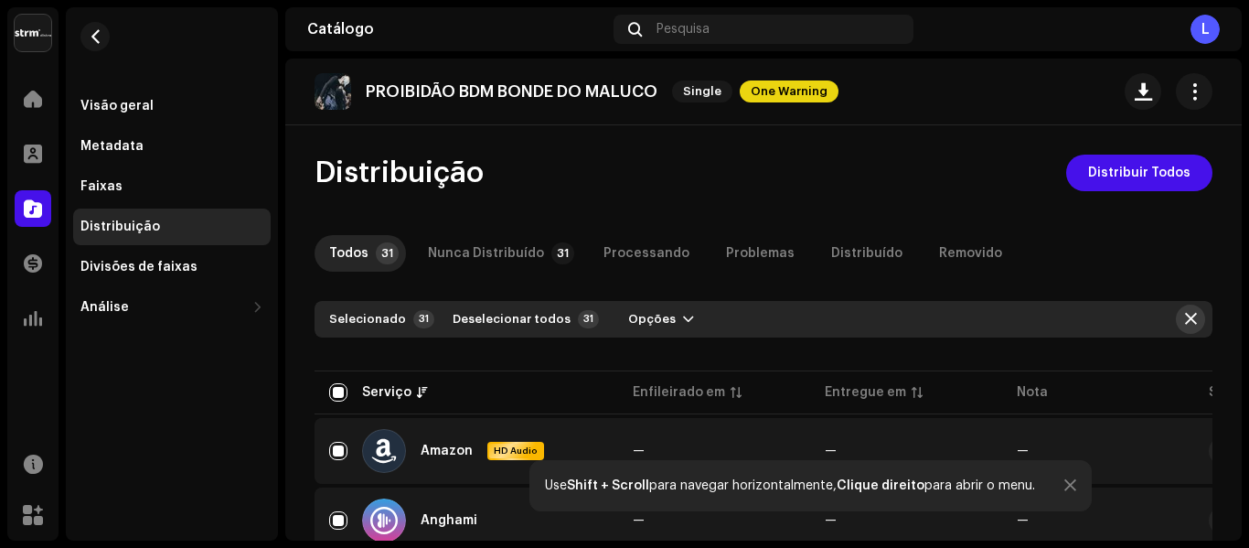
checkbox input "false"
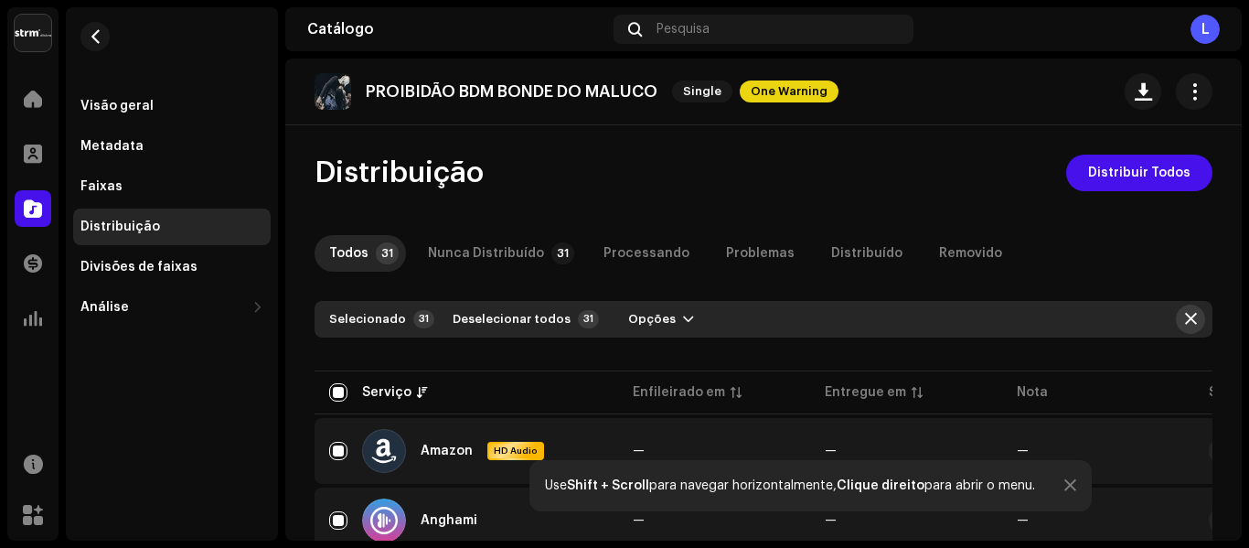
checkbox input "false"
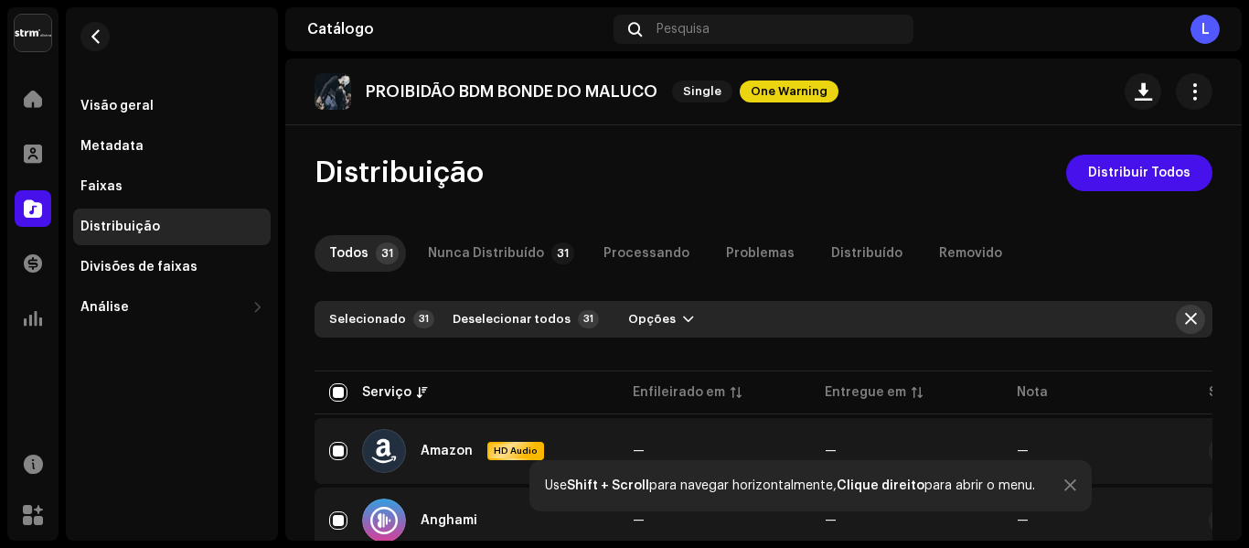
checkbox input "false"
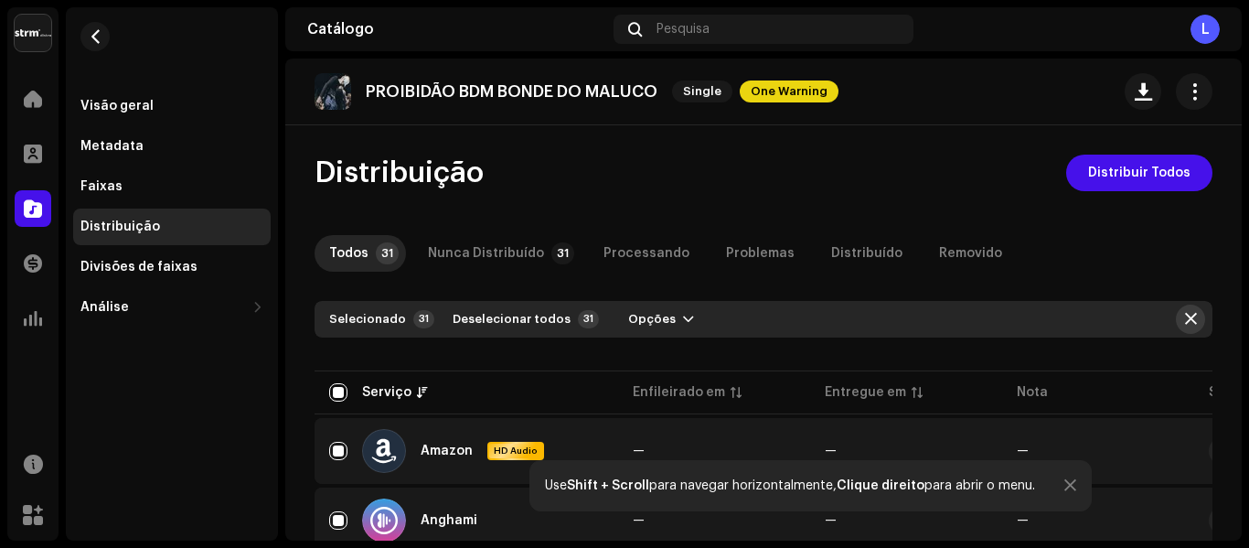
checkbox input "false"
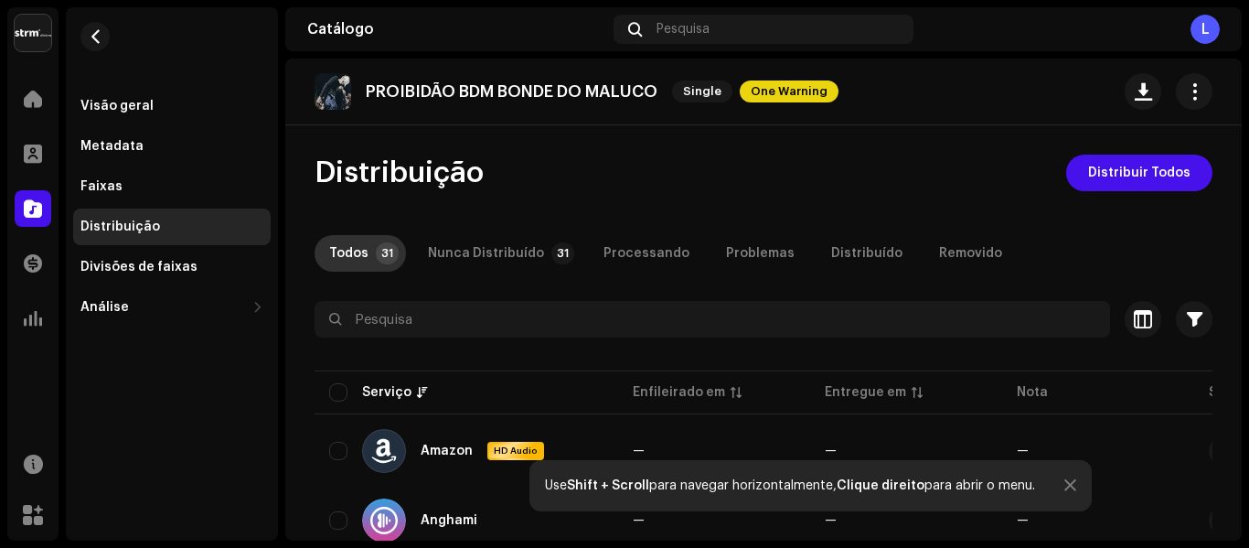
click at [330, 251] on div "Todos" at bounding box center [348, 253] width 39 height 37
click at [347, 392] on input "checkbox" at bounding box center [338, 392] width 18 height 18
checkbox input "true"
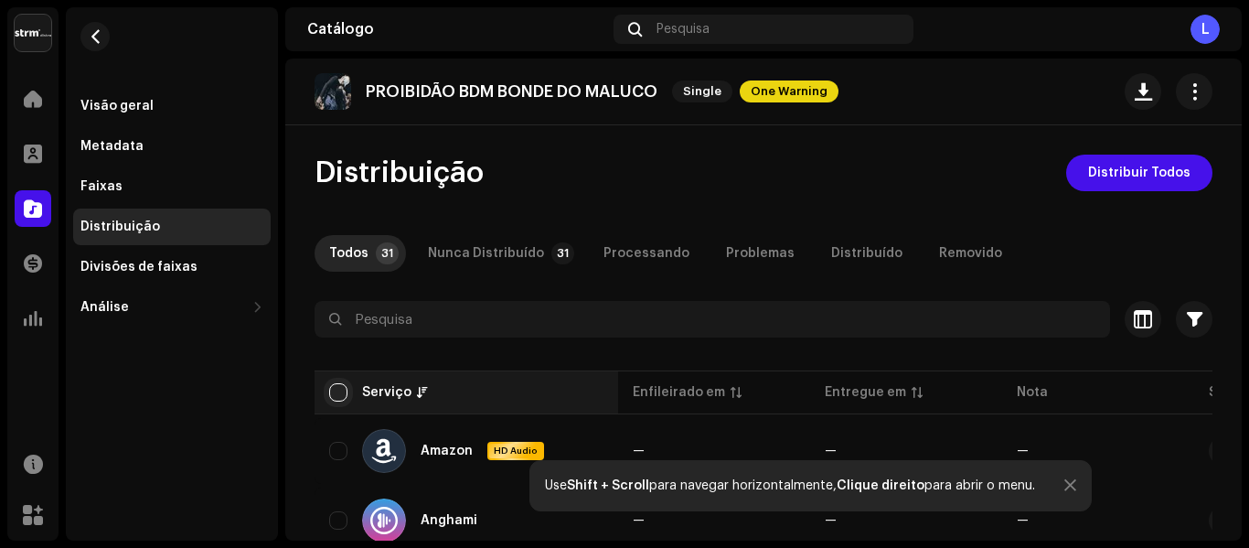
checkbox input "true"
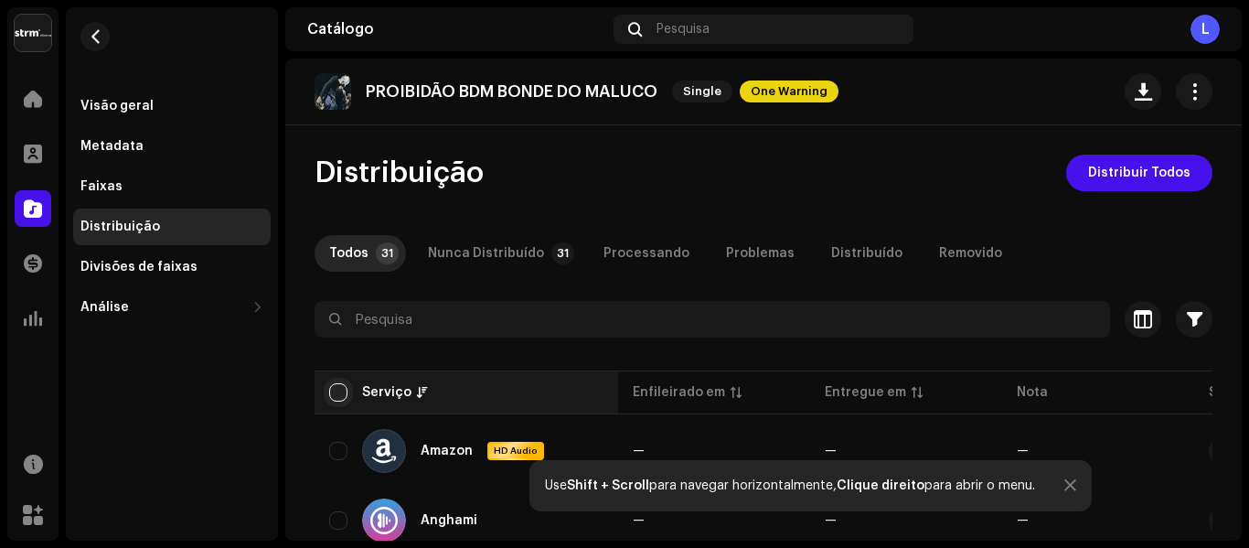
checkbox input "true"
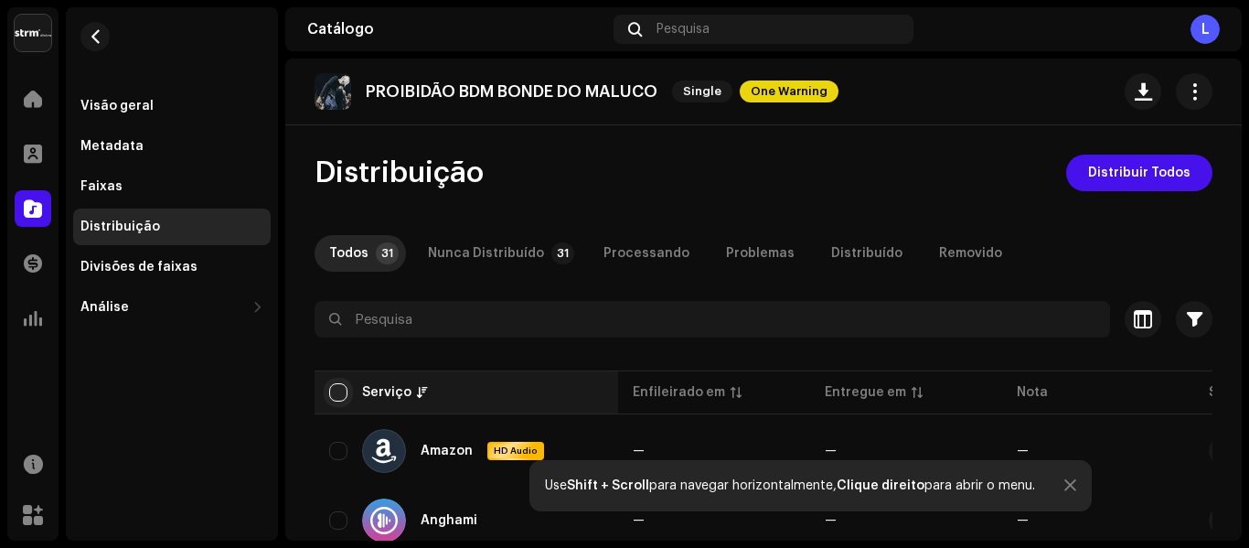
checkbox input "true"
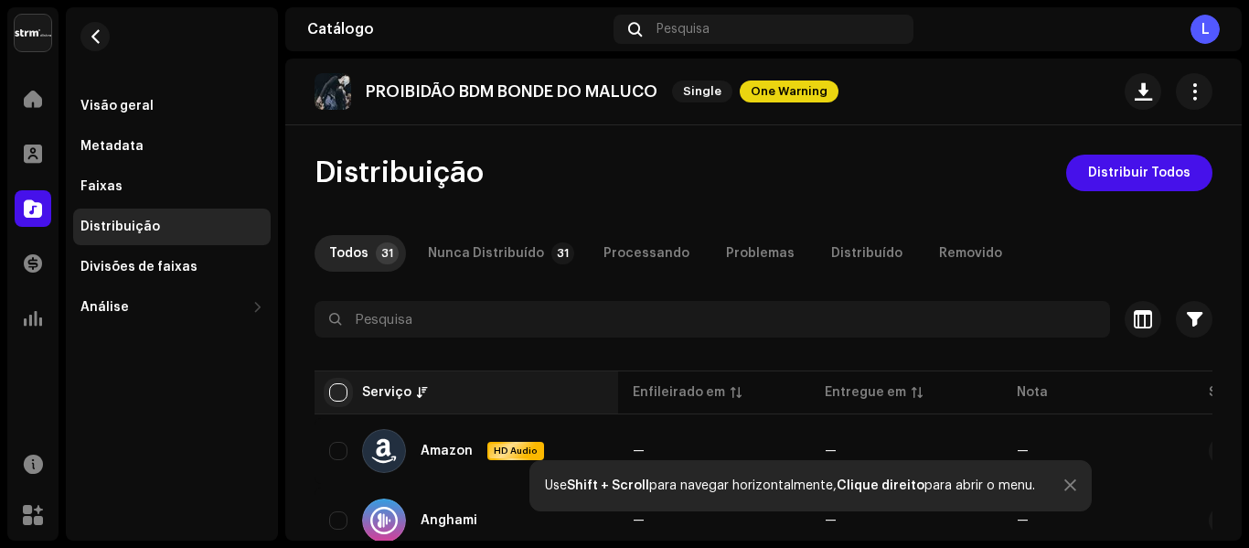
checkbox input "true"
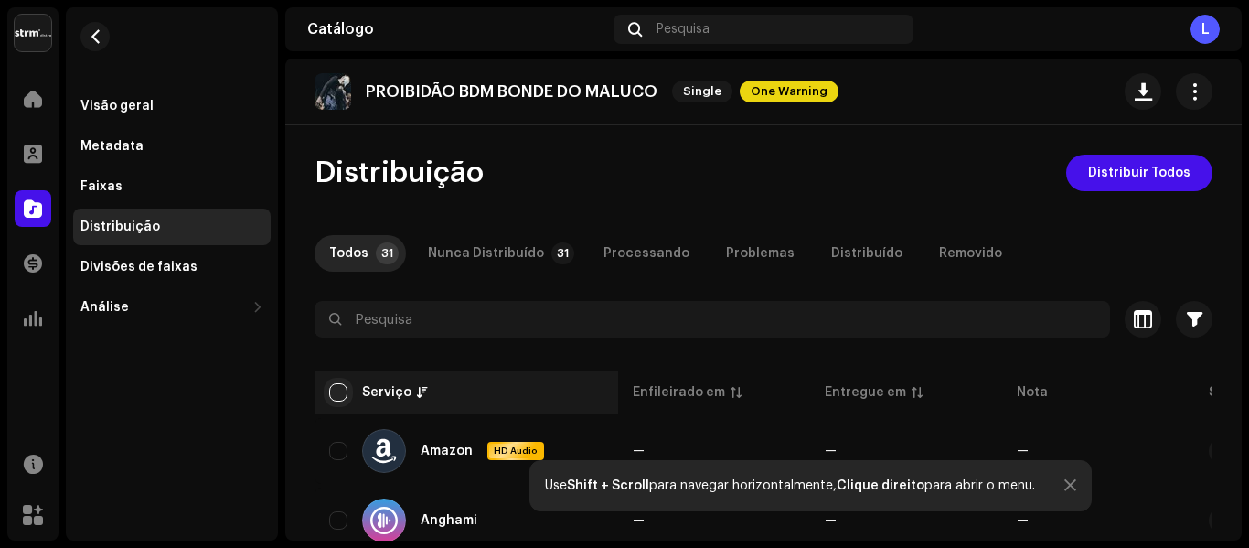
checkbox input "true"
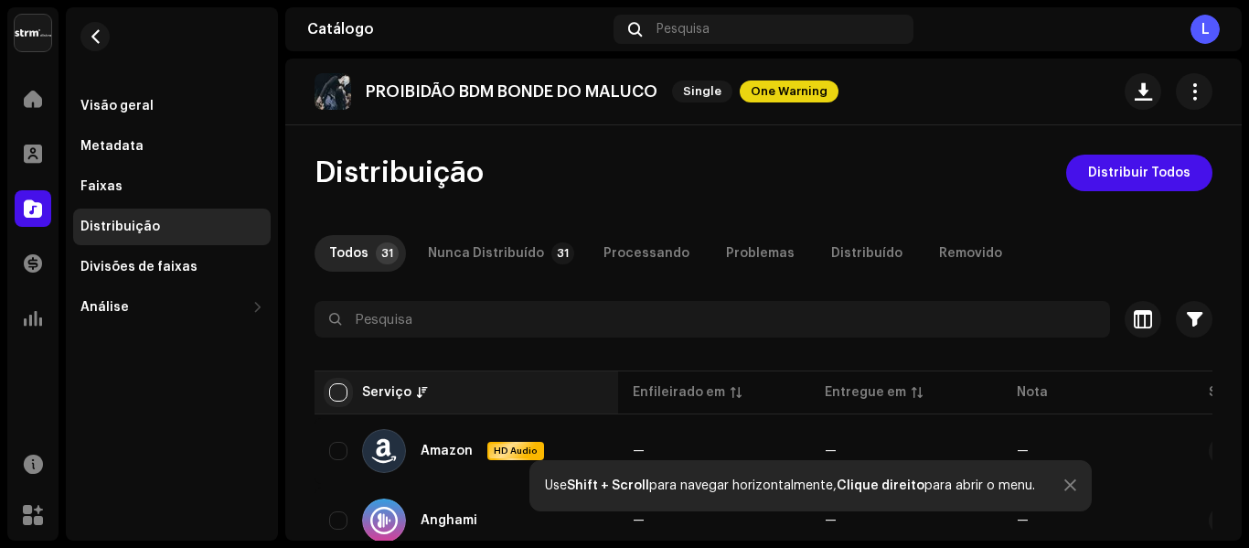
checkbox input "true"
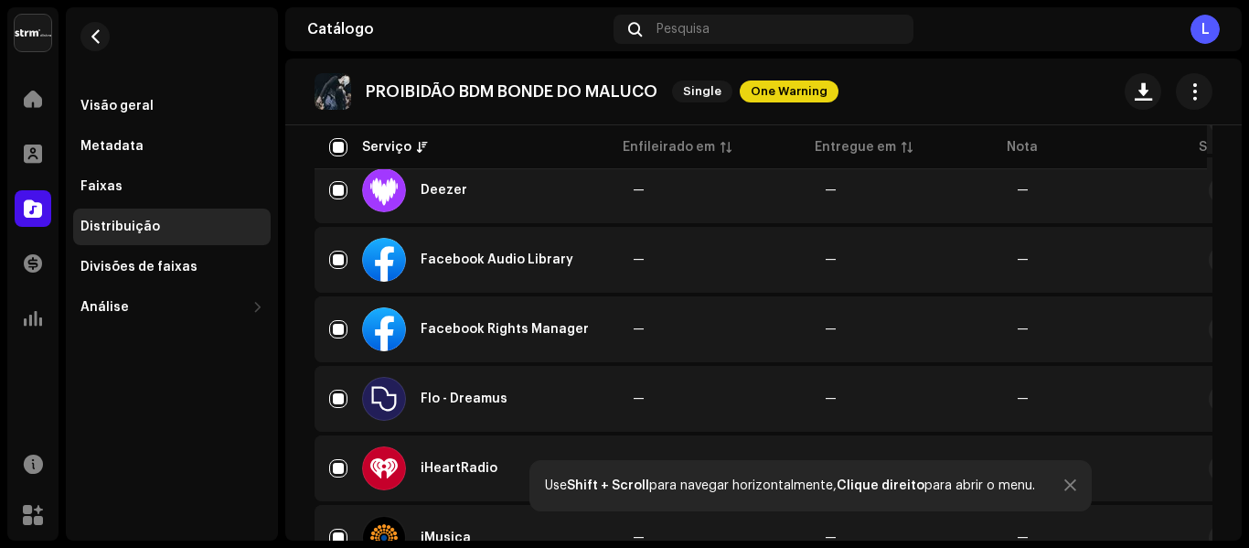
scroll to position [658, 0]
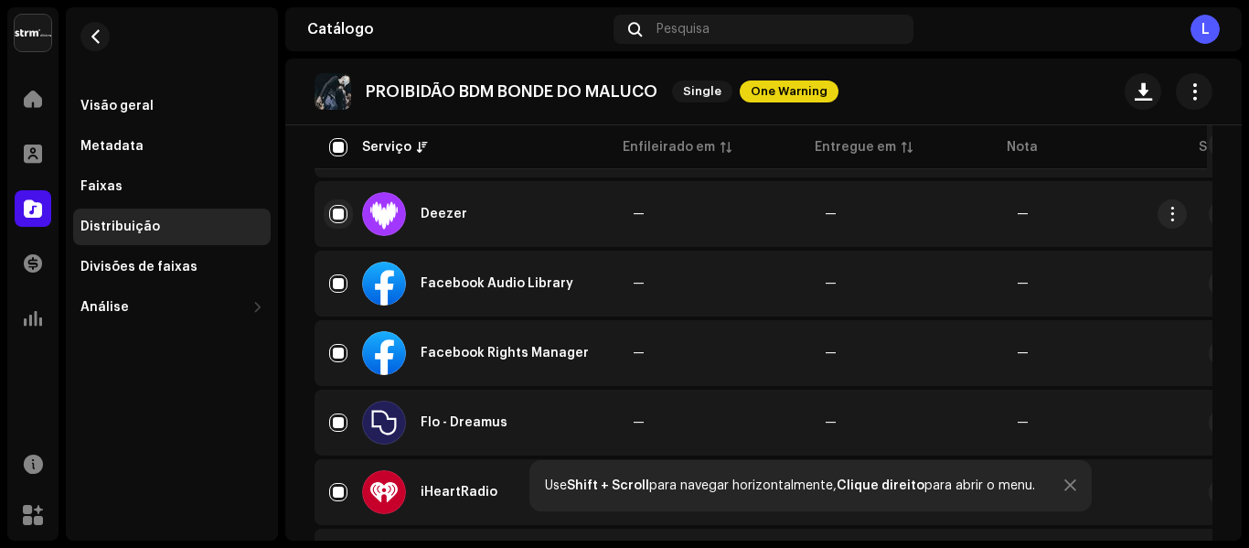
click at [340, 208] on input "Row Selected" at bounding box center [338, 214] width 18 height 18
checkbox input "false"
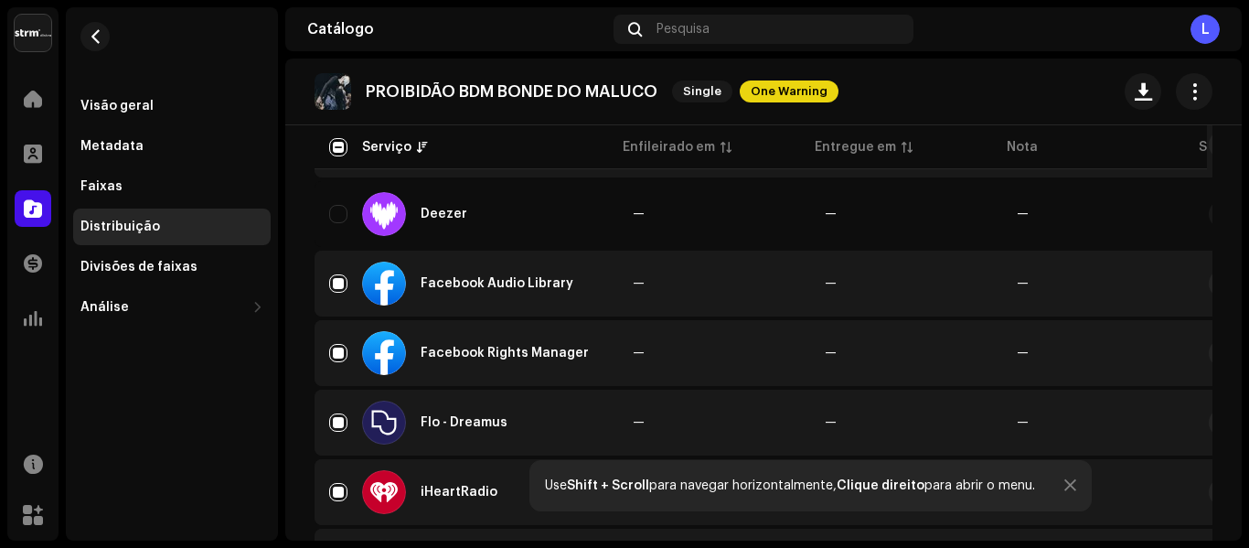
click at [960, 105] on div "PROIBIDÃO BDM BONDE DO MALUCO Single One Warning" at bounding box center [764, 91] width 898 height 37
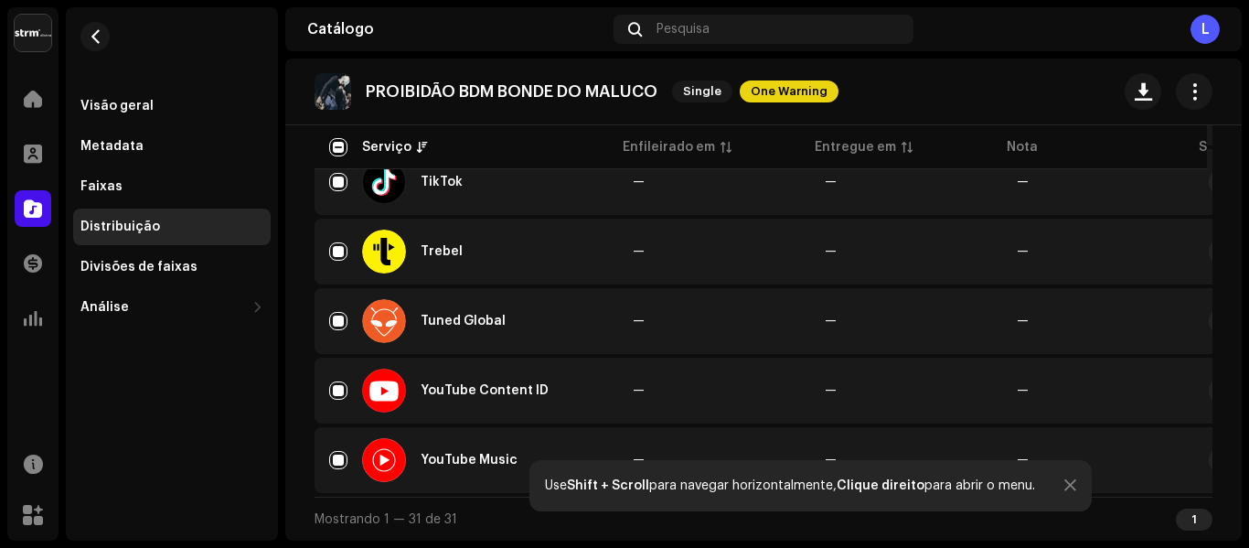
scroll to position [2088, 0]
click at [1068, 486] on div at bounding box center [1071, 485] width 12 height 15
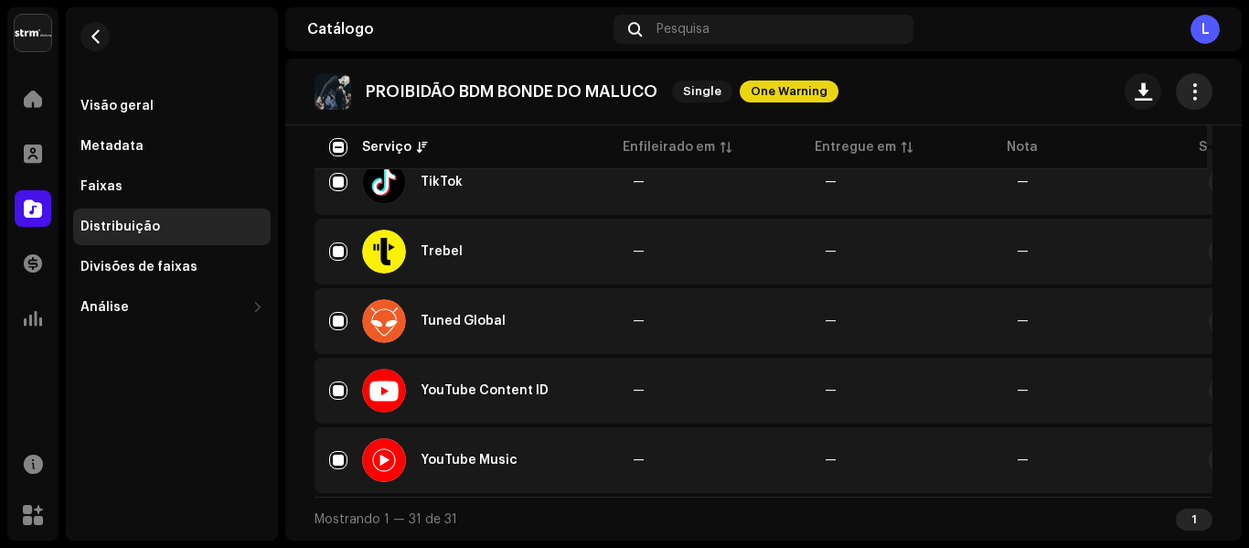
click at [1187, 88] on span "button" at bounding box center [1194, 91] width 17 height 15
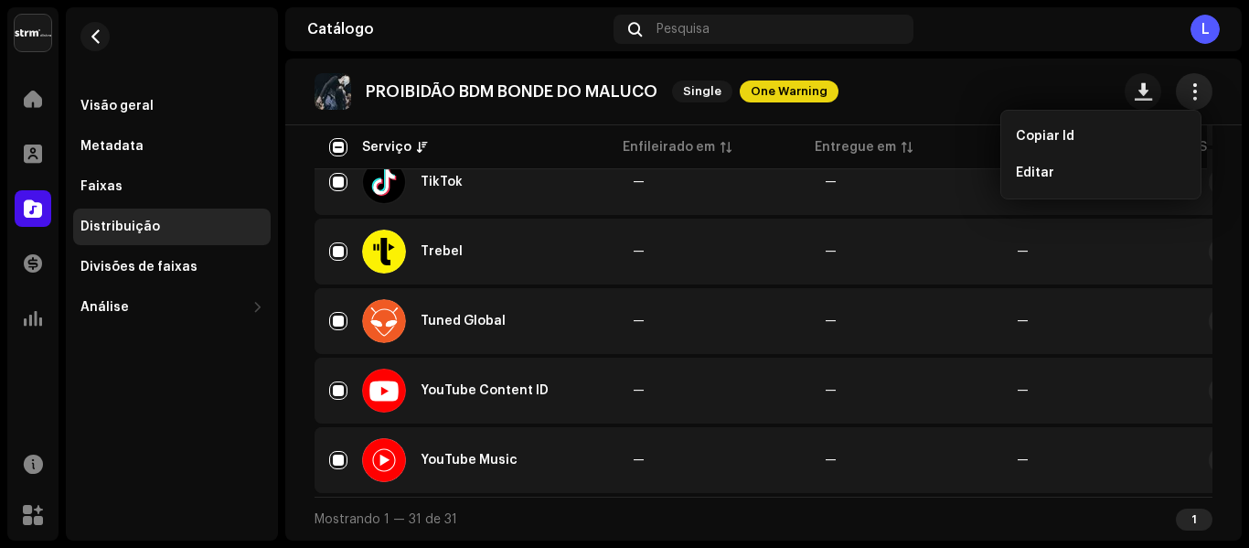
click at [1186, 88] on span "button" at bounding box center [1194, 91] width 17 height 15
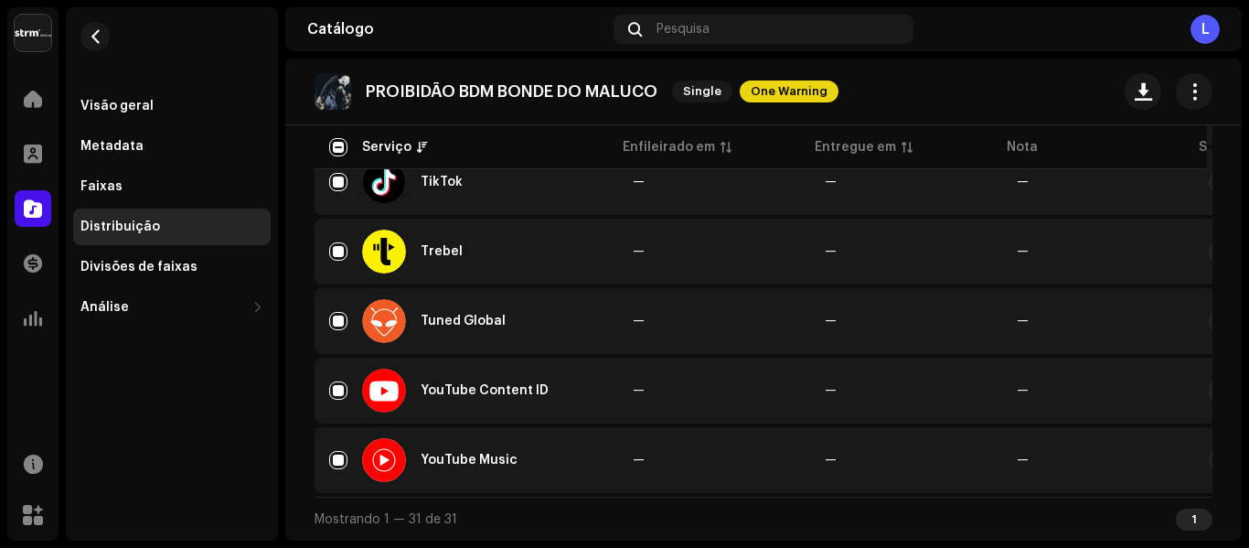
click at [1014, 95] on div "PROIBIDÃO BDM BONDE DO MALUCO Single One Warning" at bounding box center [764, 91] width 898 height 37
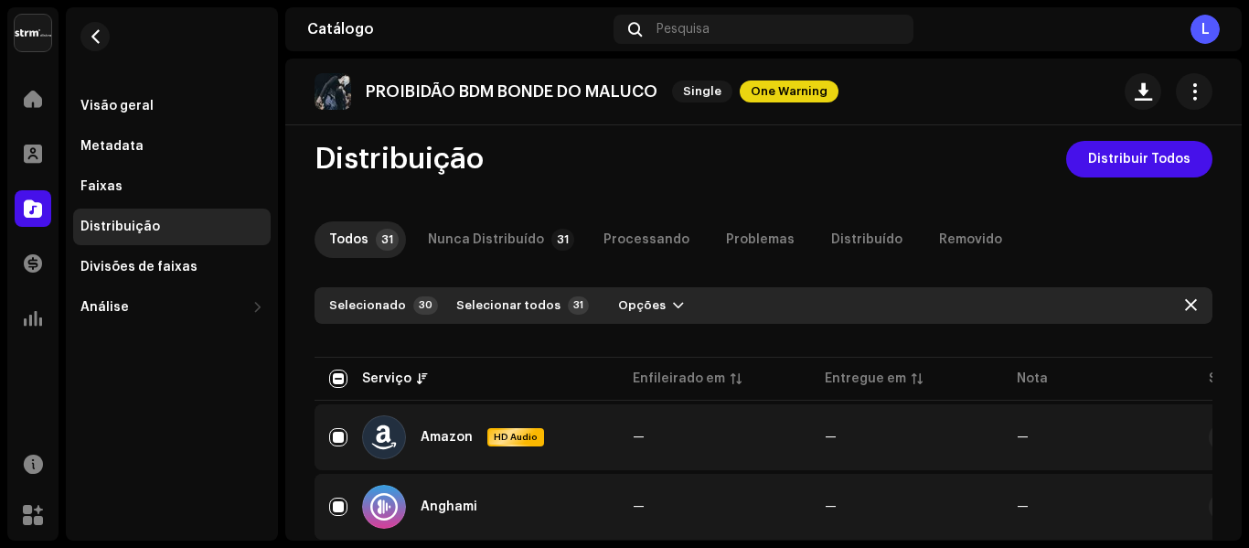
scroll to position [0, 0]
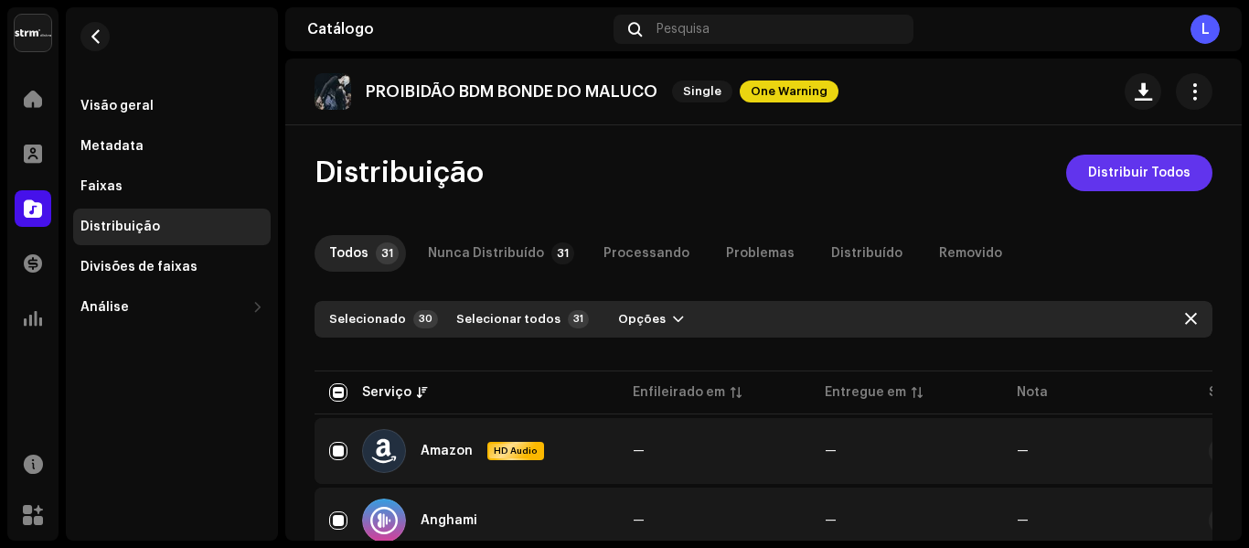
click at [1091, 172] on span "Distribuir Todos" at bounding box center [1139, 173] width 102 height 37
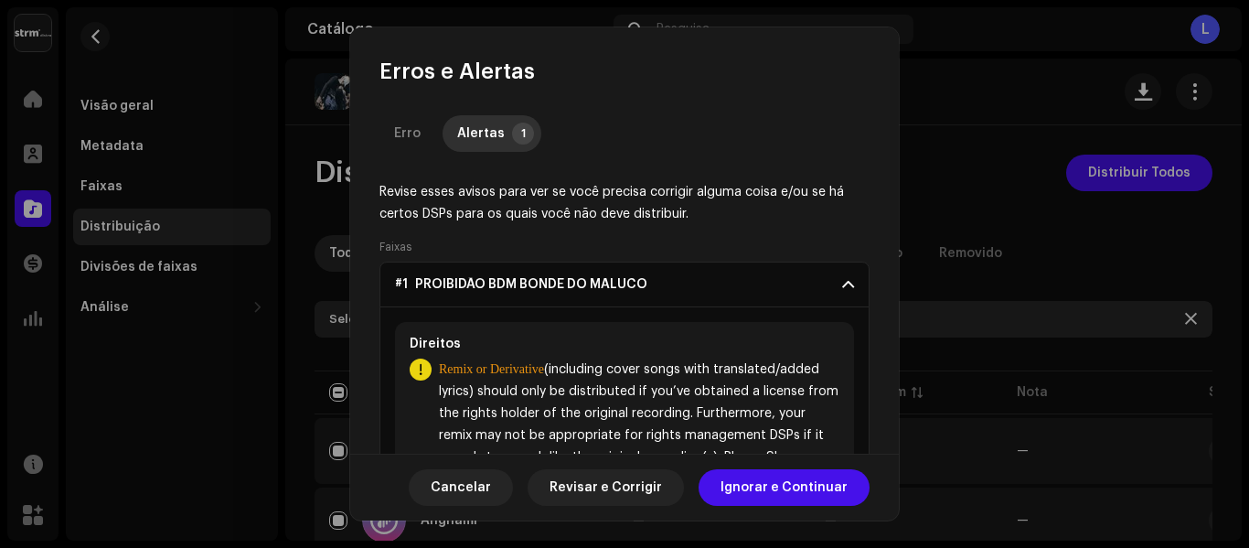
click at [689, 227] on div "Revise esses avisos para ver se você precisa corrigir alguma coisa e/ou se há c…" at bounding box center [625, 383] width 490 height 405
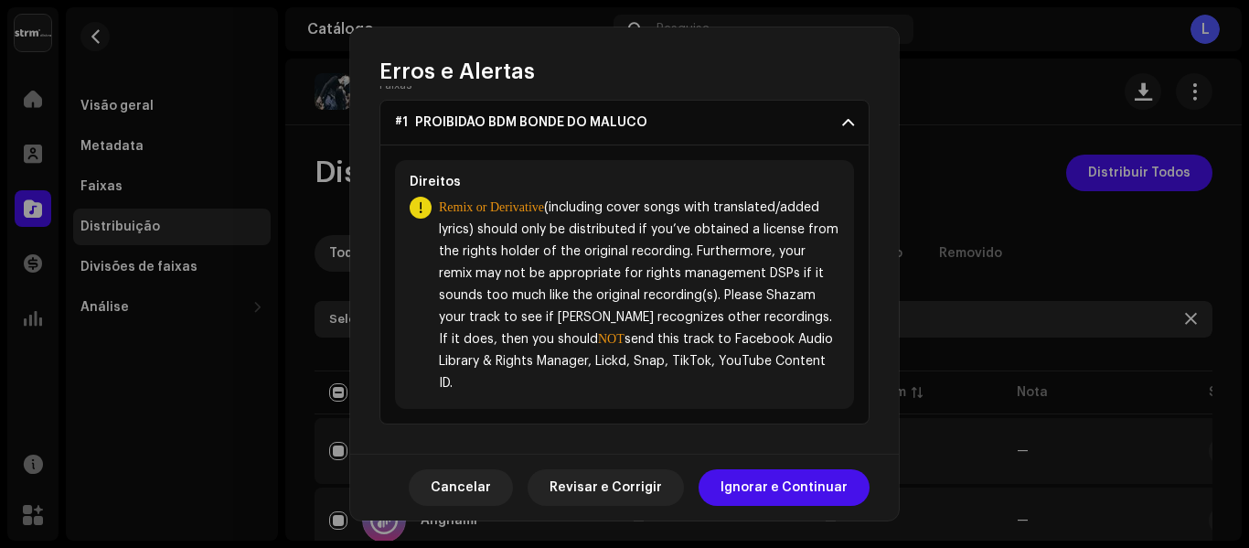
scroll to position [164, 0]
drag, startPoint x: 543, startPoint y: 204, endPoint x: 647, endPoint y: 378, distance: 202.2
click at [647, 378] on span "Remix or Derivative (including cover songs with translated/added lyrics) should…" at bounding box center [639, 296] width 401 height 198
copy span "(including cover songs with translated/added lyrics) should only be distributed…"
click at [958, 91] on div "[PERSON_NAME] e Alertas Erro Alertas 1 Revise esses avisos para ver se você pre…" at bounding box center [624, 274] width 1249 height 548
